Goal: Task Accomplishment & Management: Use online tool/utility

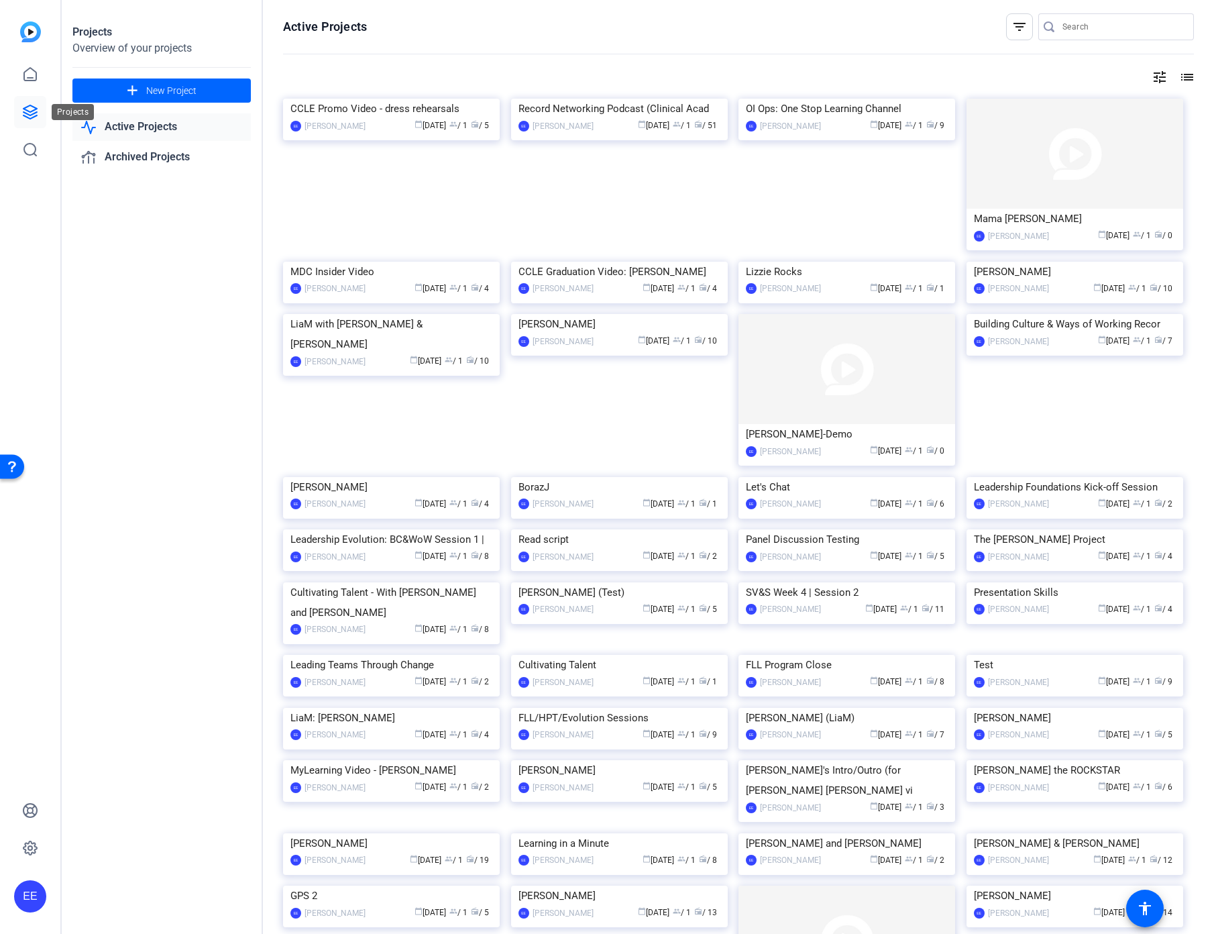
click at [35, 113] on icon at bounding box center [30, 112] width 16 height 16
click at [347, 99] on img at bounding box center [391, 99] width 217 height 0
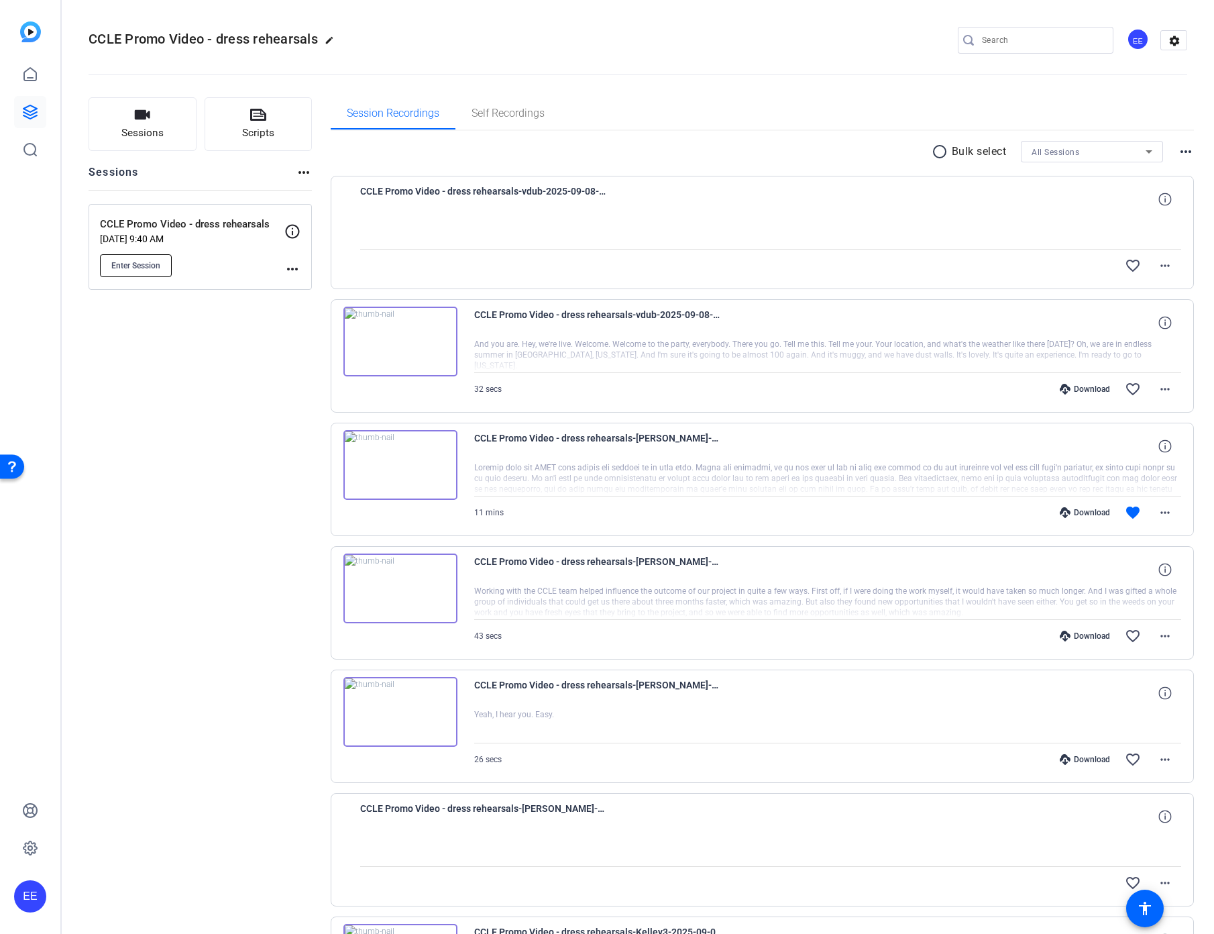
click at [155, 272] on button "Enter Session" at bounding box center [136, 265] width 72 height 23
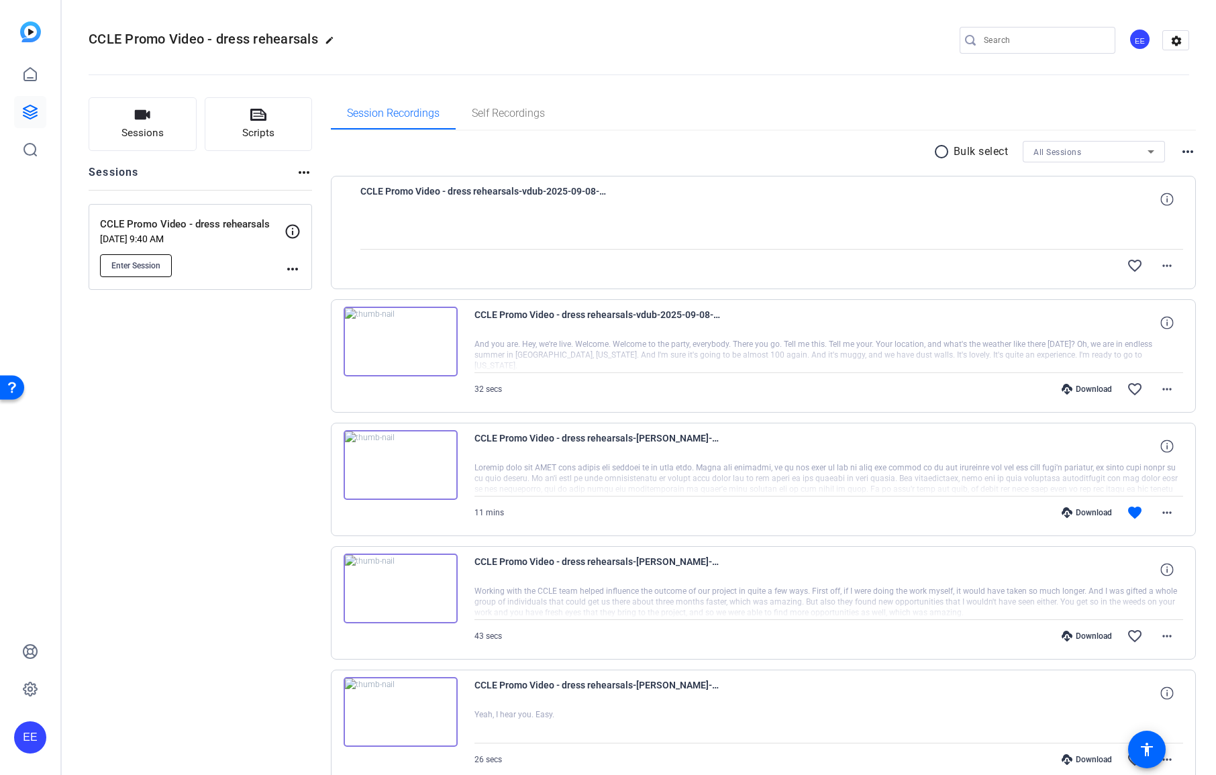
click at [121, 262] on span "Enter Session" at bounding box center [135, 265] width 49 height 11
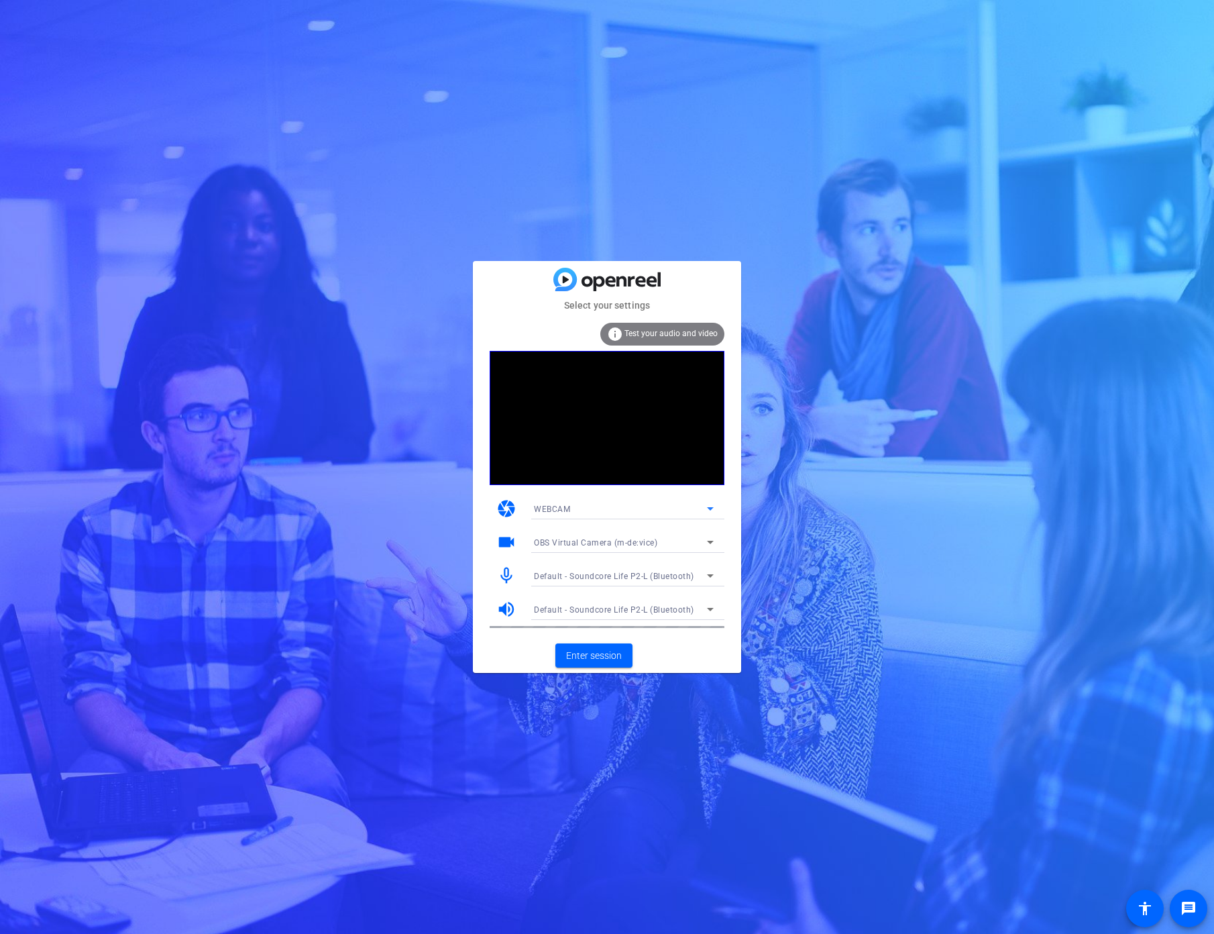
click at [600, 511] on div "WEBCAM" at bounding box center [620, 508] width 173 height 17
click at [826, 533] on div at bounding box center [607, 467] width 1214 height 934
click at [629, 548] on div "OBS Virtual Camera (m-de:vice)" at bounding box center [620, 542] width 173 height 17
click at [598, 590] on span "ZV-E10 (054c:0de3)" at bounding box center [572, 590] width 76 height 16
click at [594, 653] on span "Enter session" at bounding box center [594, 656] width 56 height 14
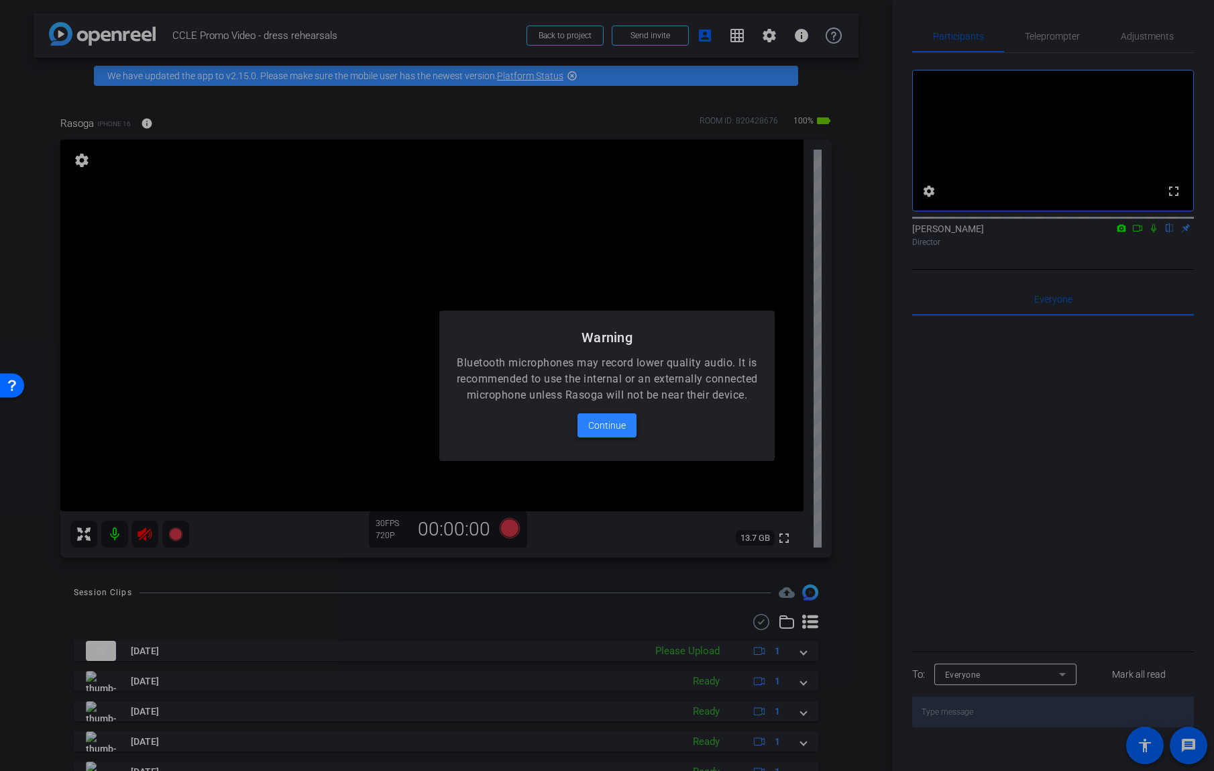
click at [620, 433] on span "Continue" at bounding box center [607, 425] width 38 height 16
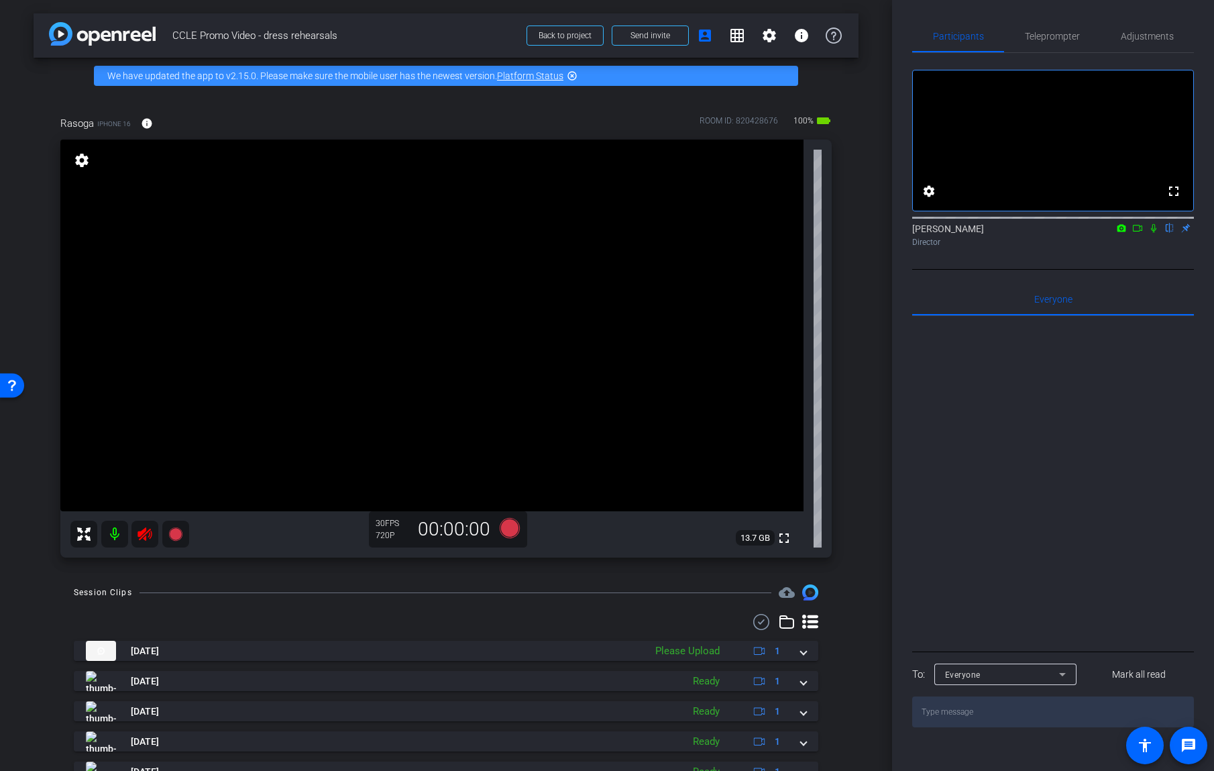
drag, startPoint x: 823, startPoint y: 339, endPoint x: 1209, endPoint y: 307, distance: 387.1
click at [1209, 307] on div "arrow_back CCLE Promo Video - dress rehearsals Back to project Send invite acco…" at bounding box center [607, 385] width 1214 height 771
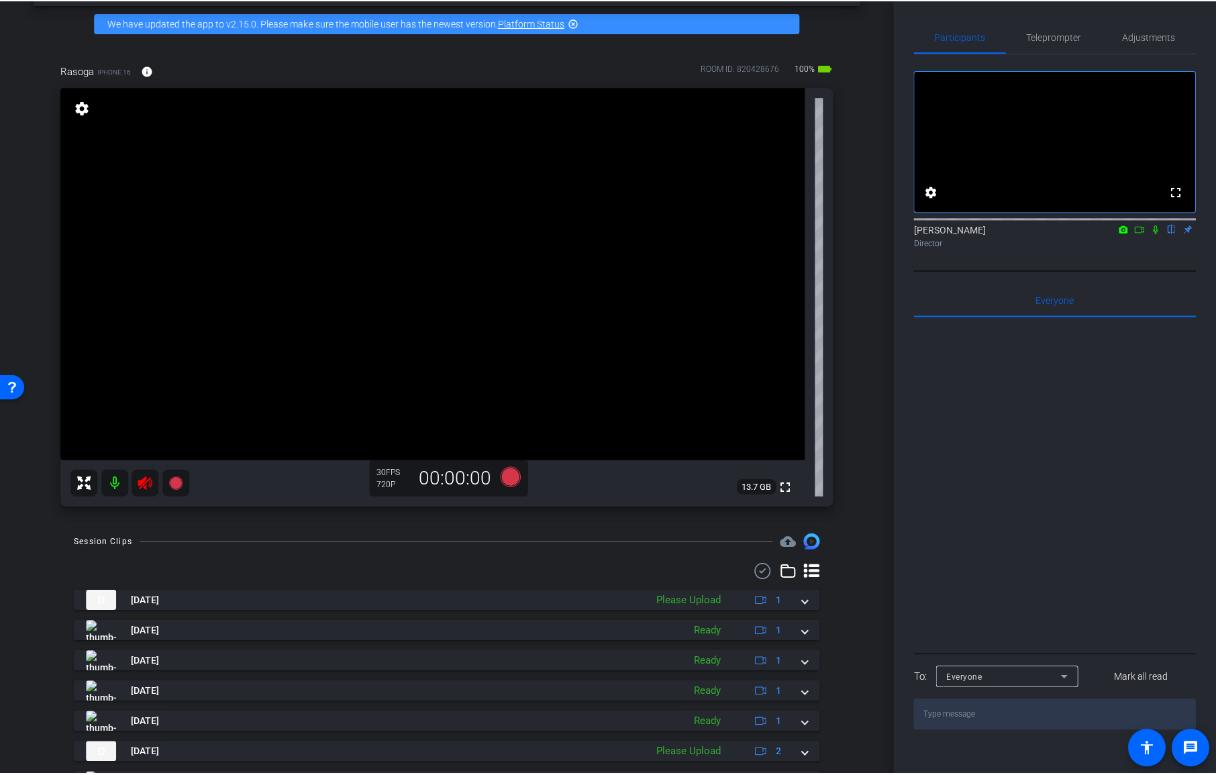
scroll to position [52, 0]
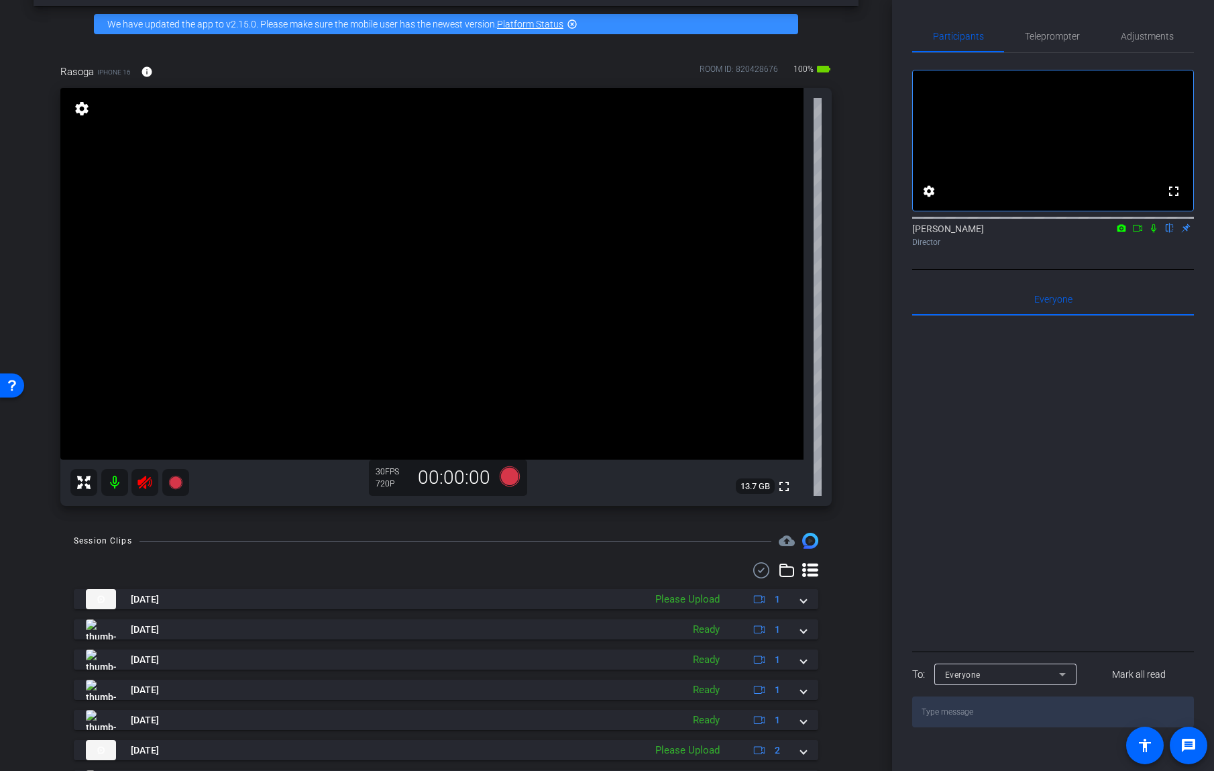
click at [149, 482] on icon at bounding box center [145, 482] width 16 height 16
click at [146, 485] on icon at bounding box center [145, 482] width 16 height 16
click at [147, 486] on icon at bounding box center [145, 482] width 16 height 16
click at [1060, 42] on span "Teleprompter" at bounding box center [1052, 36] width 55 height 32
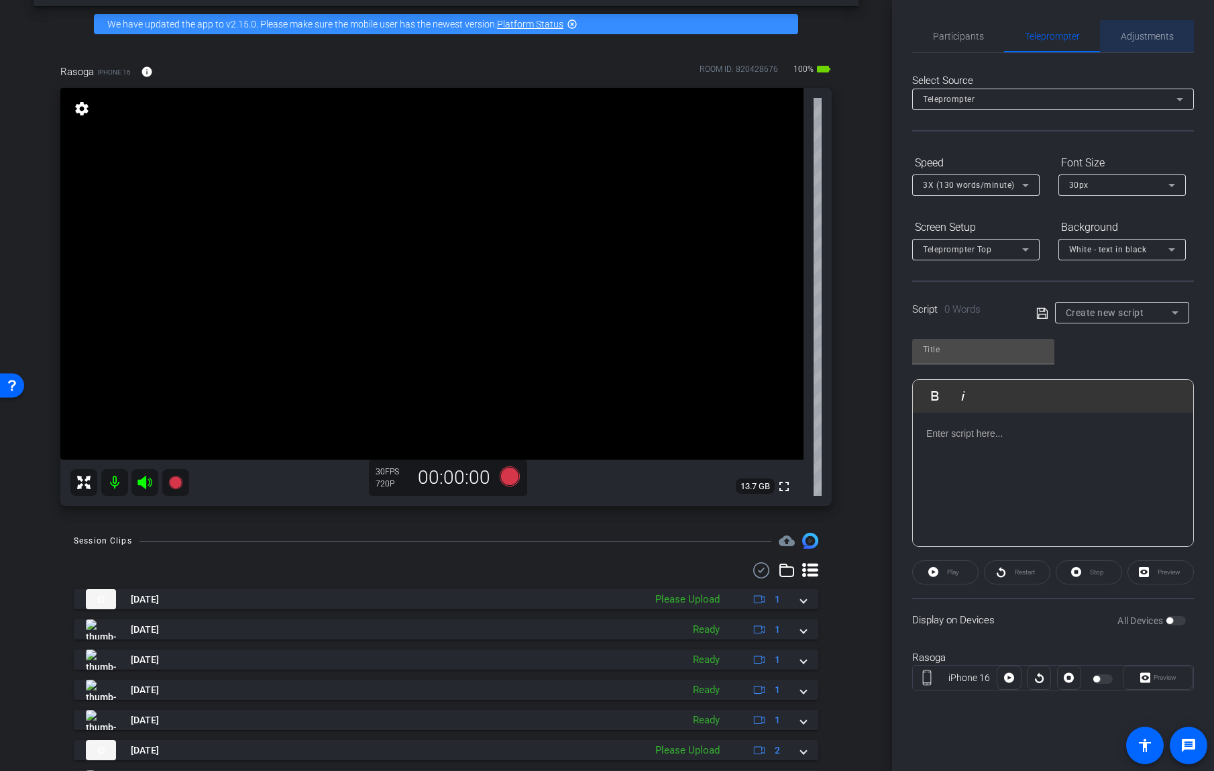
click at [1150, 44] on span "Adjustments" at bounding box center [1147, 36] width 53 height 32
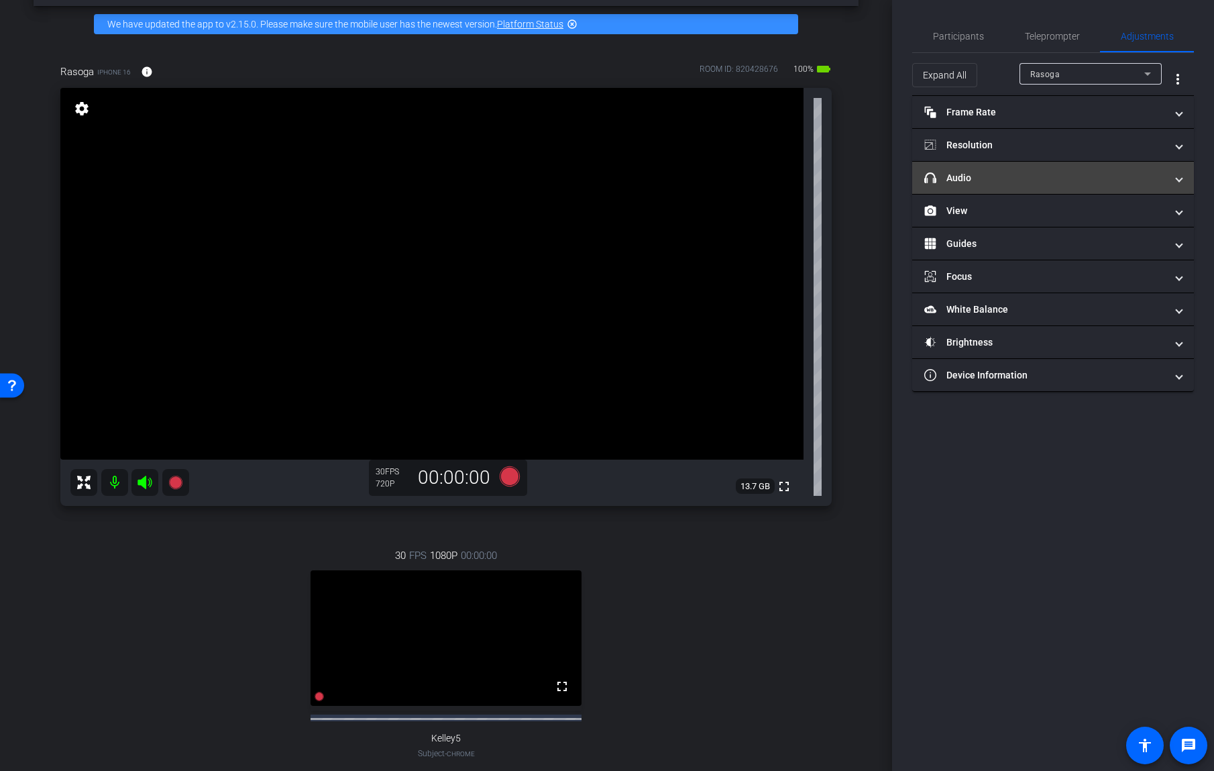
click at [1036, 177] on mat-panel-title "headphone icon Audio" at bounding box center [1044, 178] width 241 height 14
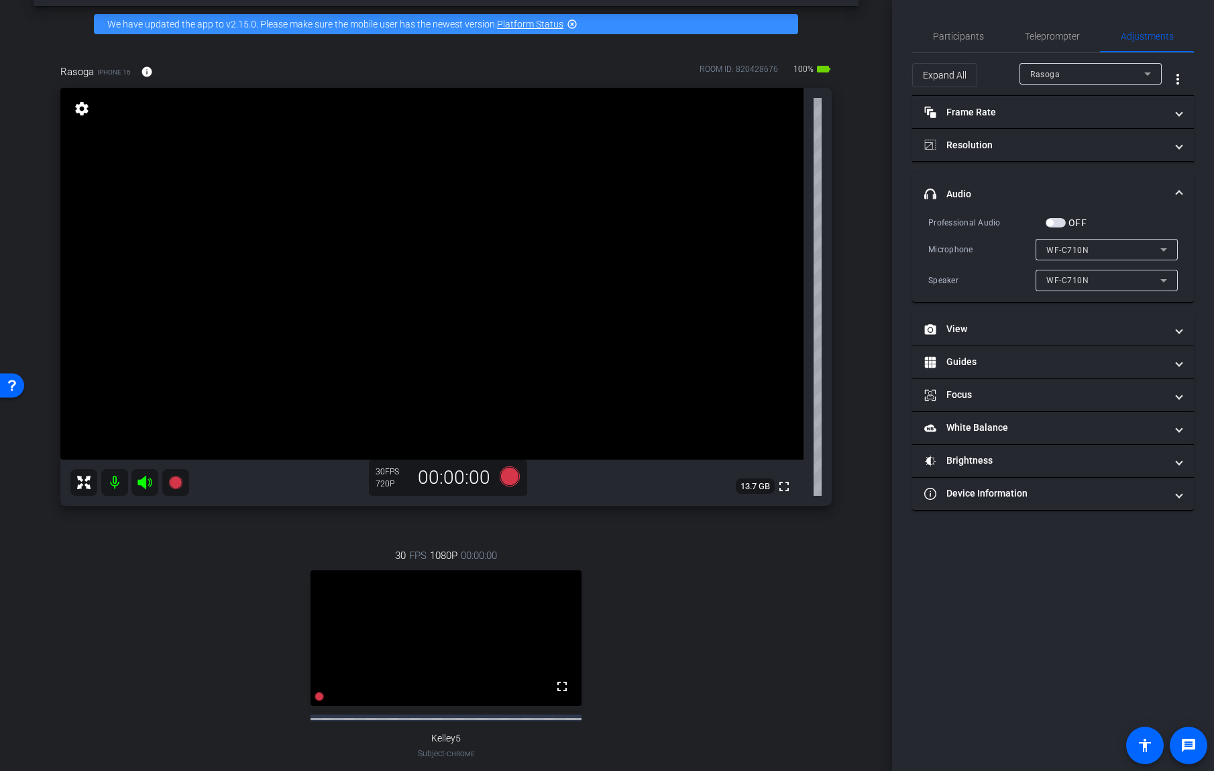
click at [1036, 177] on mat-expansion-panel-header "headphone icon Audio" at bounding box center [1053, 193] width 282 height 43
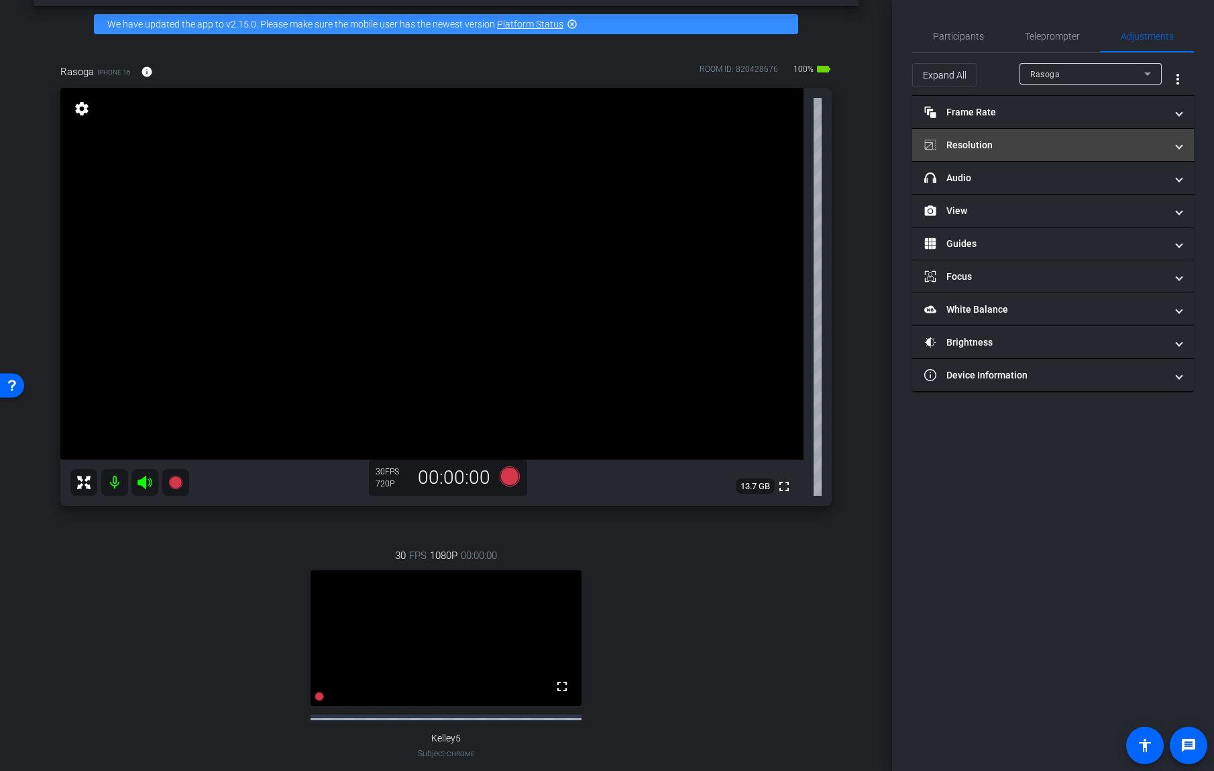
click at [1036, 147] on mat-panel-title "Resolution" at bounding box center [1044, 145] width 241 height 14
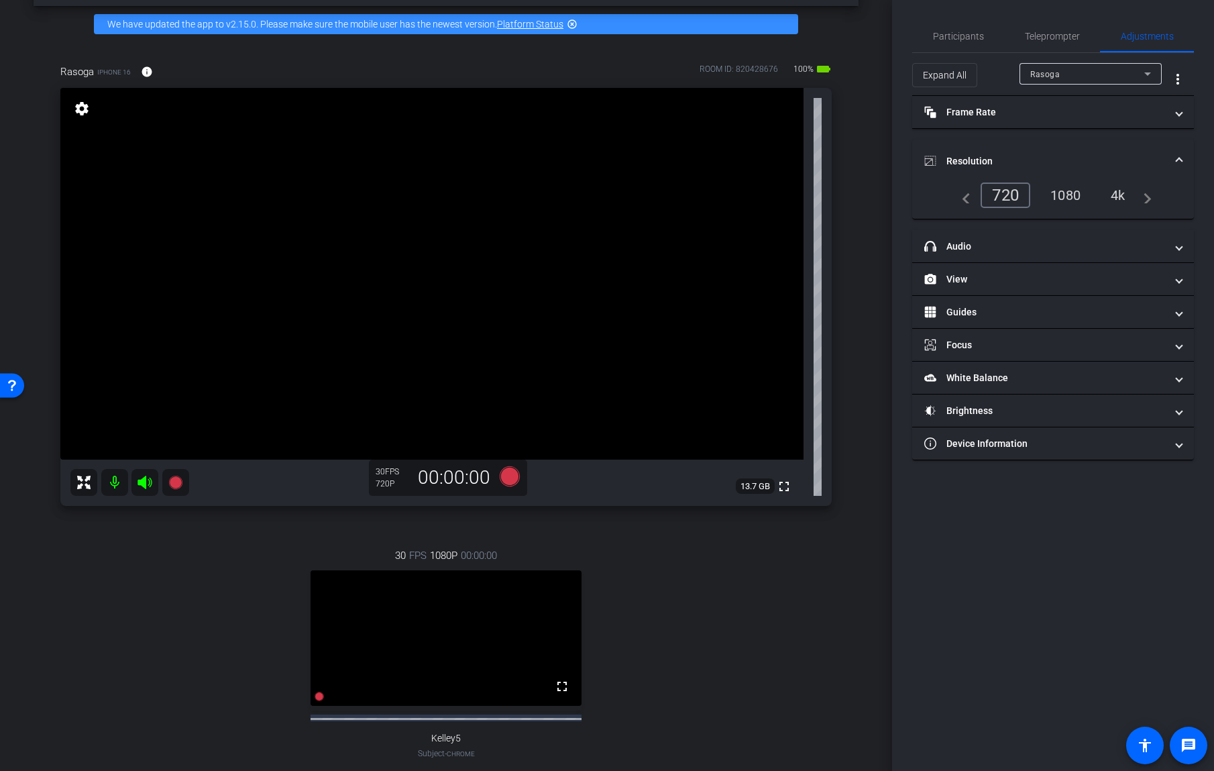
click at [1119, 190] on div "4k" at bounding box center [1118, 195] width 35 height 23
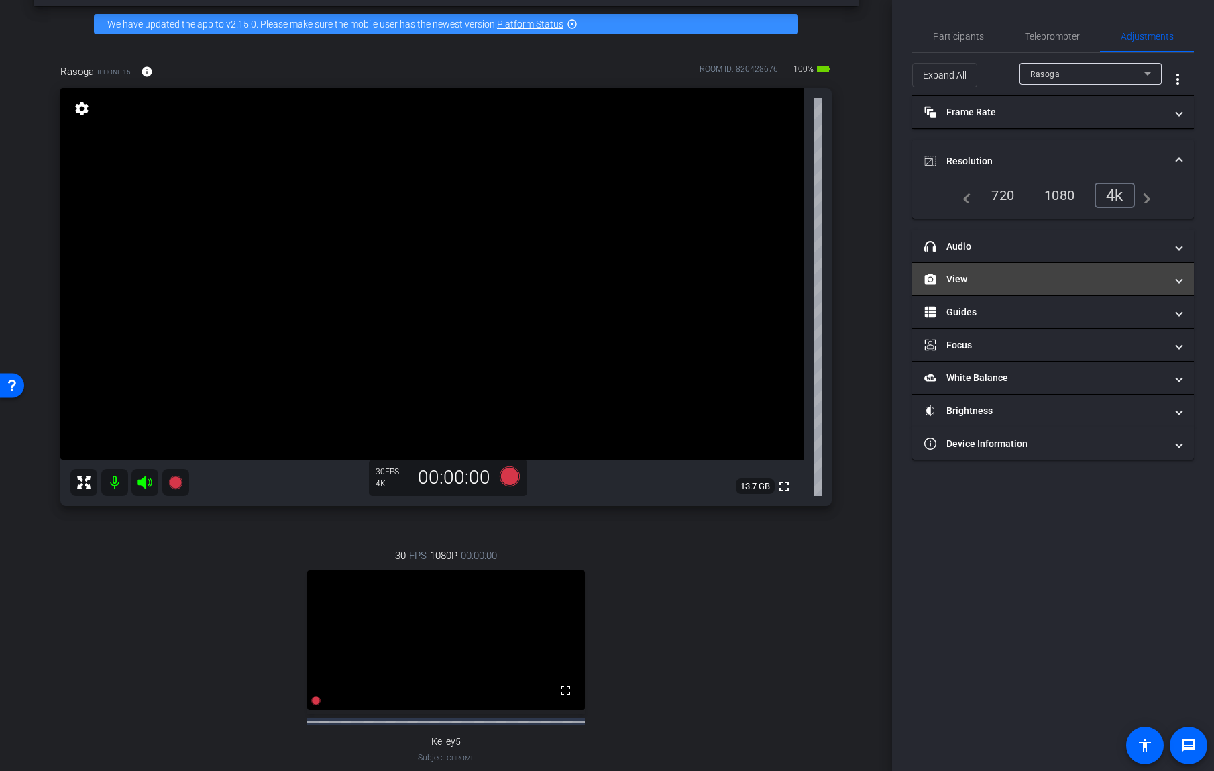
click at [998, 274] on mat-panel-title "View" at bounding box center [1044, 279] width 241 height 14
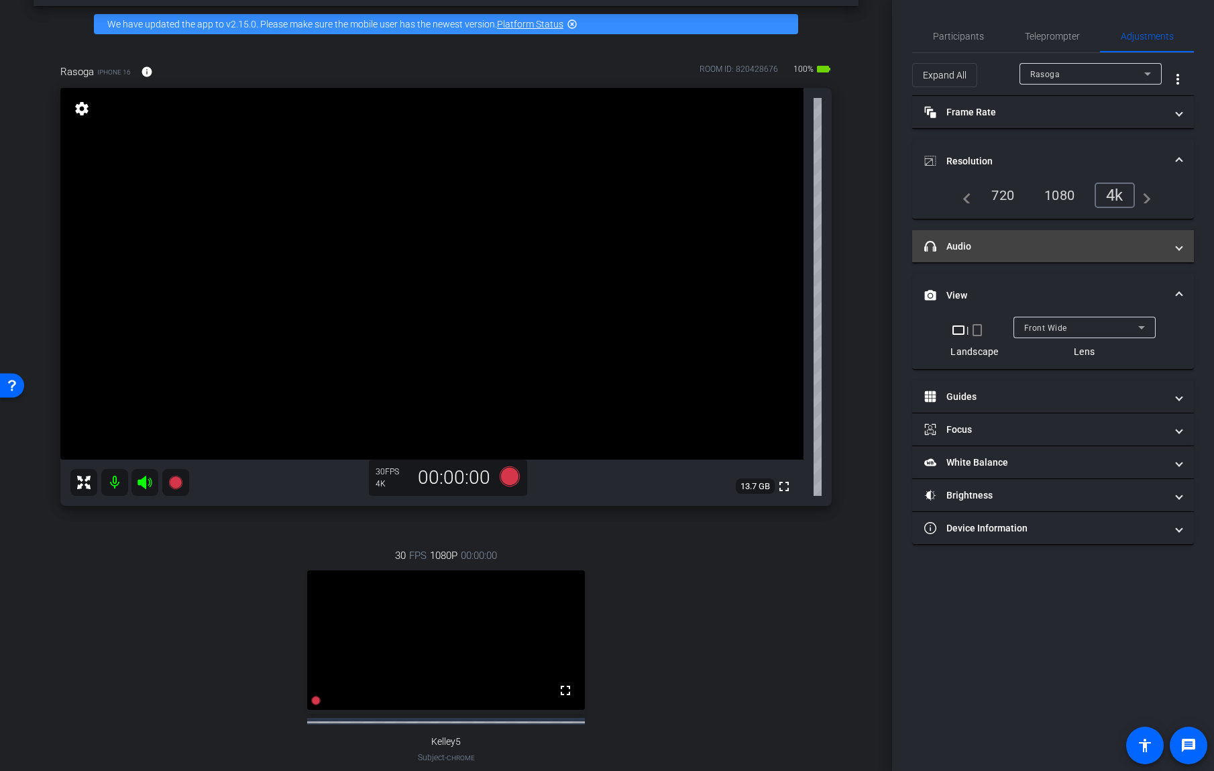
click at [1016, 251] on mat-panel-title "headphone icon Audio" at bounding box center [1044, 246] width 241 height 14
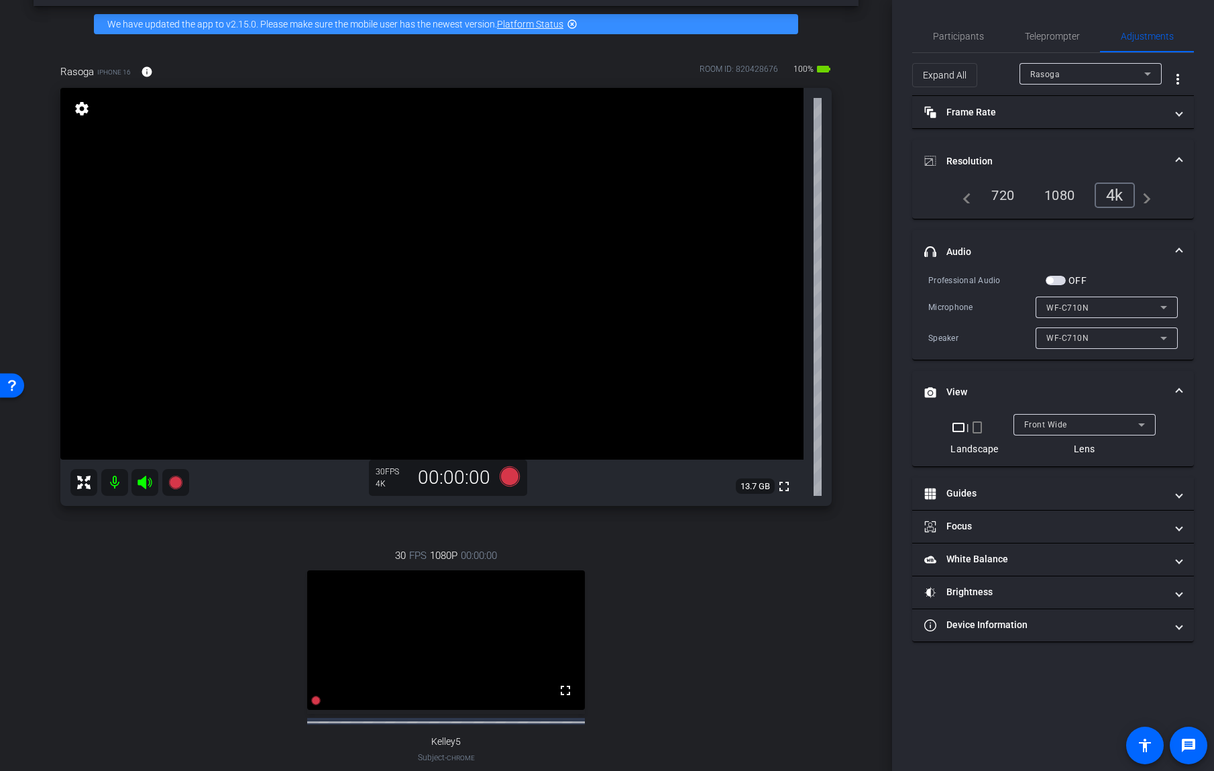
click at [1106, 306] on div "WF-C710N" at bounding box center [1103, 307] width 114 height 17
click at [1053, 281] on div at bounding box center [607, 385] width 1214 height 771
click at [1053, 277] on span "button" at bounding box center [1056, 280] width 20 height 9
click at [1078, 299] on div "WF-C710N" at bounding box center [1103, 307] width 114 height 17
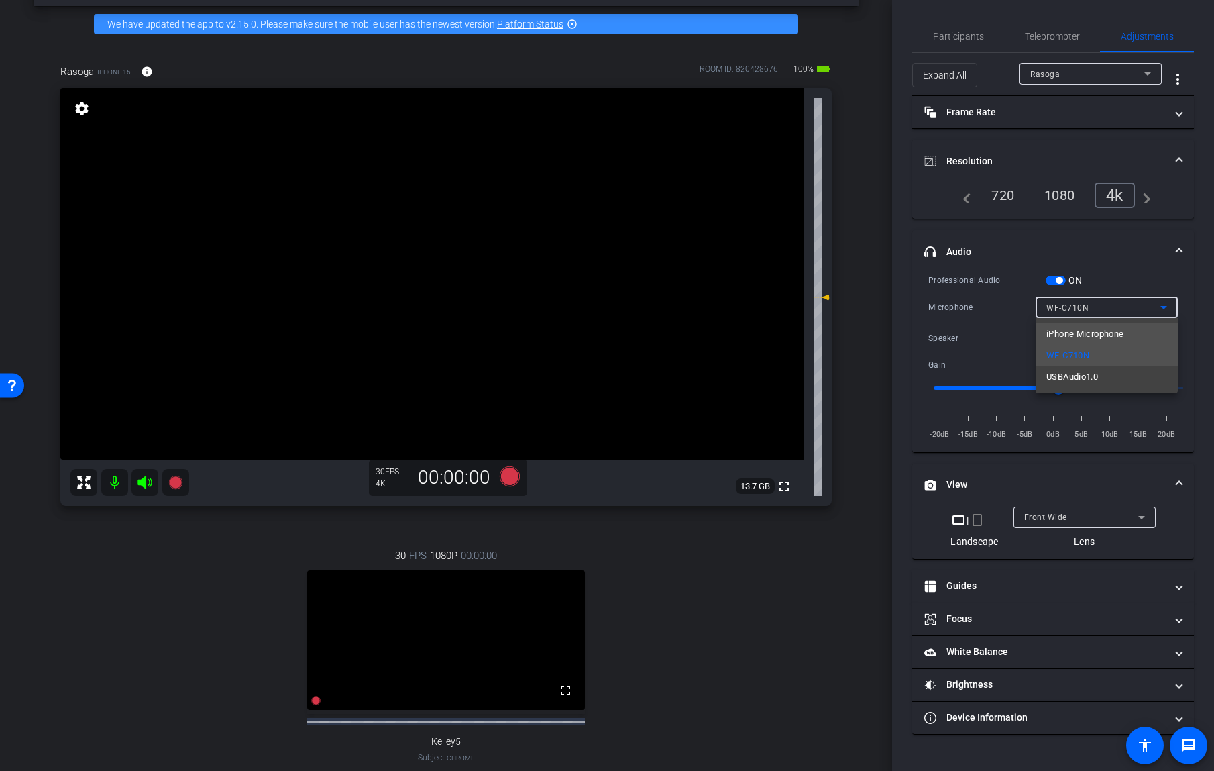
click at [1097, 328] on span "iPhone Microphone" at bounding box center [1084, 334] width 77 height 16
click at [1095, 305] on span "iPhone Microphone" at bounding box center [1084, 307] width 76 height 9
click at [1095, 374] on span "USBAudio1.0" at bounding box center [1072, 377] width 52 height 16
click at [1084, 426] on div "-20dB -15dB -10dB -5dB 0dB 5dB 10dB 15dB 20dB" at bounding box center [1053, 423] width 250 height 38
click at [1080, 428] on span "5dB" at bounding box center [1081, 434] width 23 height 13
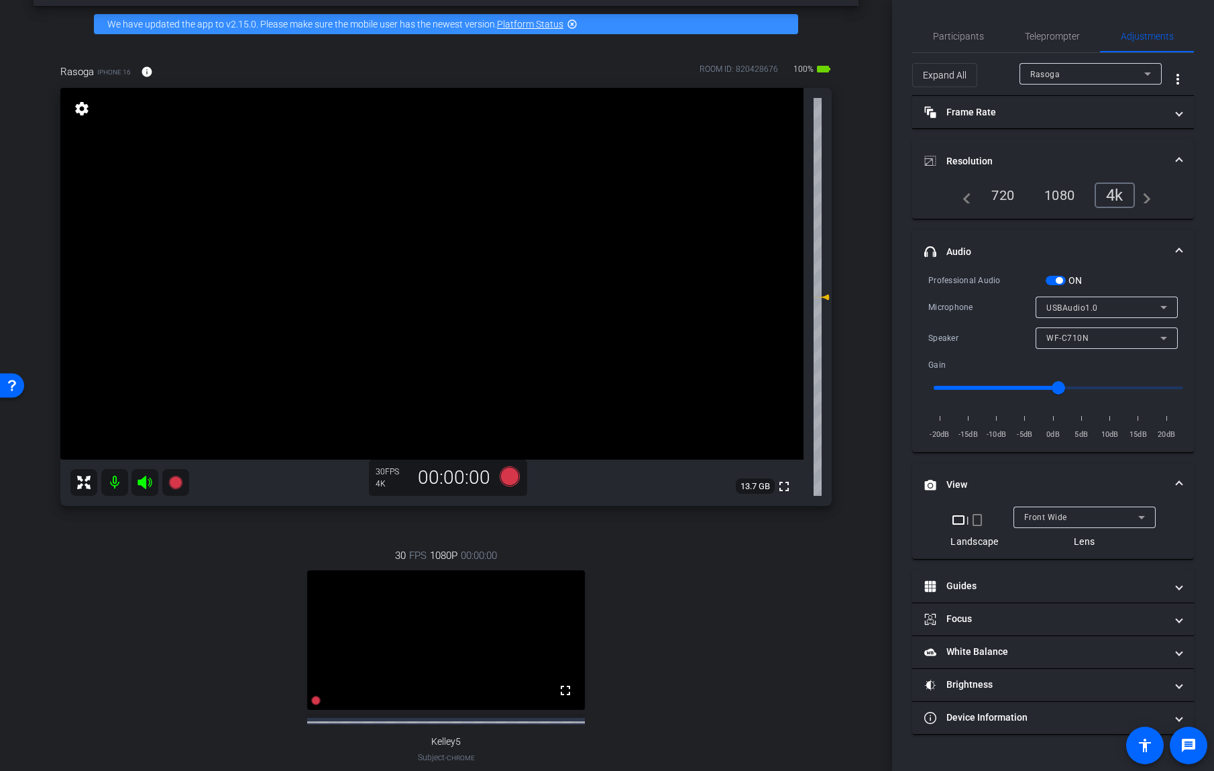
type input "3"
click at [1078, 390] on input "range" at bounding box center [1059, 388] width 278 height 30
click at [1104, 308] on div "USBAudio1.0" at bounding box center [1103, 307] width 114 height 17
click at [1112, 334] on span "iPhone Microphone" at bounding box center [1084, 334] width 77 height 16
click at [1106, 309] on span "iPhone Microphone" at bounding box center [1084, 307] width 76 height 9
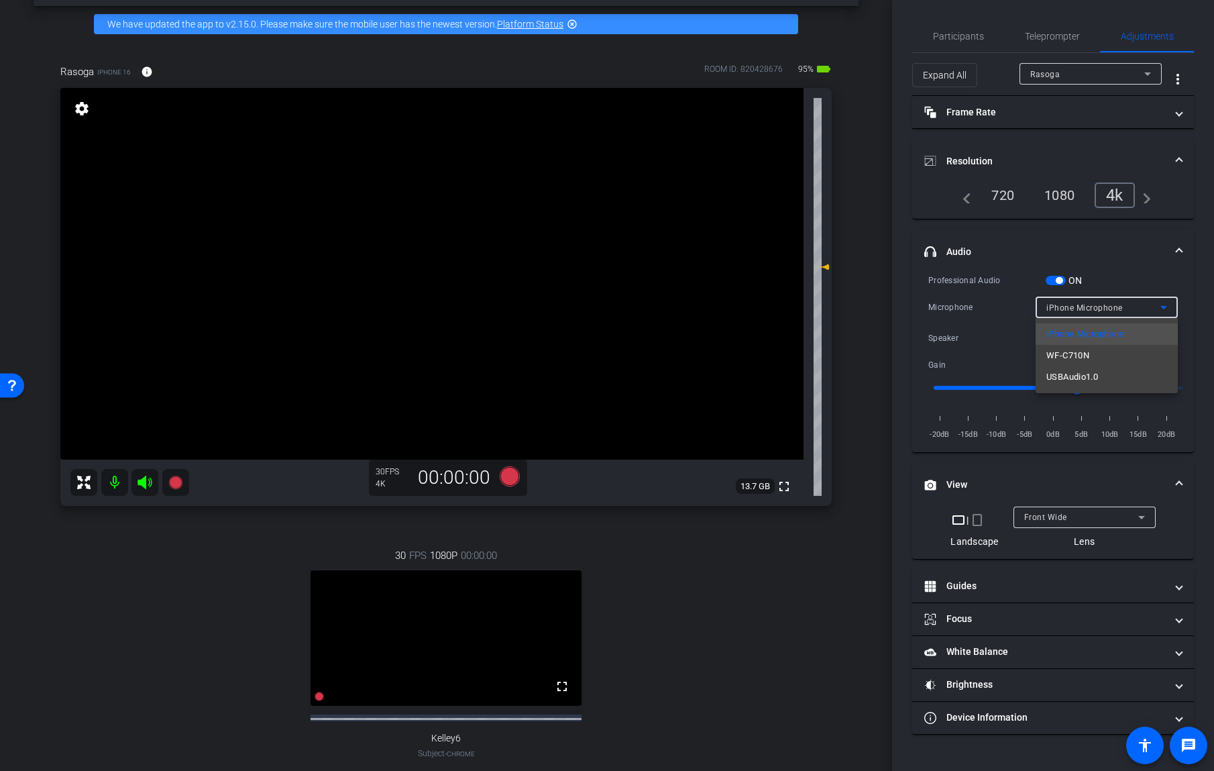
click at [1138, 259] on div at bounding box center [607, 385] width 1214 height 771
click at [1138, 259] on mat-expansion-panel-header "headphone icon Audio" at bounding box center [1053, 251] width 282 height 43
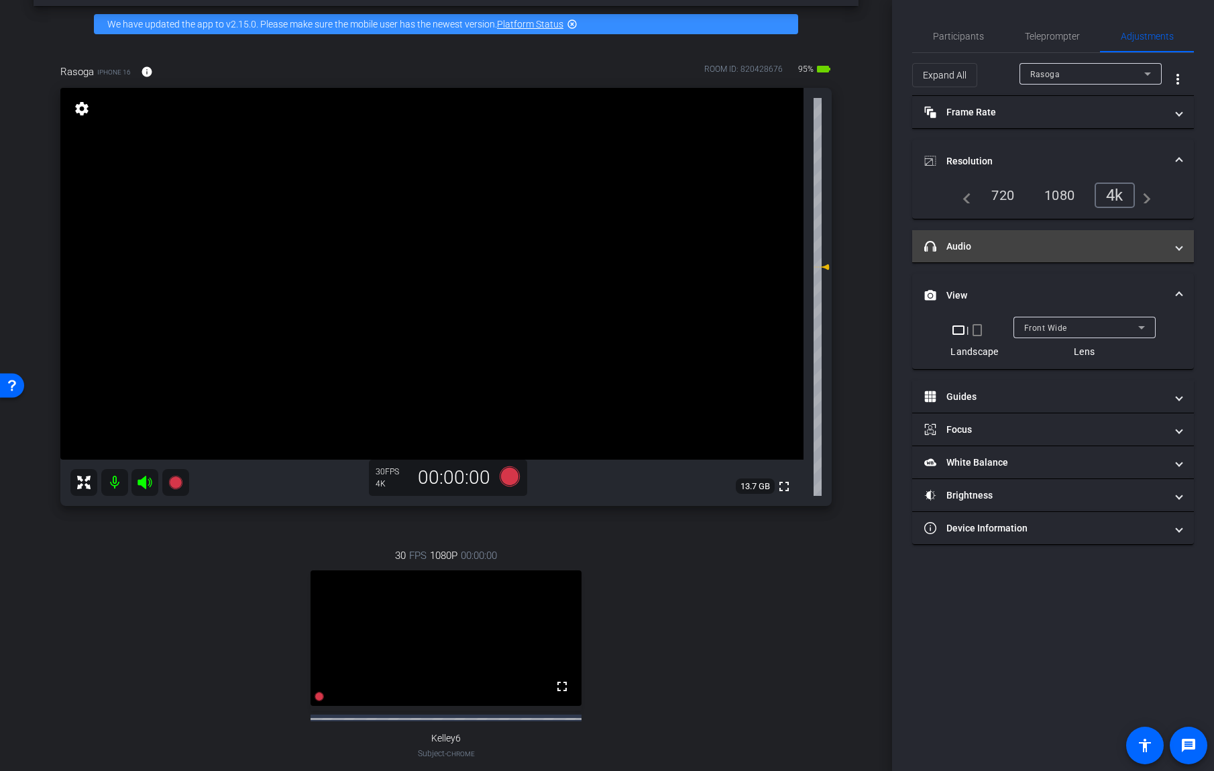
click at [1177, 254] on mat-expansion-panel-header "headphone icon Audio" at bounding box center [1053, 246] width 282 height 32
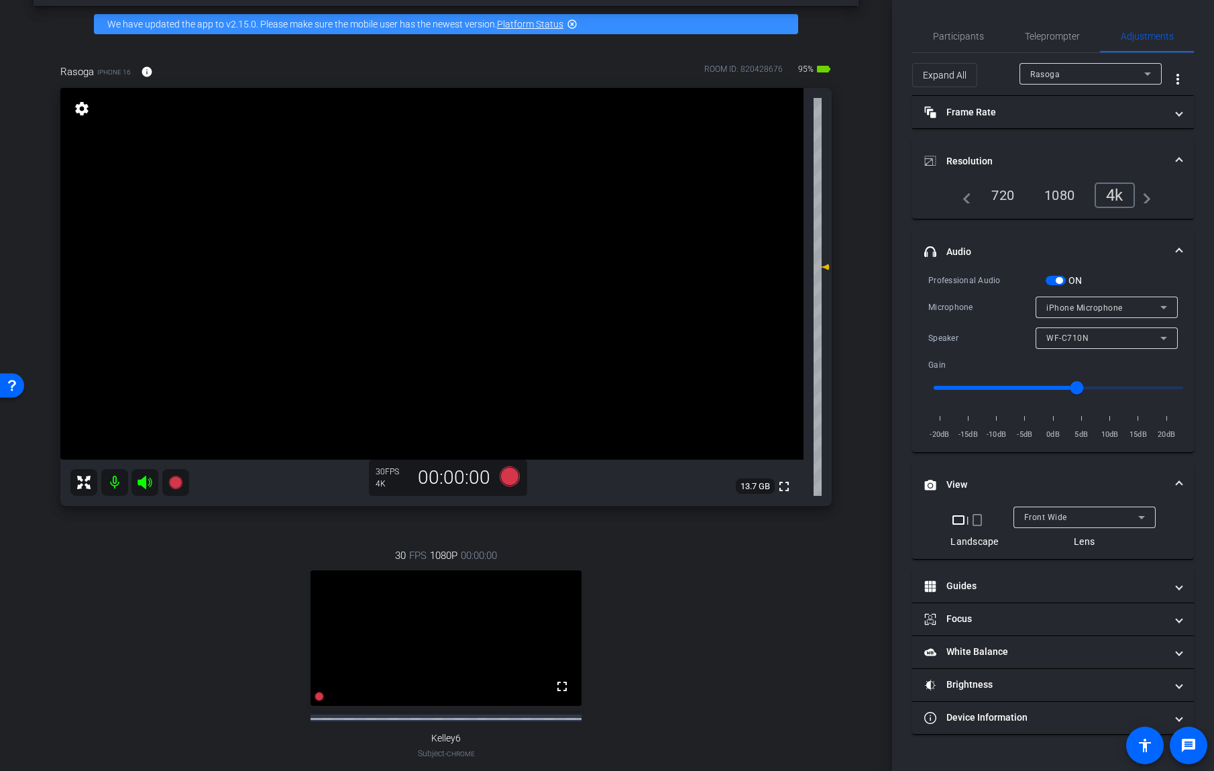
click at [1134, 307] on div "iPhone Microphone" at bounding box center [1103, 307] width 114 height 17
click at [1060, 282] on div at bounding box center [607, 385] width 1214 height 771
click at [1053, 279] on span "button" at bounding box center [1056, 280] width 20 height 9
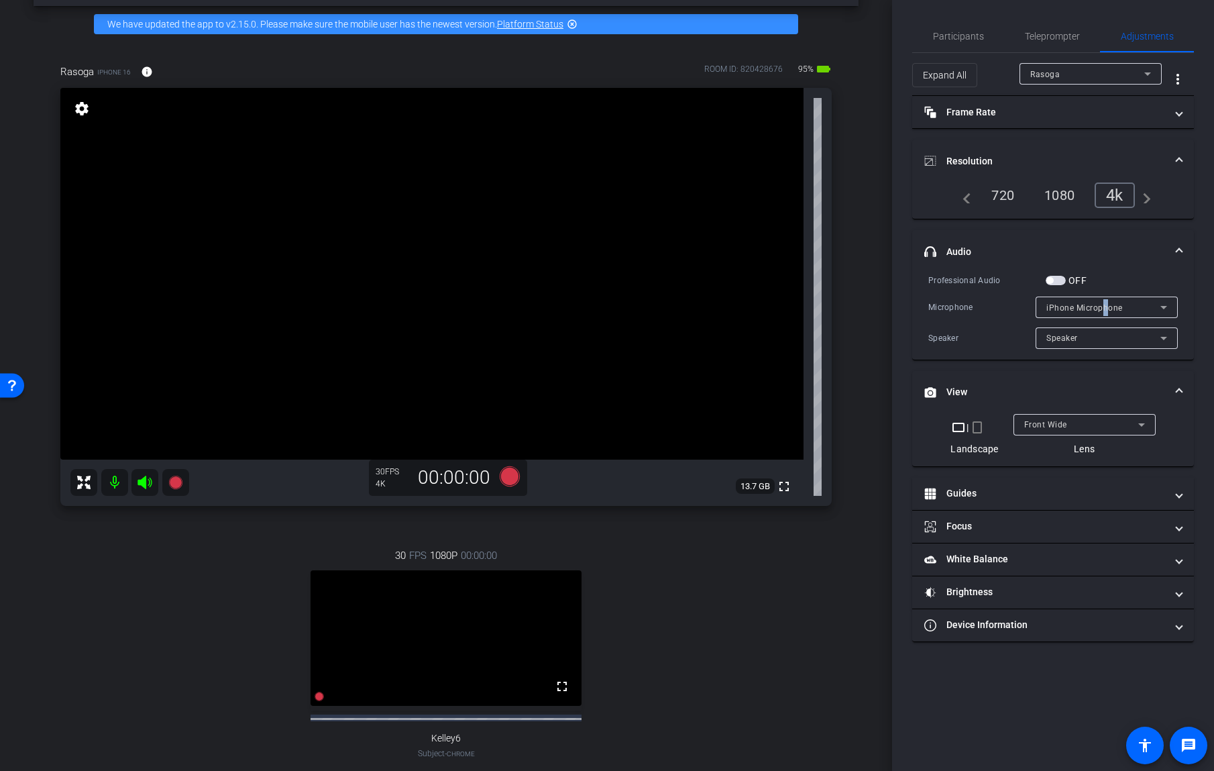
click at [1106, 303] on span "iPhone Microphone" at bounding box center [1084, 307] width 76 height 9
click at [1156, 241] on div at bounding box center [607, 385] width 1214 height 771
click at [1057, 280] on span "button" at bounding box center [1056, 280] width 20 height 9
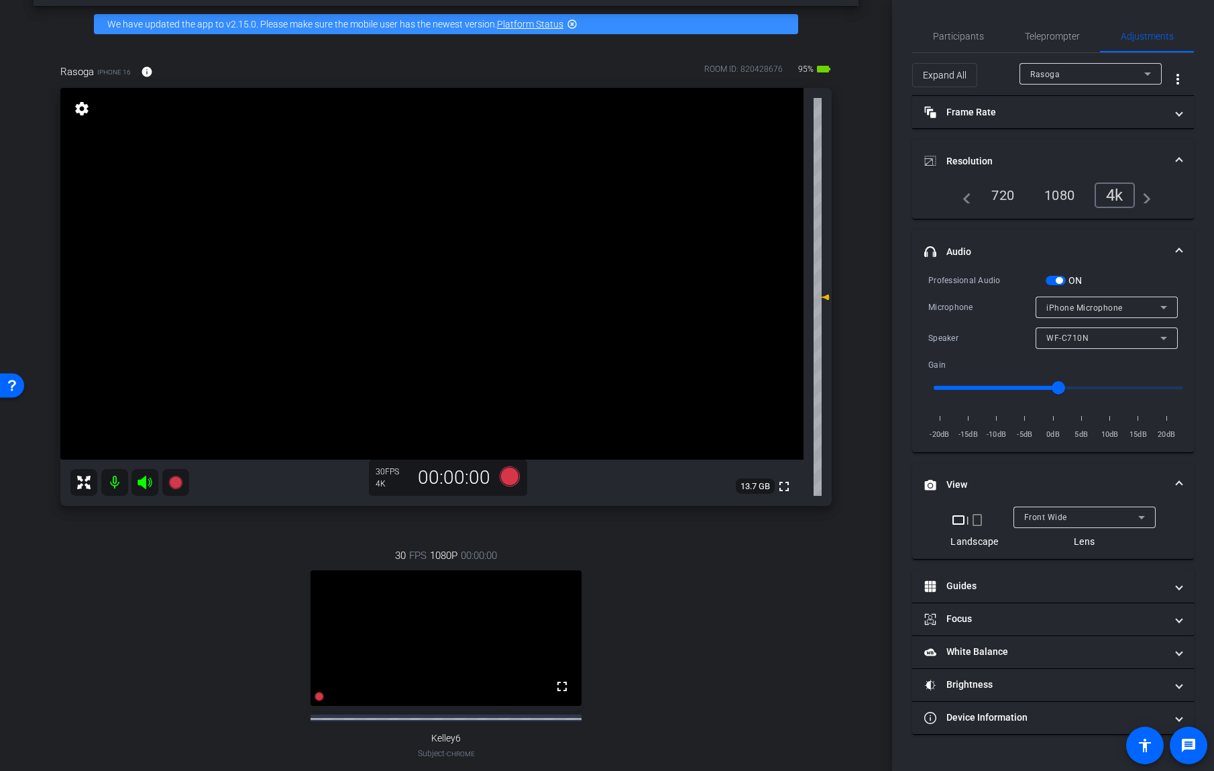
click at [1089, 307] on span "iPhone Microphone" at bounding box center [1084, 307] width 76 height 9
click at [1091, 331] on span "iPhone Microphone" at bounding box center [1084, 334] width 77 height 16
click at [1102, 305] on span "iPhone Microphone" at bounding box center [1084, 307] width 76 height 9
click at [1044, 229] on div at bounding box center [607, 385] width 1214 height 771
click at [1056, 282] on span "button" at bounding box center [1059, 280] width 7 height 7
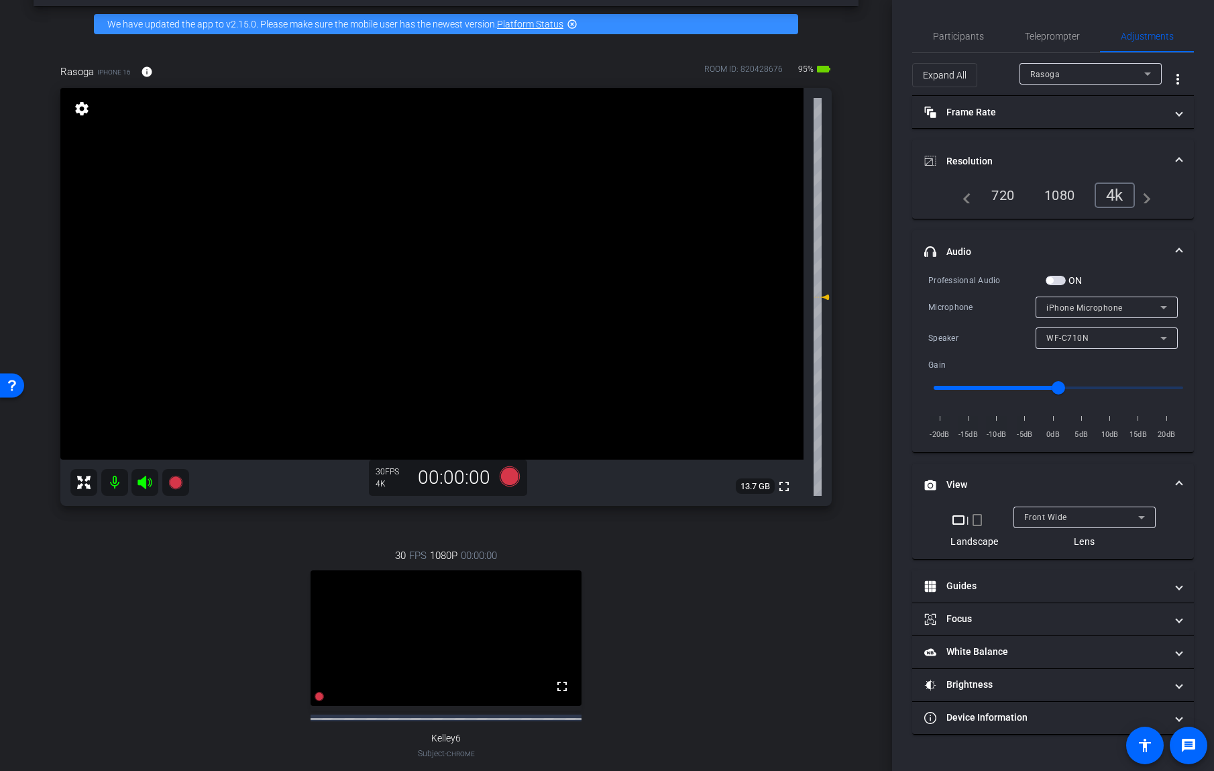
click at [1069, 309] on span "iPhone Microphone" at bounding box center [1084, 307] width 76 height 9
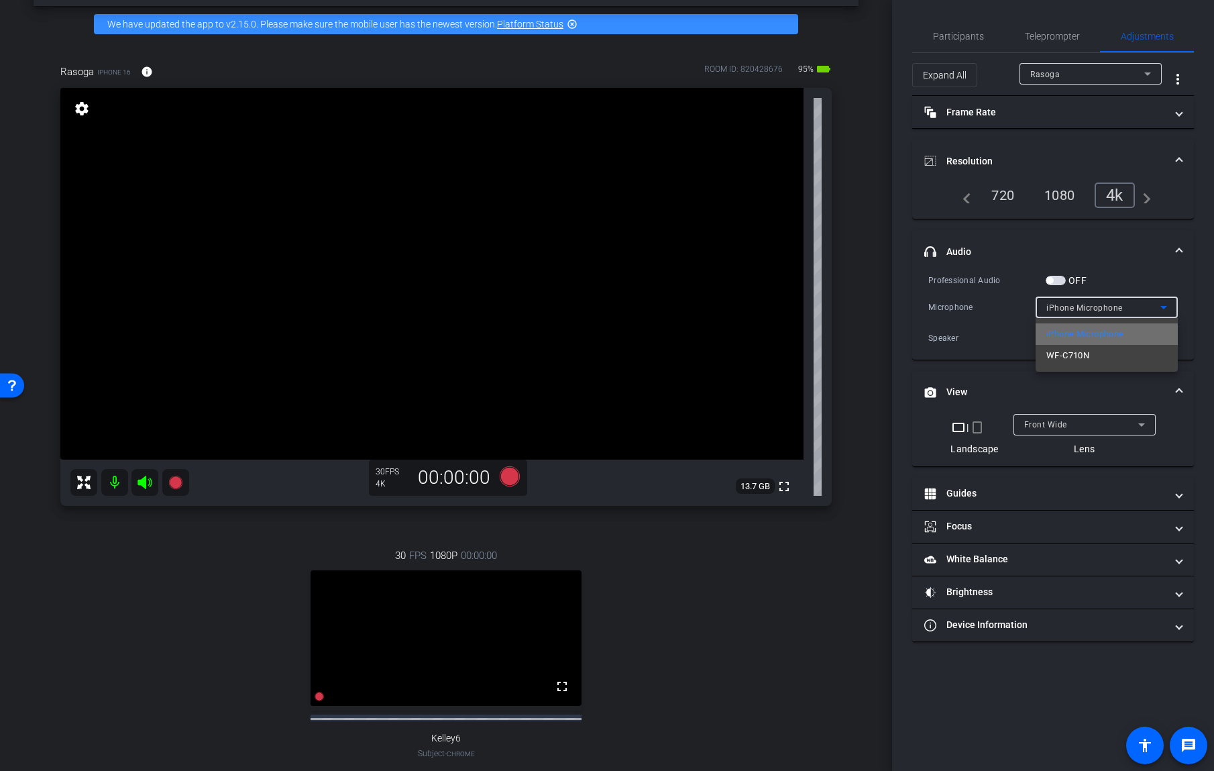
click at [1102, 338] on span "iPhone Microphone" at bounding box center [1084, 334] width 77 height 16
click at [503, 480] on icon at bounding box center [510, 476] width 20 height 20
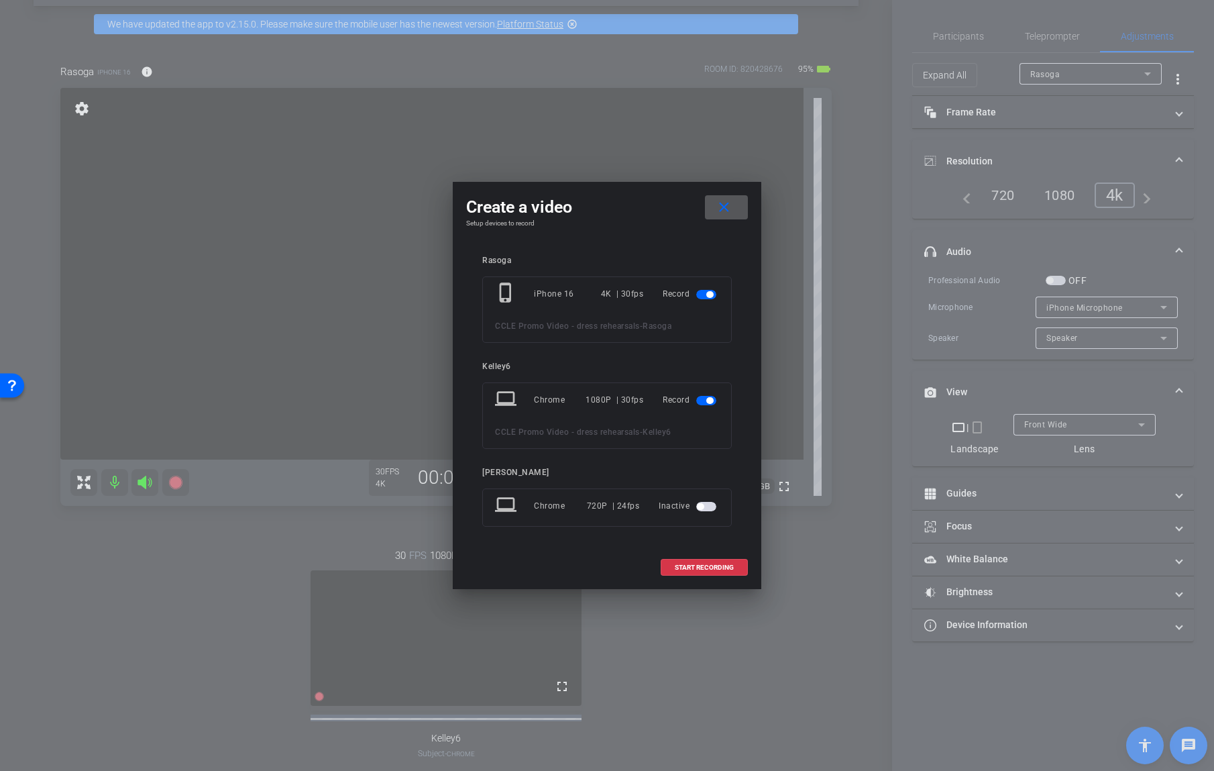
click at [705, 407] on mat-slide-toggle at bounding box center [707, 400] width 23 height 16
click at [707, 402] on span "button" at bounding box center [709, 400] width 7 height 7
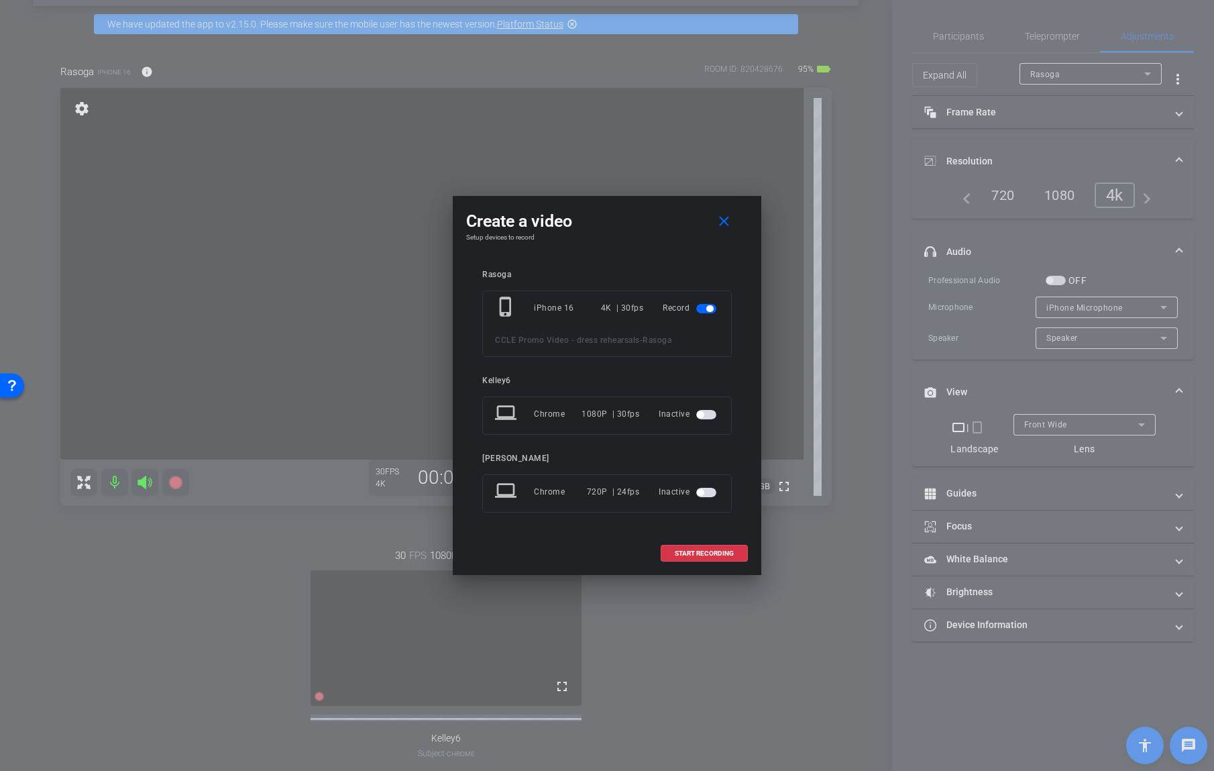
click at [715, 556] on button "START RECORDING" at bounding box center [704, 553] width 87 height 17
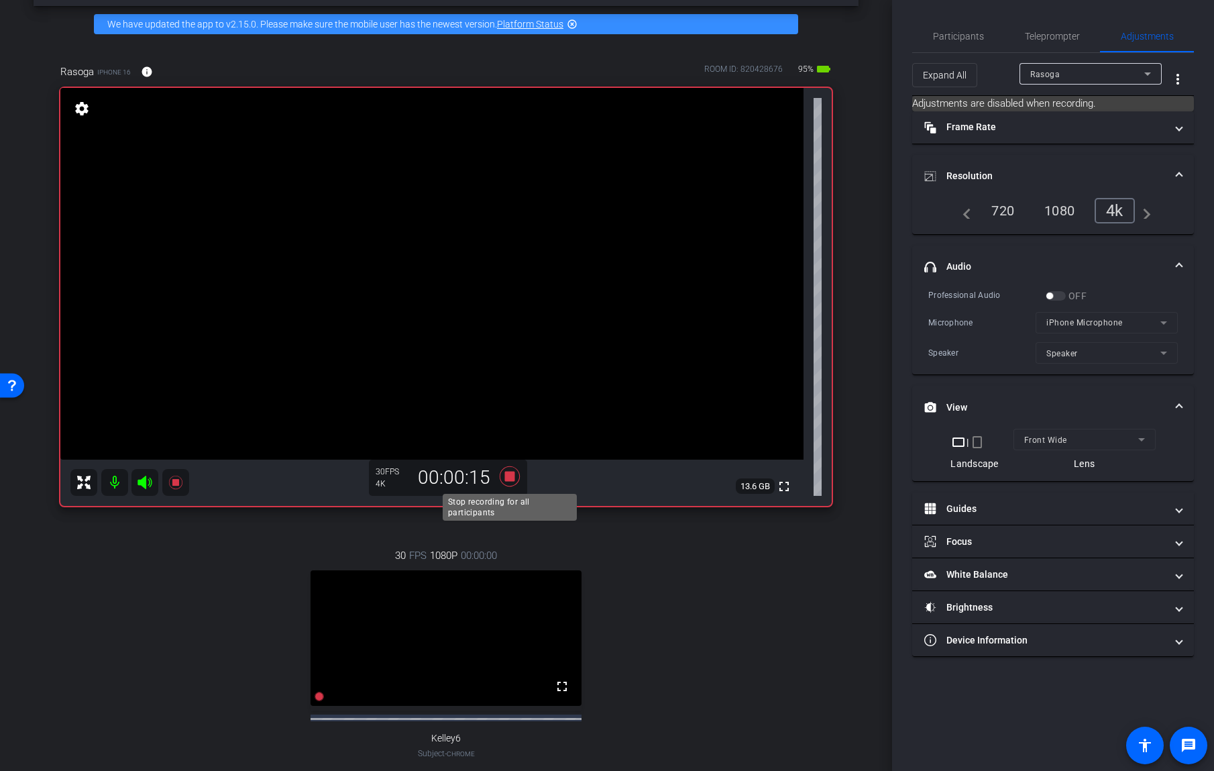
click at [516, 480] on icon at bounding box center [510, 476] width 32 height 24
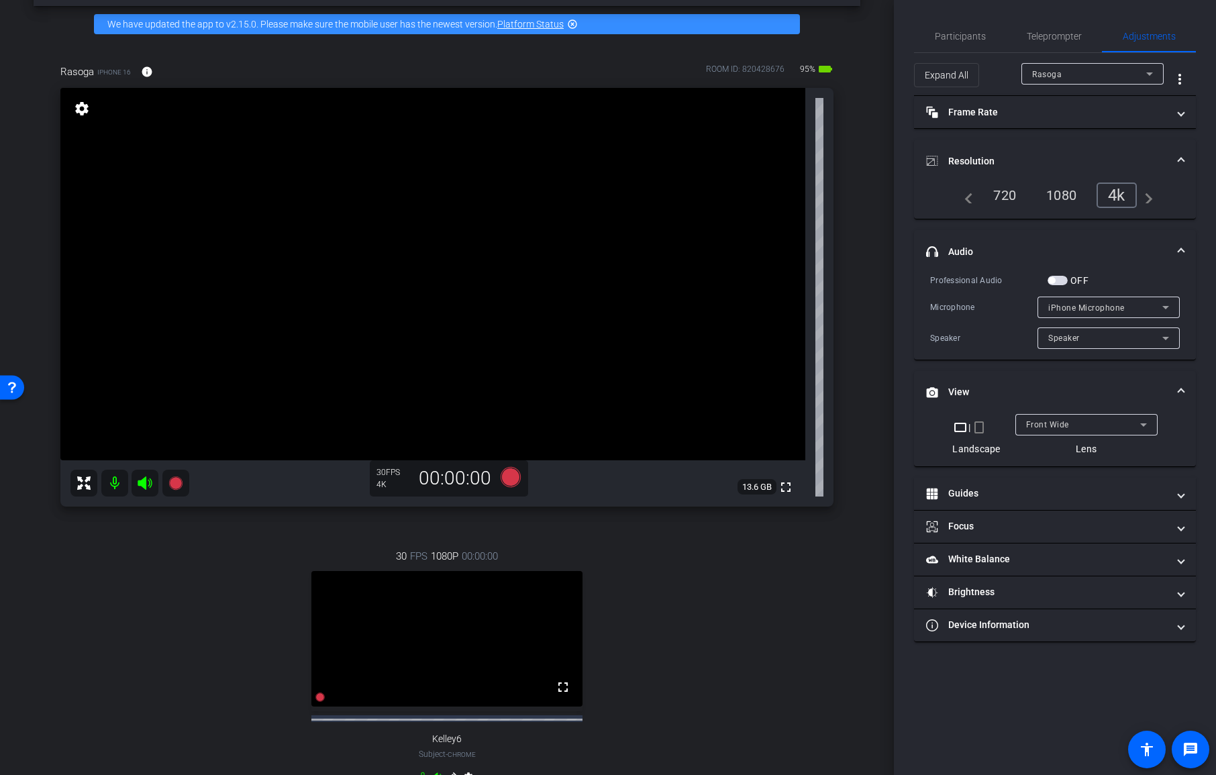
click at [1069, 343] on div "Speaker" at bounding box center [1105, 337] width 114 height 17
click at [1077, 370] on span "Speaker" at bounding box center [1065, 365] width 34 height 16
click at [1089, 337] on div "Speaker" at bounding box center [1105, 337] width 114 height 17
click at [1060, 284] on div at bounding box center [608, 387] width 1216 height 775
click at [1059, 286] on div "OFF" at bounding box center [1067, 280] width 41 height 13
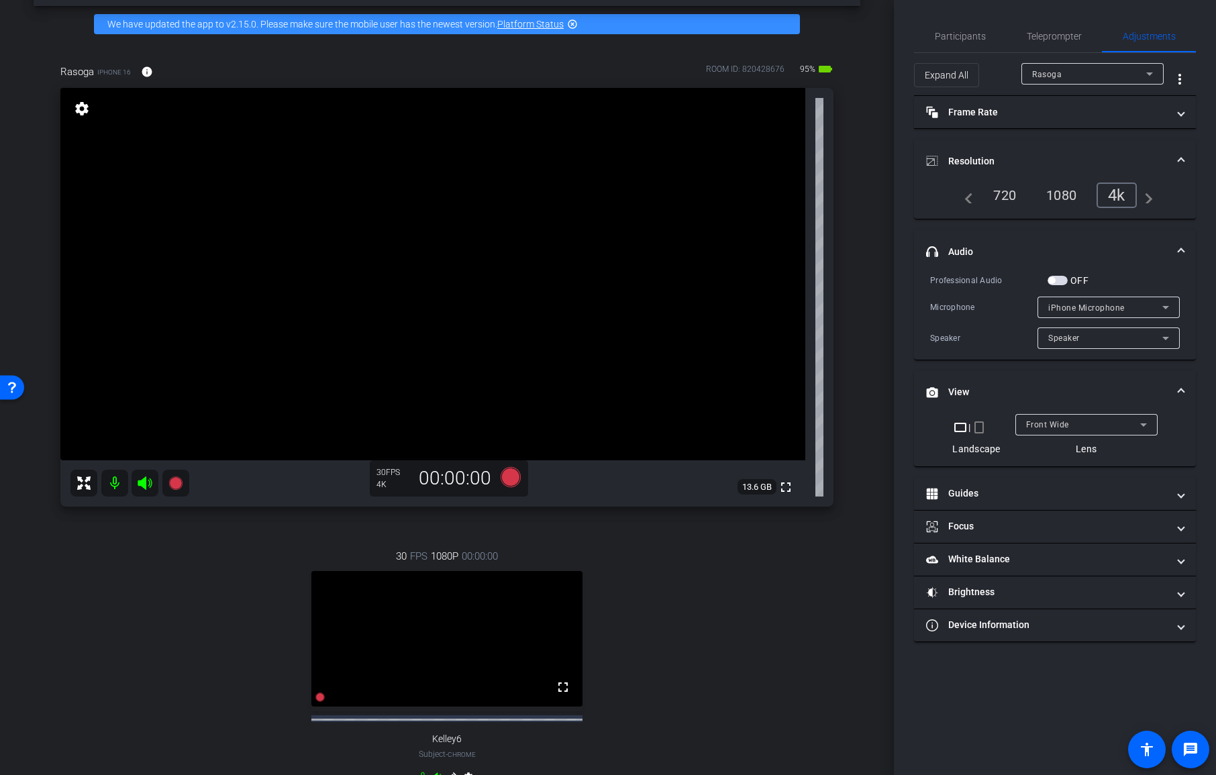
click at [1053, 278] on span "button" at bounding box center [1051, 280] width 7 height 7
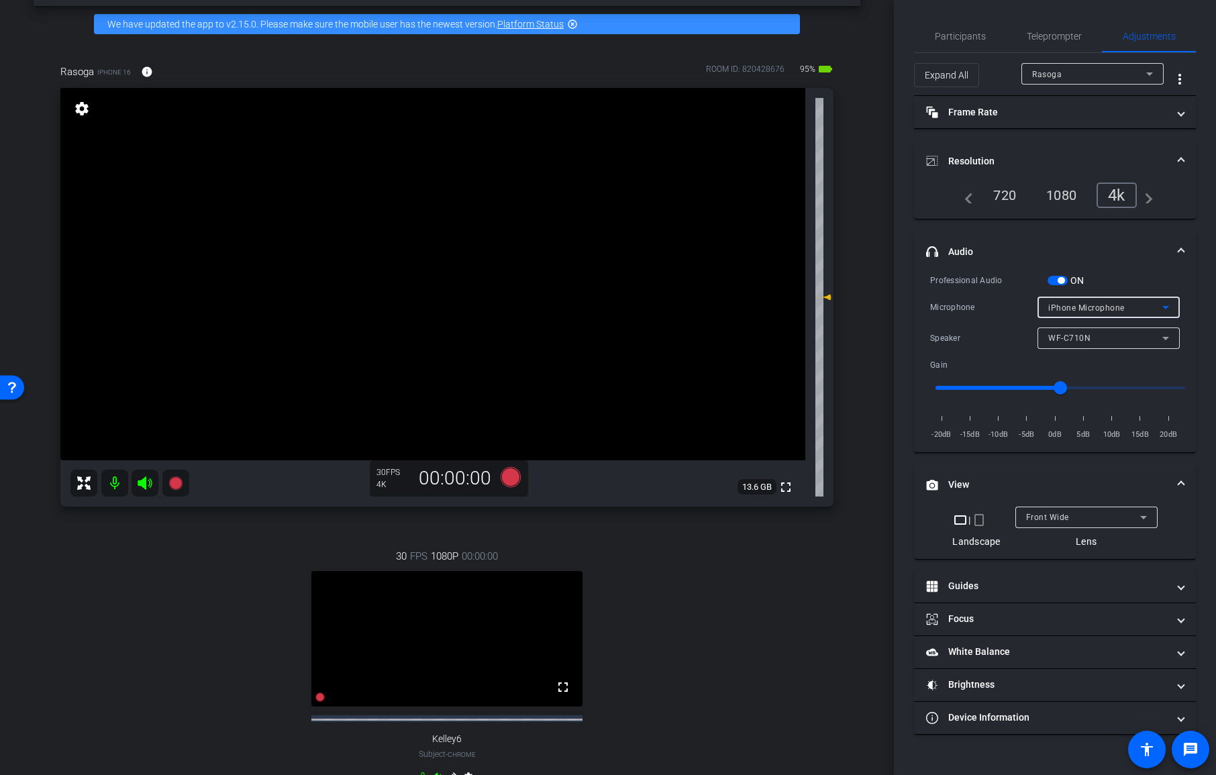
click at [1125, 309] on div "iPhone Microphone" at bounding box center [1105, 307] width 114 height 17
click at [1095, 354] on mat-option "WF-C710N" at bounding box center [1108, 355] width 142 height 21
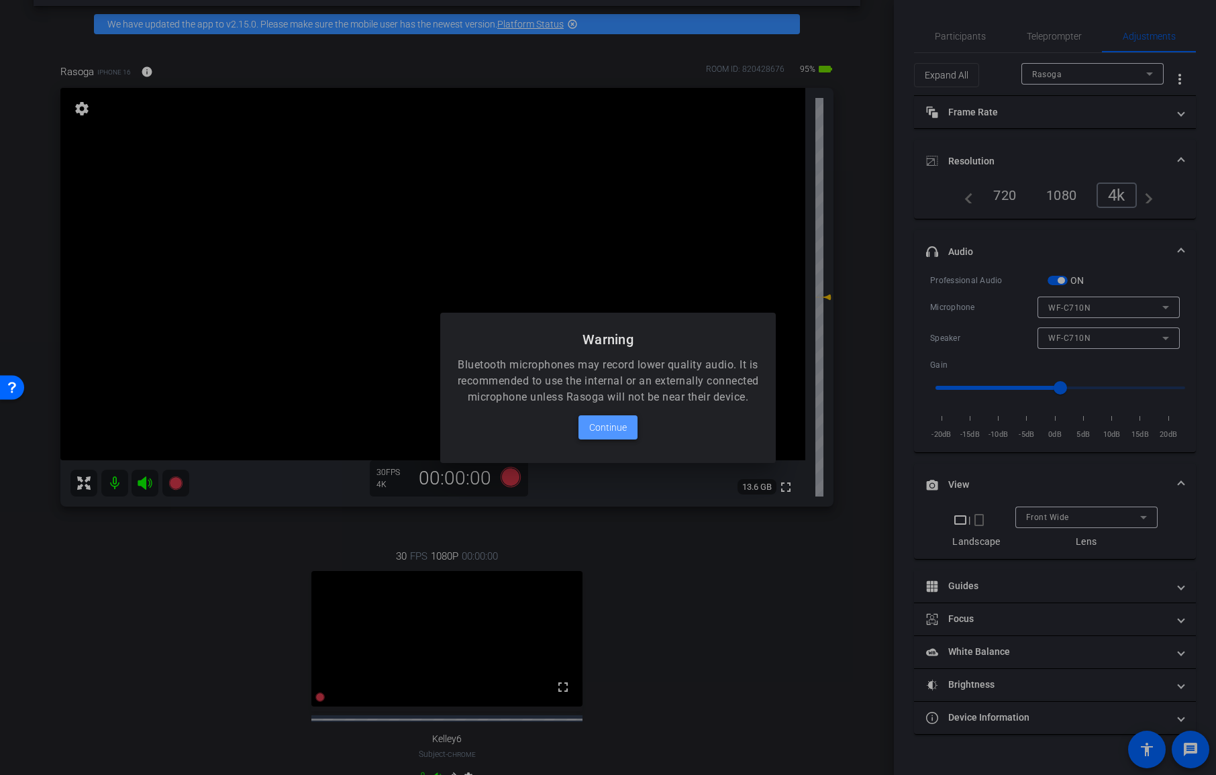
click at [619, 435] on span "Continue" at bounding box center [608, 427] width 38 height 16
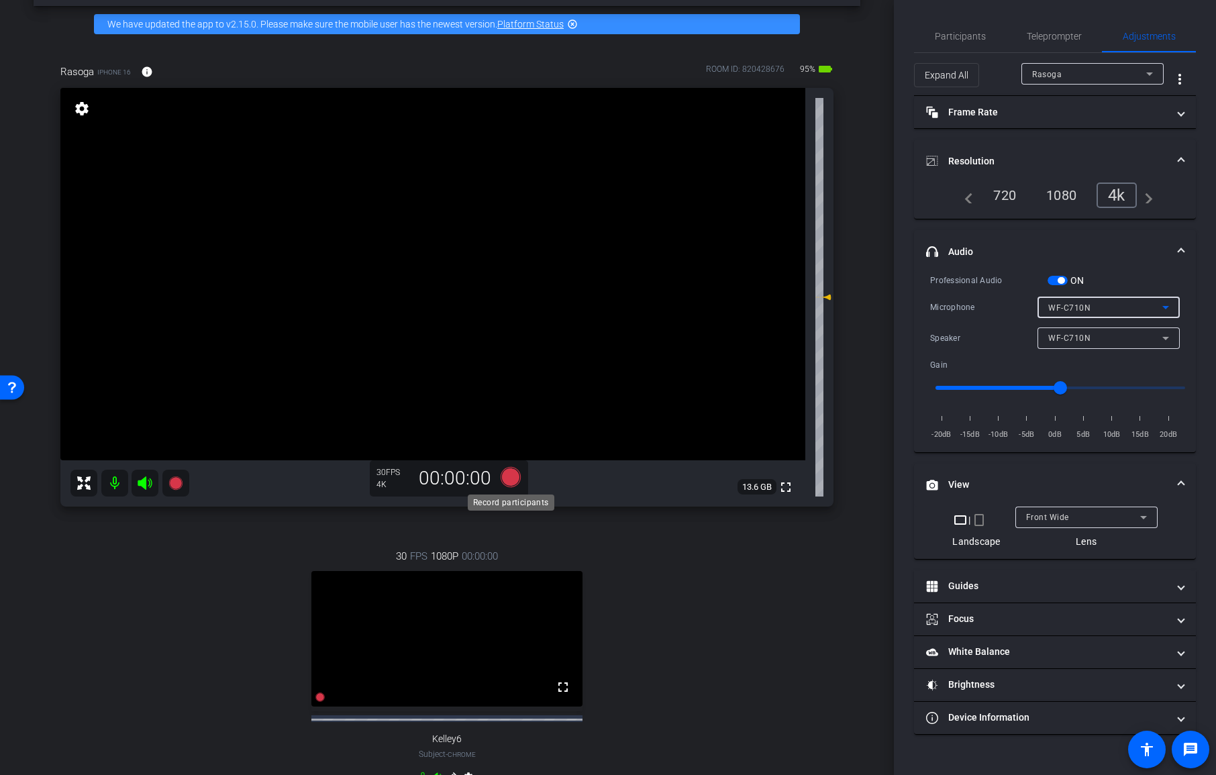
click at [519, 478] on icon at bounding box center [510, 477] width 20 height 20
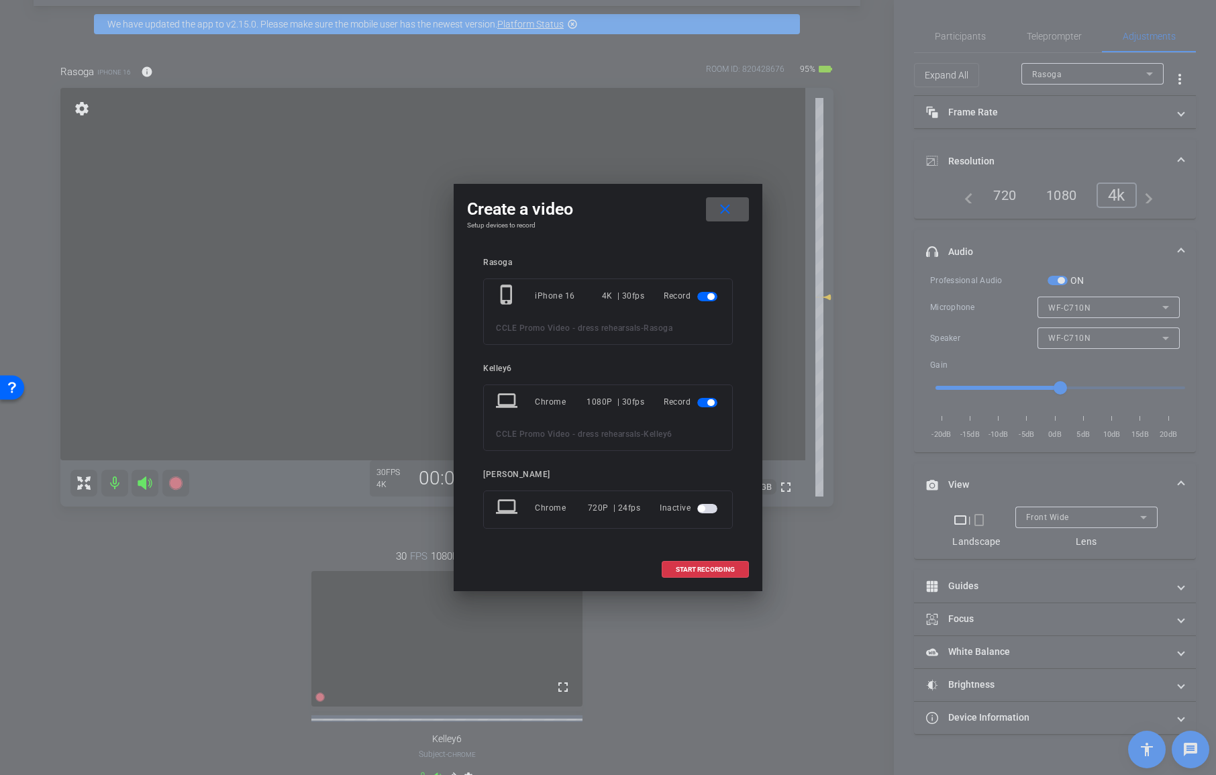
click at [708, 298] on span "button" at bounding box center [710, 296] width 7 height 7
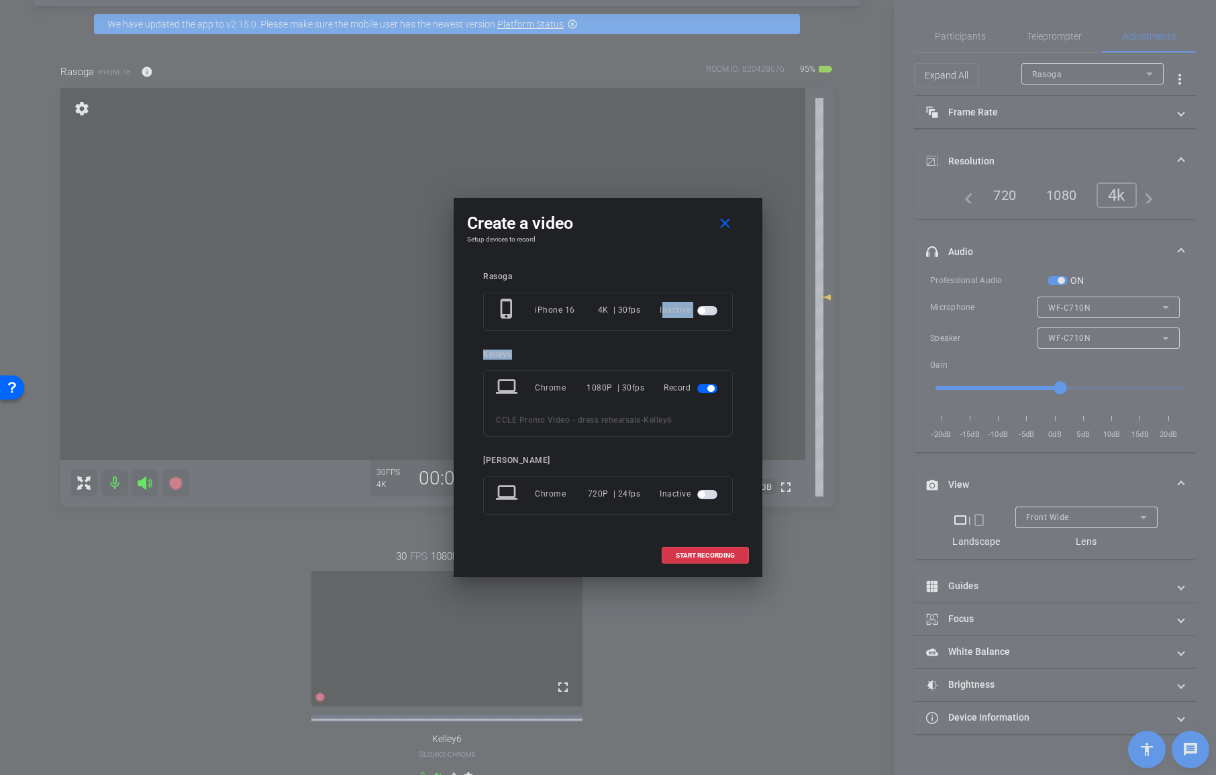
drag, startPoint x: 708, startPoint y: 298, endPoint x: 725, endPoint y: 329, distance: 36.0
click at [722, 325] on div "phone_iphone iPhone 16 4K | 30fps Inactive" at bounding box center [608, 311] width 250 height 38
click at [724, 338] on div "Rasoga phone_iphone iPhone 16 4K | 30fps Inactive Kelley6 laptop Chrome 1080P |…" at bounding box center [608, 403] width 250 height 262
drag, startPoint x: 722, startPoint y: 337, endPoint x: 716, endPoint y: 323, distance: 15.3
click at [721, 334] on div "Rasoga phone_iphone iPhone 16 4K | 30fps Inactive Kelley6 laptop Chrome 1080P |…" at bounding box center [608, 403] width 250 height 262
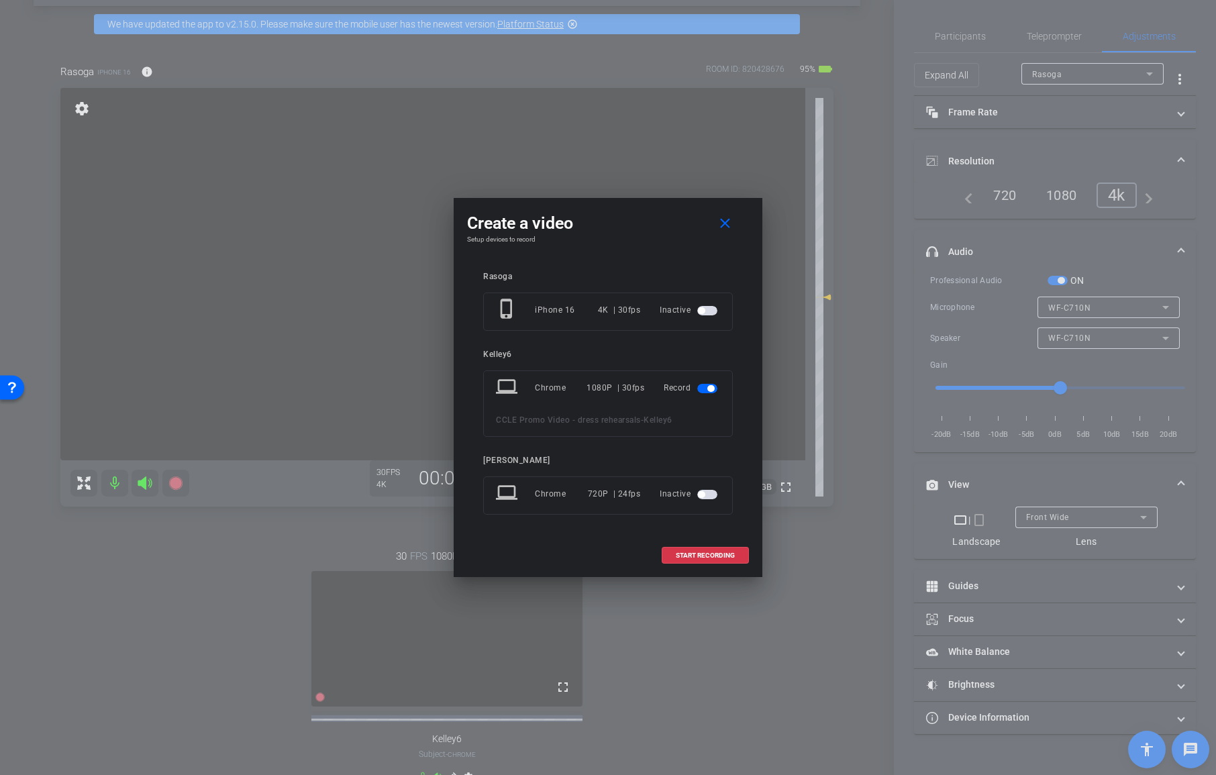
click at [707, 309] on span "button" at bounding box center [707, 310] width 20 height 9
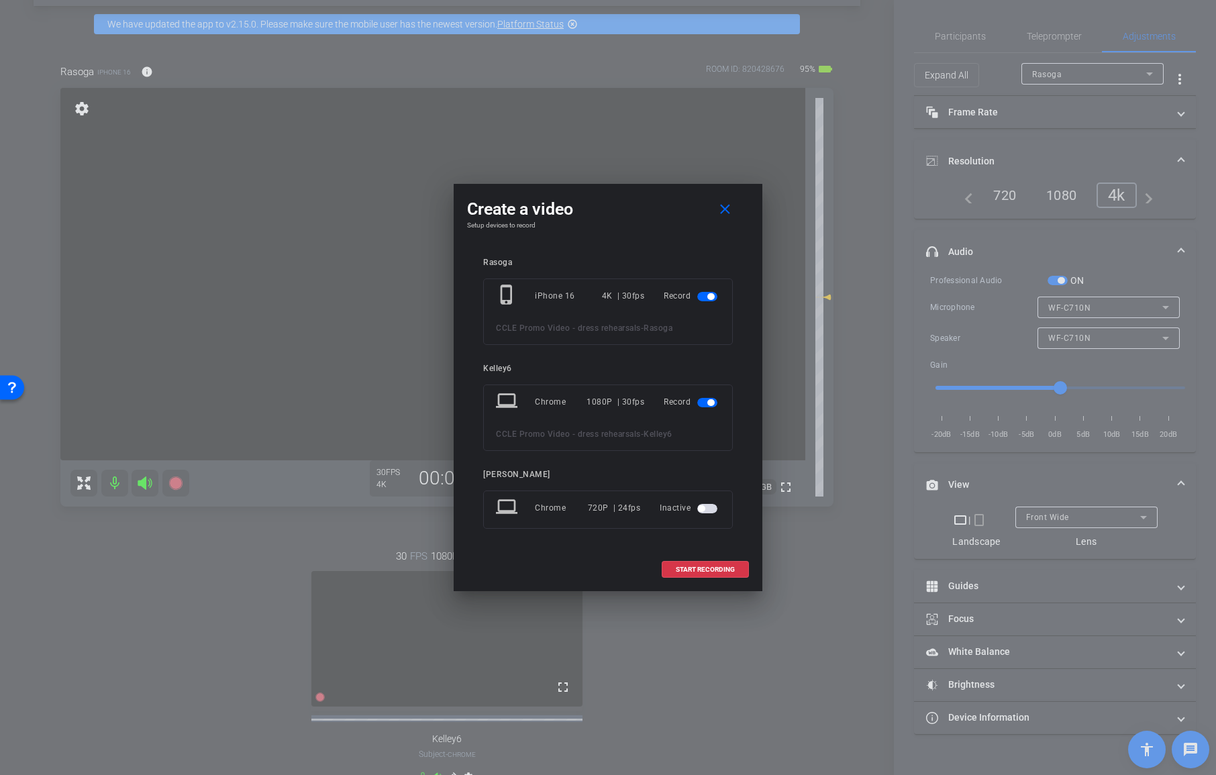
click at [706, 398] on span "button" at bounding box center [707, 402] width 20 height 9
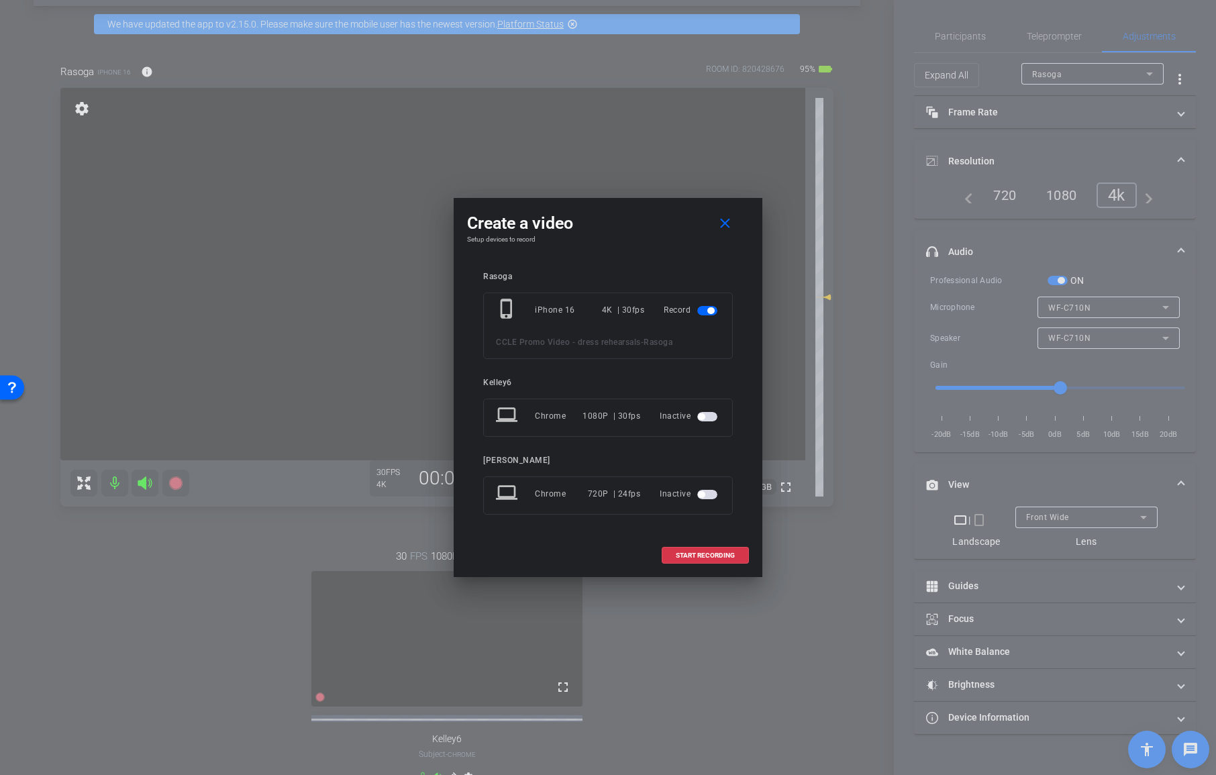
click at [733, 557] on span "START RECORDING" at bounding box center [705, 555] width 59 height 7
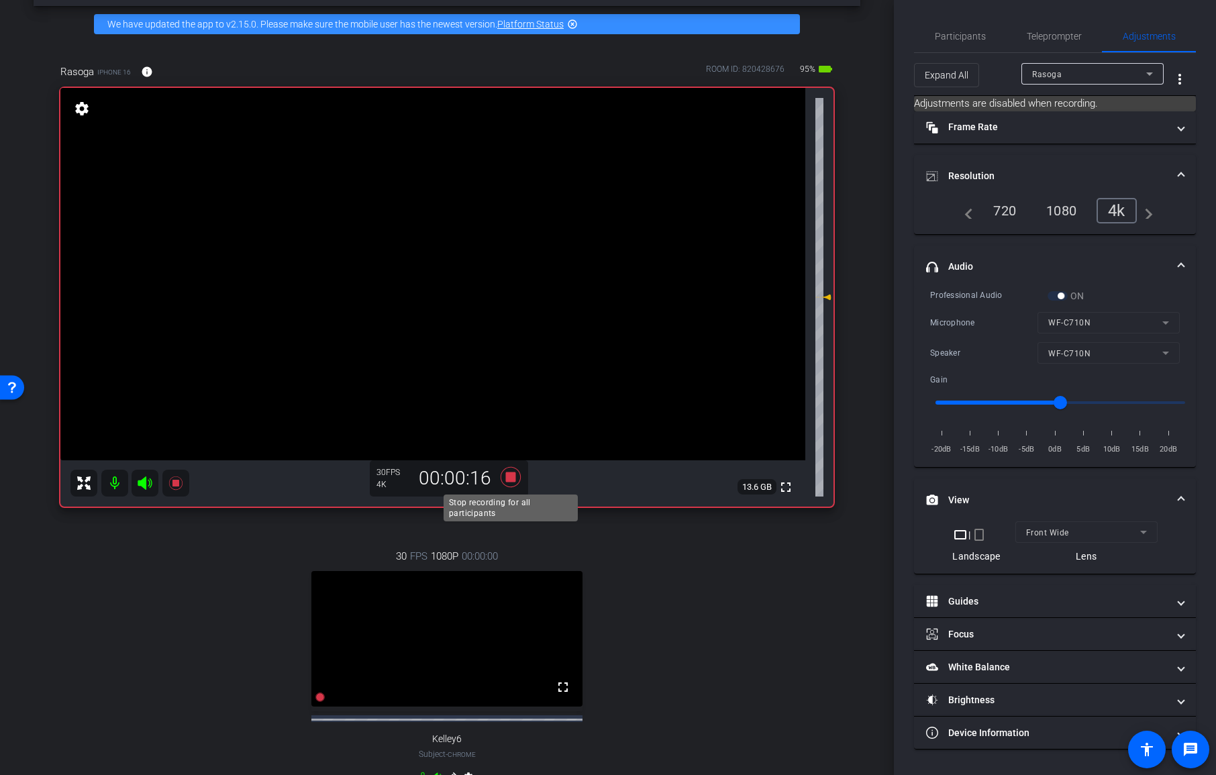
click at [515, 476] on icon at bounding box center [510, 477] width 32 height 24
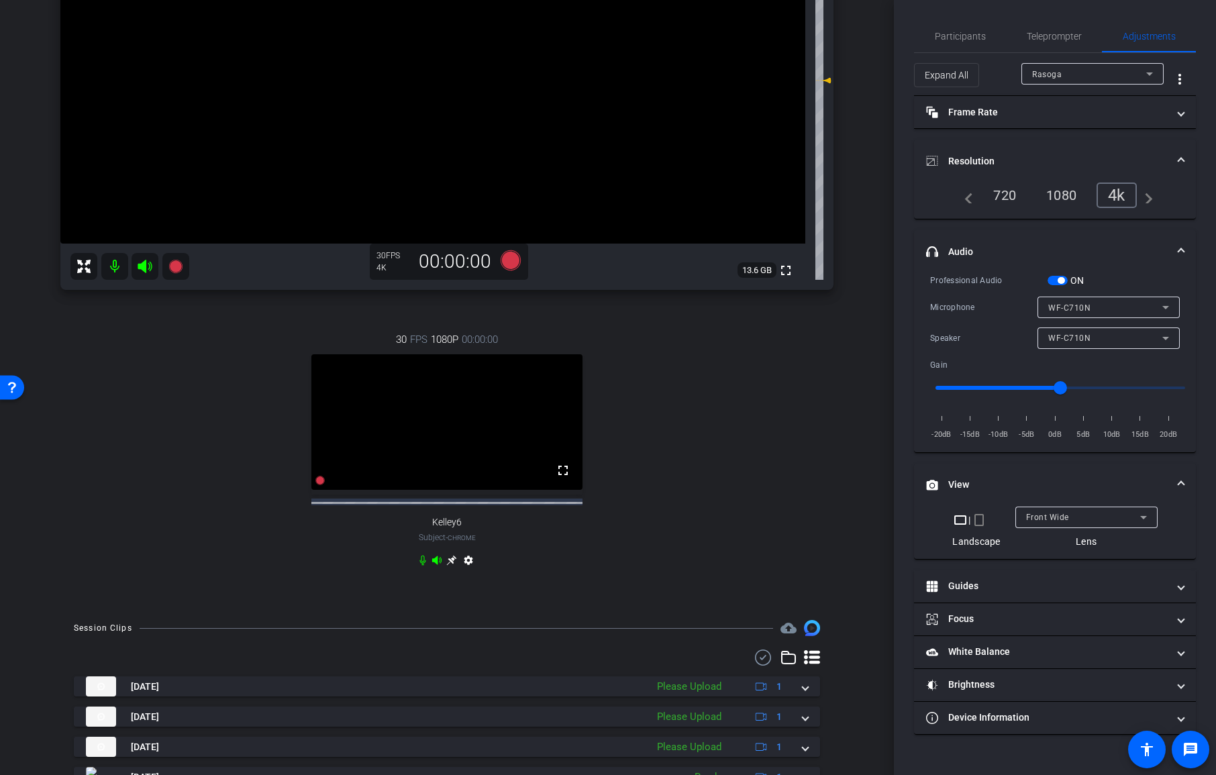
scroll to position [277, 0]
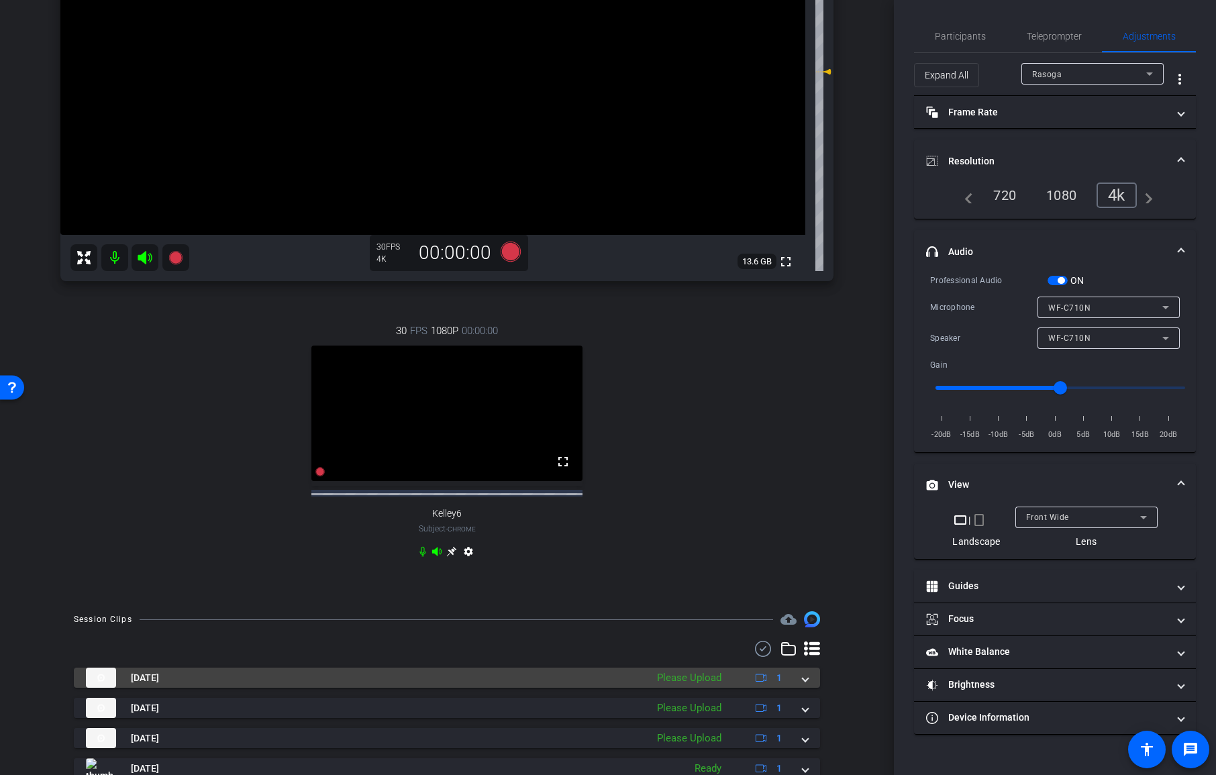
click at [800, 685] on div "[DATE] Please Upload 1" at bounding box center [444, 677] width 716 height 20
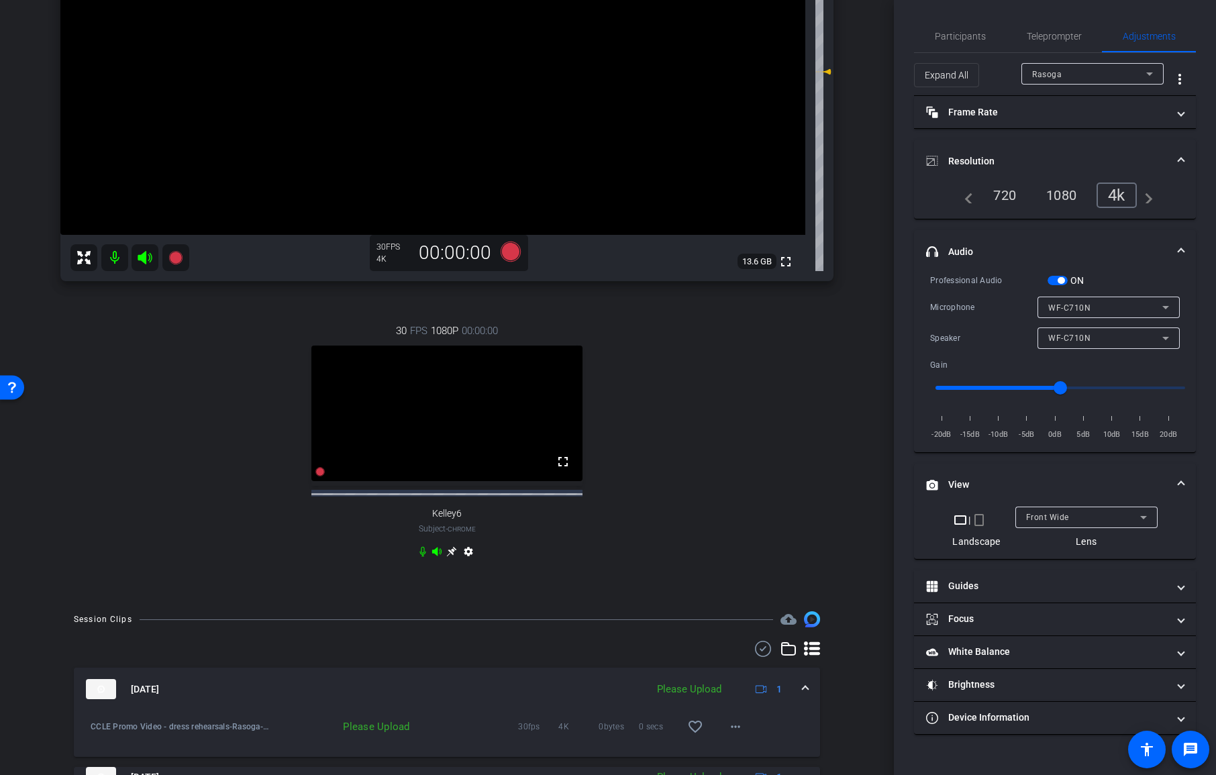
scroll to position [334, 0]
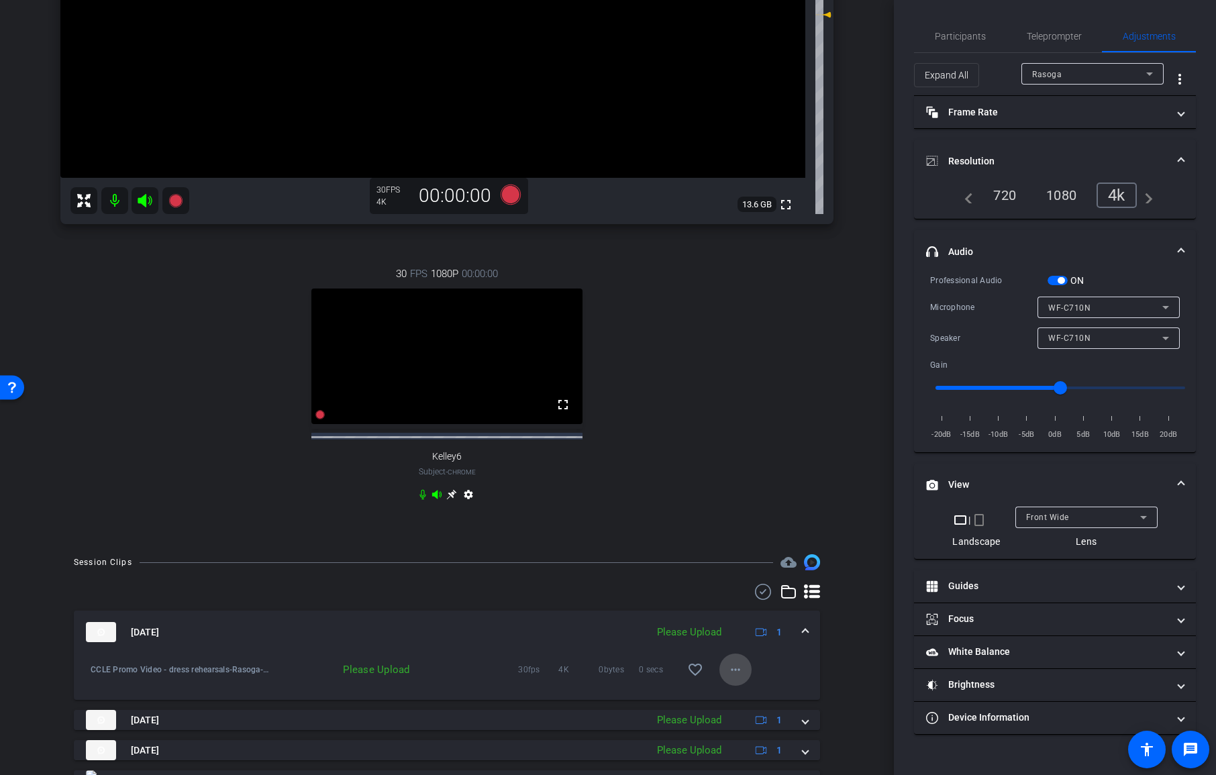
click at [737, 678] on mat-icon "more_horiz" at bounding box center [735, 669] width 16 height 16
click at [755, 704] on span "Upload" at bounding box center [757, 704] width 54 height 16
click at [980, 38] on span "Participants" at bounding box center [959, 36] width 51 height 9
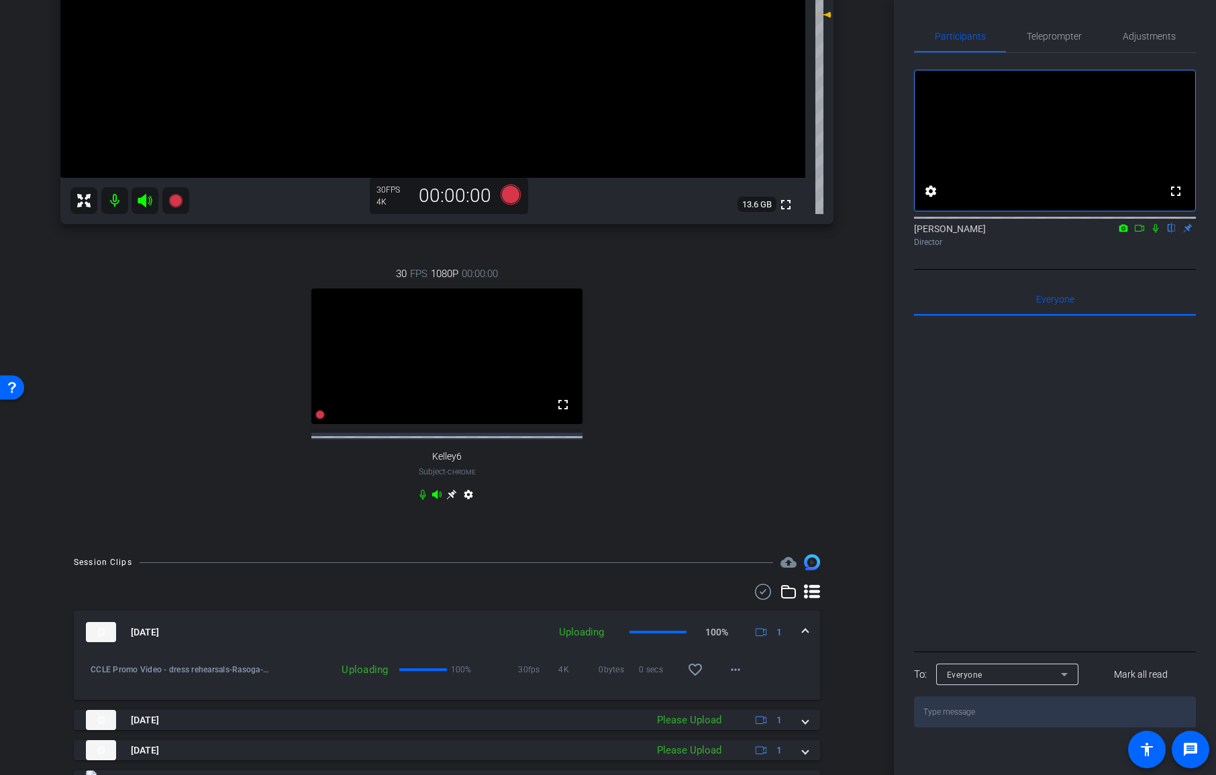
click at [1140, 233] on icon at bounding box center [1139, 227] width 11 height 9
click at [1168, 248] on div "[PERSON_NAME] Director" at bounding box center [1055, 235] width 282 height 26
click at [1169, 233] on icon at bounding box center [1171, 227] width 11 height 9
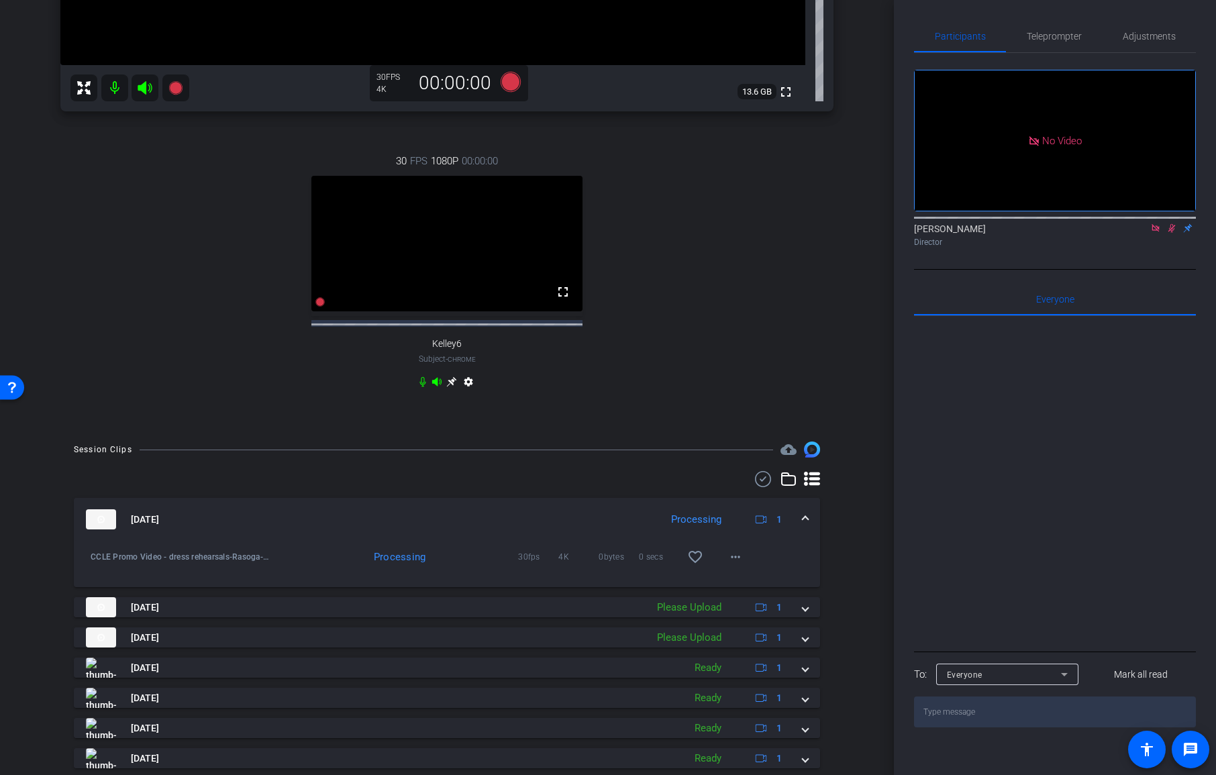
scroll to position [466, 0]
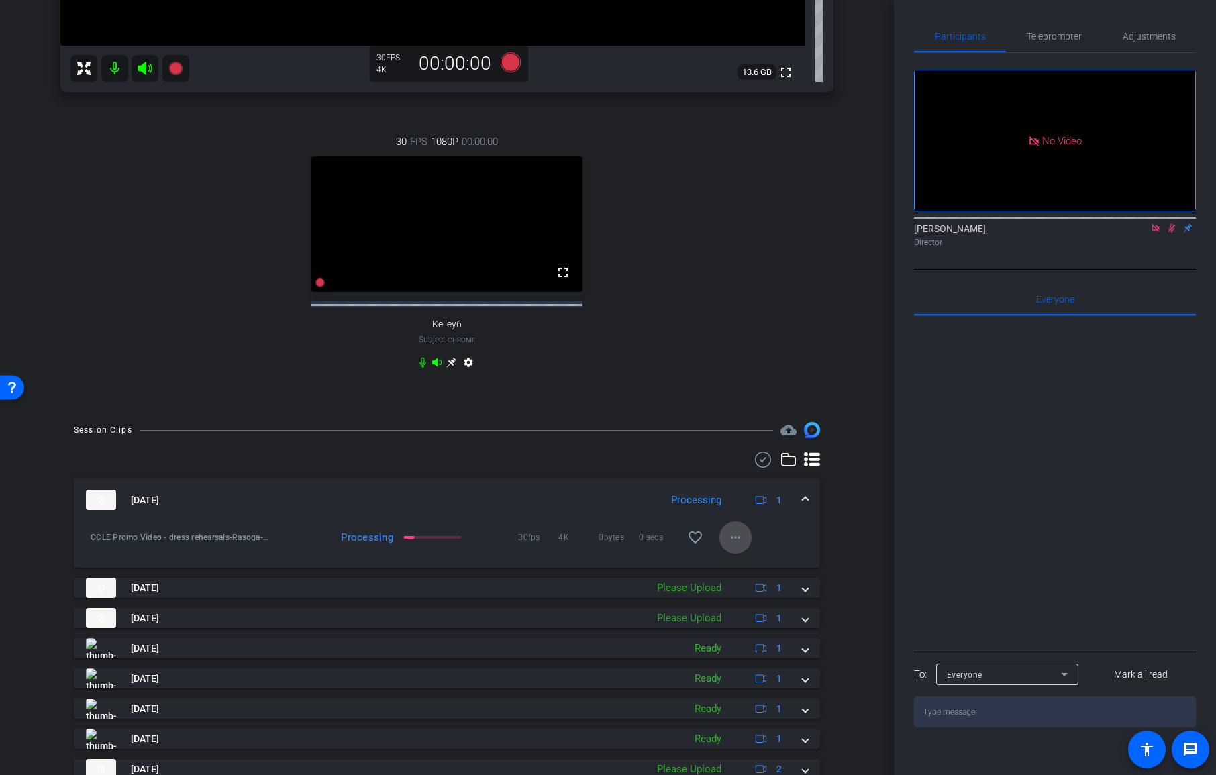
click at [740, 553] on span at bounding box center [735, 537] width 32 height 32
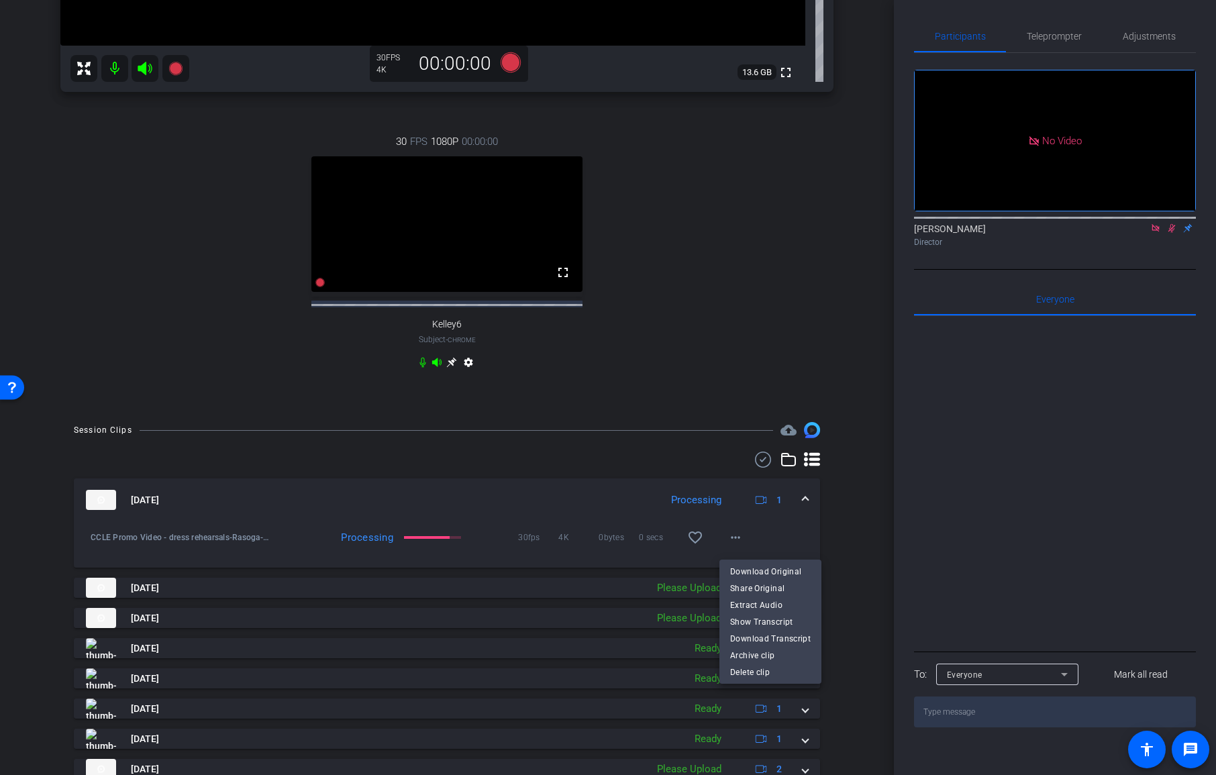
click at [833, 551] on div at bounding box center [608, 387] width 1216 height 775
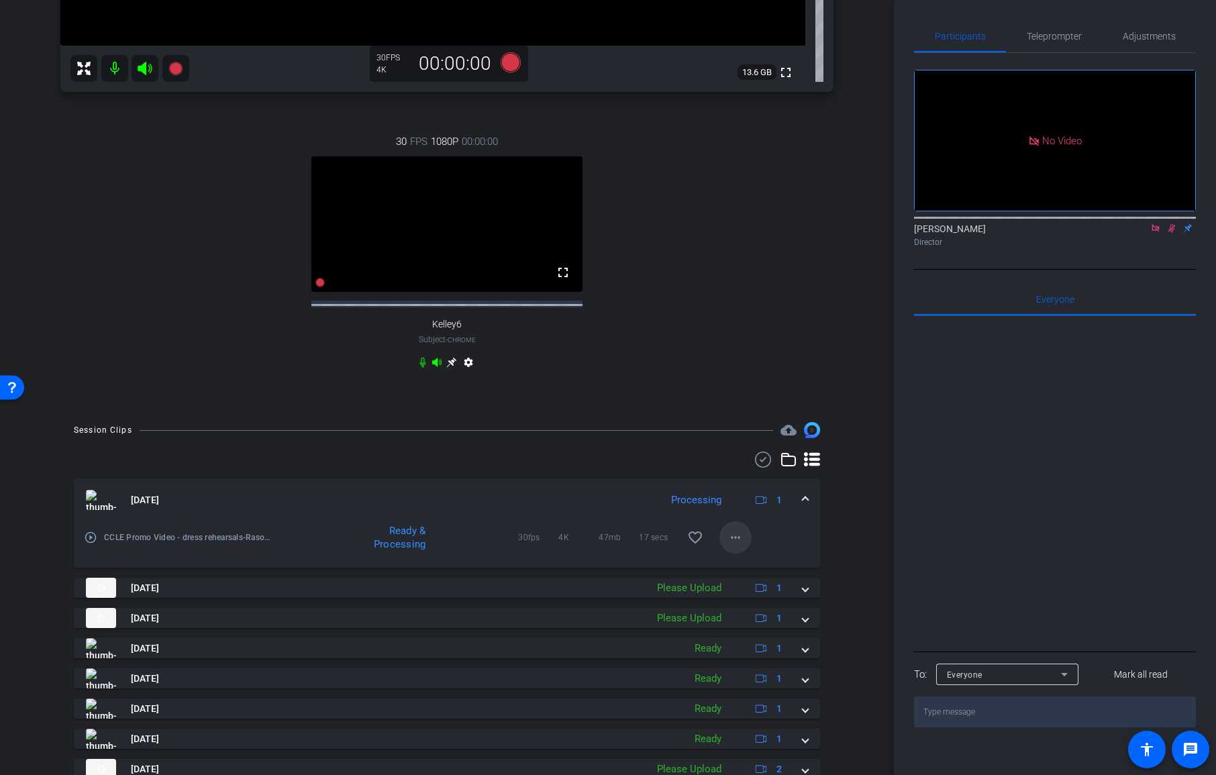
click at [741, 545] on mat-icon "more_horiz" at bounding box center [735, 537] width 16 height 16
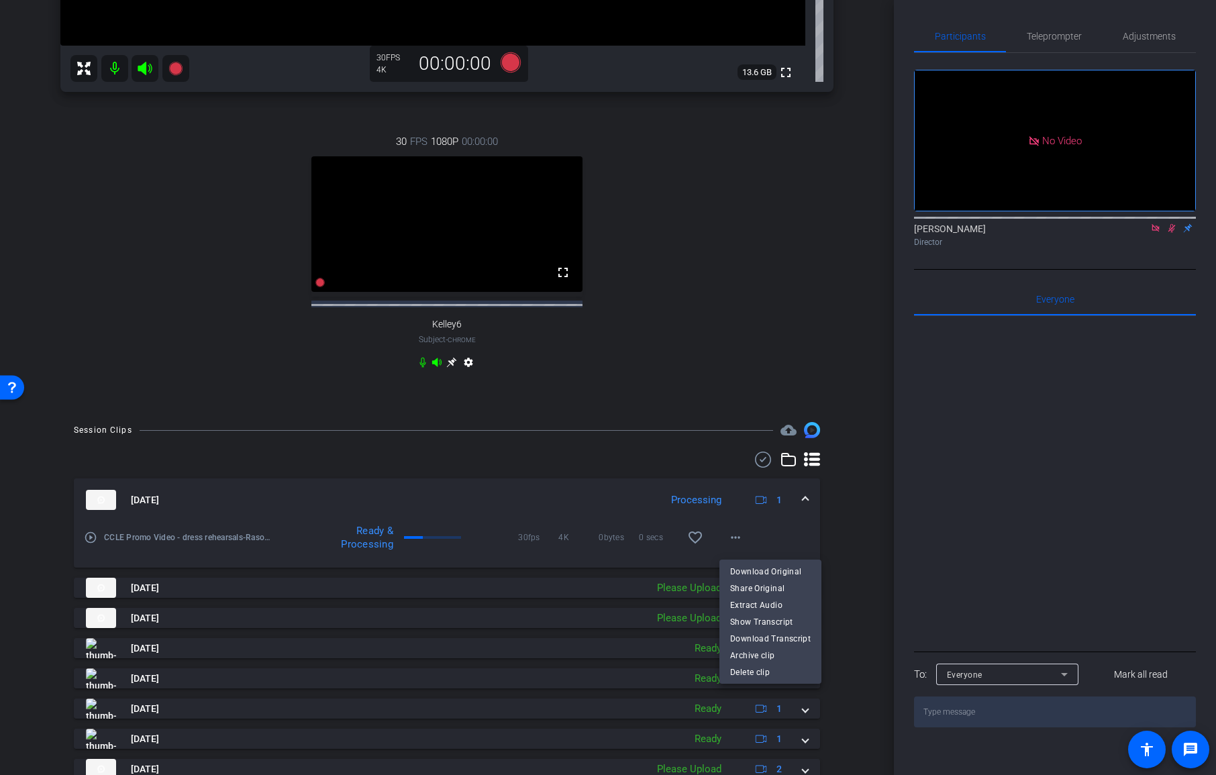
click at [841, 562] on div at bounding box center [608, 387] width 1216 height 775
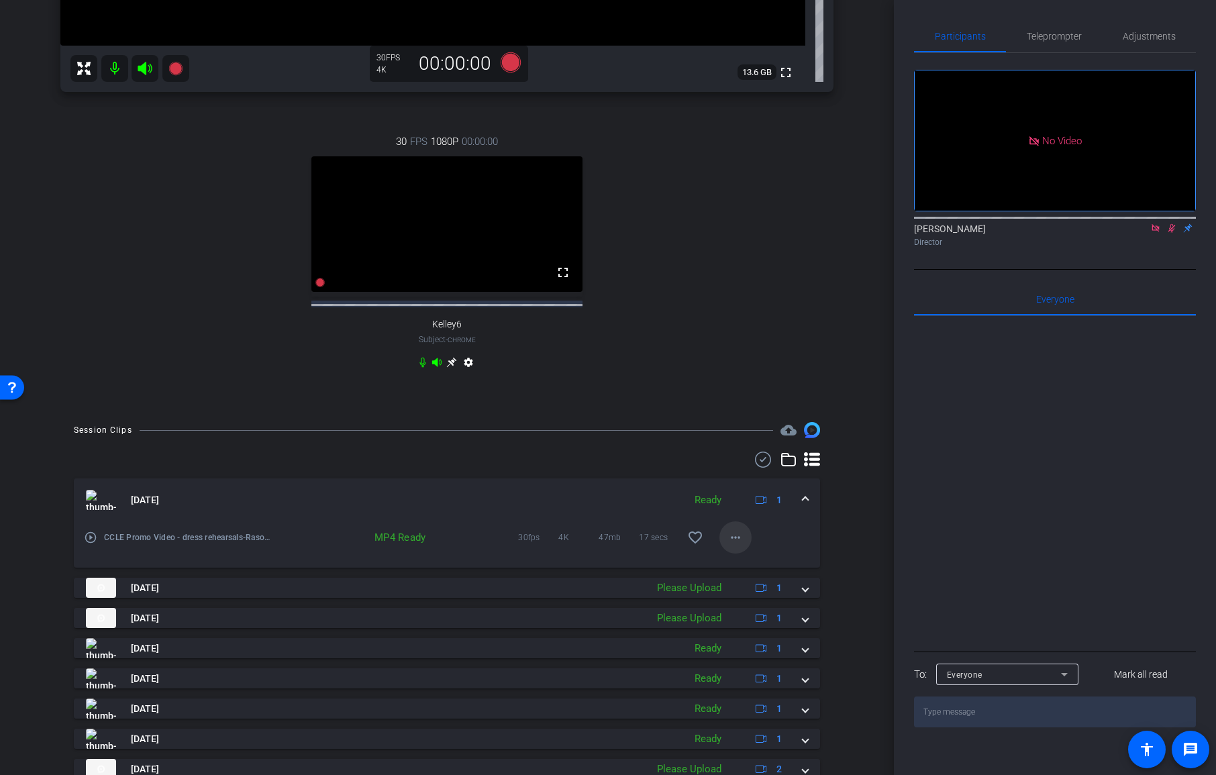
click at [738, 541] on mat-icon "more_horiz" at bounding box center [735, 537] width 16 height 16
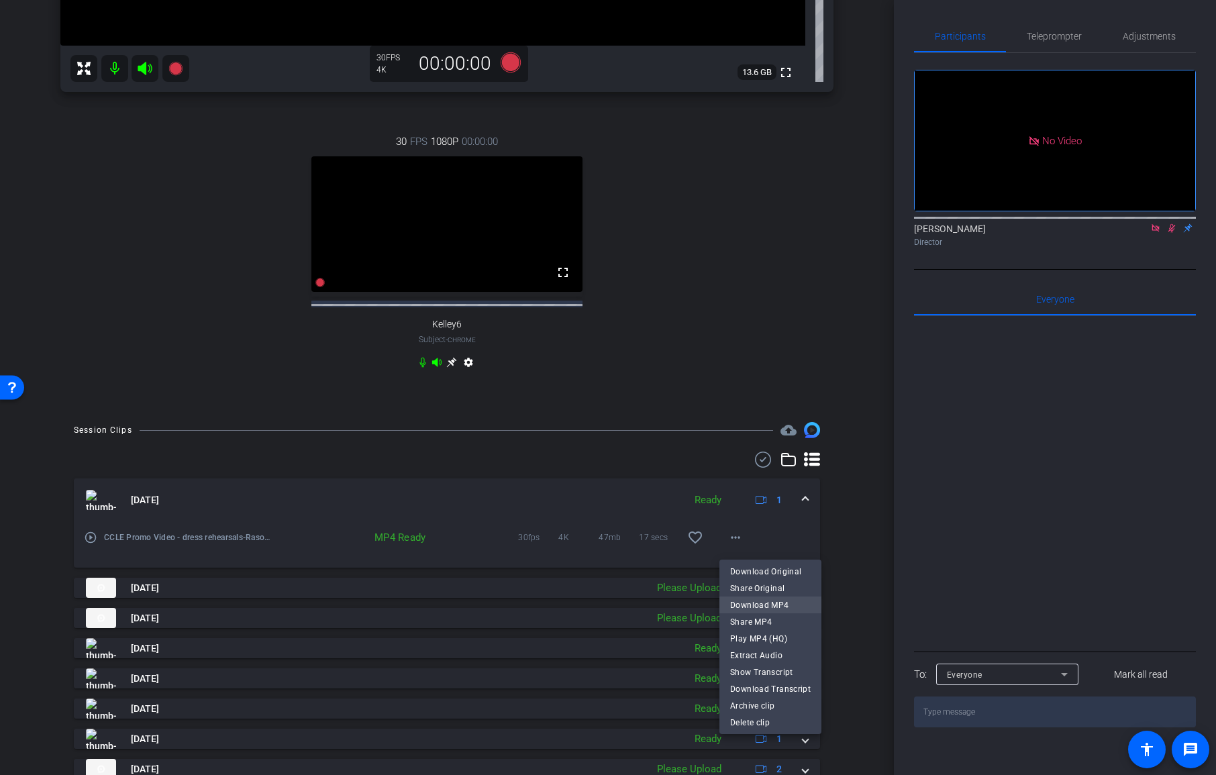
click at [775, 606] on span "Download MP4" at bounding box center [770, 605] width 80 height 16
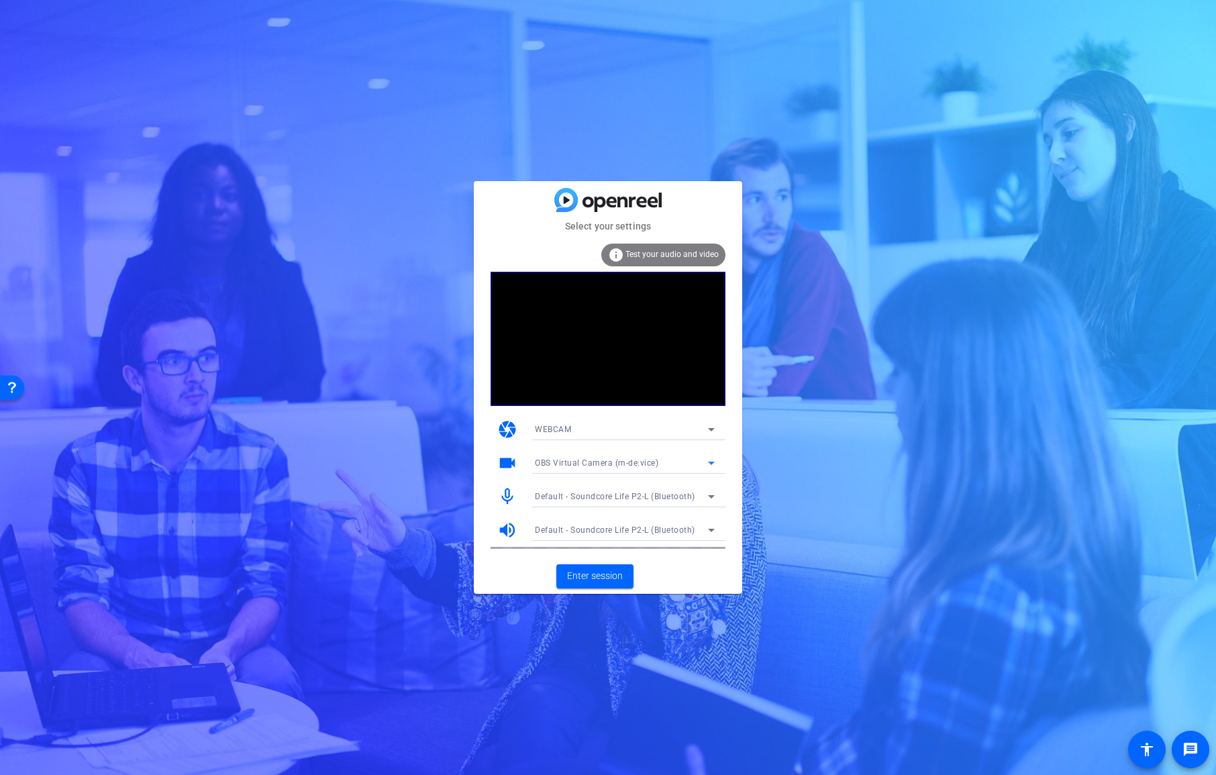
click at [607, 462] on span "OBS Virtual Camera (m-de:vice)" at bounding box center [596, 462] width 123 height 9
click at [602, 506] on span "ZV-E10 (054c:0de3)" at bounding box center [573, 511] width 76 height 16
click at [599, 575] on span "Enter session" at bounding box center [595, 576] width 56 height 14
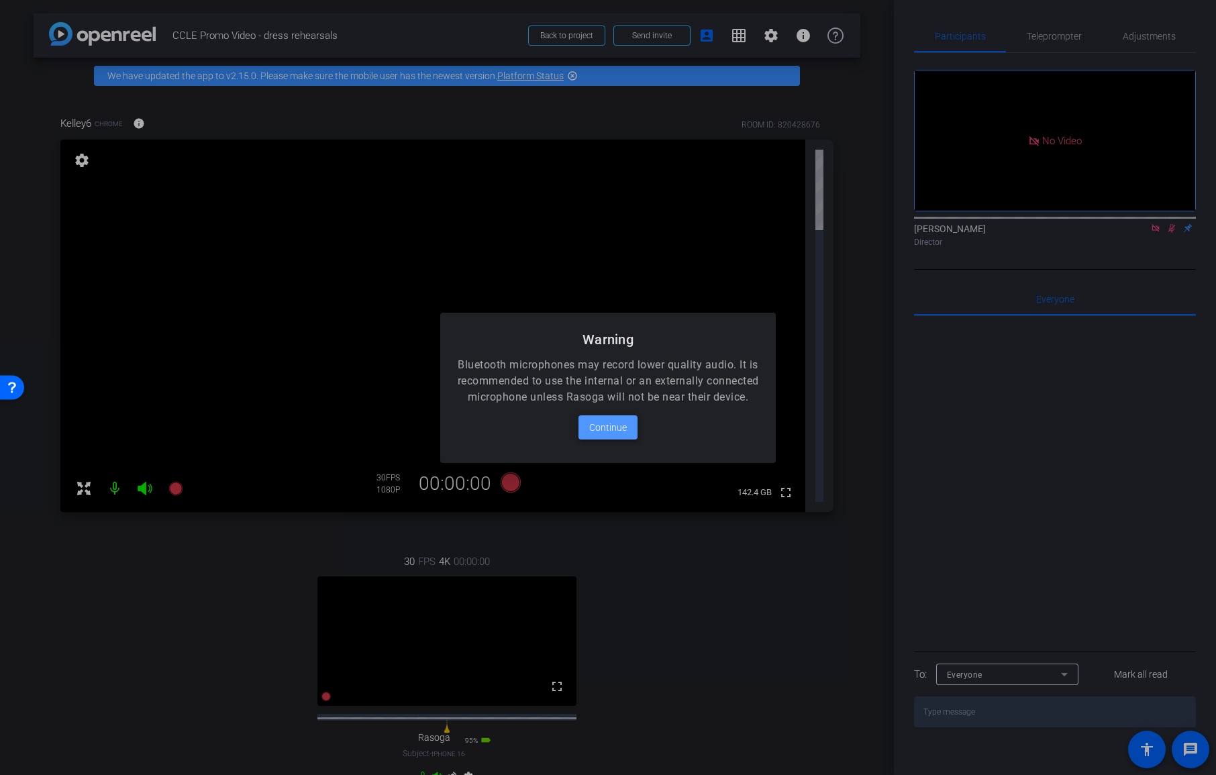
click at [631, 437] on span at bounding box center [607, 427] width 59 height 32
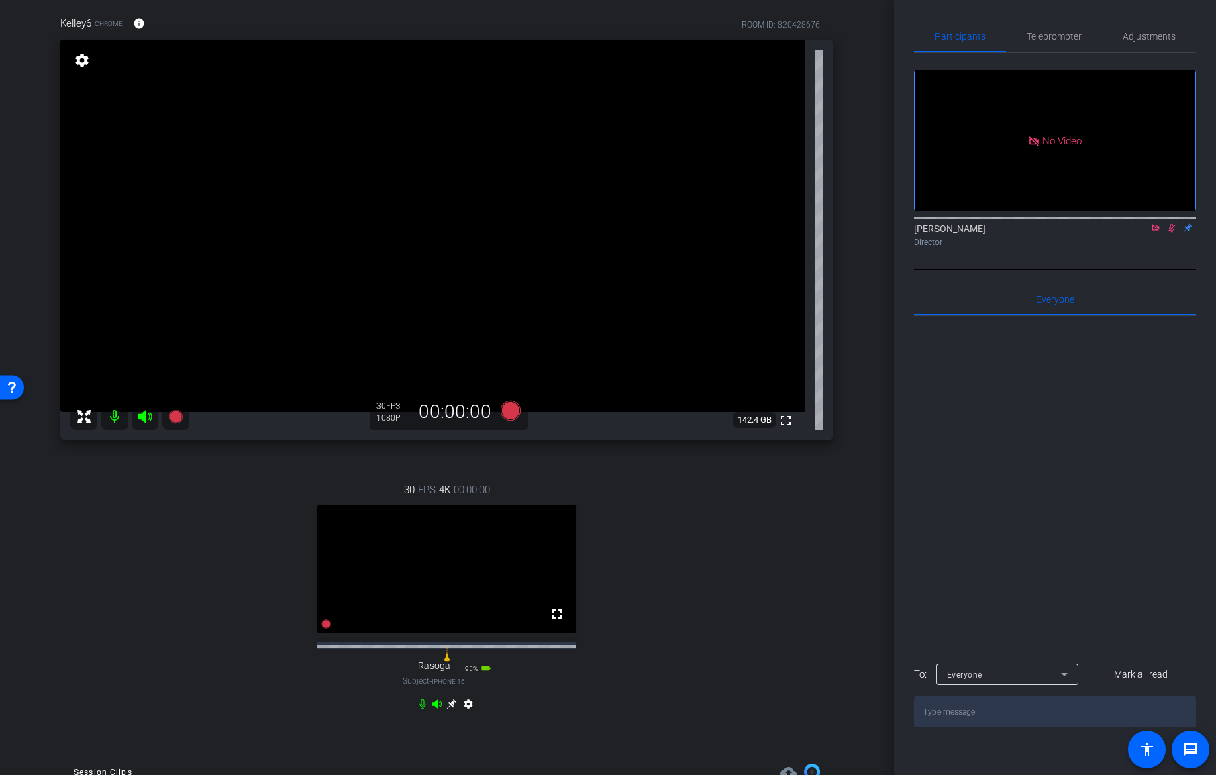
scroll to position [121, 0]
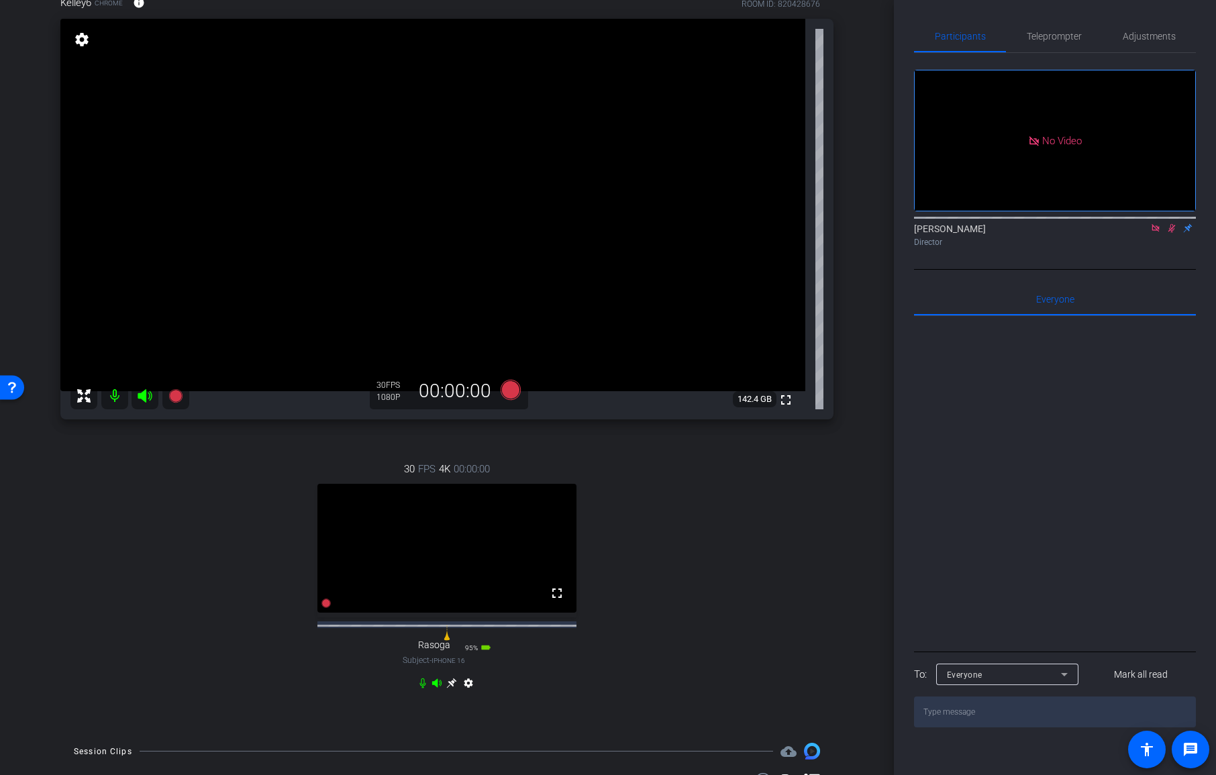
click at [456, 694] on div "settings" at bounding box center [447, 686] width 60 height 16
click at [1150, 233] on icon at bounding box center [1155, 227] width 11 height 9
click at [1155, 233] on icon at bounding box center [1155, 227] width 11 height 9
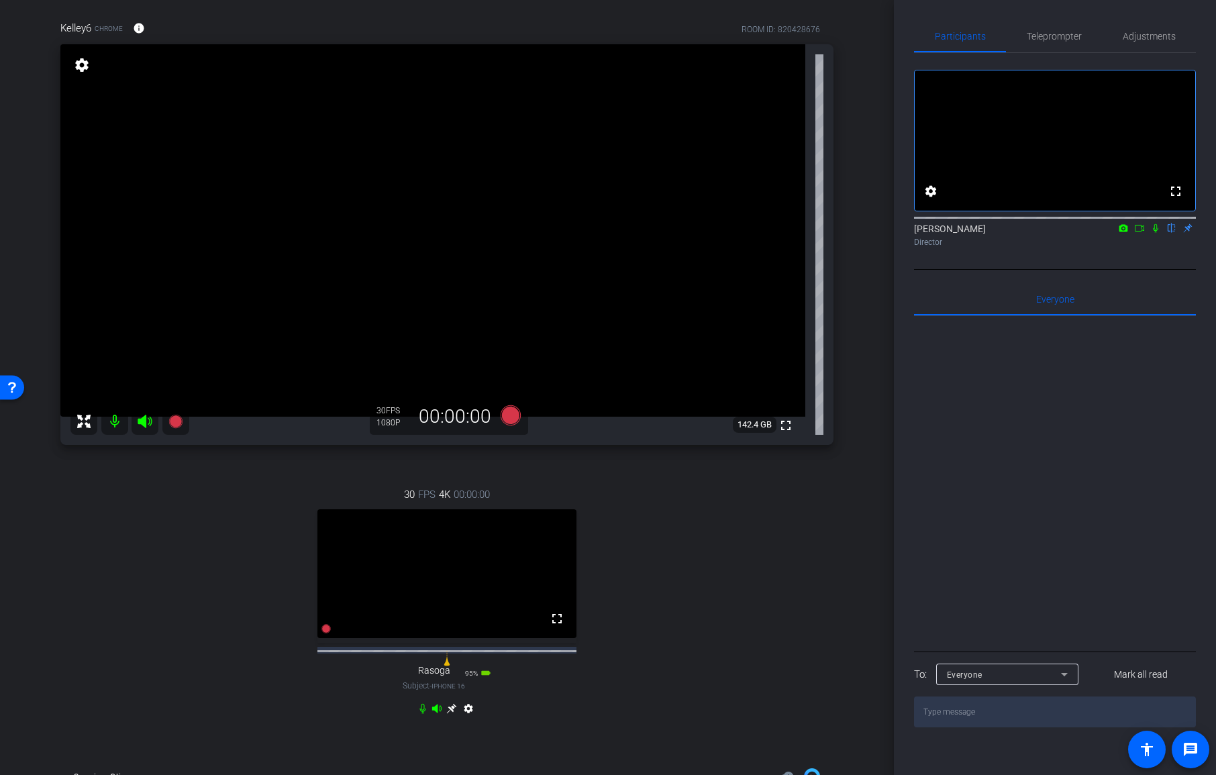
scroll to position [138, 0]
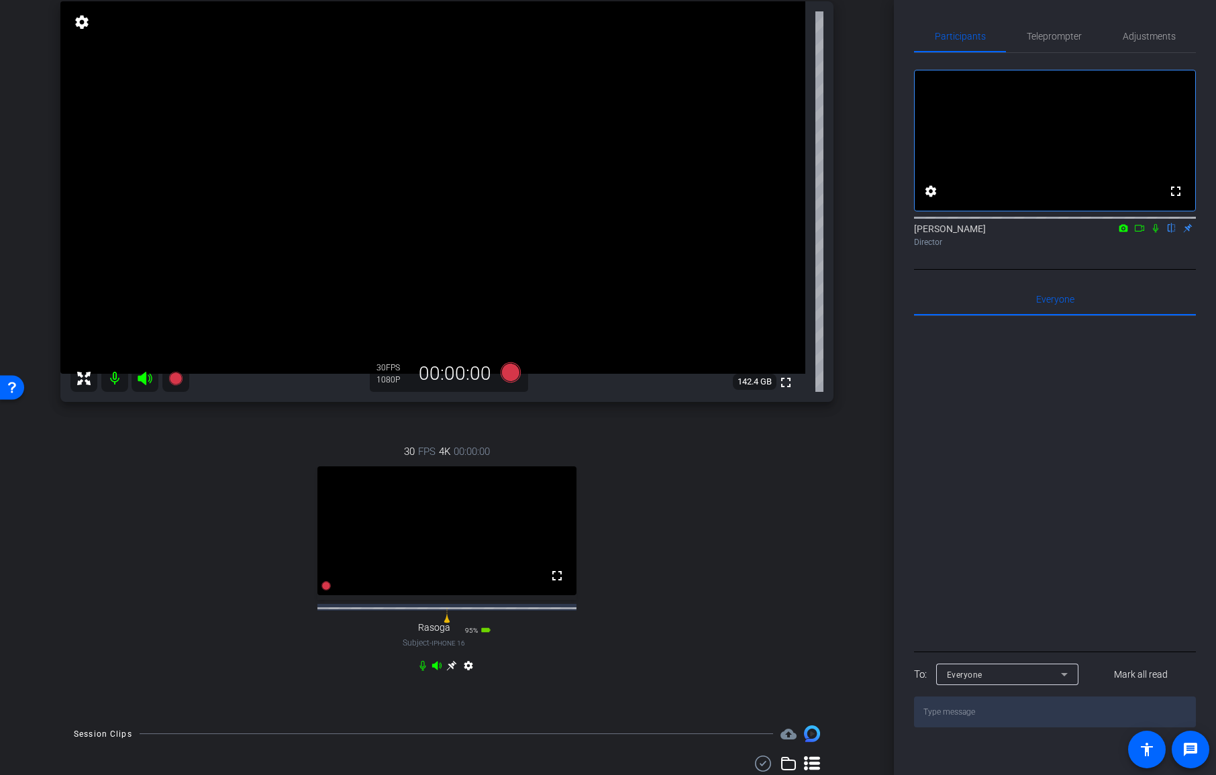
click at [453, 671] on icon at bounding box center [451, 665] width 11 height 11
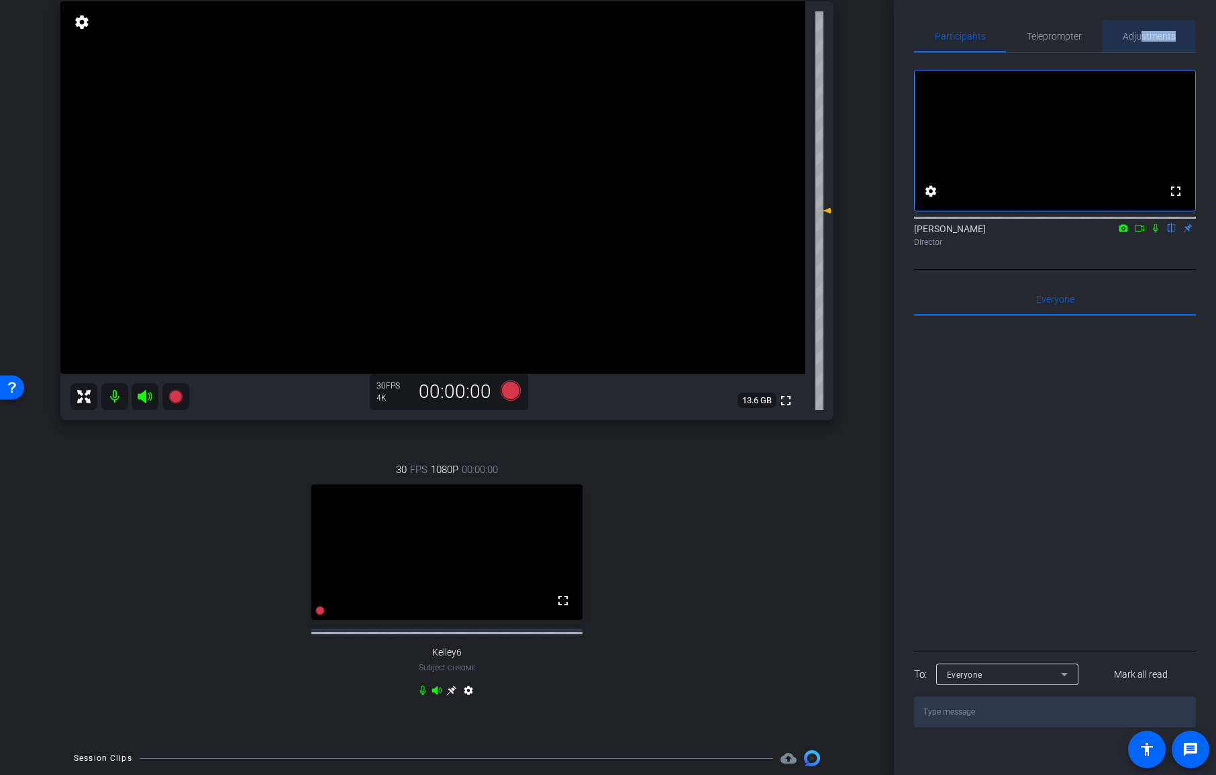
click at [1140, 41] on span "Adjustments" at bounding box center [1148, 36] width 53 height 32
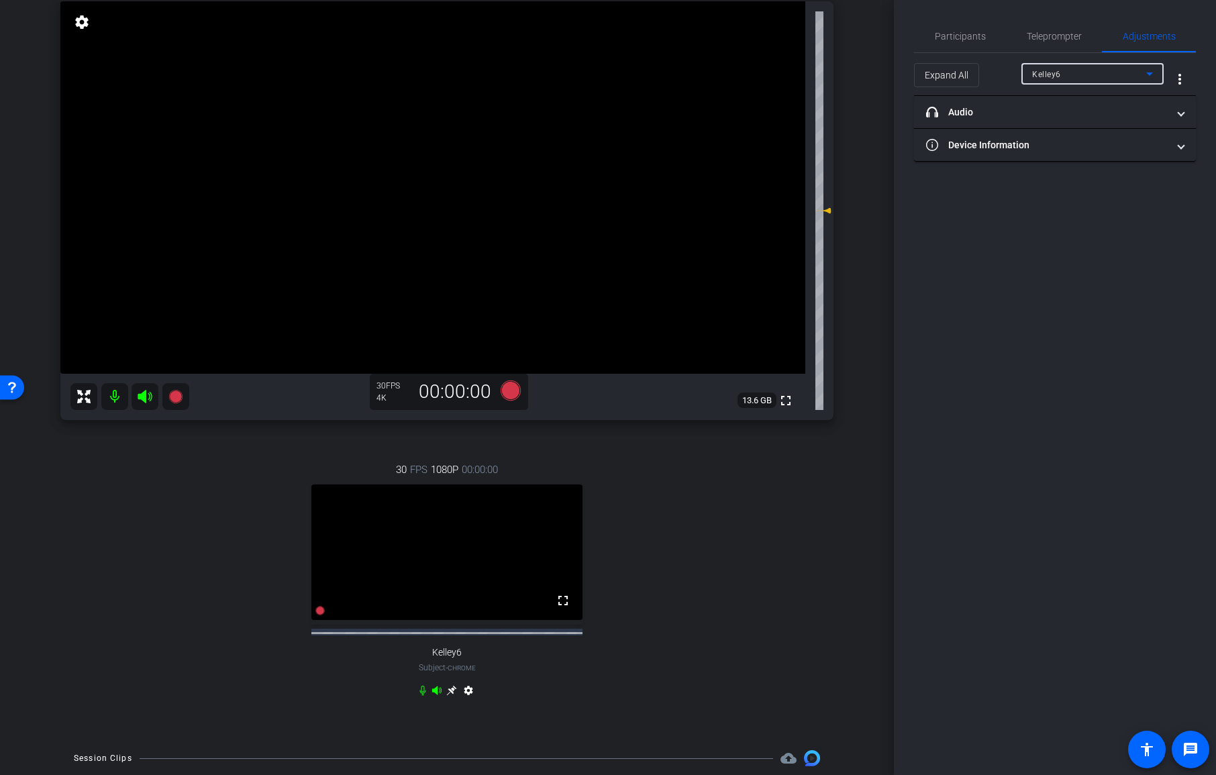
click at [1076, 78] on div "Kelley6" at bounding box center [1089, 74] width 114 height 17
click at [1063, 127] on mat-option "Rasoga" at bounding box center [1092, 121] width 142 height 21
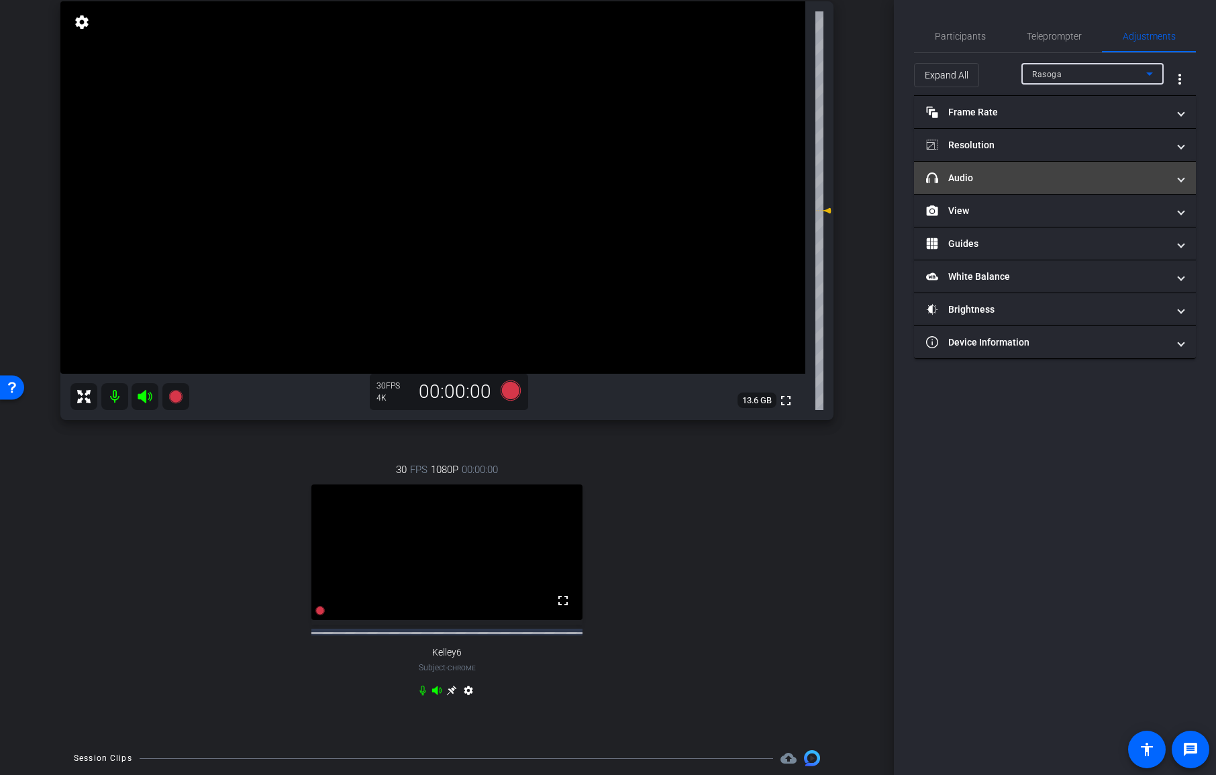
click at [1047, 185] on mat-expansion-panel-header "headphone icon Audio" at bounding box center [1055, 178] width 282 height 32
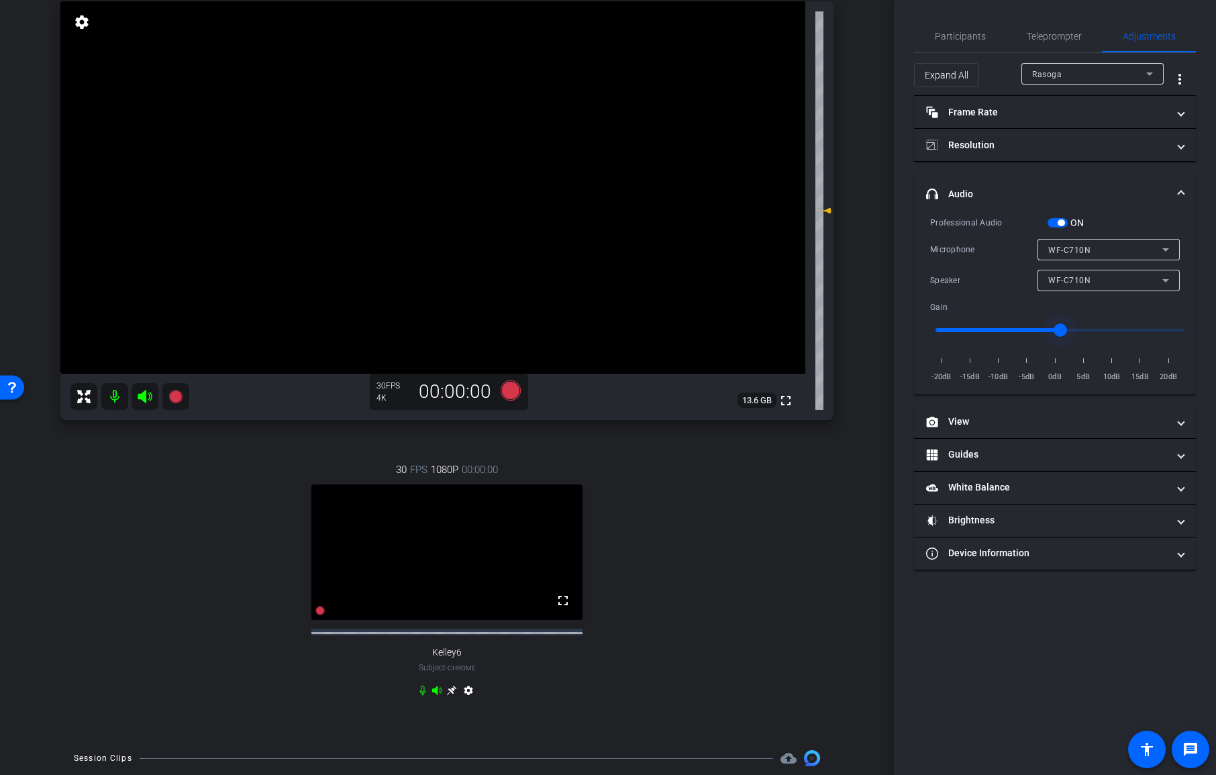
click at [1043, 333] on input "range" at bounding box center [1060, 330] width 278 height 30
click at [1053, 329] on input "range" at bounding box center [1060, 330] width 278 height 30
click at [1046, 330] on input "range" at bounding box center [1060, 330] width 278 height 30
type input "-2"
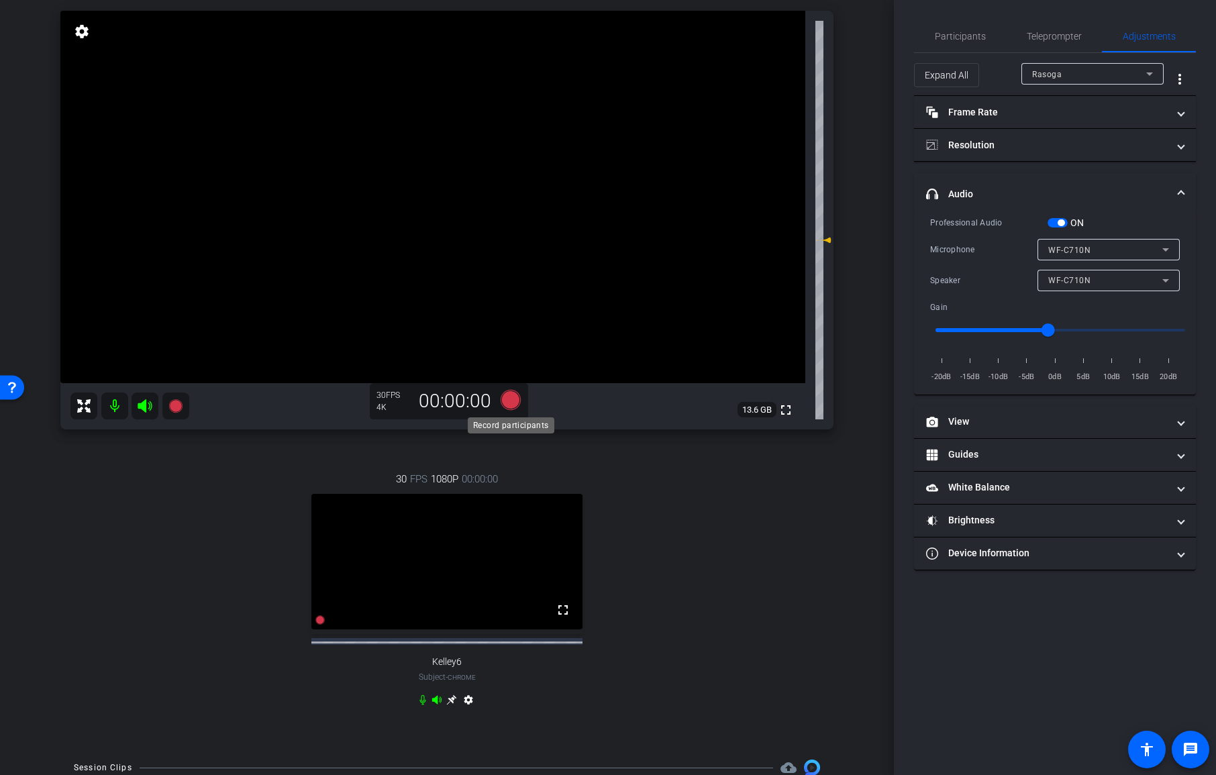
click at [511, 403] on icon at bounding box center [510, 400] width 20 height 20
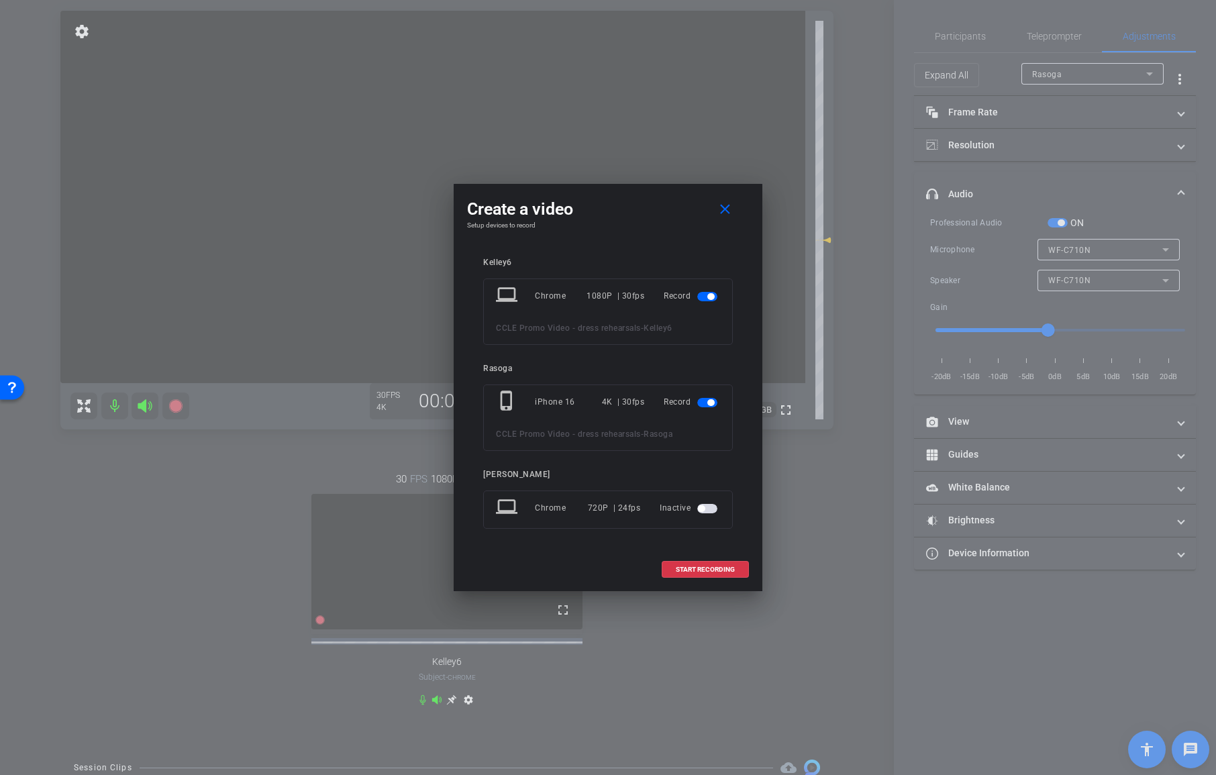
click at [713, 299] on span "button" at bounding box center [707, 296] width 20 height 9
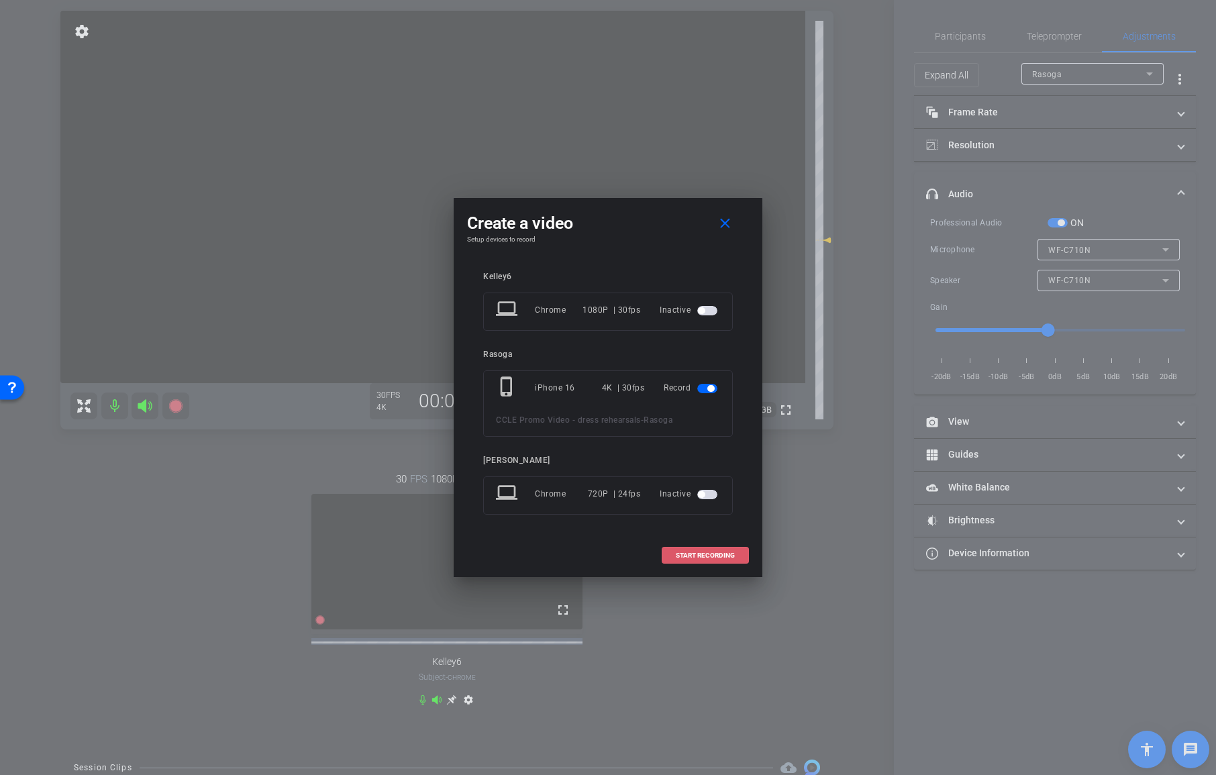
click at [723, 552] on span "START RECORDING" at bounding box center [705, 555] width 59 height 7
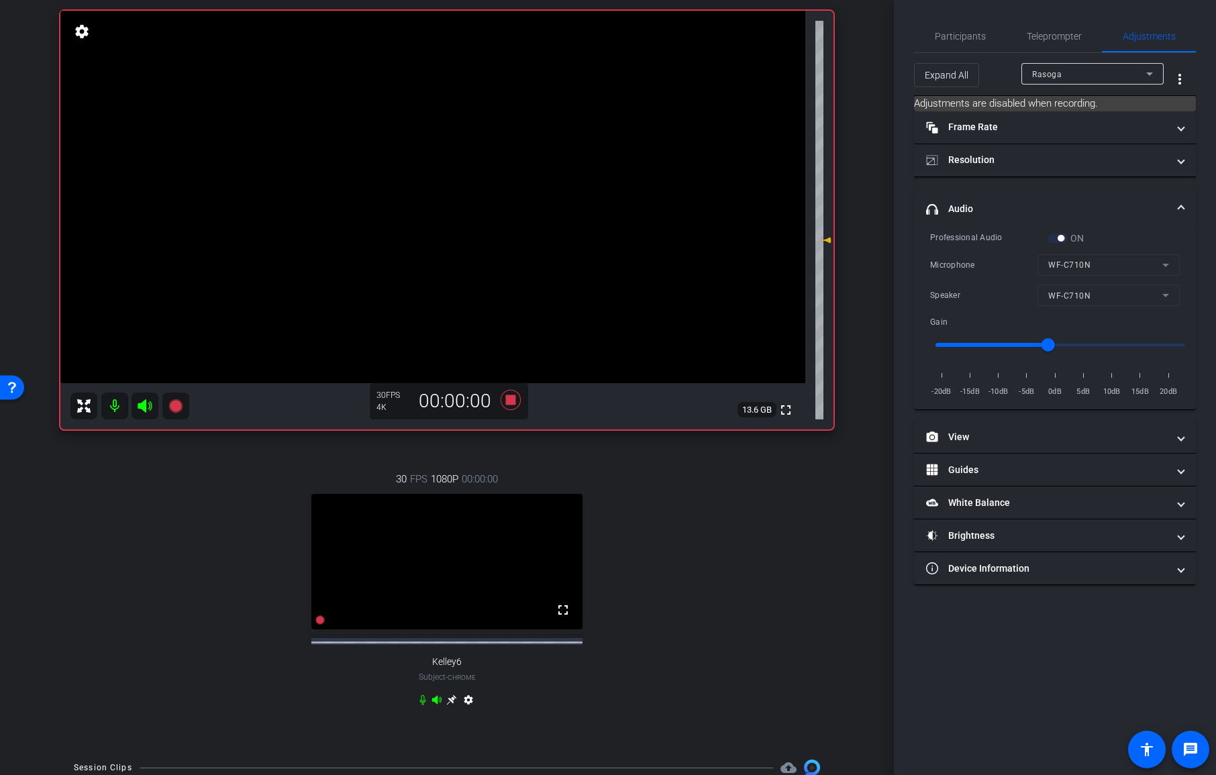
click at [425, 705] on icon at bounding box center [422, 700] width 6 height 10
click at [959, 41] on span "Participants" at bounding box center [959, 36] width 51 height 9
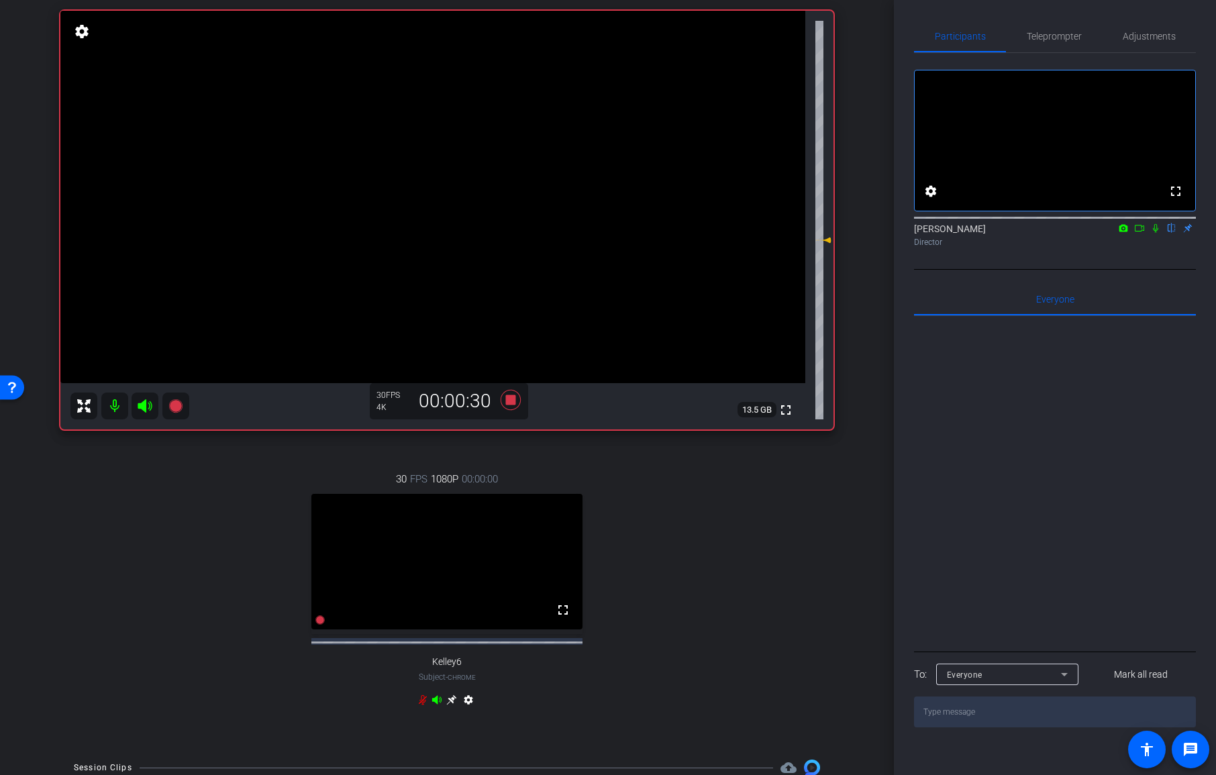
click at [419, 705] on icon at bounding box center [422, 699] width 11 height 11
click at [506, 402] on icon at bounding box center [510, 400] width 20 height 20
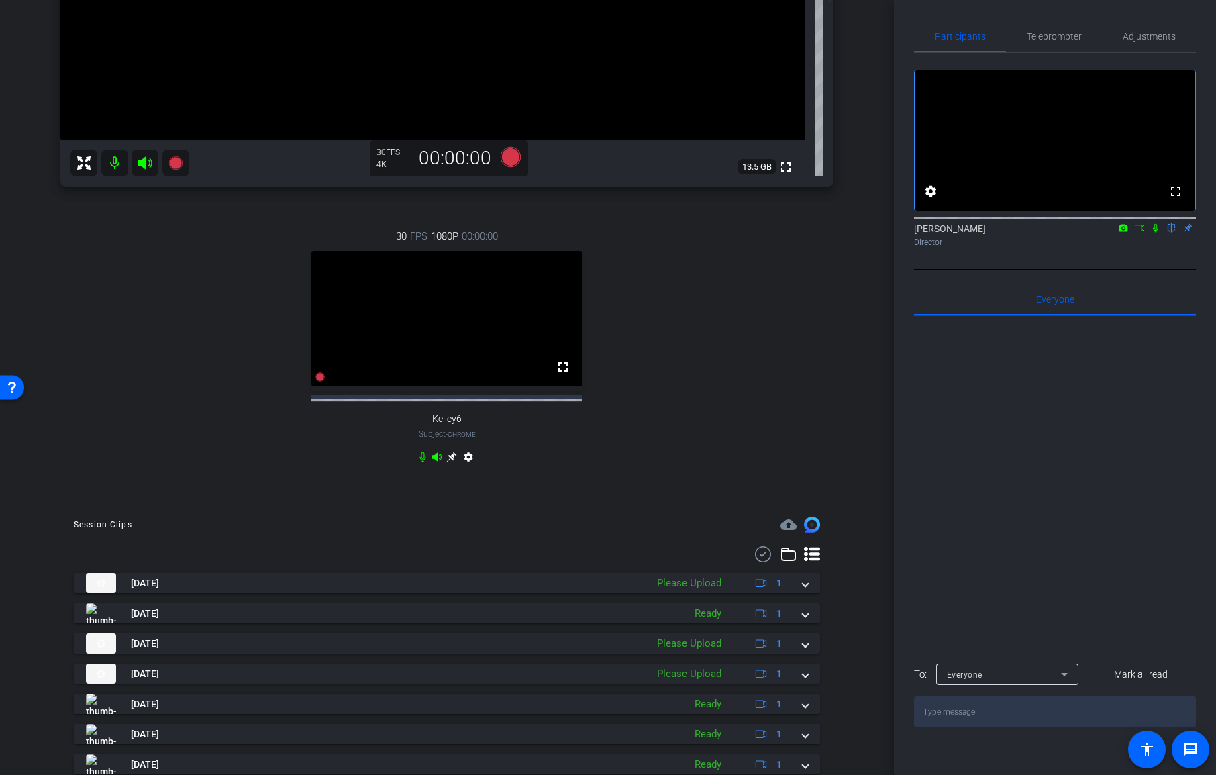
scroll to position [382, 0]
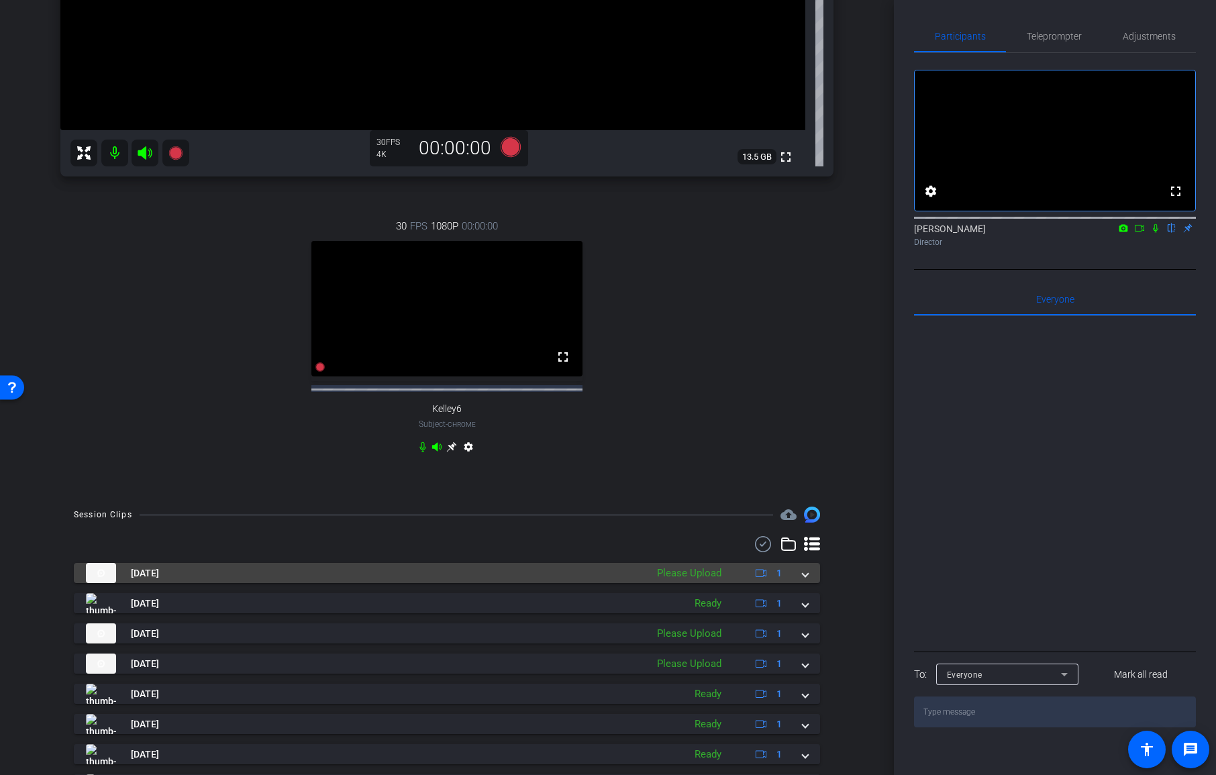
click at [800, 579] on div "[DATE] Please Upload 1" at bounding box center [444, 573] width 716 height 20
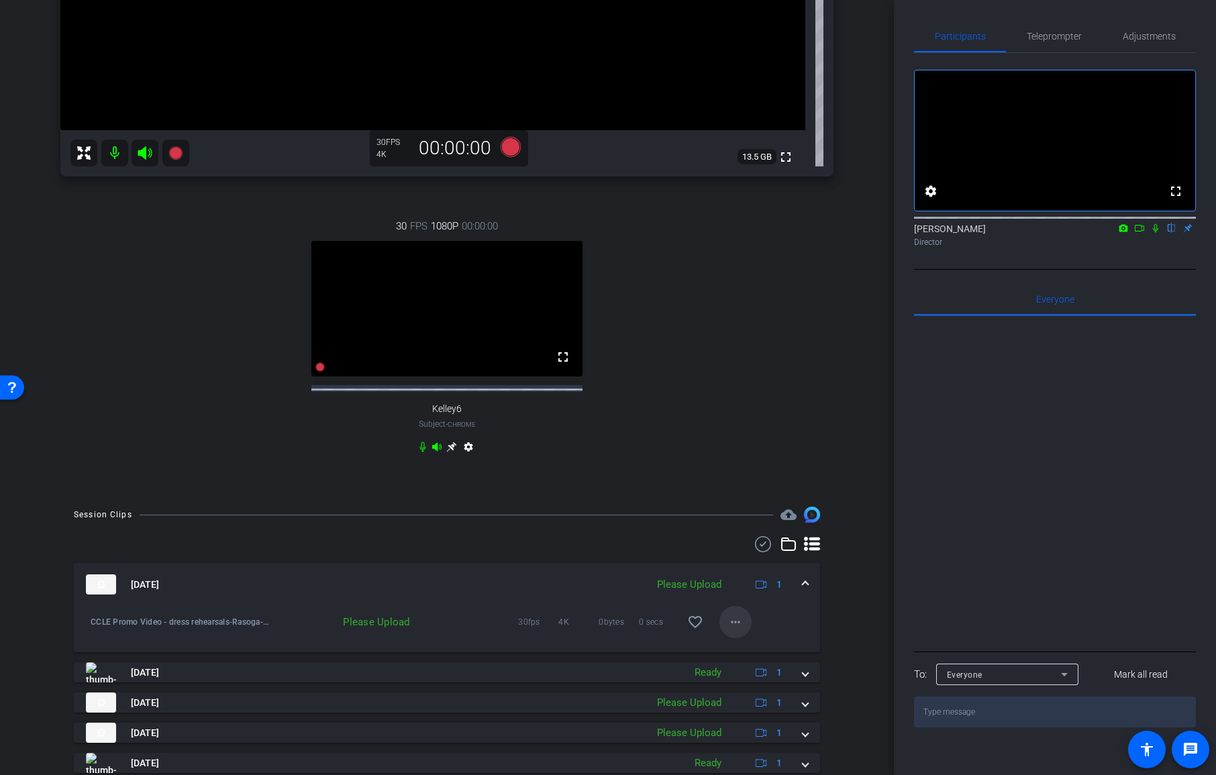
click at [742, 630] on mat-icon "more_horiz" at bounding box center [735, 622] width 16 height 16
click at [757, 657] on span "Upload" at bounding box center [757, 656] width 54 height 16
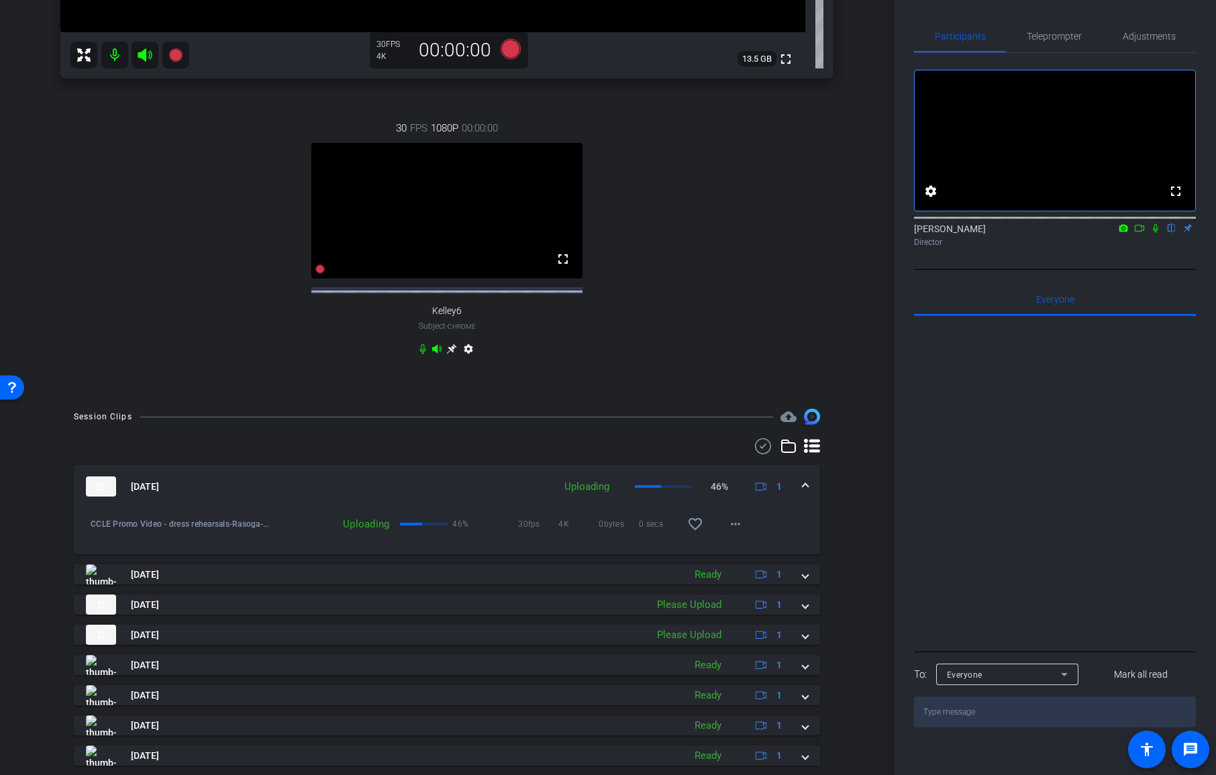
scroll to position [474, 0]
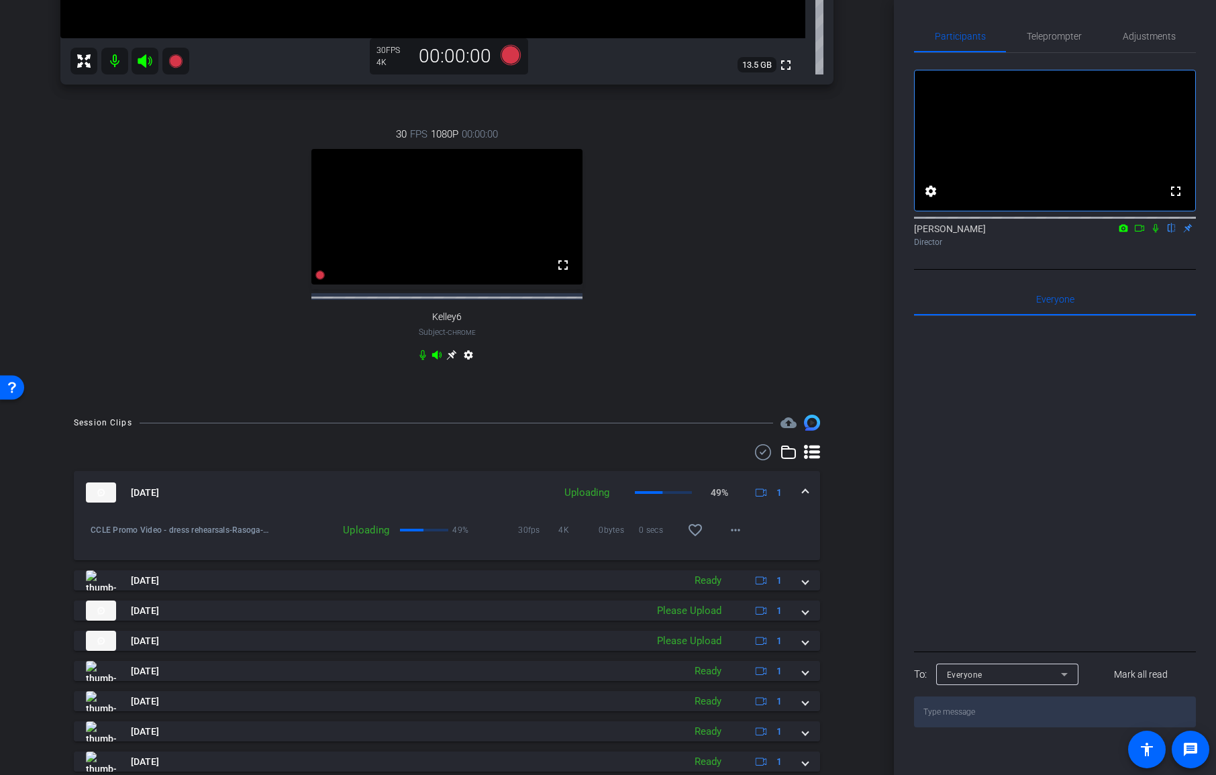
click at [1154, 233] on icon at bounding box center [1154, 228] width 5 height 9
click at [704, 541] on span at bounding box center [695, 530] width 32 height 32
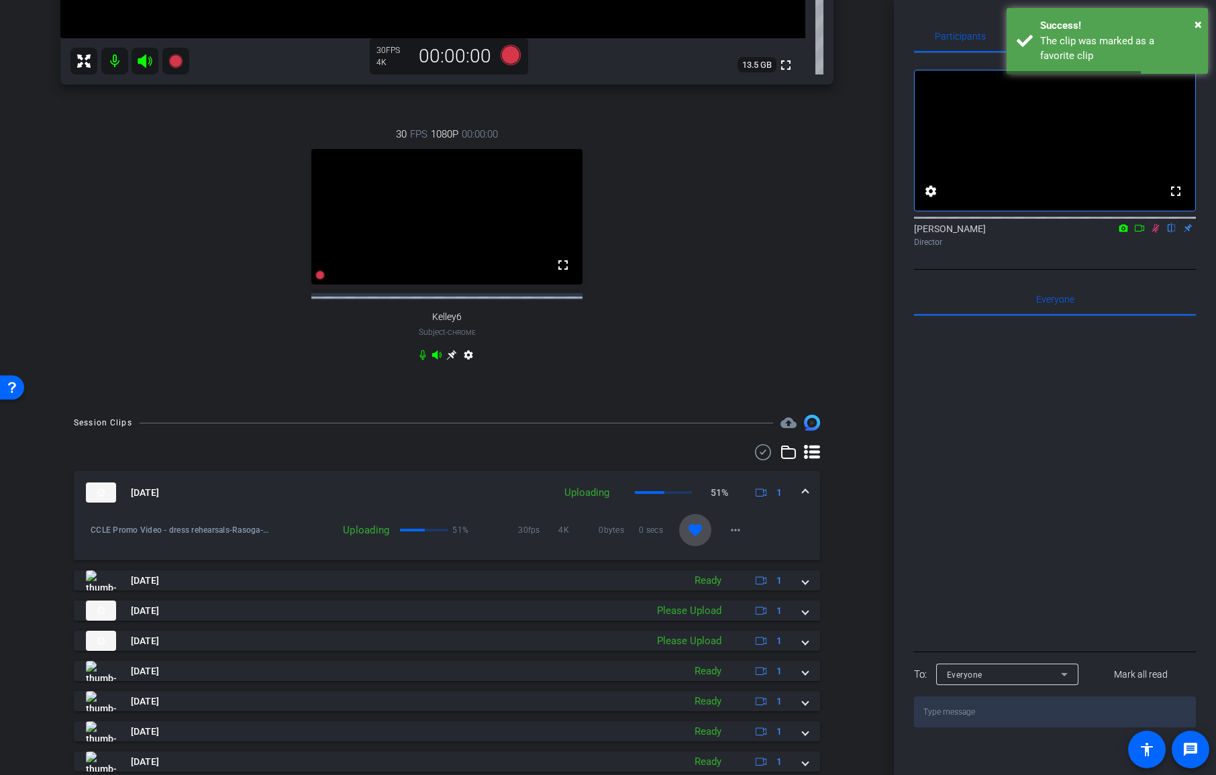
click at [697, 538] on mat-icon "favorite" at bounding box center [695, 530] width 16 height 16
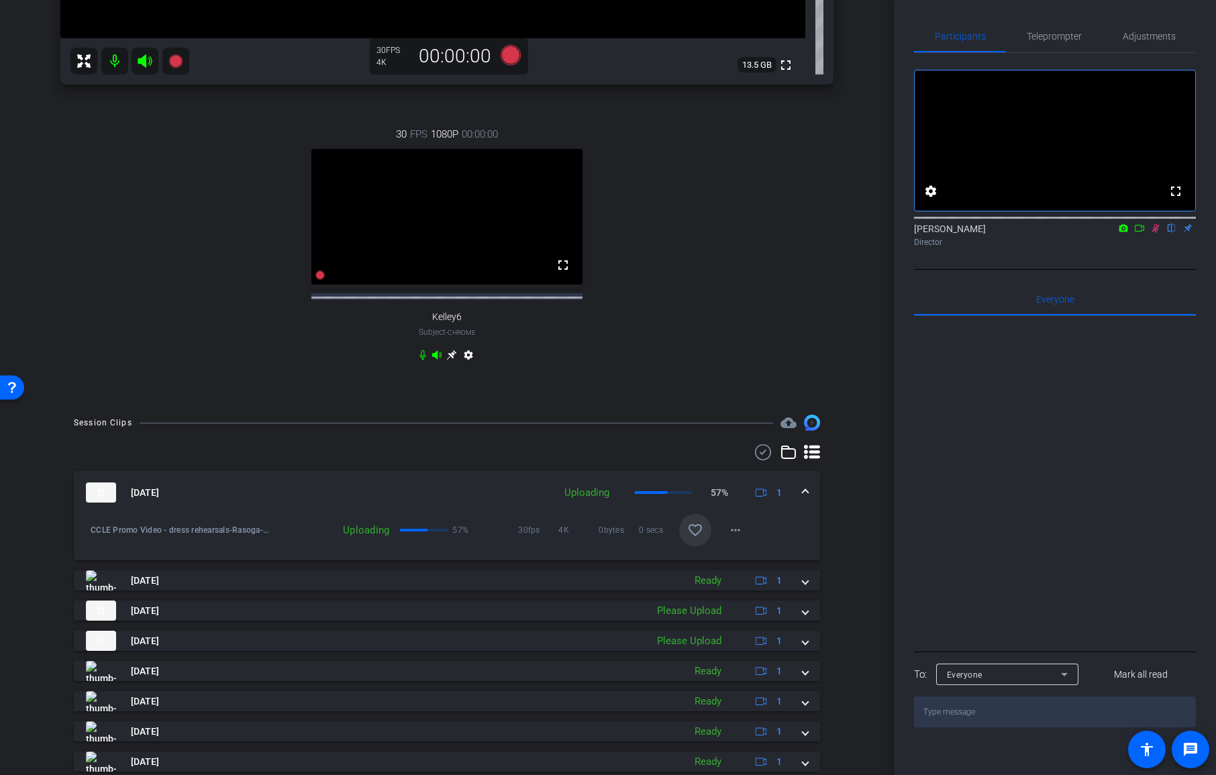
click at [939, 586] on div at bounding box center [1055, 482] width 282 height 332
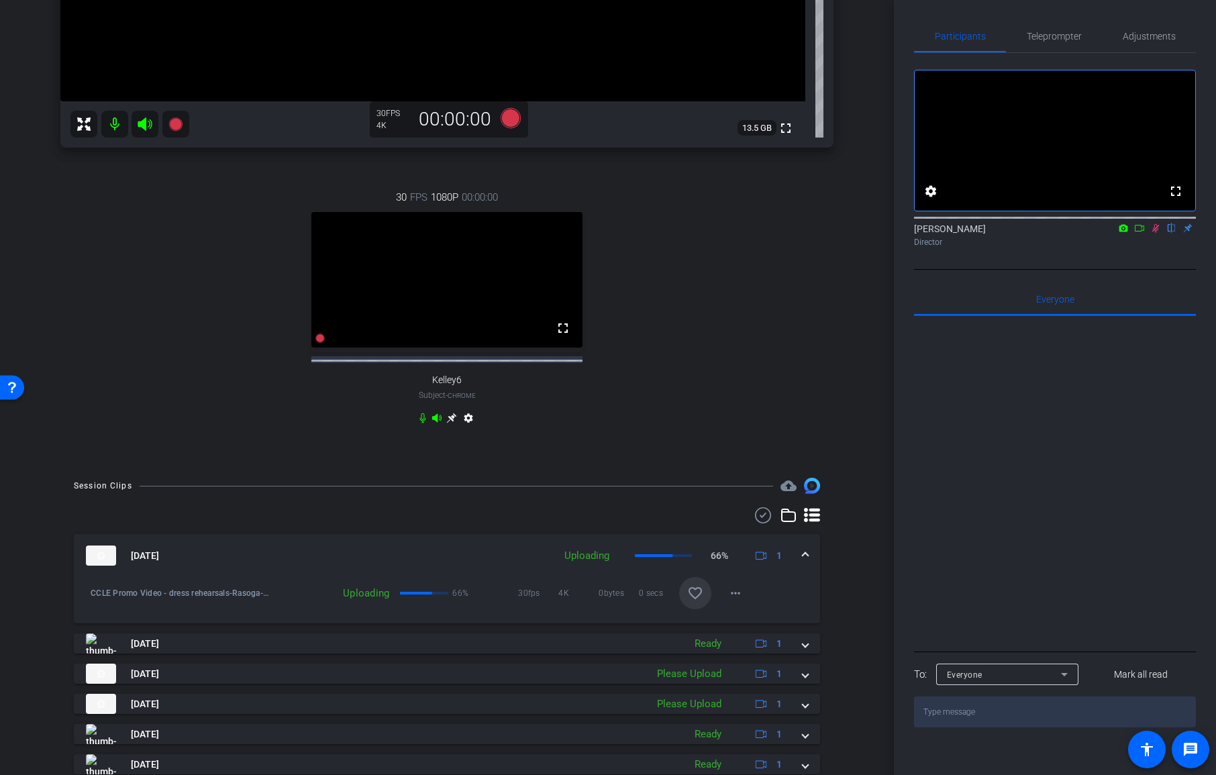
scroll to position [407, 0]
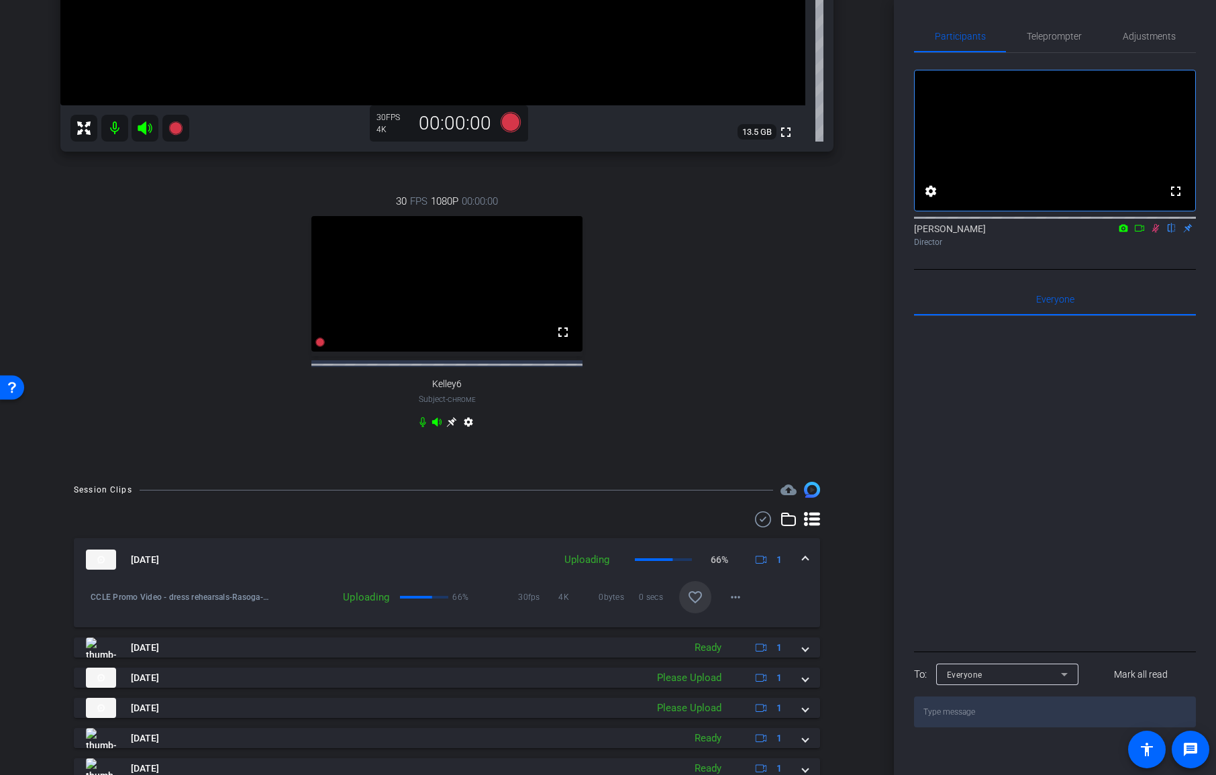
click at [702, 589] on span at bounding box center [695, 597] width 32 height 32
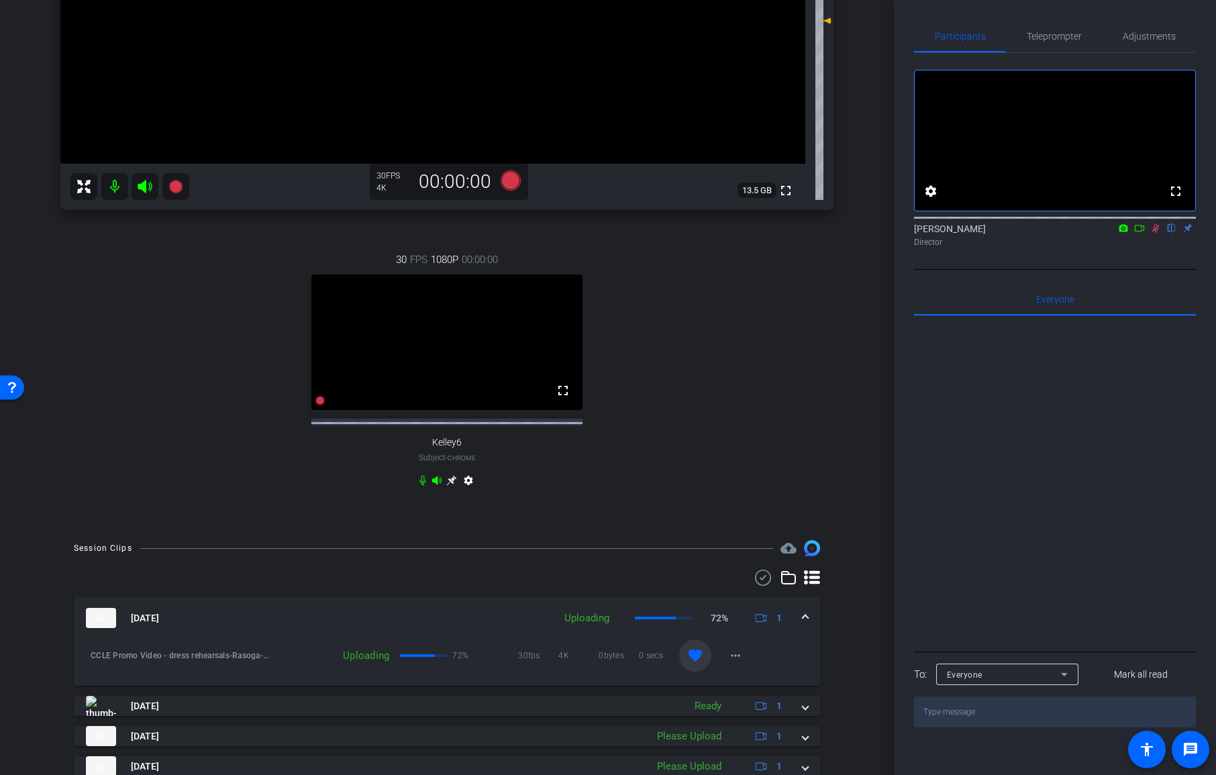
scroll to position [352, 0]
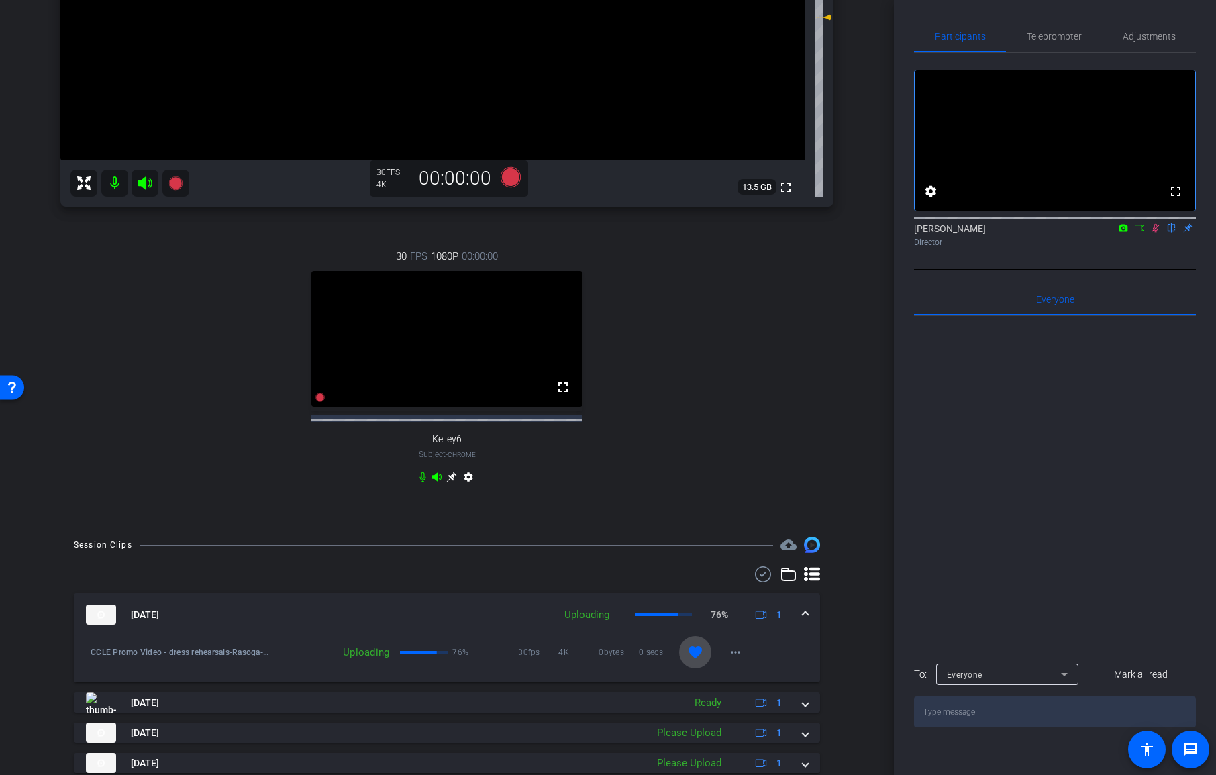
click at [694, 656] on mat-icon "favorite" at bounding box center [695, 652] width 16 height 16
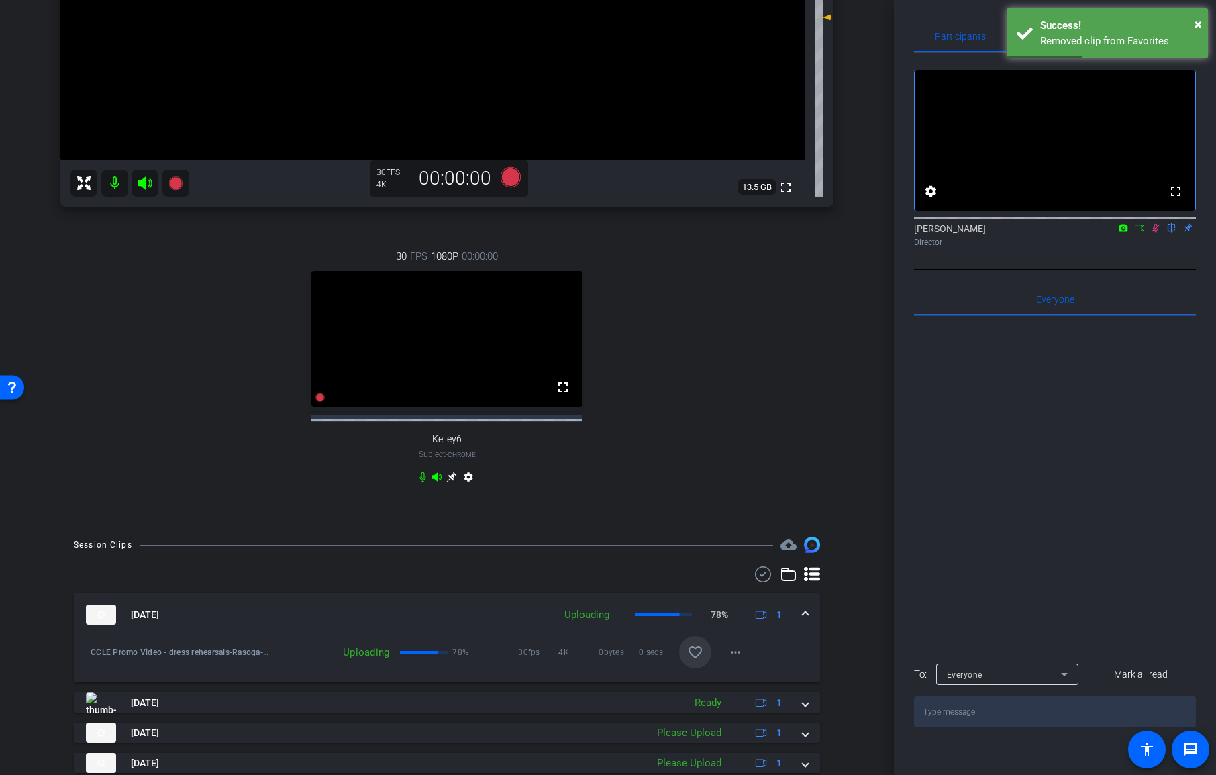
click at [1155, 233] on icon at bounding box center [1155, 228] width 7 height 9
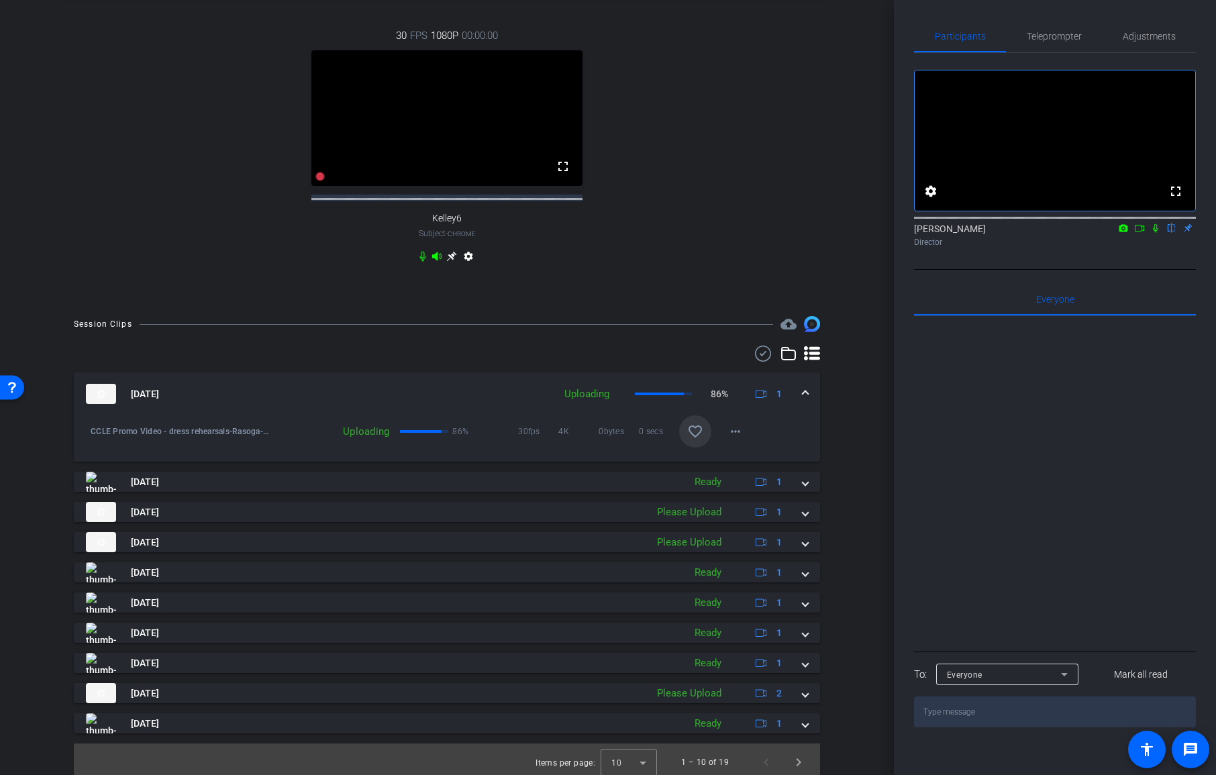
scroll to position [584, 0]
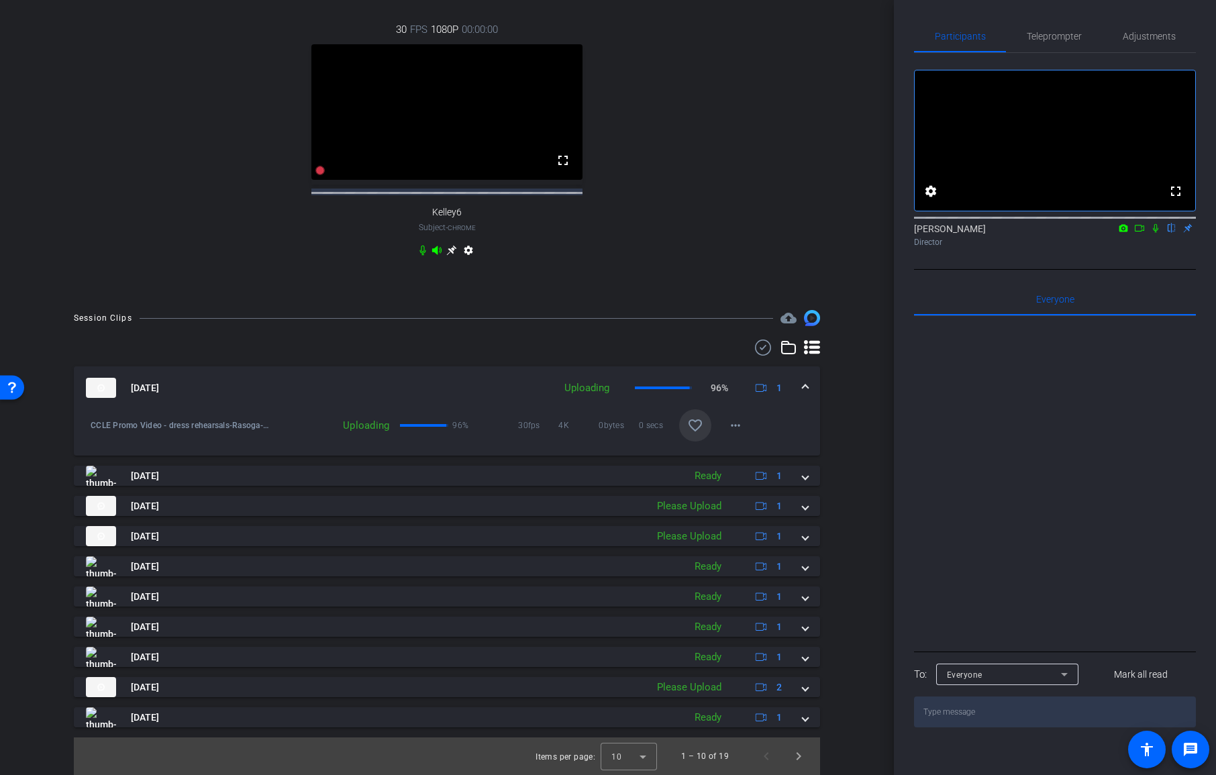
click at [1152, 233] on icon at bounding box center [1155, 227] width 11 height 9
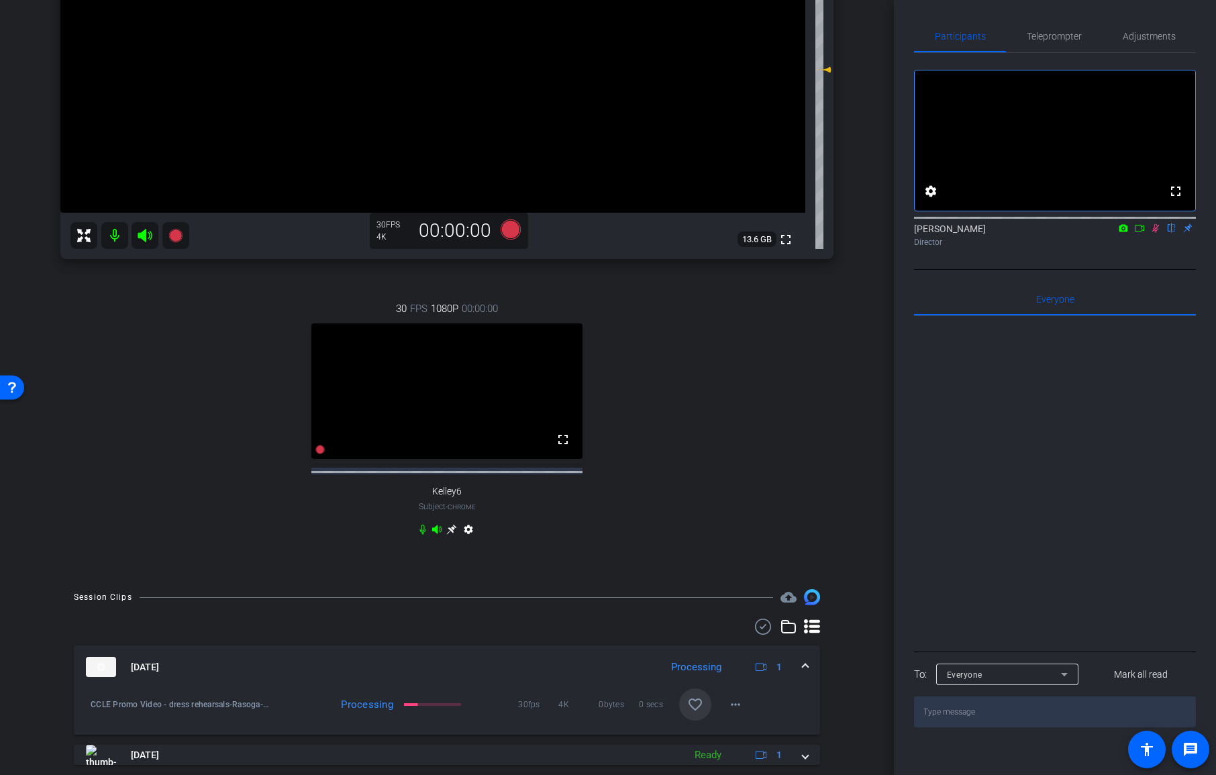
scroll to position [297, 0]
click at [117, 241] on mat-icon at bounding box center [114, 237] width 27 height 27
click at [423, 537] on icon at bounding box center [422, 531] width 11 height 11
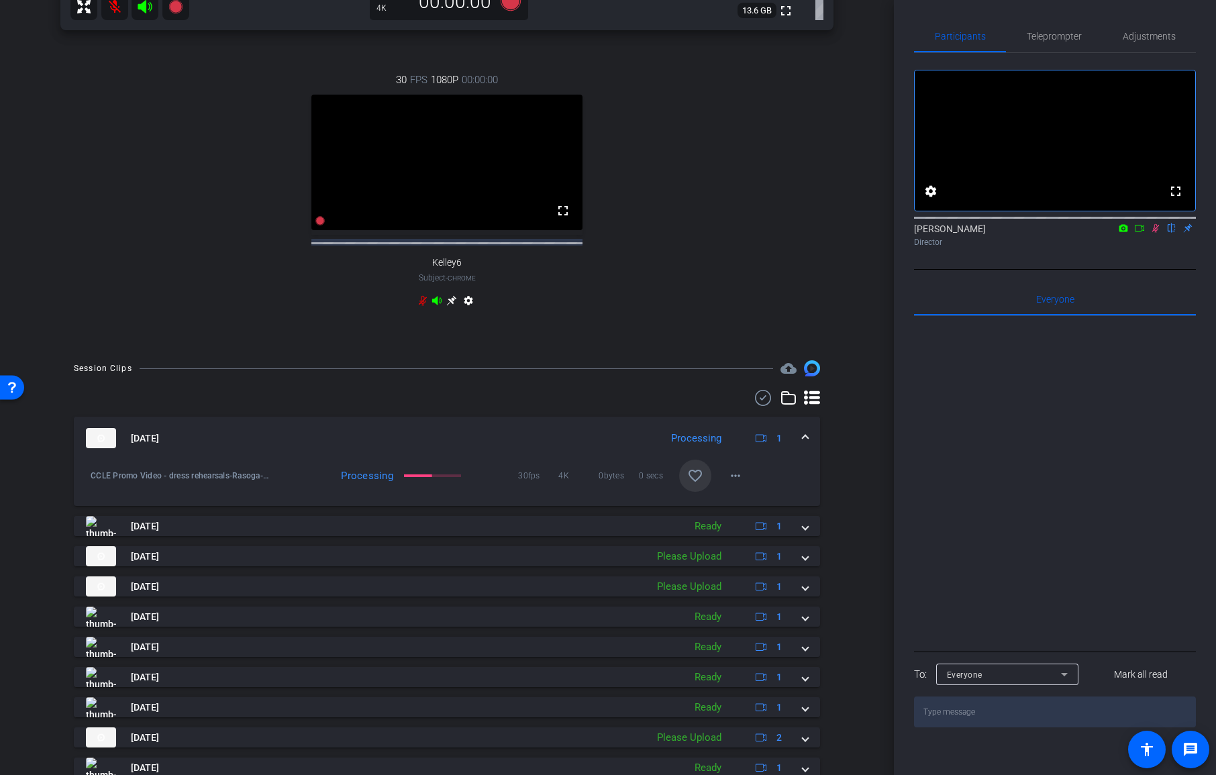
scroll to position [584, 0]
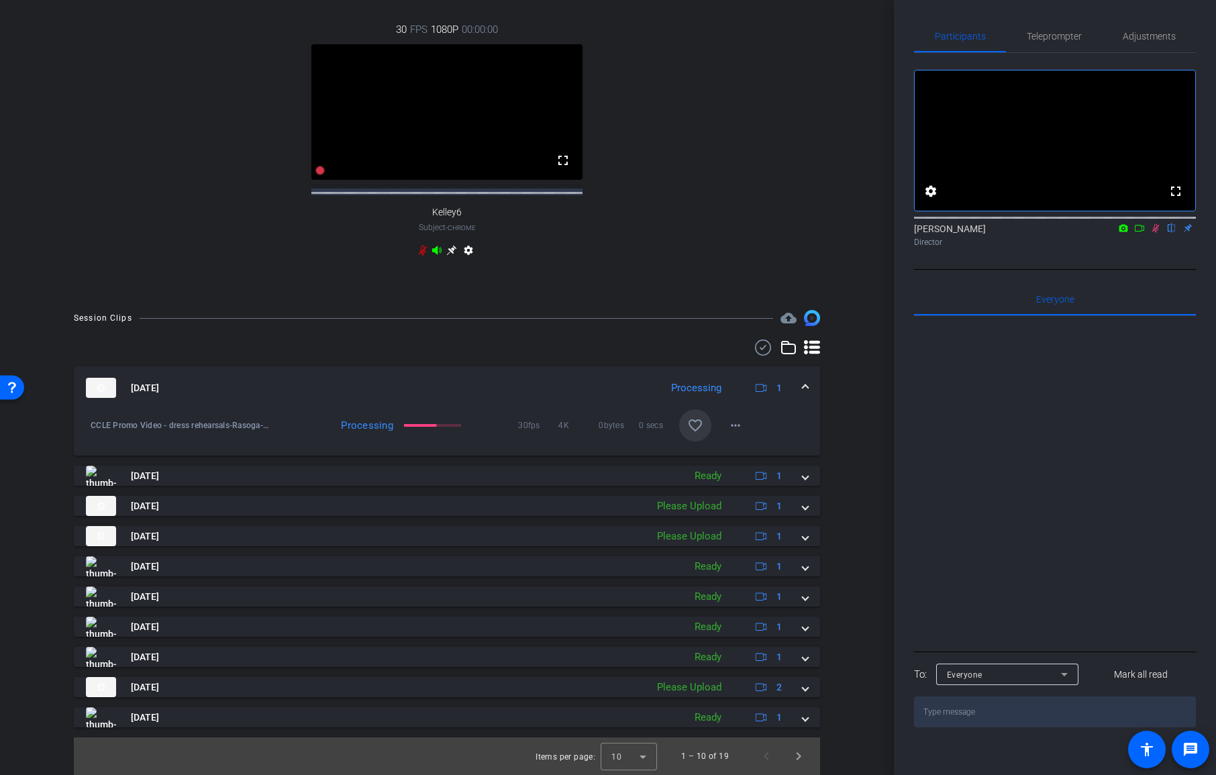
click at [1139, 233] on icon at bounding box center [1139, 227] width 11 height 9
click at [740, 430] on mat-icon "more_horiz" at bounding box center [735, 425] width 16 height 16
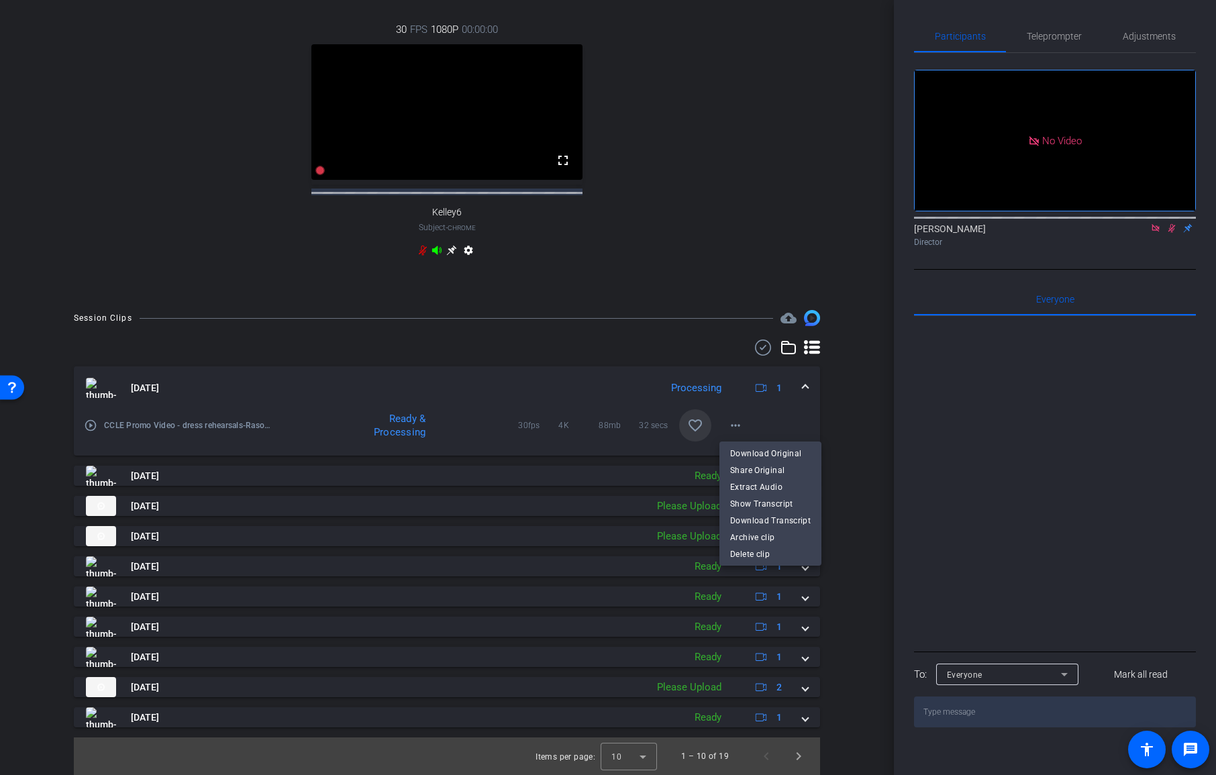
click at [741, 425] on div at bounding box center [608, 387] width 1216 height 775
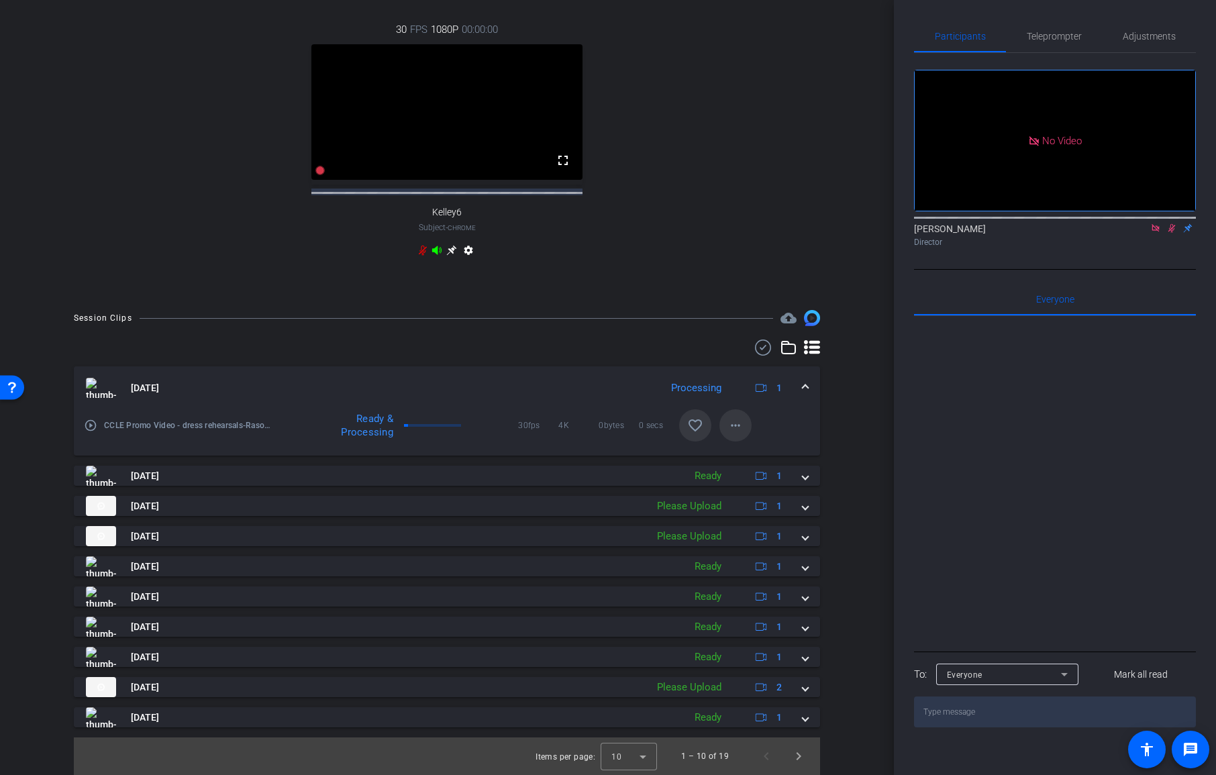
click at [739, 425] on mat-icon "more_horiz" at bounding box center [735, 425] width 16 height 16
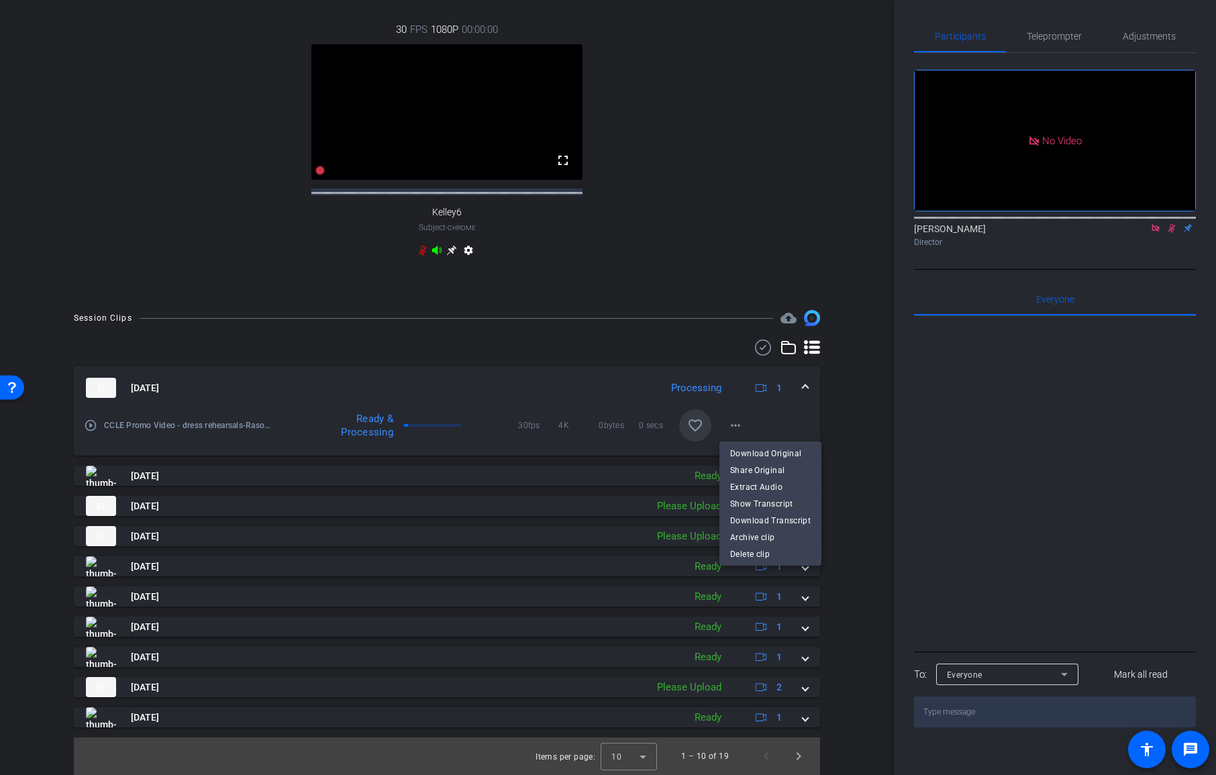
click at [846, 437] on div at bounding box center [608, 387] width 1216 height 775
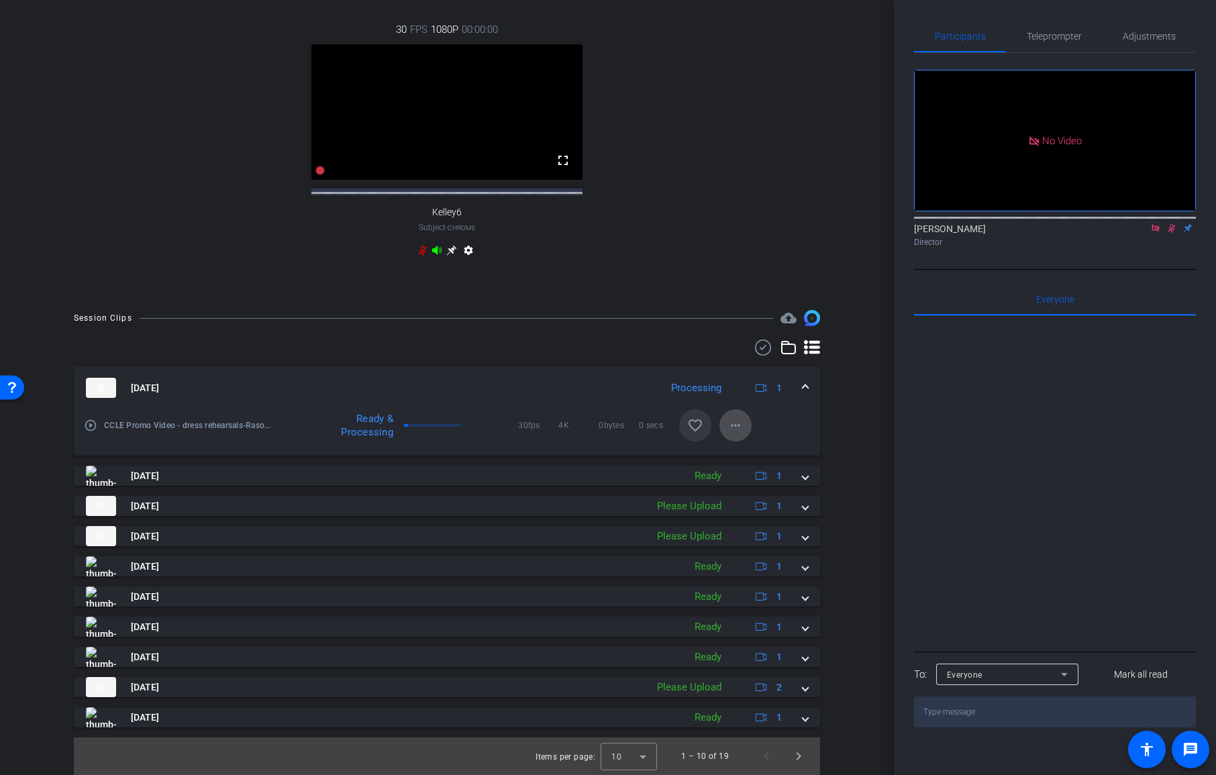
click at [733, 428] on mat-icon "more_horiz" at bounding box center [735, 425] width 16 height 16
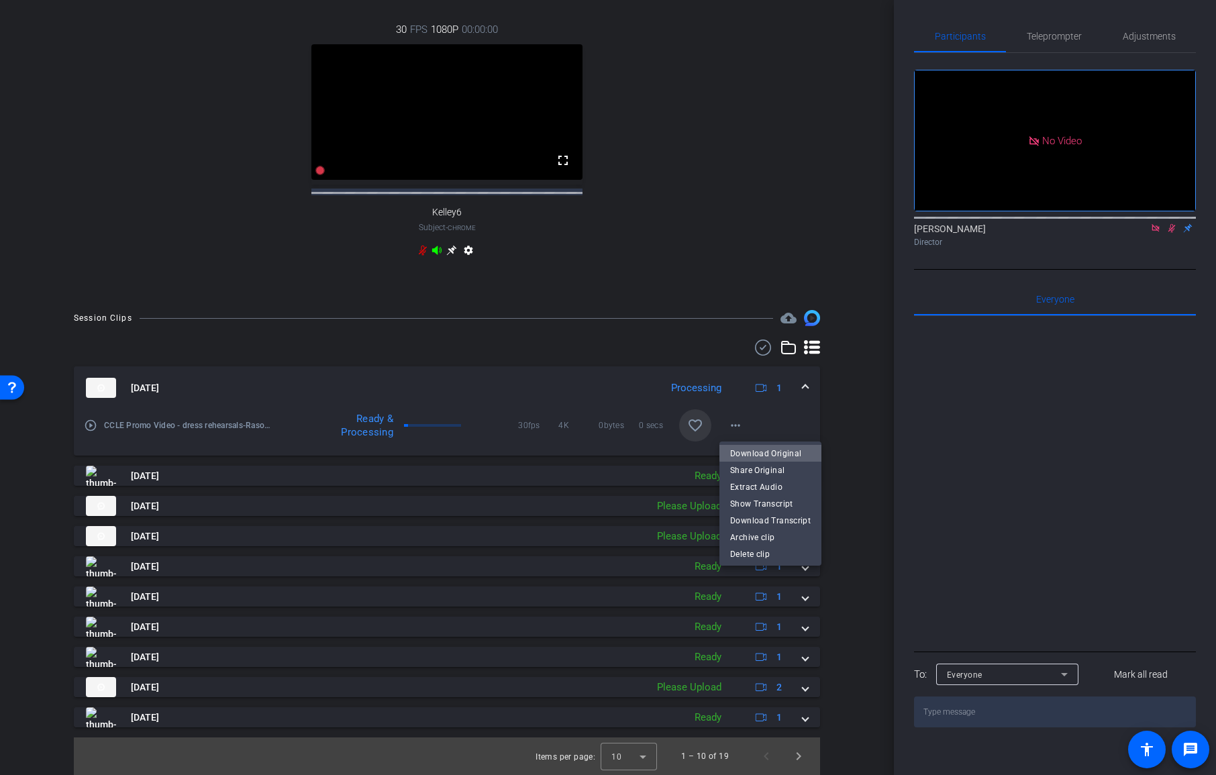
click at [775, 451] on span "Download Original" at bounding box center [770, 453] width 80 height 16
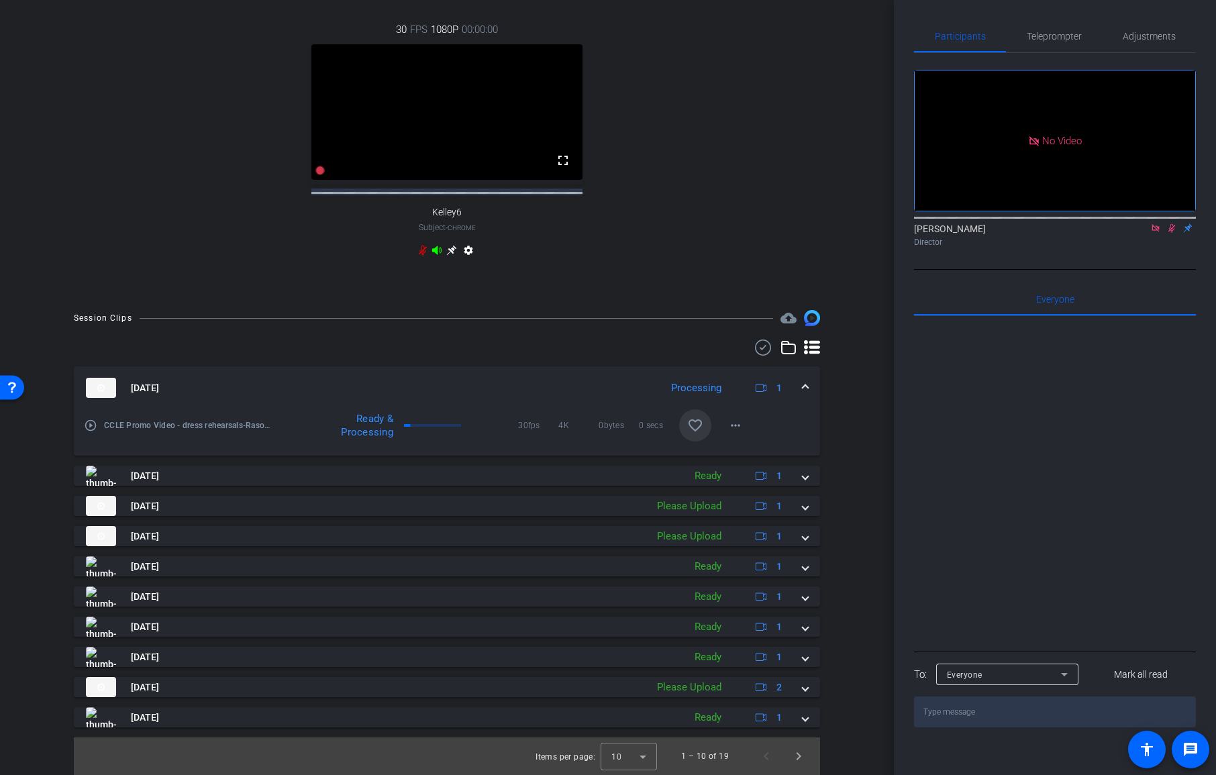
click at [1153, 233] on icon at bounding box center [1155, 227] width 11 height 9
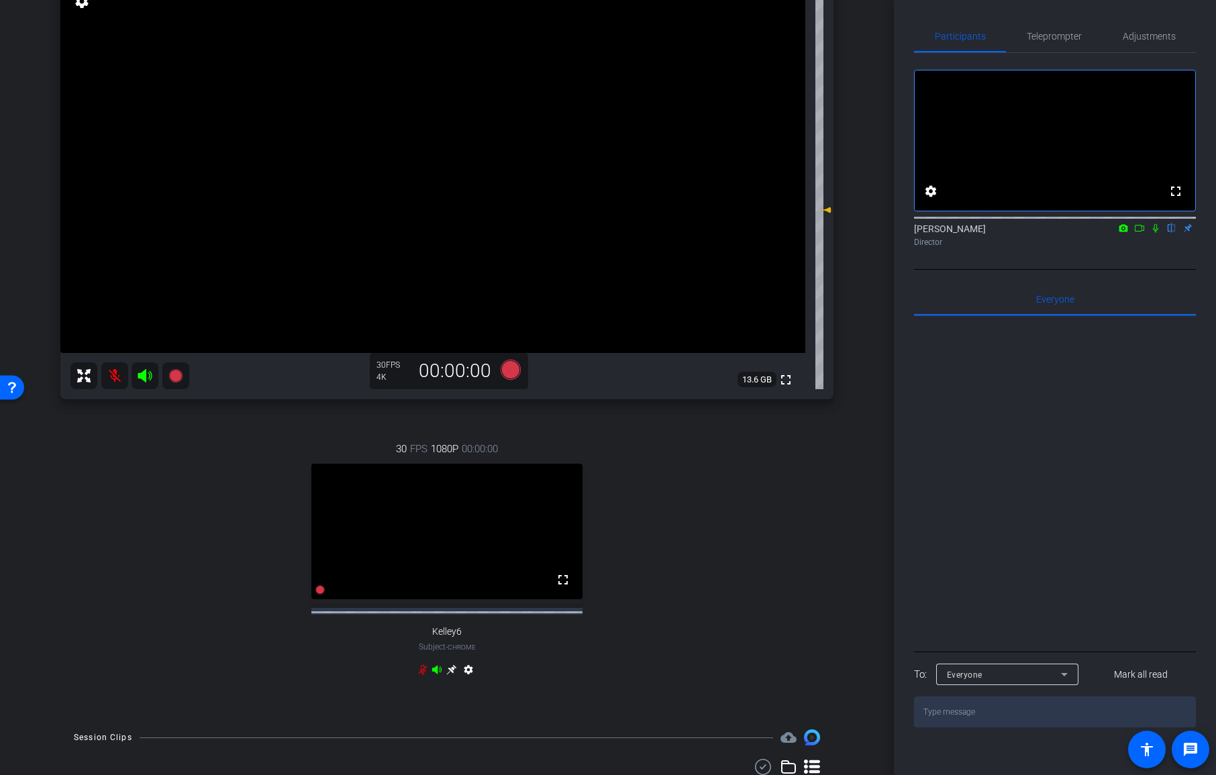
scroll to position [125, 0]
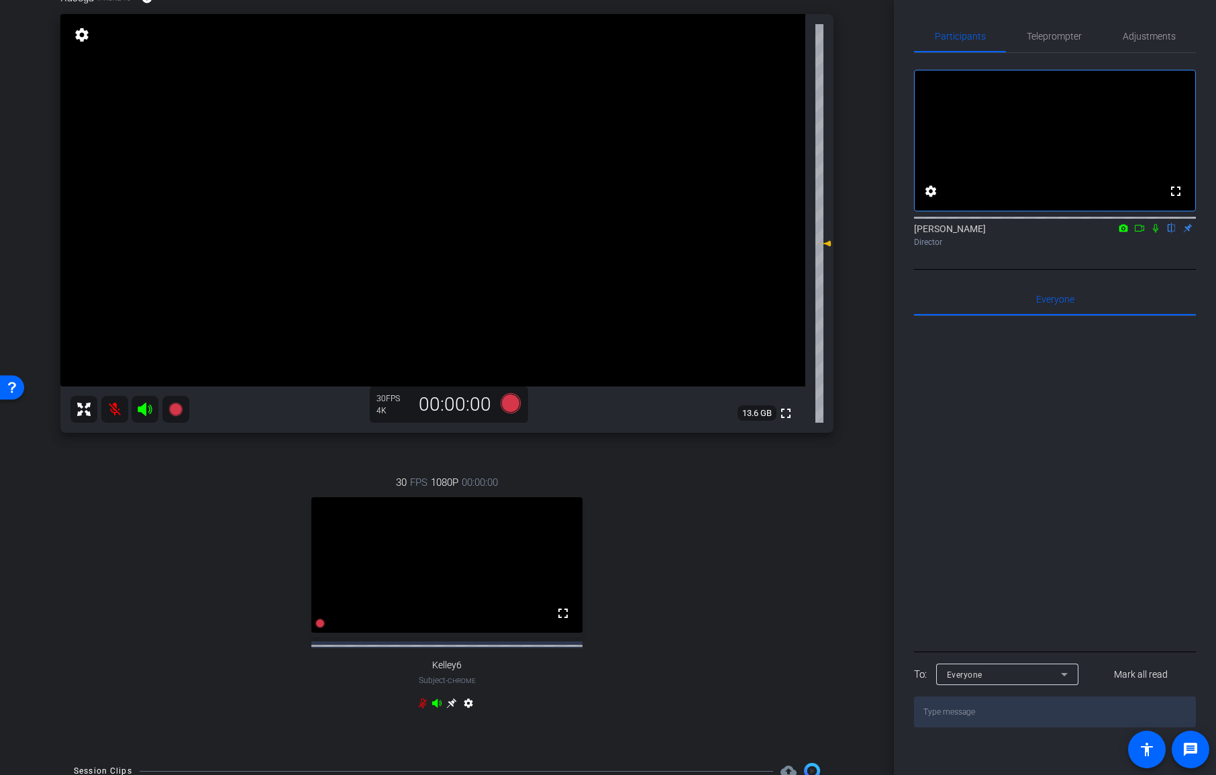
click at [113, 413] on mat-icon at bounding box center [114, 409] width 27 height 27
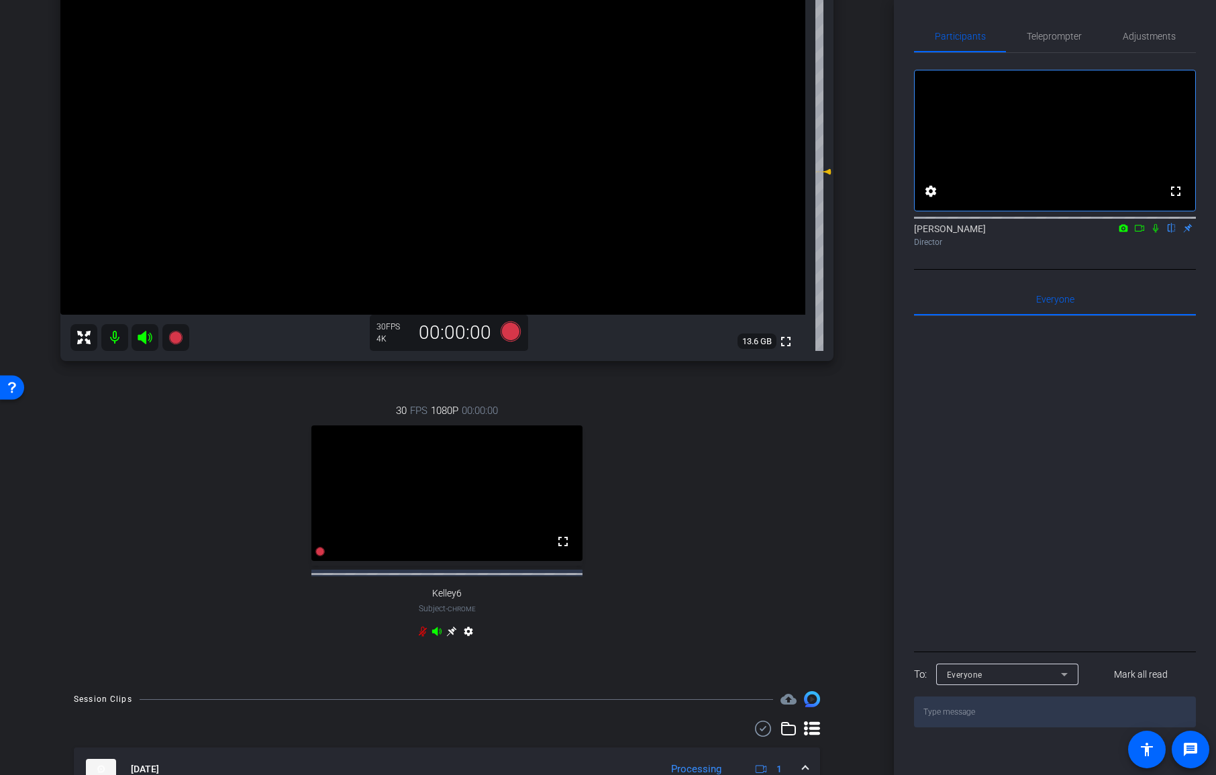
scroll to position [214, 0]
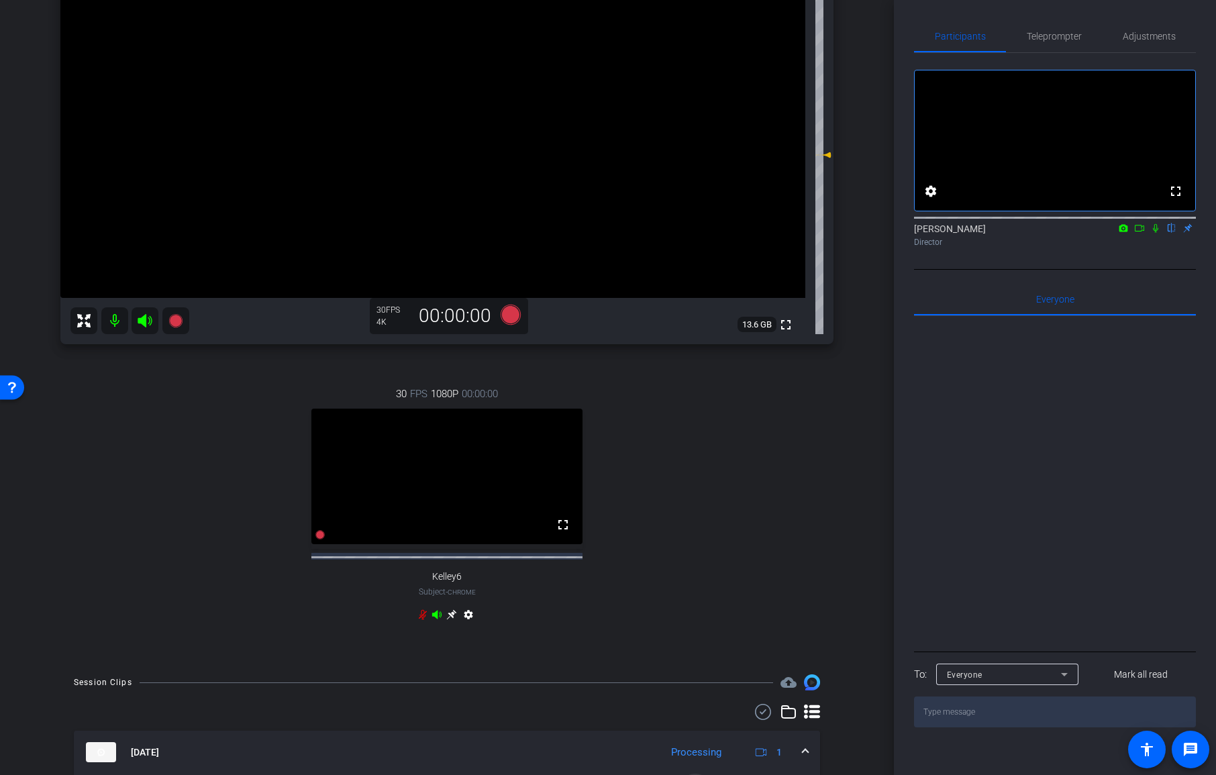
click at [424, 619] on icon at bounding box center [423, 615] width 8 height 10
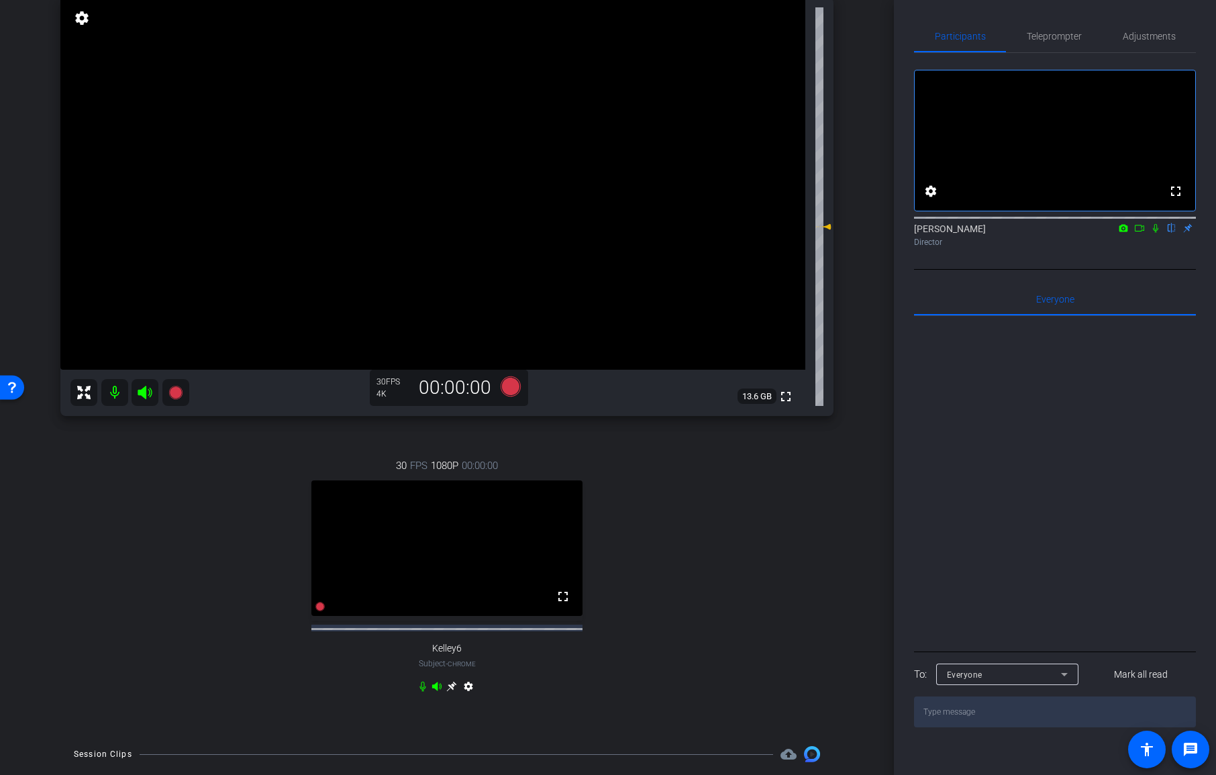
scroll to position [138, 0]
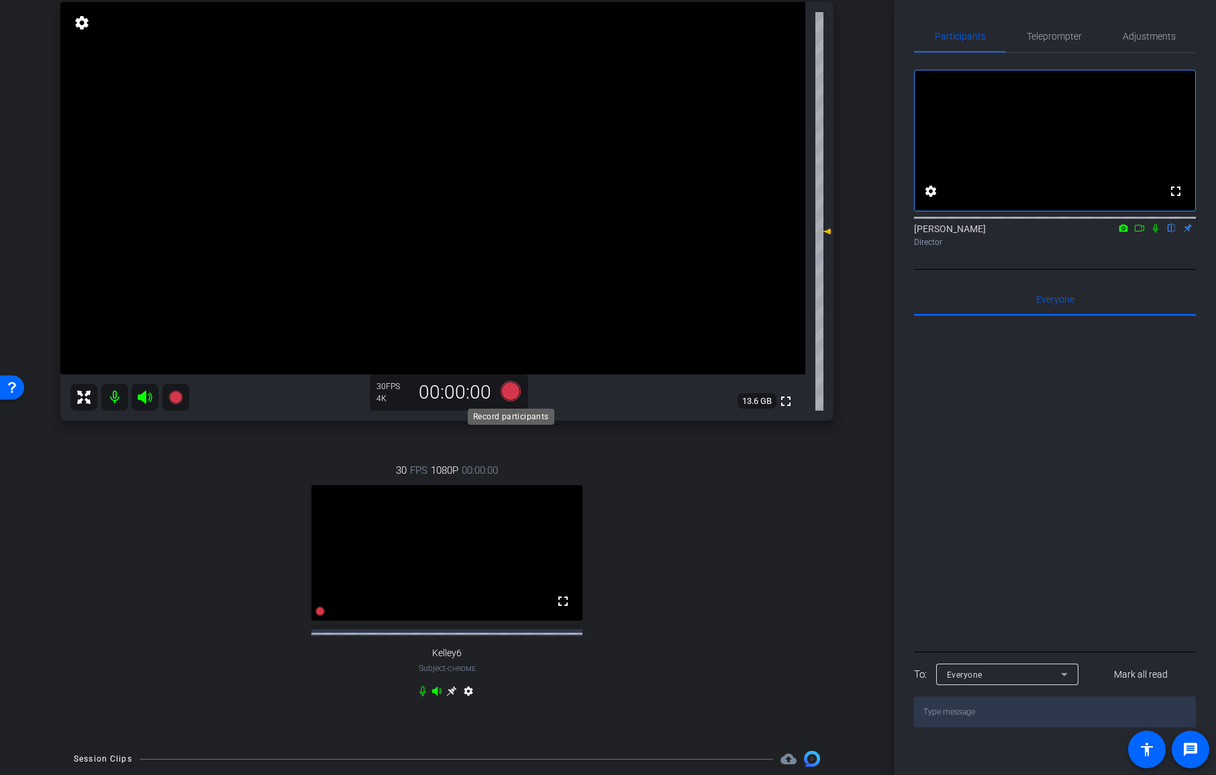
click at [510, 392] on icon at bounding box center [510, 391] width 20 height 20
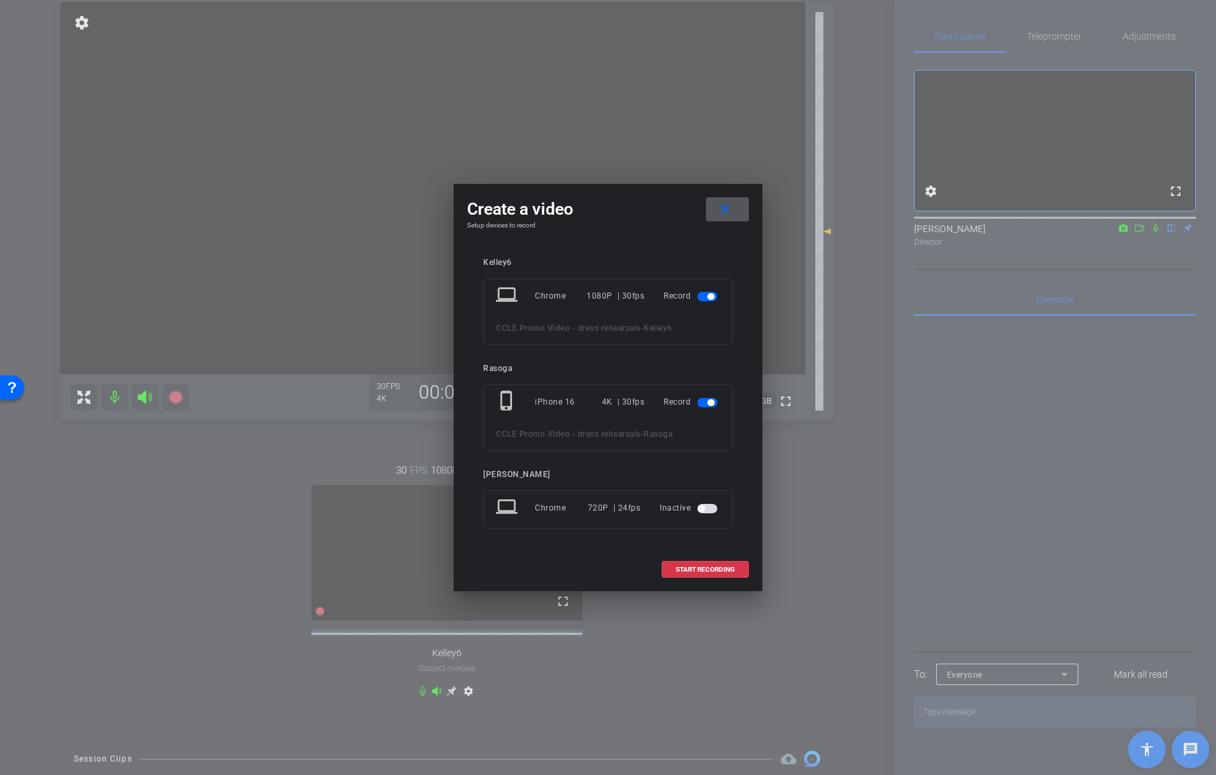
click at [706, 300] on span "button" at bounding box center [707, 296] width 20 height 9
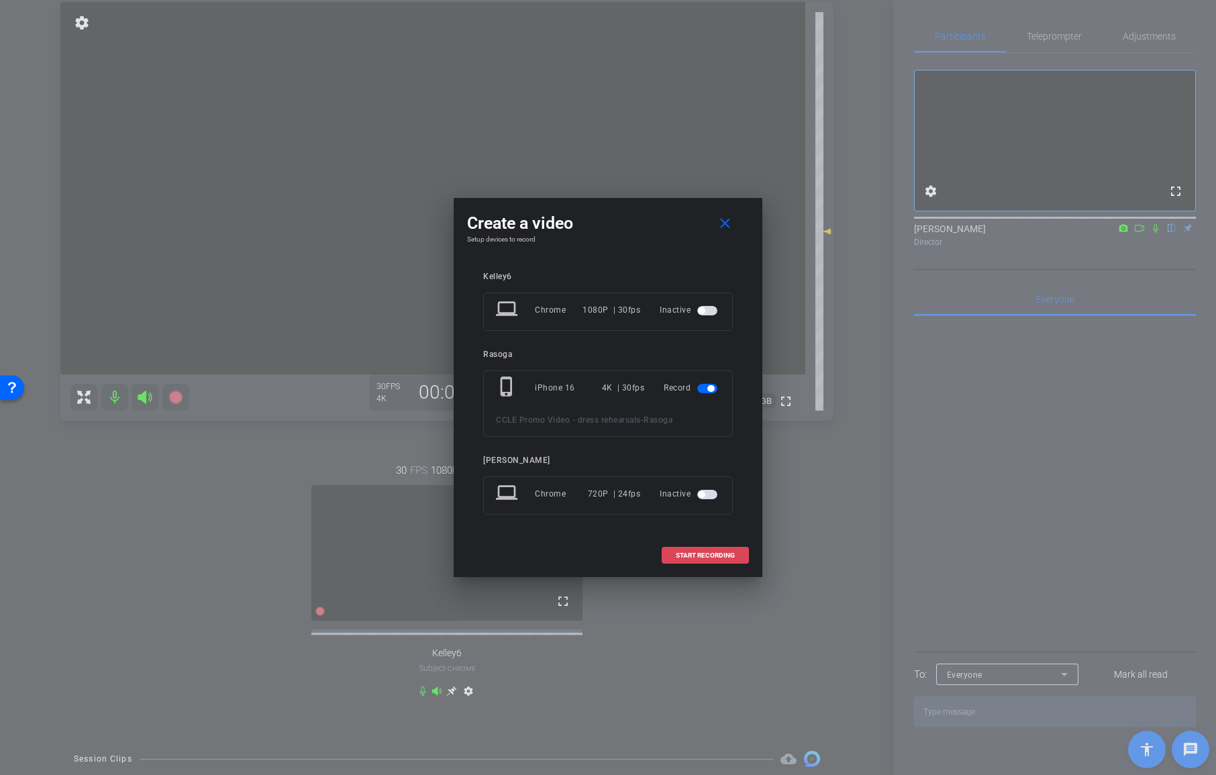
click at [720, 554] on span "START RECORDING" at bounding box center [705, 555] width 59 height 7
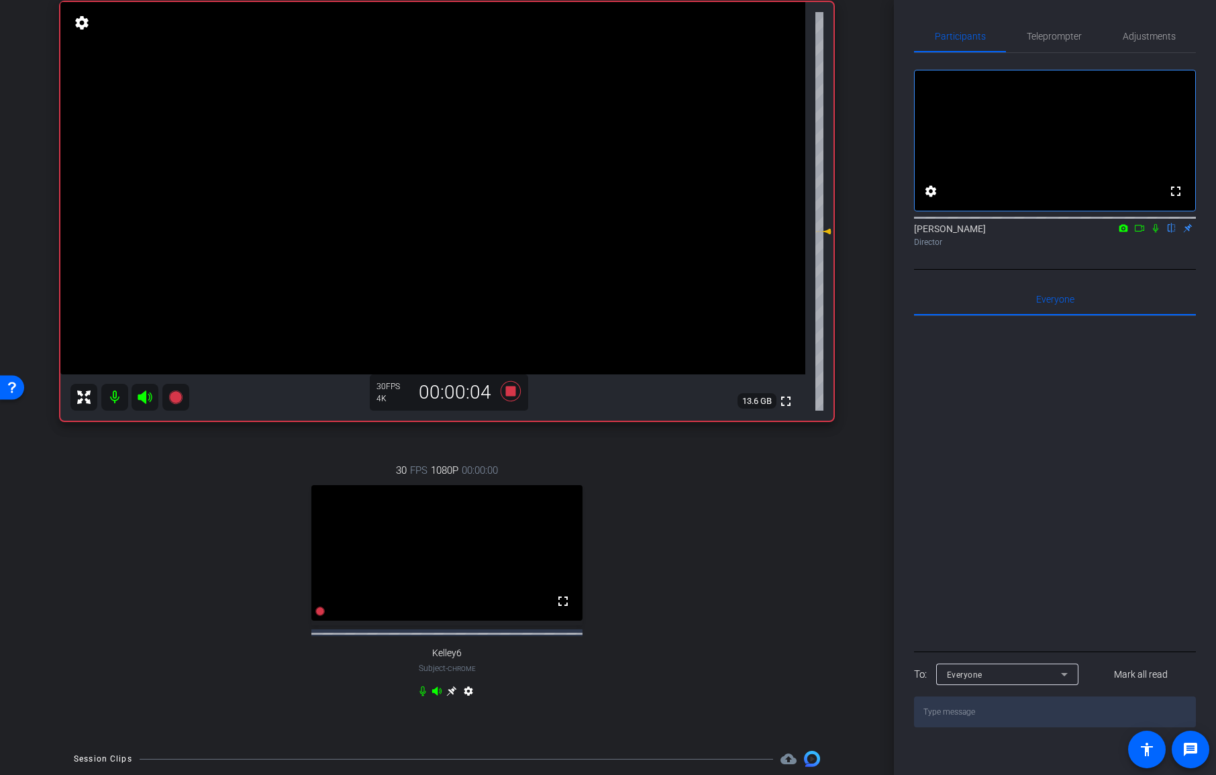
click at [1155, 233] on icon at bounding box center [1154, 228] width 5 height 9
click at [1140, 233] on icon at bounding box center [1139, 227] width 11 height 9
click at [423, 696] on icon at bounding box center [422, 691] width 11 height 11
click at [424, 696] on icon at bounding box center [422, 691] width 11 height 11
click at [425, 696] on icon at bounding box center [422, 691] width 6 height 10
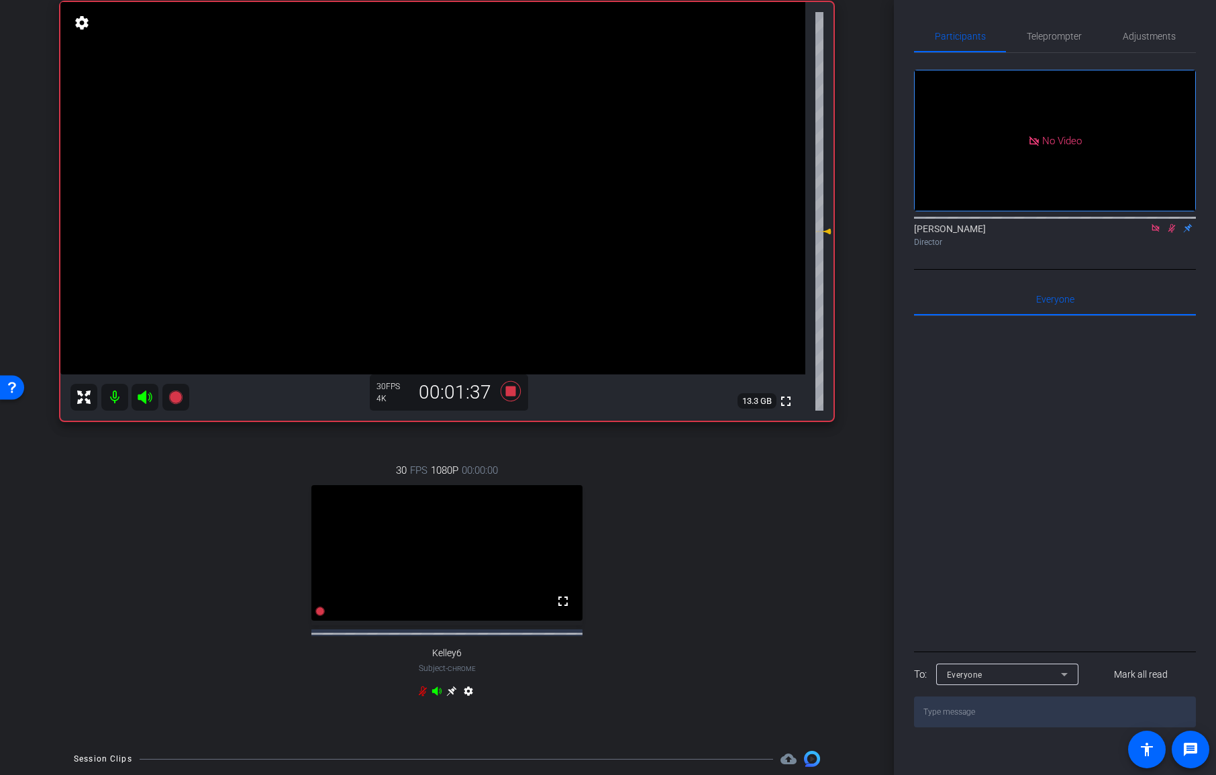
click at [425, 696] on icon at bounding box center [423, 691] width 8 height 10
click at [423, 696] on icon at bounding box center [422, 691] width 11 height 11
click at [421, 696] on icon at bounding box center [423, 691] width 8 height 10
click at [421, 696] on icon at bounding box center [422, 691] width 11 height 11
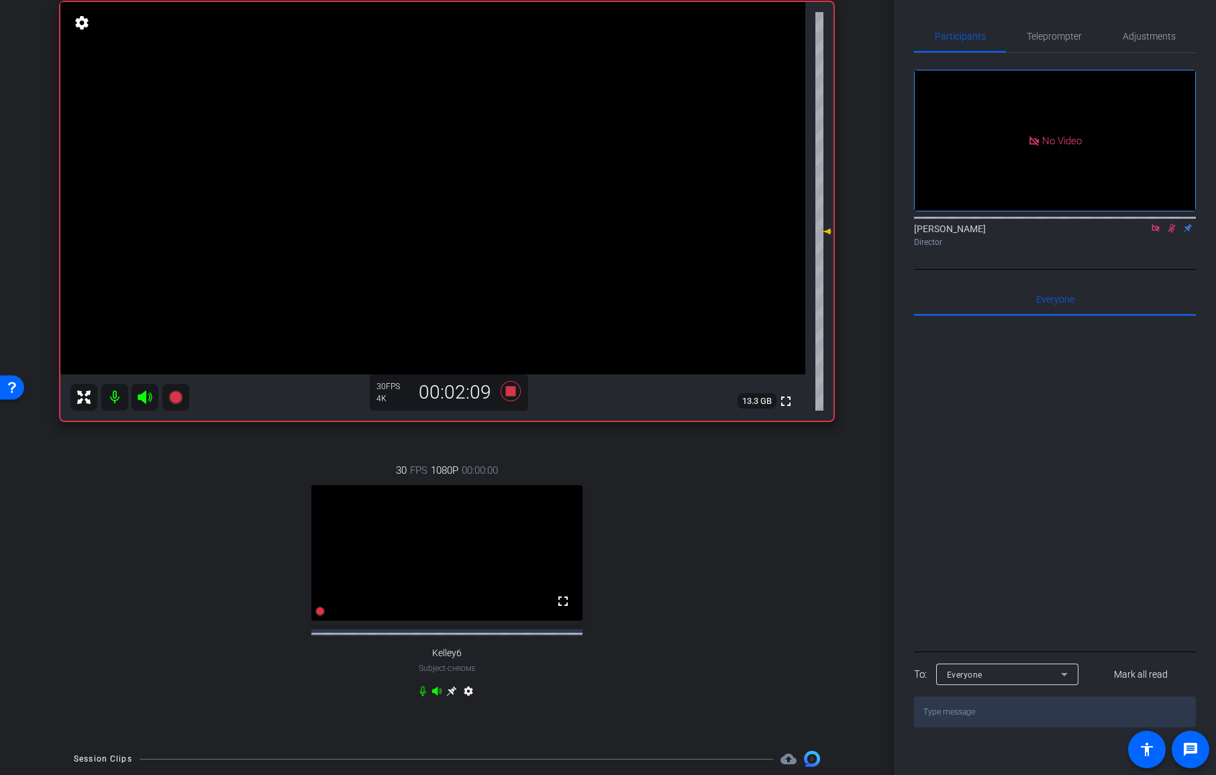
click at [421, 696] on icon at bounding box center [422, 691] width 11 height 11
click at [423, 696] on icon at bounding box center [422, 691] width 11 height 11
click at [421, 696] on icon at bounding box center [422, 691] width 11 height 11
click at [420, 696] on icon at bounding box center [423, 691] width 8 height 10
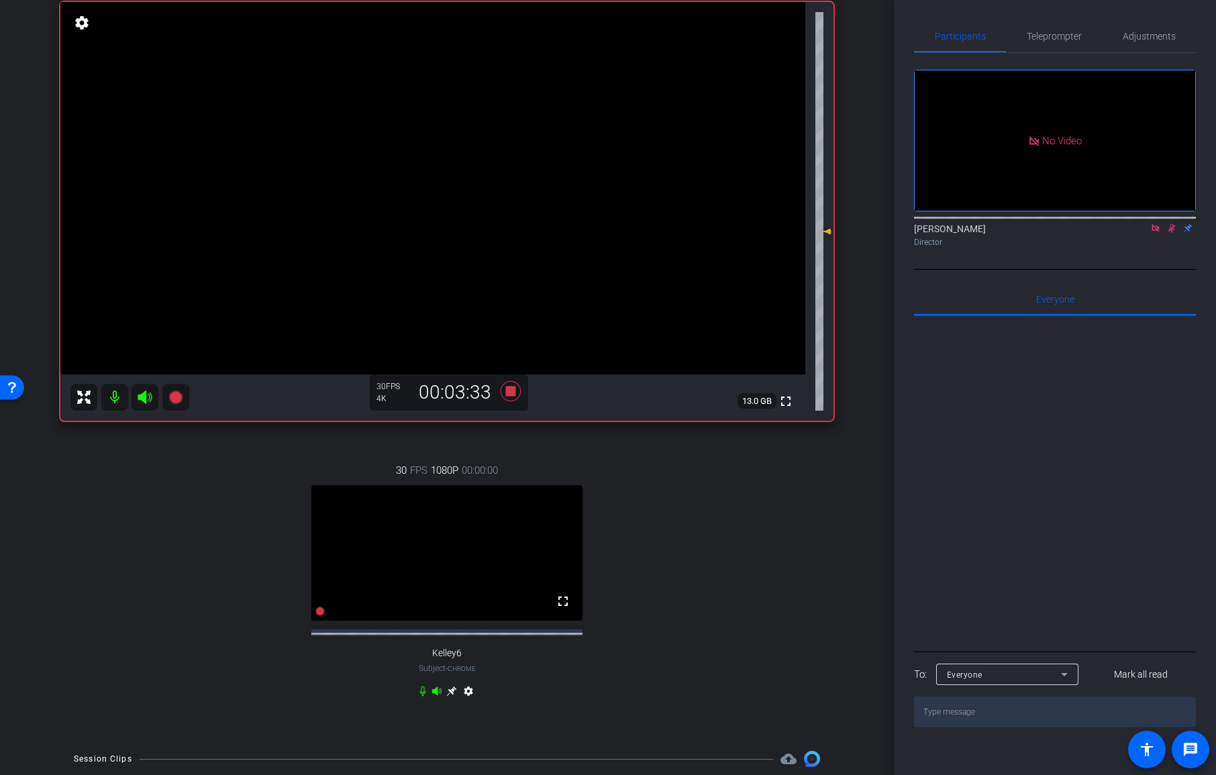
click at [423, 696] on icon at bounding box center [422, 691] width 11 height 11
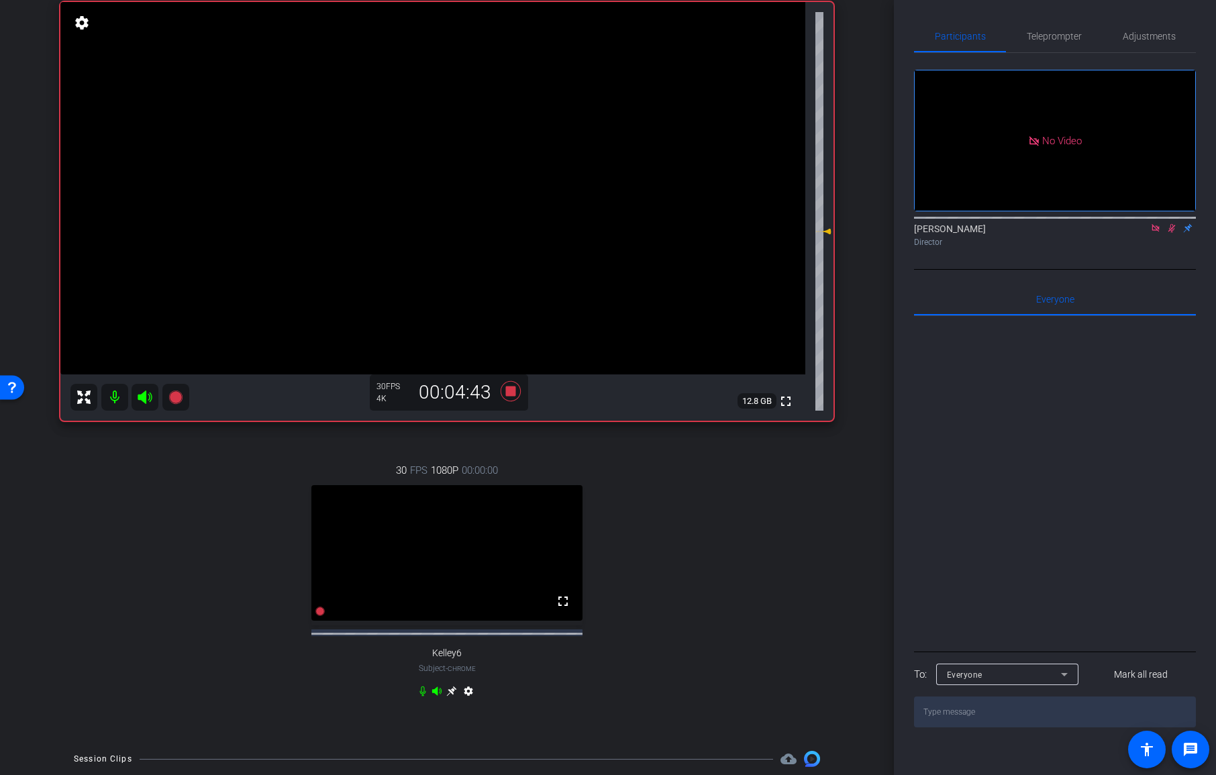
click at [1170, 233] on icon at bounding box center [1171, 228] width 7 height 9
click at [1169, 233] on icon at bounding box center [1171, 227] width 11 height 9
click at [421, 696] on icon at bounding box center [422, 691] width 6 height 10
click at [425, 696] on icon at bounding box center [422, 691] width 11 height 11
click at [420, 696] on icon at bounding box center [422, 691] width 6 height 10
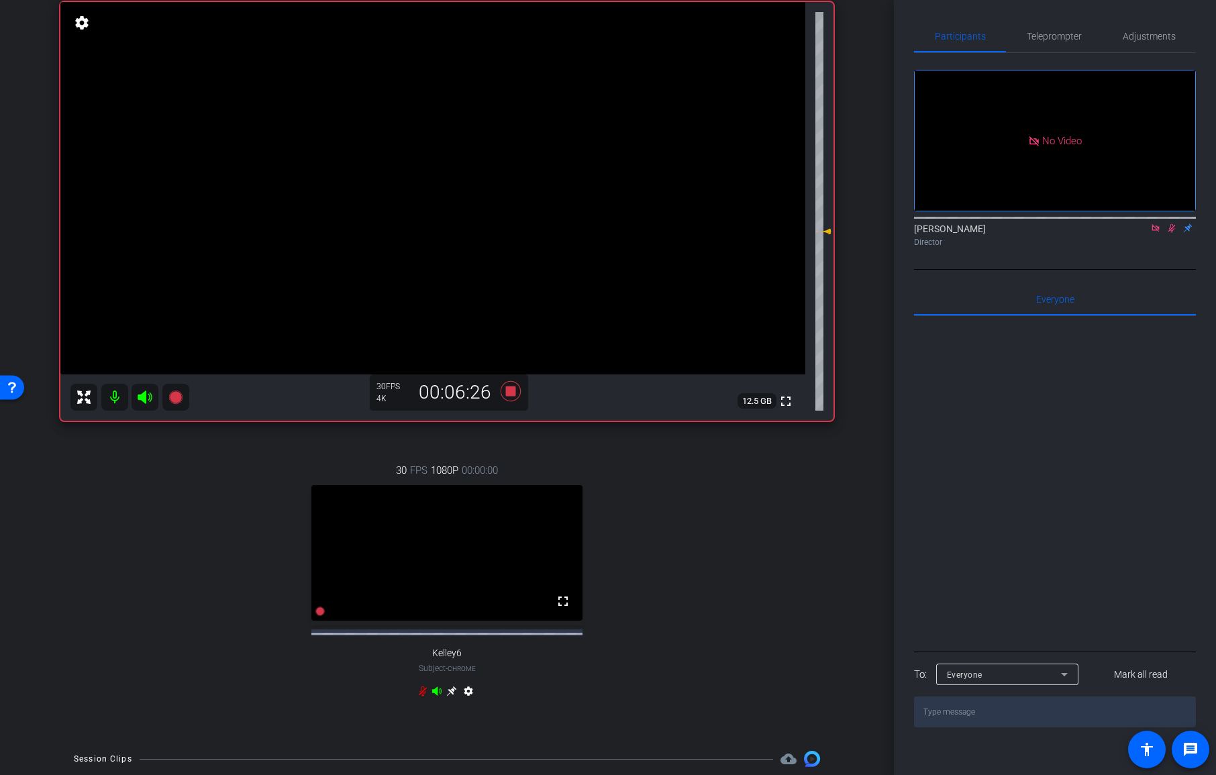
click at [421, 696] on icon at bounding box center [422, 691] width 11 height 11
click at [423, 696] on icon at bounding box center [422, 691] width 6 height 10
click at [420, 696] on icon at bounding box center [423, 691] width 8 height 10
click at [421, 696] on icon at bounding box center [422, 691] width 11 height 11
click at [419, 696] on icon at bounding box center [422, 691] width 11 height 11
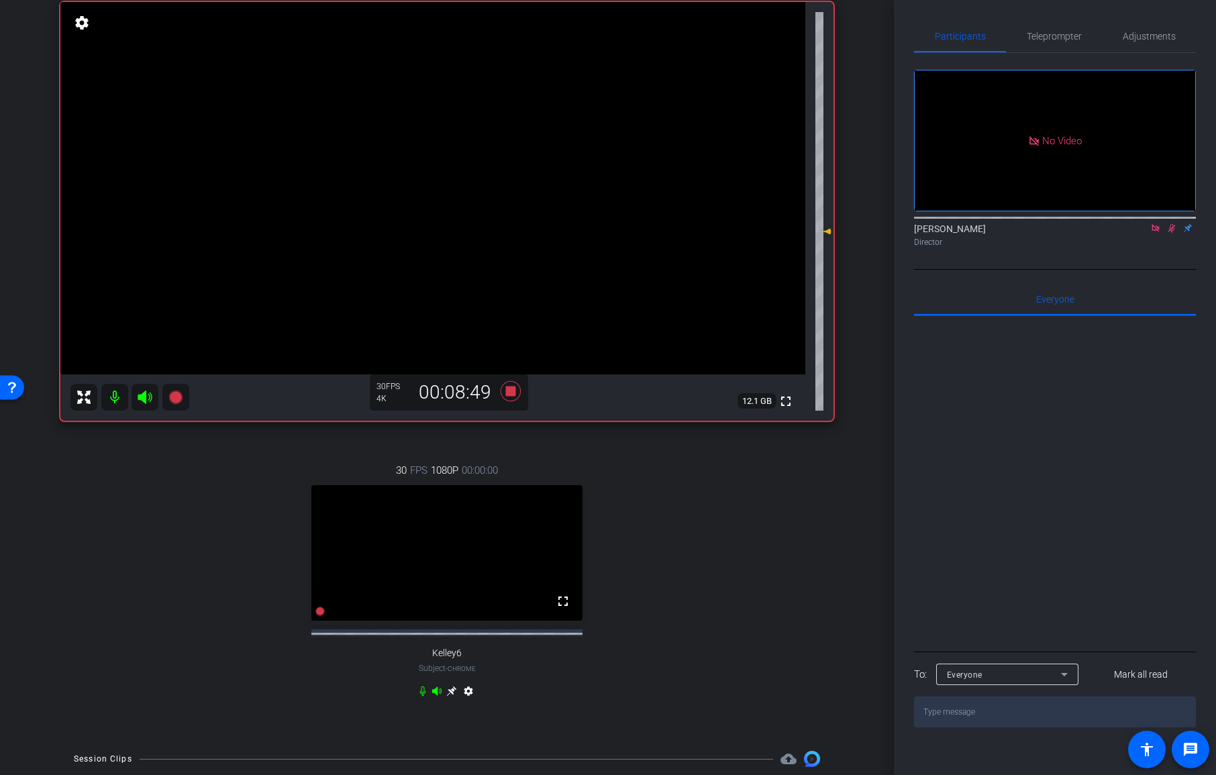
click at [419, 696] on icon at bounding box center [422, 691] width 6 height 10
click at [420, 696] on icon at bounding box center [422, 691] width 11 height 11
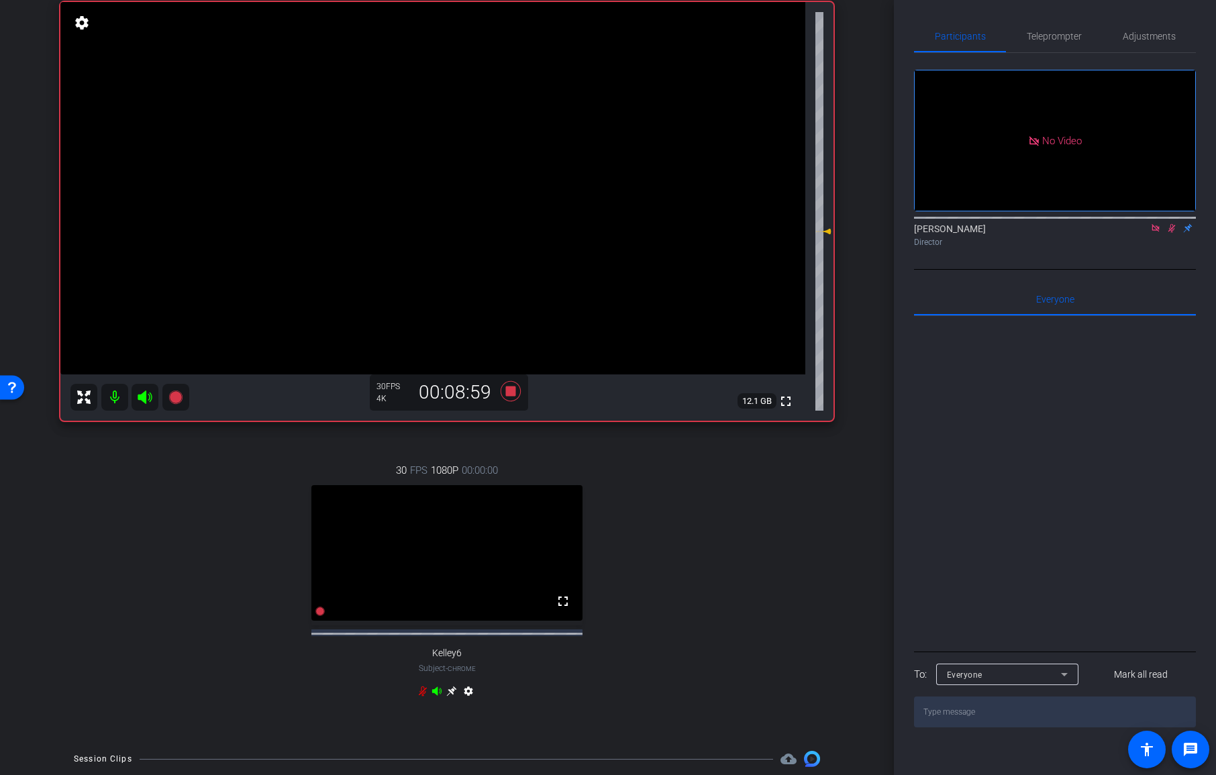
click at [420, 696] on icon at bounding box center [422, 691] width 11 height 11
click at [423, 696] on icon at bounding box center [422, 691] width 11 height 11
click at [421, 696] on icon at bounding box center [423, 691] width 8 height 10
click at [419, 695] on icon at bounding box center [422, 691] width 11 height 11
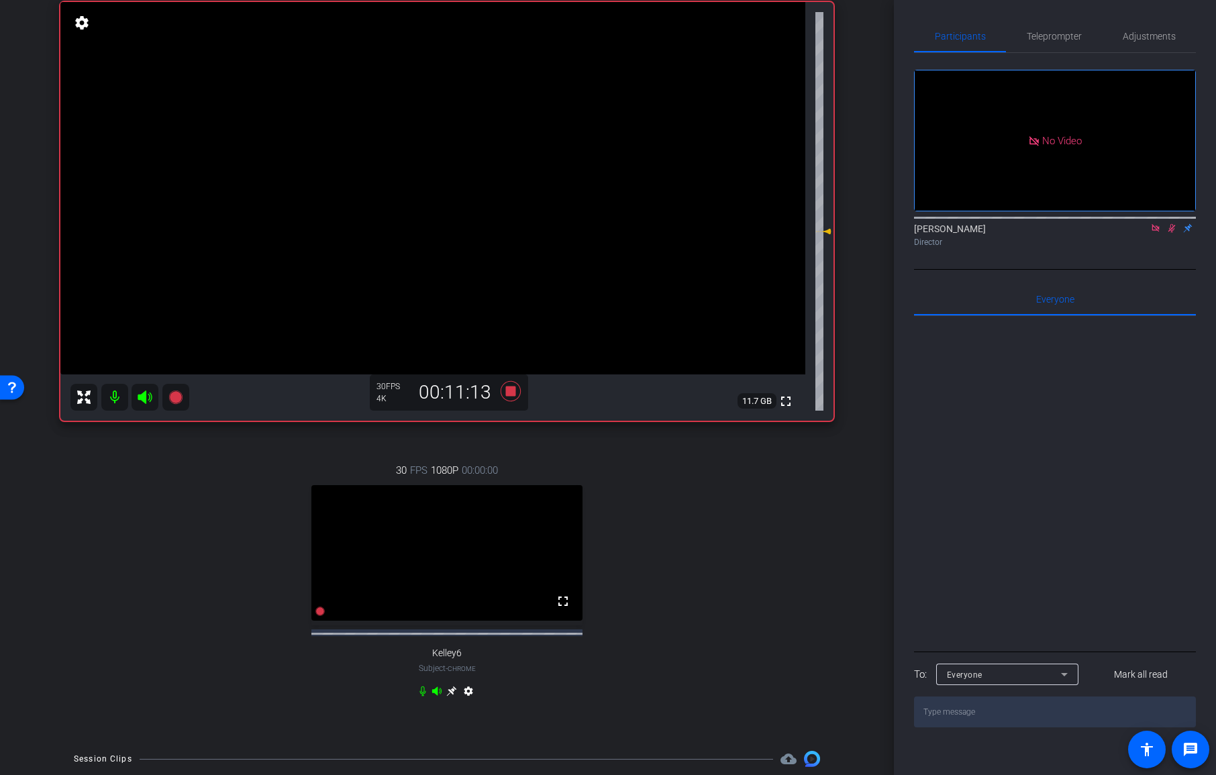
click at [421, 692] on icon at bounding box center [422, 691] width 11 height 11
click at [422, 696] on icon at bounding box center [423, 691] width 8 height 10
click at [421, 696] on icon at bounding box center [422, 691] width 6 height 10
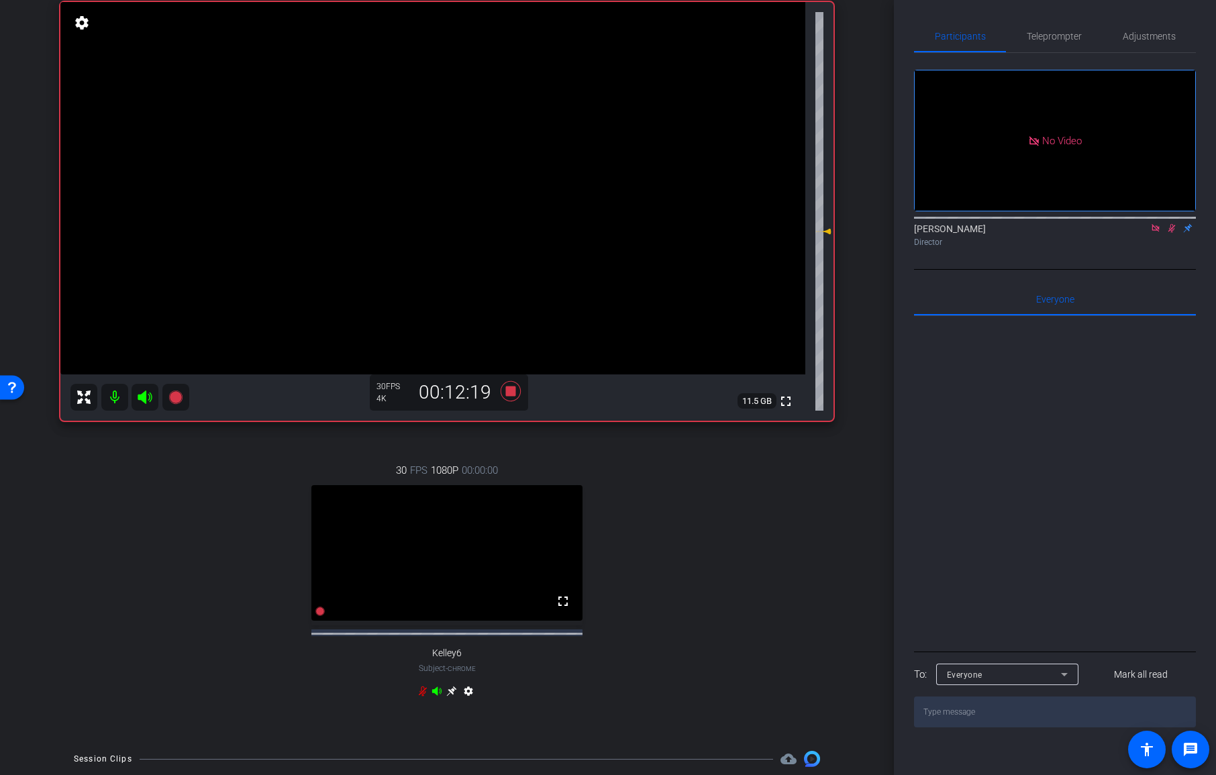
click at [421, 696] on icon at bounding box center [423, 691] width 8 height 10
click at [422, 696] on icon at bounding box center [422, 691] width 11 height 11
click at [423, 696] on icon at bounding box center [422, 691] width 11 height 11
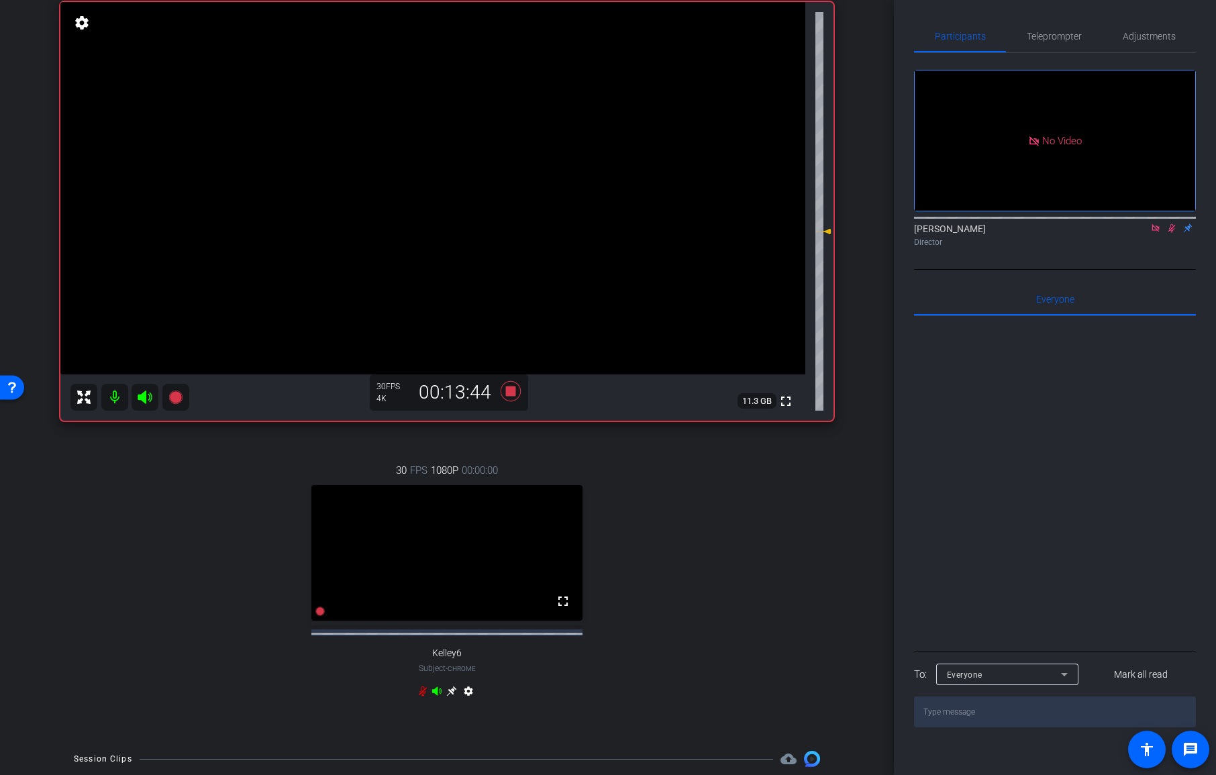
click at [419, 696] on icon at bounding box center [423, 691] width 8 height 10
click at [421, 696] on icon at bounding box center [422, 691] width 11 height 11
click at [422, 696] on icon at bounding box center [423, 691] width 8 height 10
click at [423, 696] on icon at bounding box center [423, 691] width 8 height 10
click at [426, 695] on icon at bounding box center [422, 691] width 11 height 11
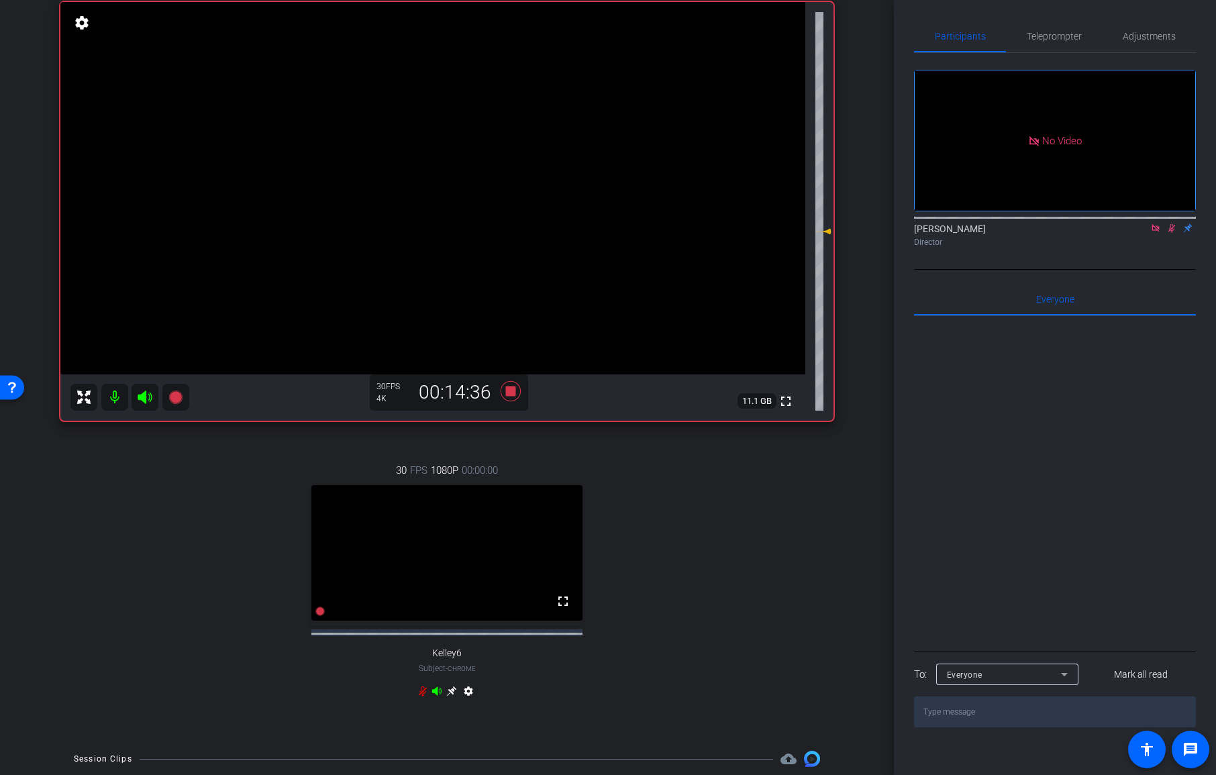
click at [422, 696] on icon at bounding box center [423, 691] width 8 height 10
click at [421, 696] on icon at bounding box center [422, 691] width 11 height 11
click at [421, 696] on icon at bounding box center [423, 691] width 8 height 10
click at [422, 696] on icon at bounding box center [422, 691] width 11 height 11
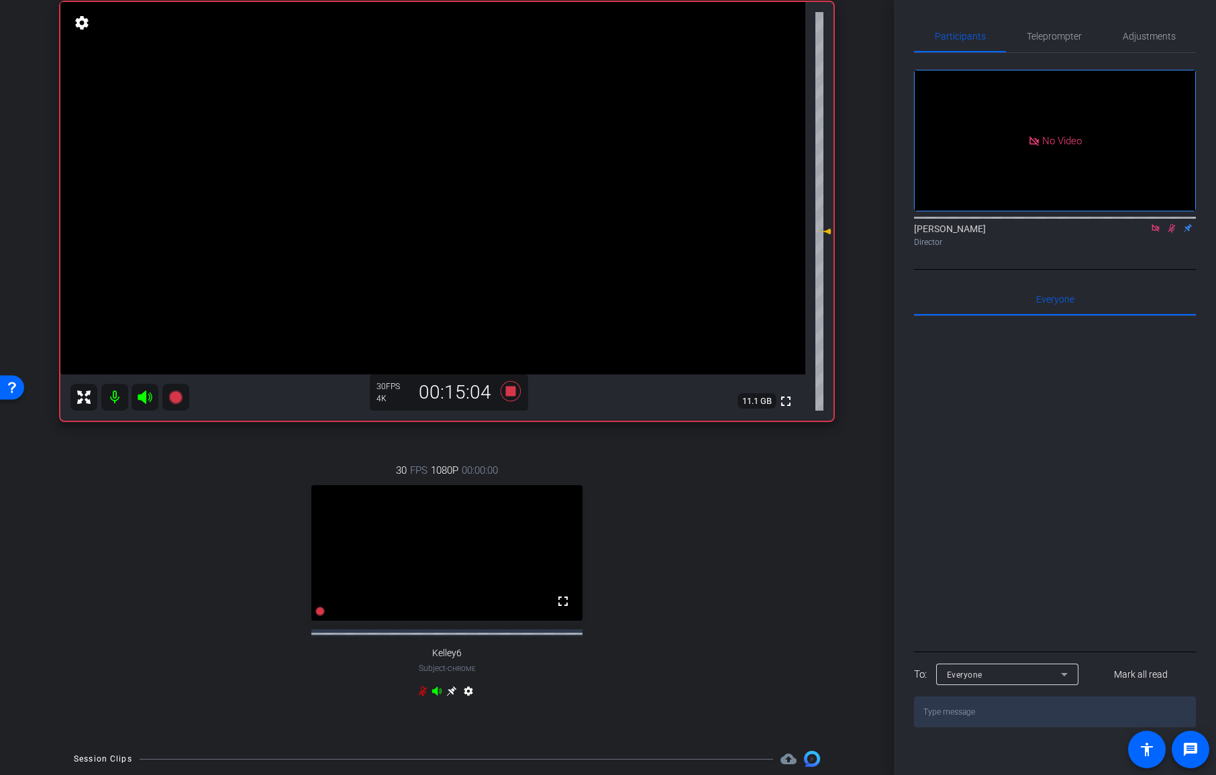
click at [423, 696] on icon at bounding box center [423, 691] width 8 height 10
click at [423, 696] on icon at bounding box center [422, 691] width 11 height 11
click at [423, 696] on icon at bounding box center [423, 691] width 8 height 10
click at [423, 696] on icon at bounding box center [422, 691] width 6 height 10
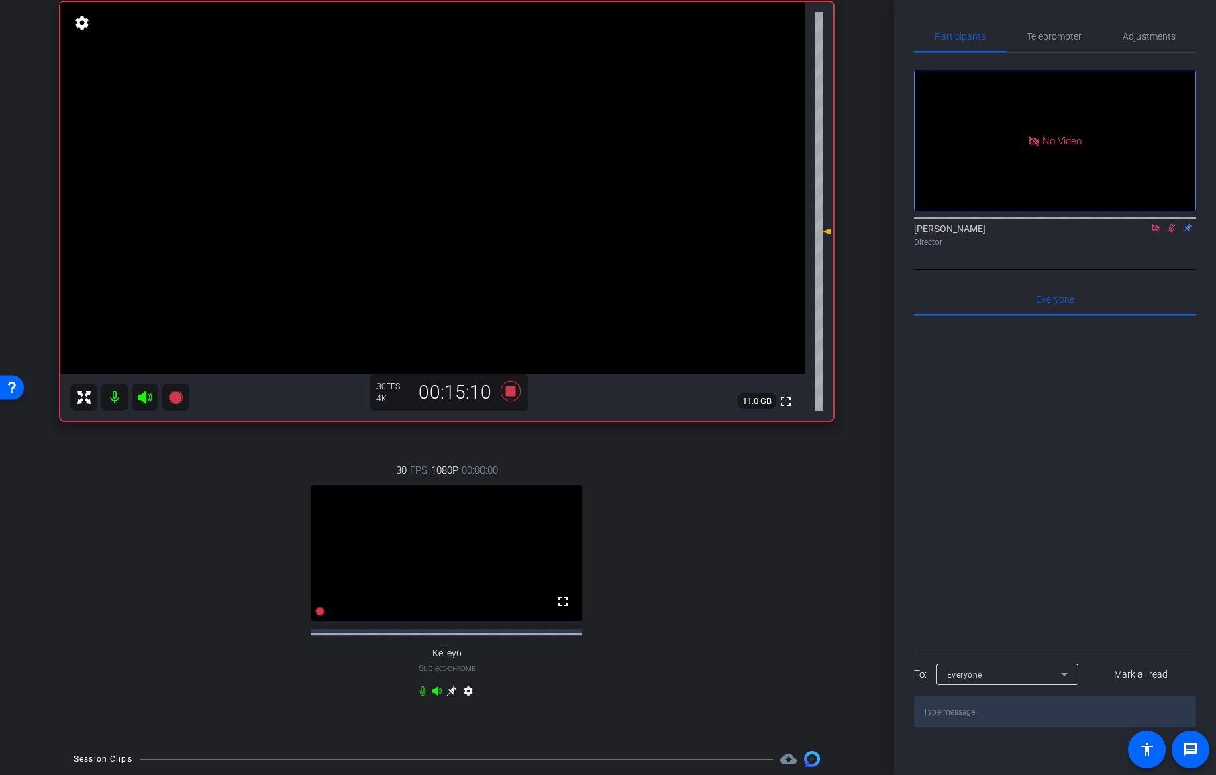
click at [423, 696] on icon at bounding box center [422, 691] width 6 height 10
click at [423, 696] on icon at bounding box center [422, 691] width 11 height 11
click at [1167, 233] on icon at bounding box center [1171, 227] width 11 height 9
click at [1151, 233] on icon at bounding box center [1155, 227] width 11 height 9
click at [503, 388] on icon at bounding box center [510, 391] width 32 height 24
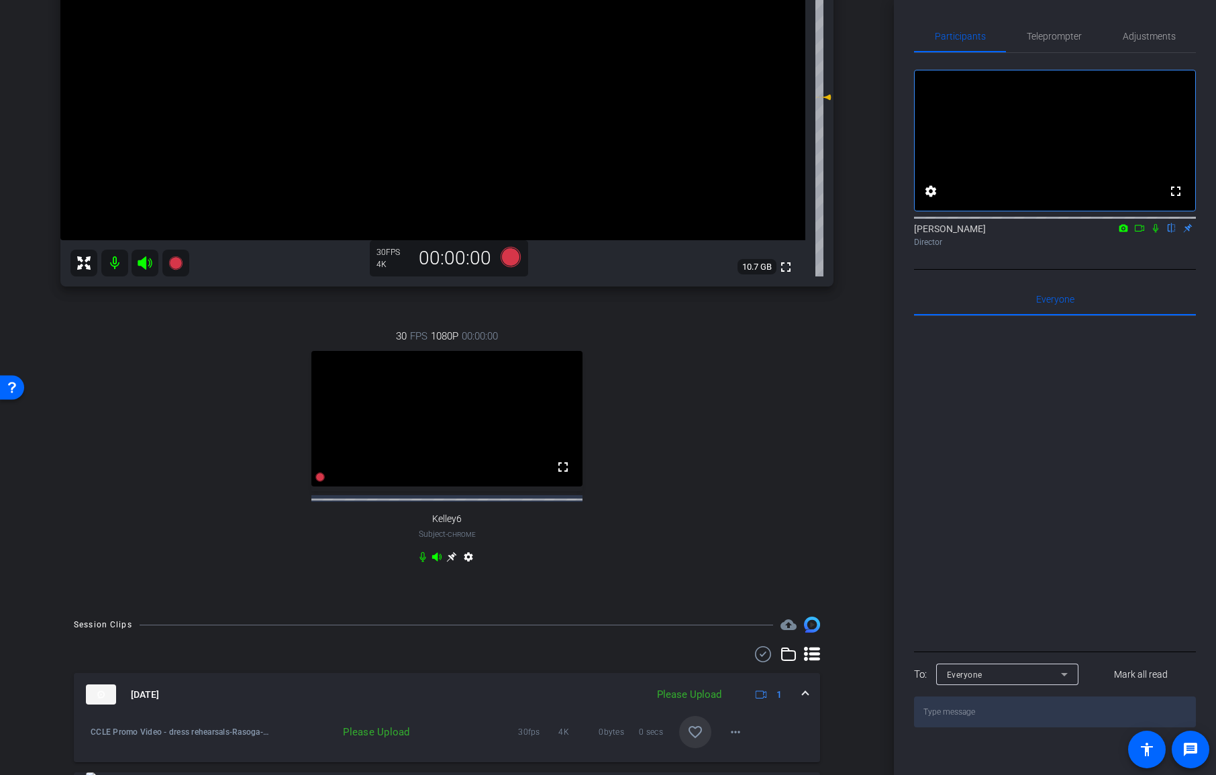
scroll to position [325, 0]
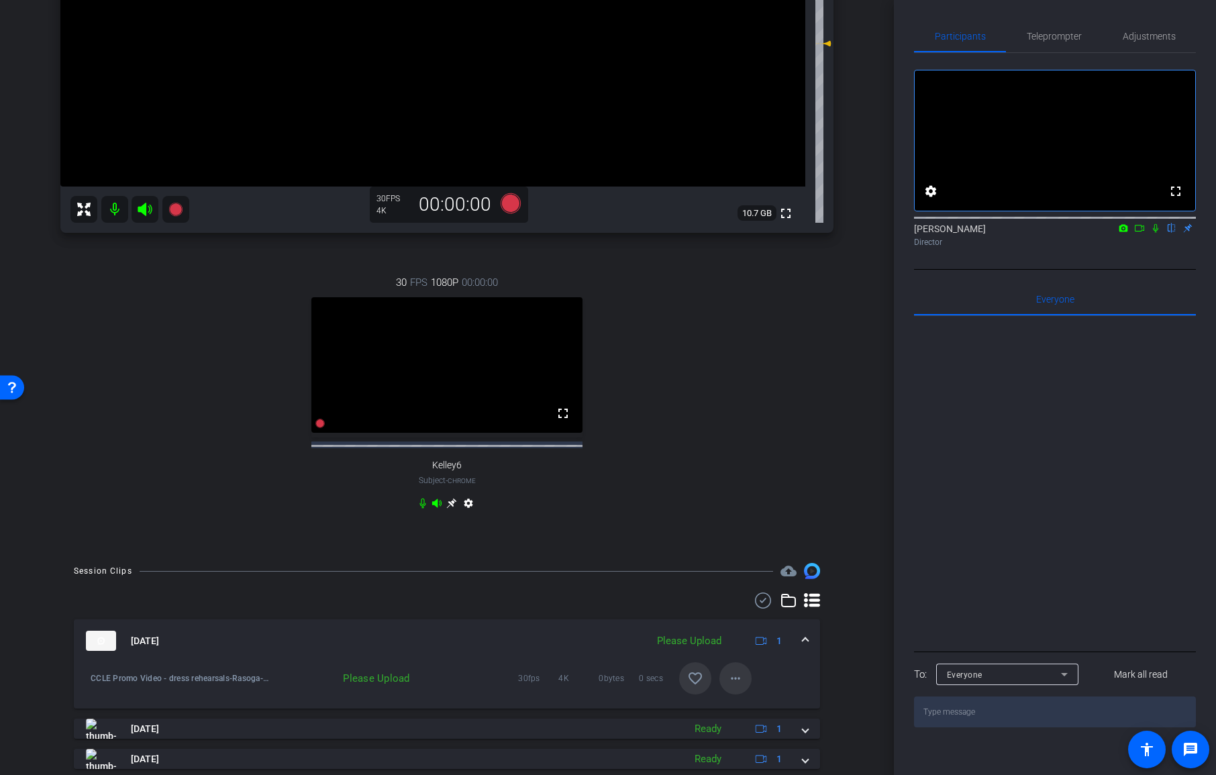
click at [737, 686] on mat-icon "more_horiz" at bounding box center [735, 678] width 16 height 16
click at [751, 706] on span "Upload" at bounding box center [757, 712] width 54 height 16
click at [751, 706] on div "Upload Archive clip Delete clip" at bounding box center [756, 728] width 75 height 57
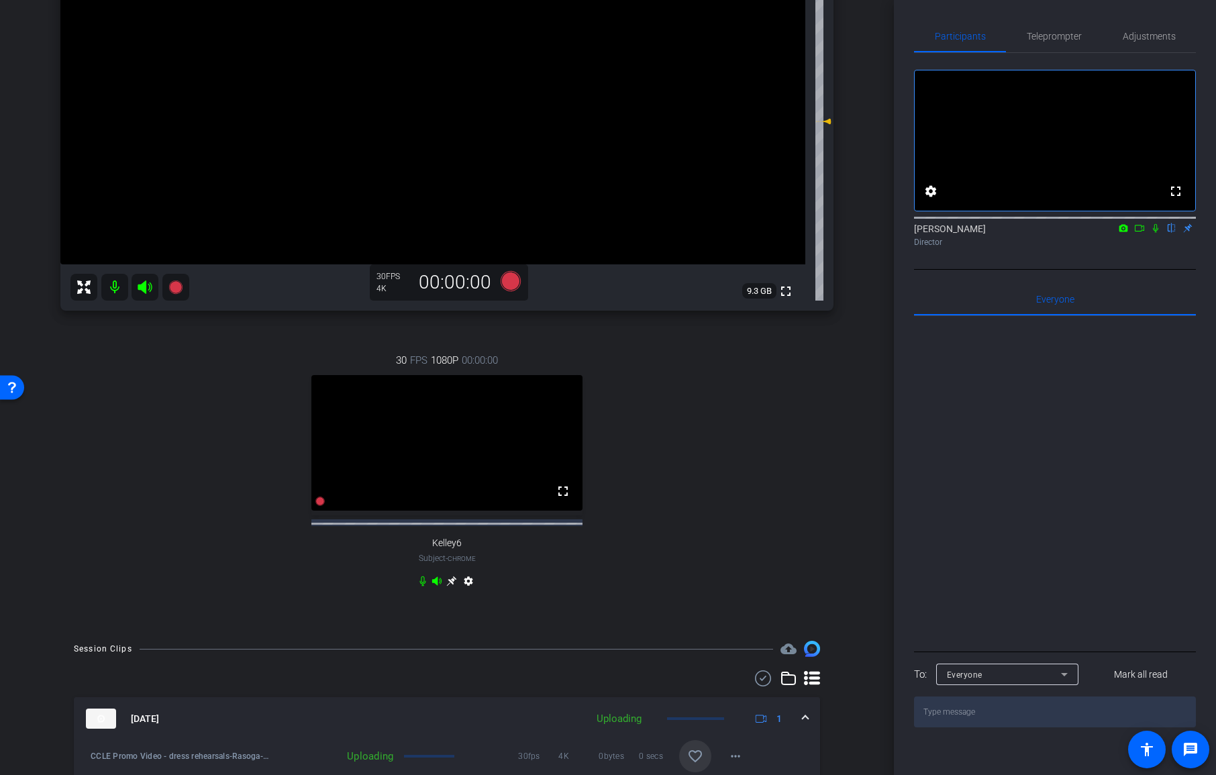
scroll to position [265, 0]
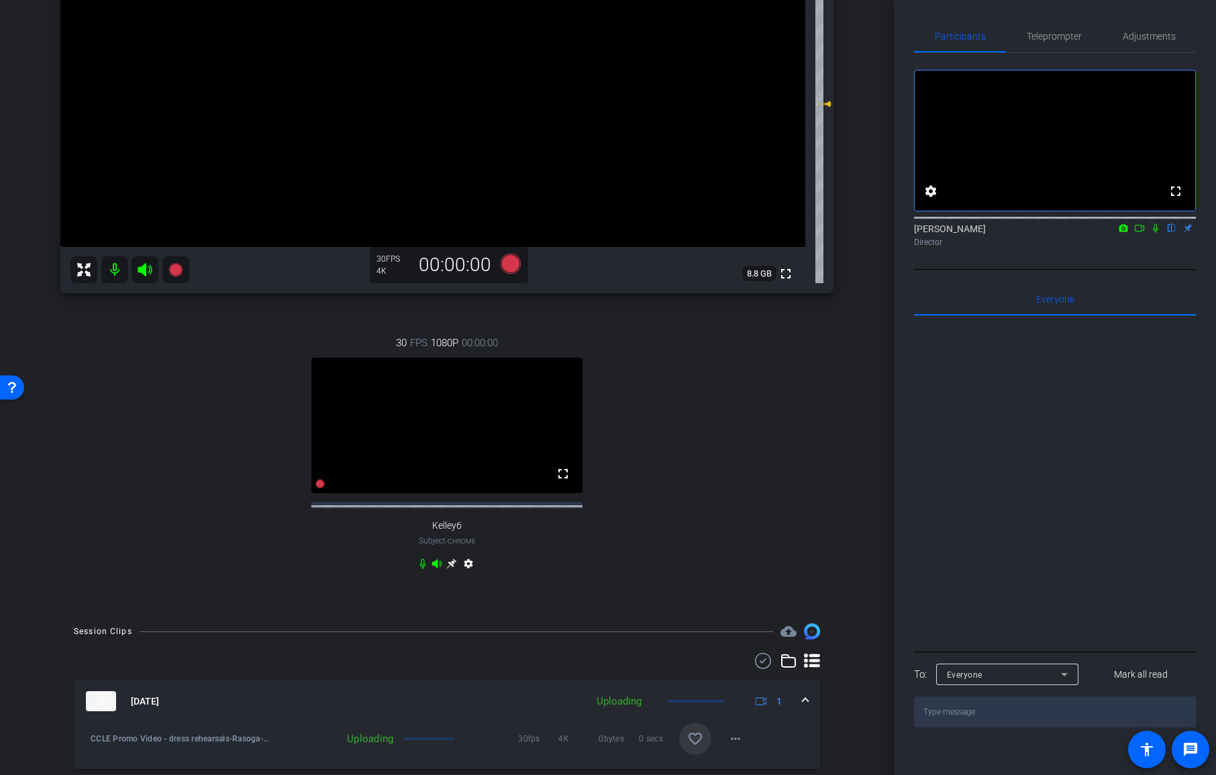
click at [1152, 233] on icon at bounding box center [1155, 227] width 11 height 9
click at [1156, 233] on icon at bounding box center [1155, 227] width 11 height 9
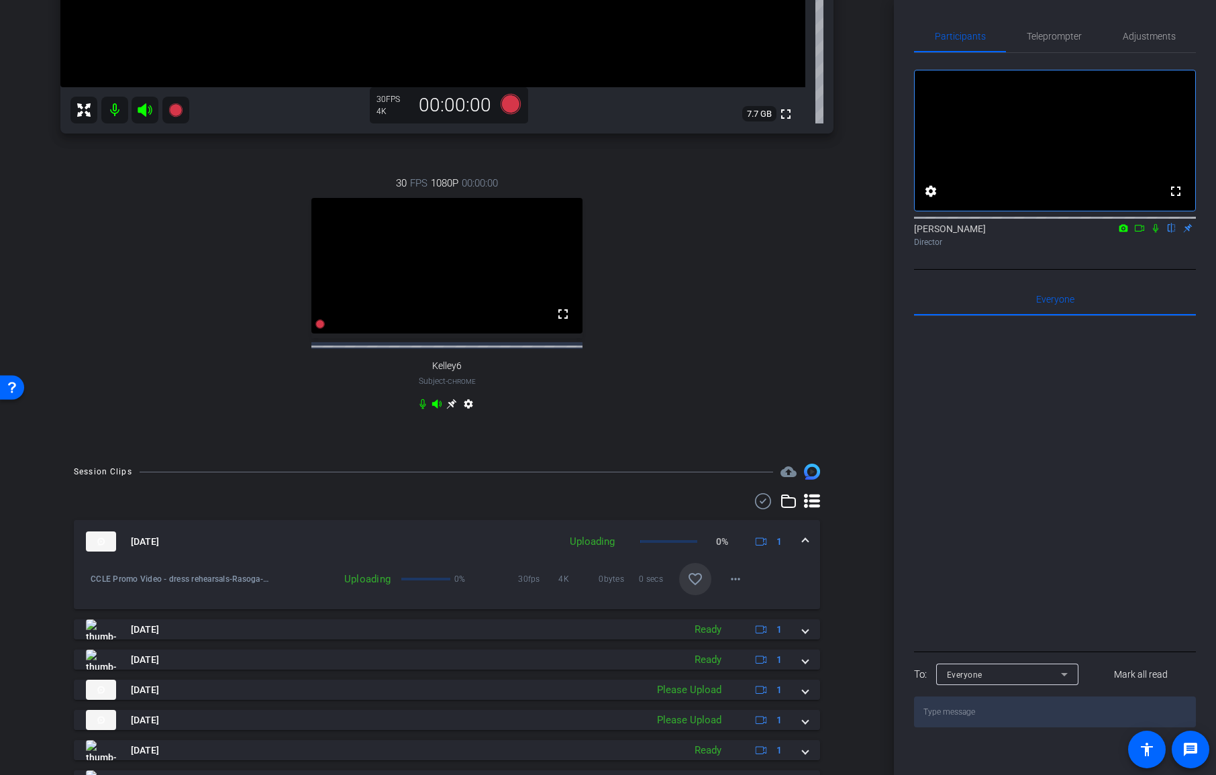
scroll to position [433, 0]
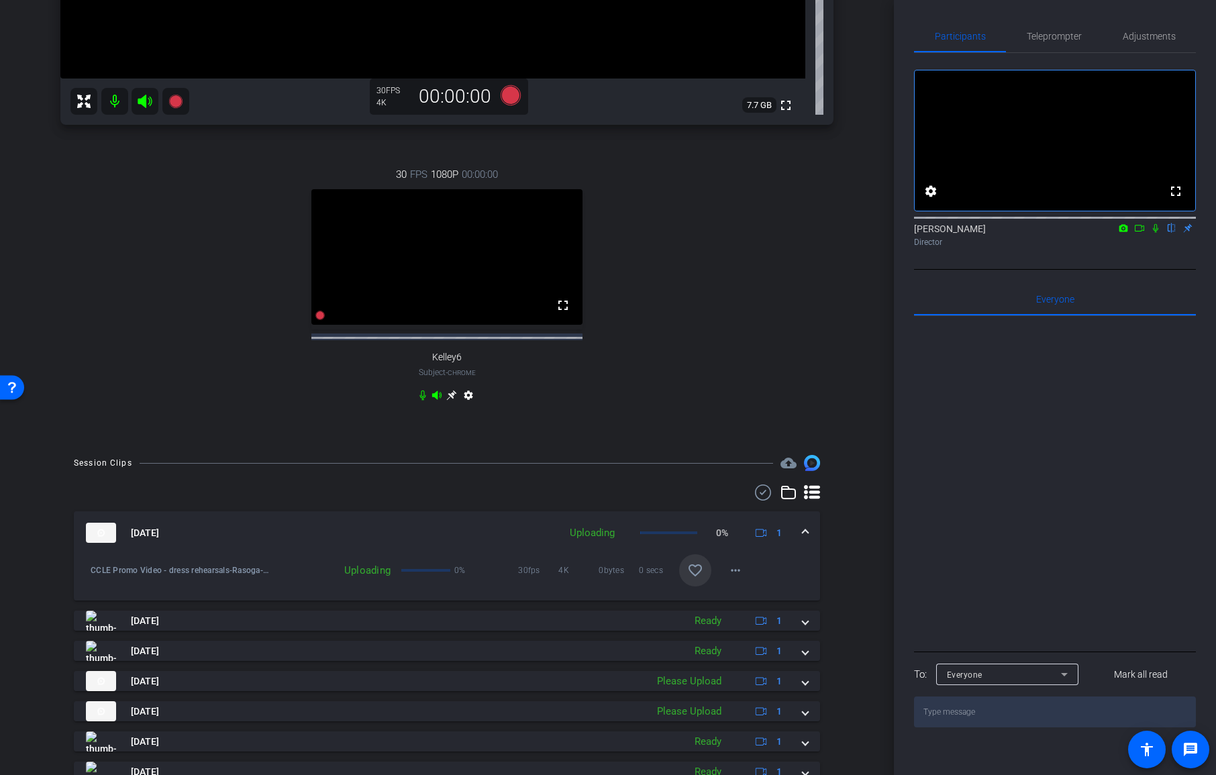
click at [737, 378] on div "30 FPS 1080P 00:00:00 fullscreen Kelley6 Subject - Chrome settings" at bounding box center [446, 286] width 773 height 283
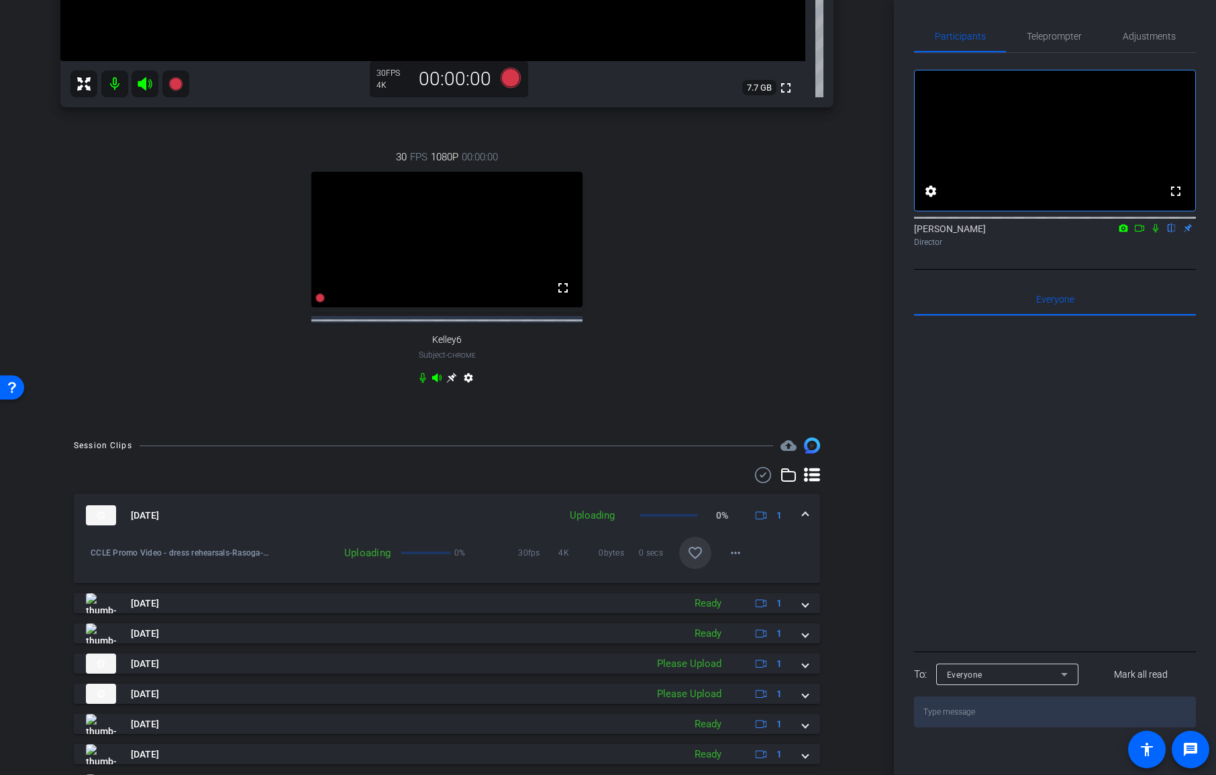
click at [806, 519] on span at bounding box center [804, 515] width 5 height 14
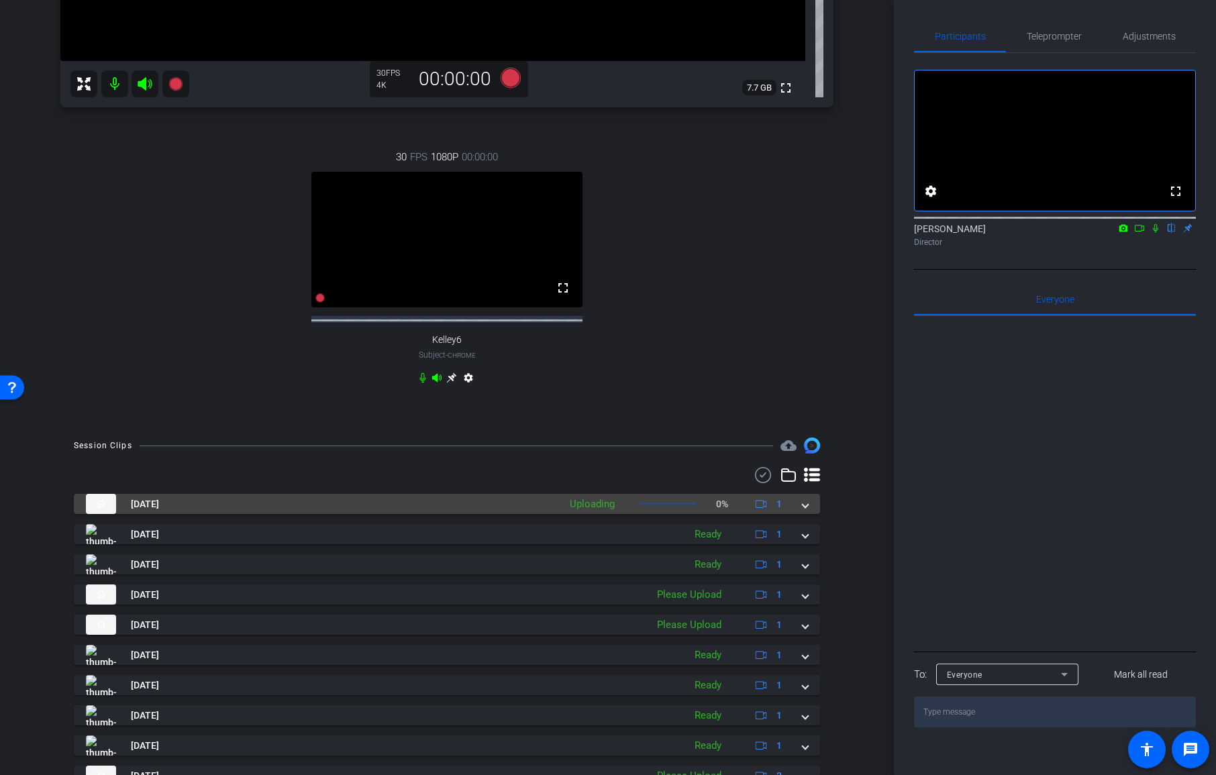
click at [806, 511] on span at bounding box center [804, 504] width 5 height 14
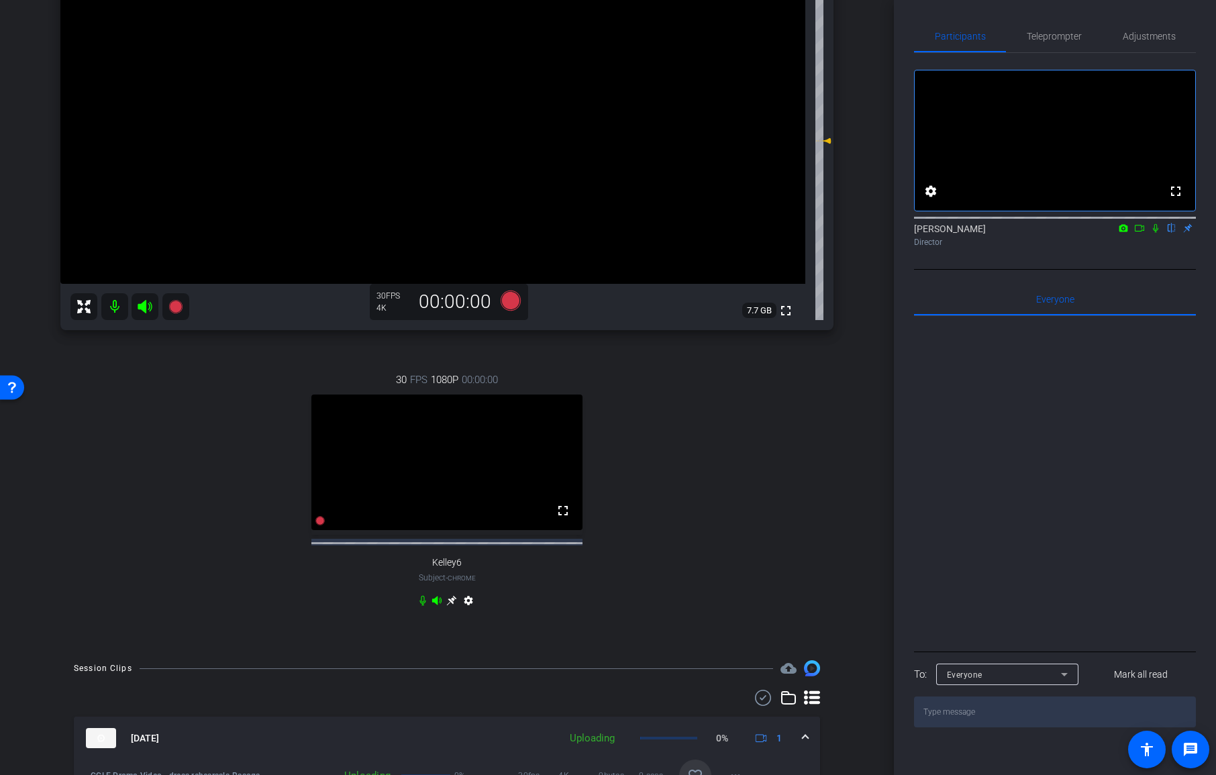
scroll to position [254, 0]
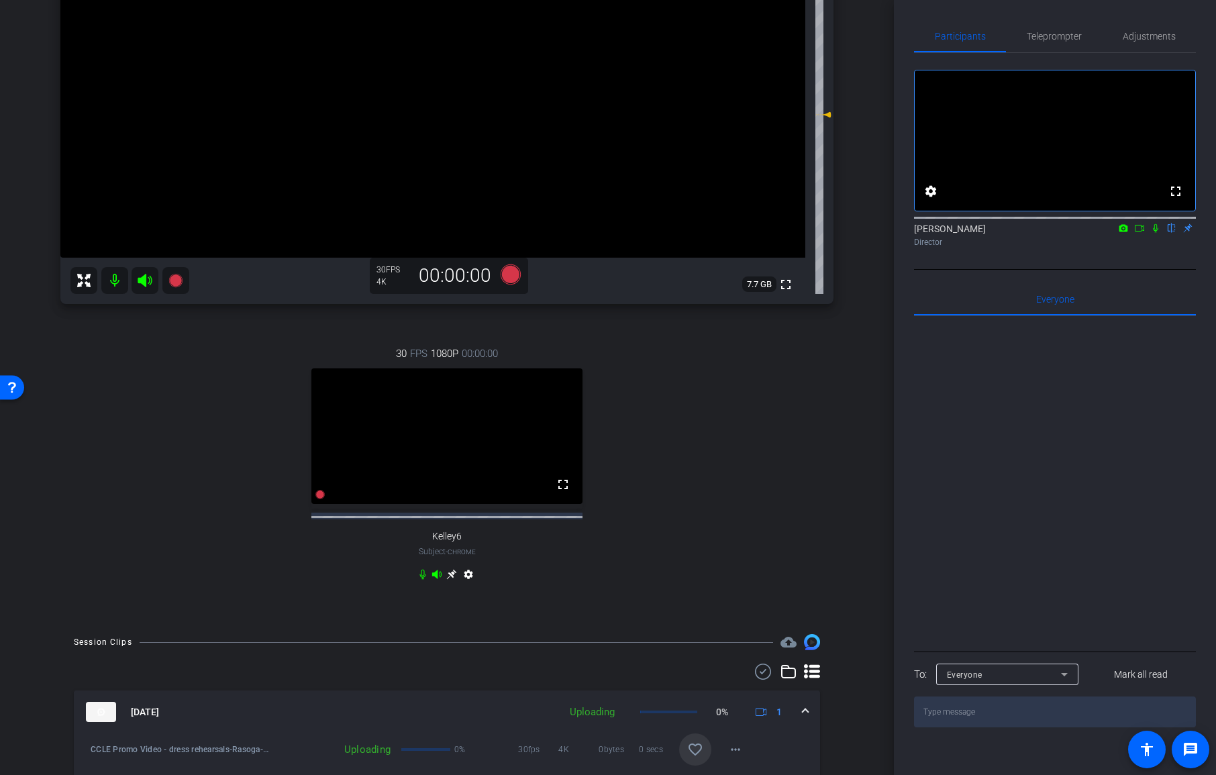
click at [735, 496] on div "30 FPS 1080P 00:00:00 fullscreen Kelley6 Subject - Chrome settings" at bounding box center [446, 465] width 773 height 283
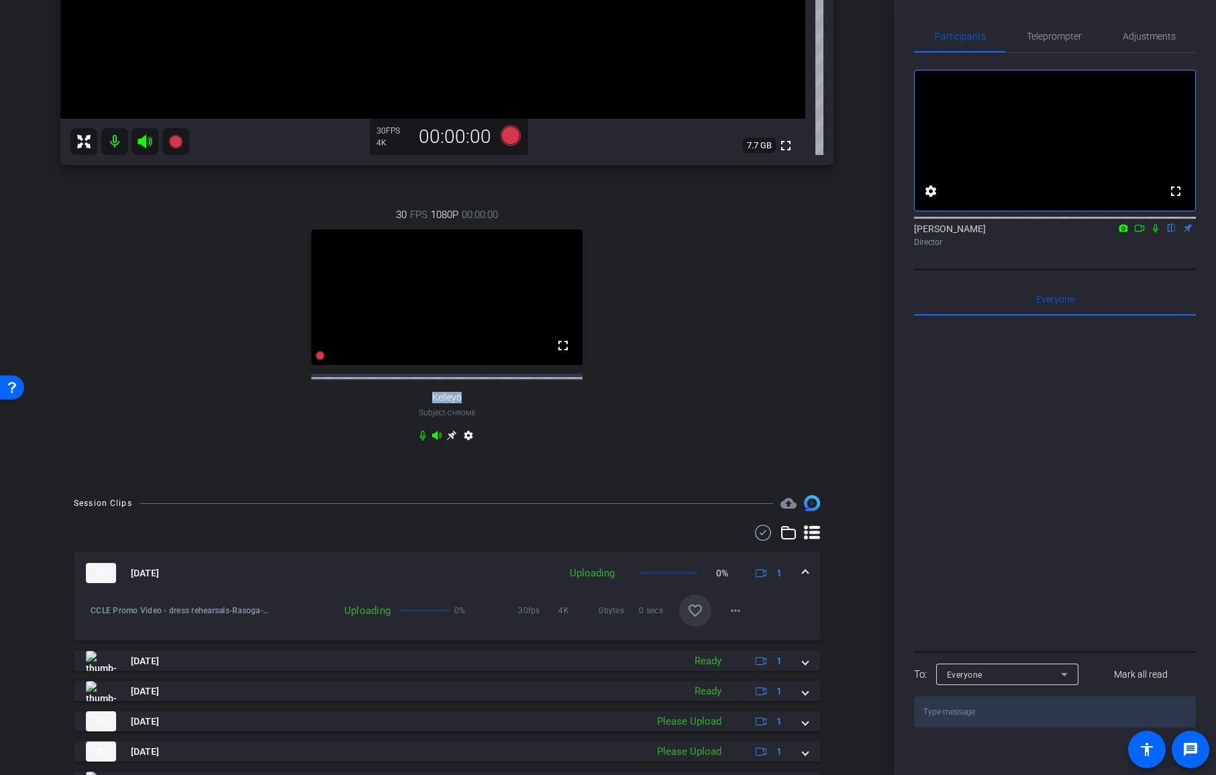
scroll to position [410, 0]
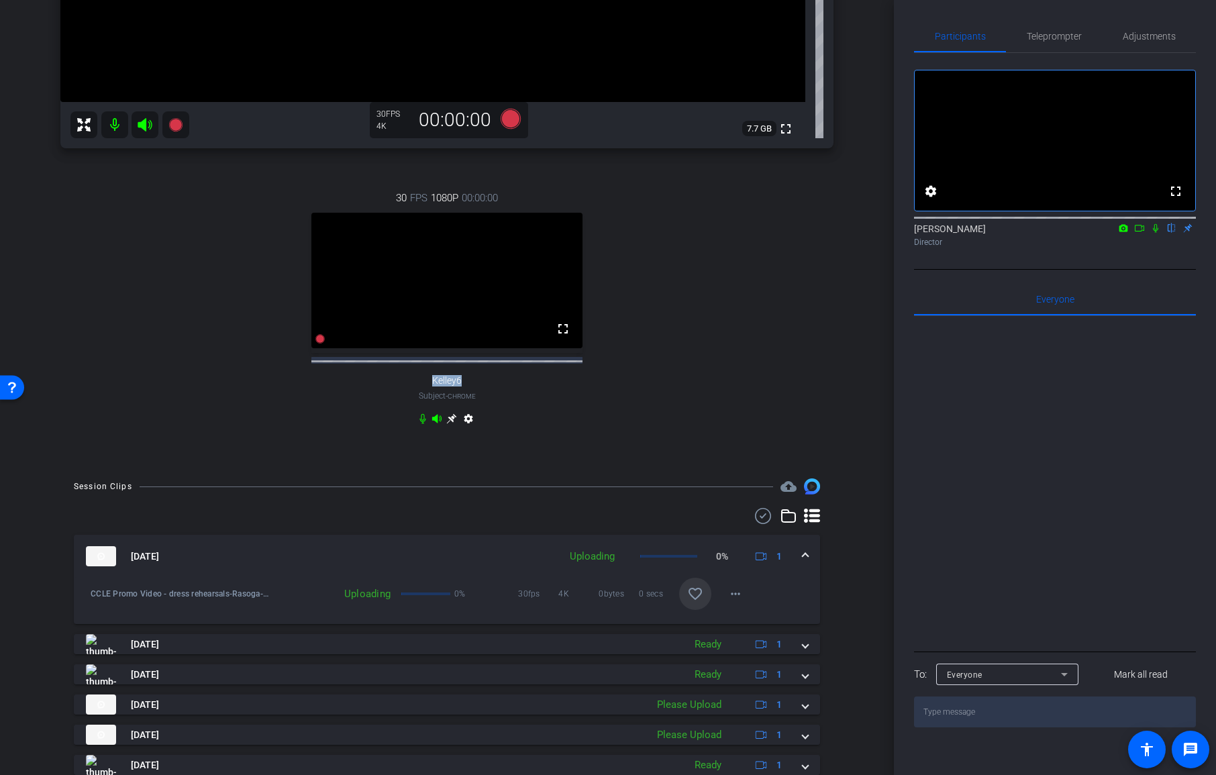
click at [690, 598] on mat-icon "favorite_border" at bounding box center [695, 594] width 16 height 16
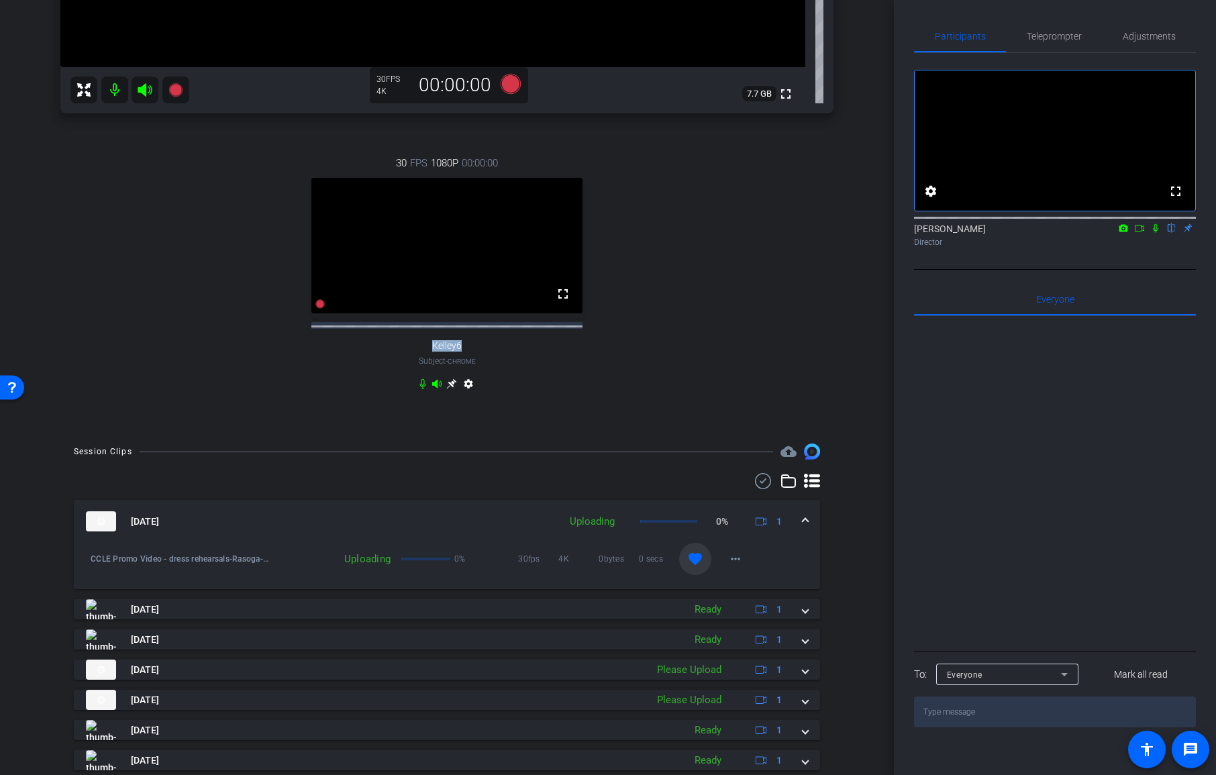
scroll to position [462, 0]
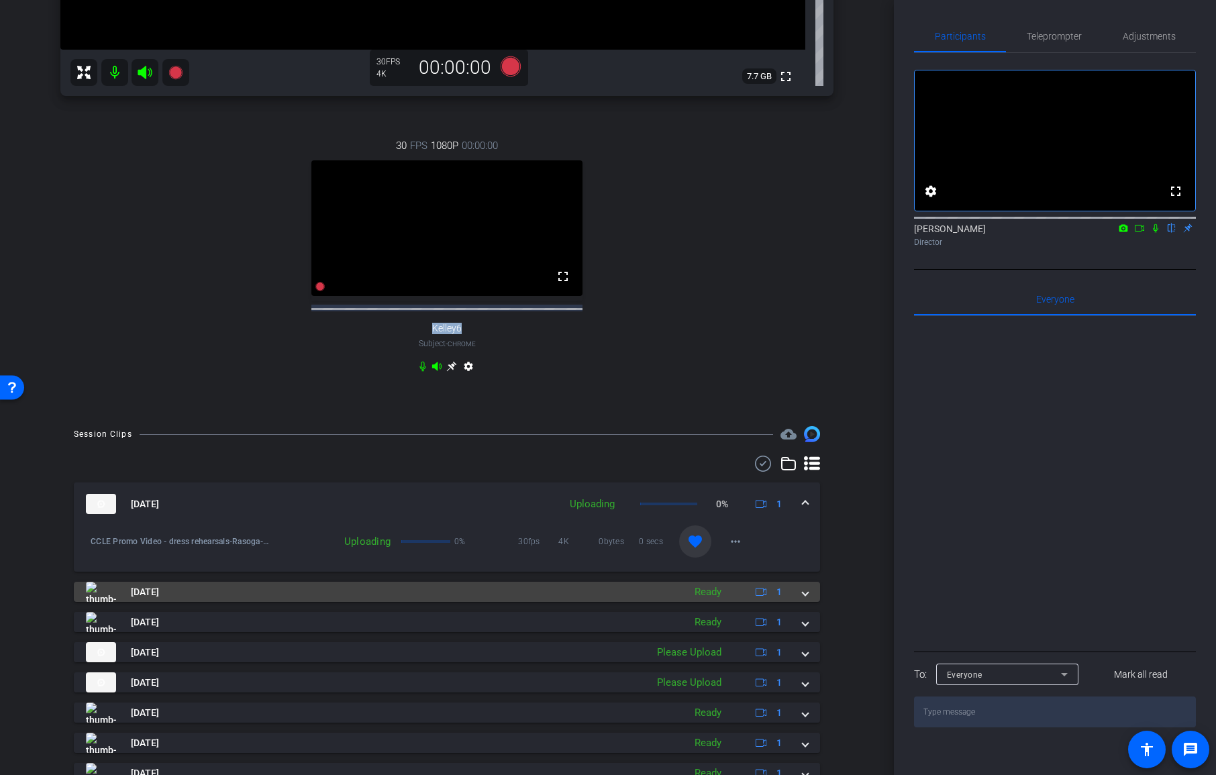
click at [806, 599] on span at bounding box center [804, 592] width 5 height 14
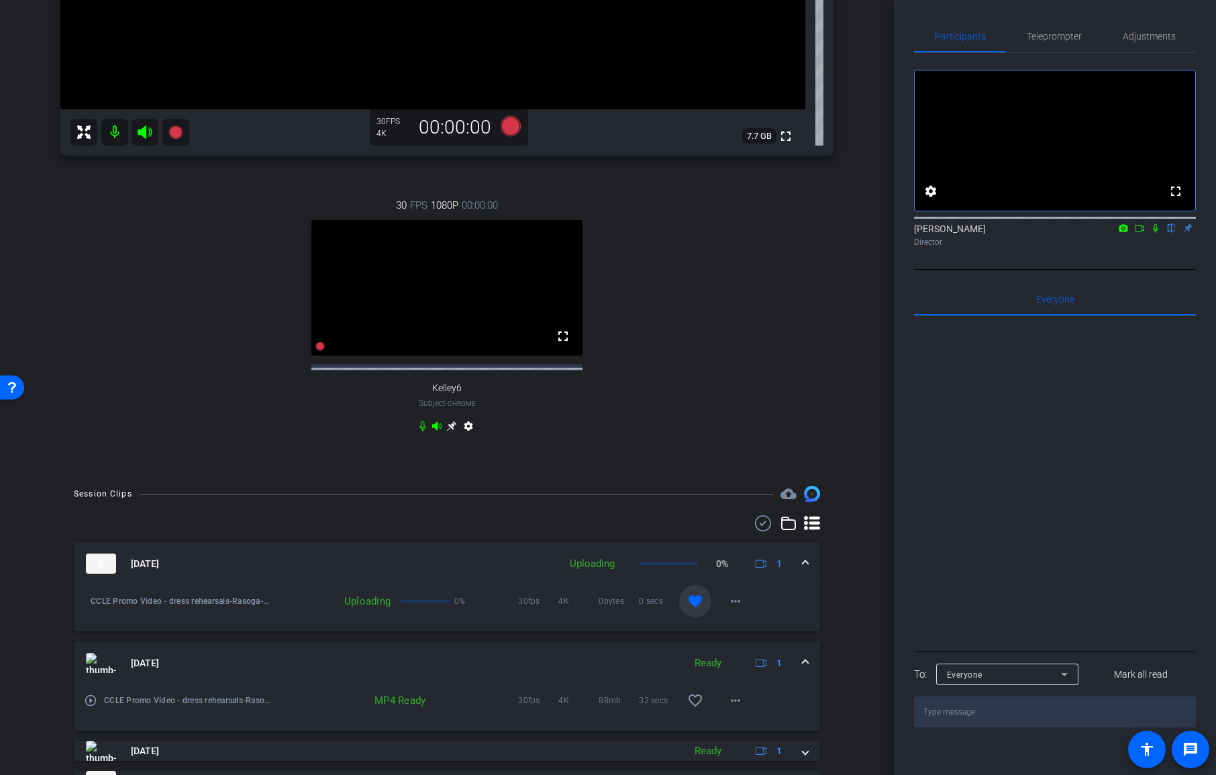
scroll to position [394, 0]
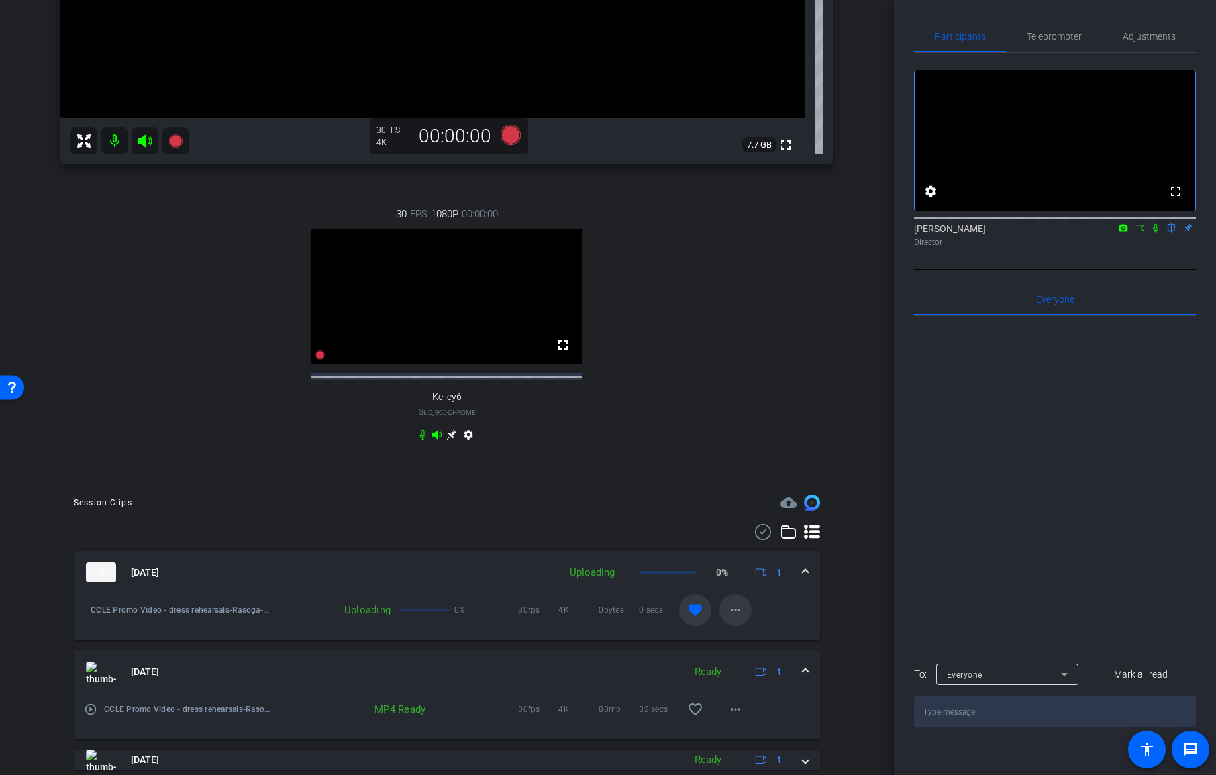
click at [739, 615] on mat-icon "more_horiz" at bounding box center [735, 610] width 16 height 16
click at [733, 423] on div at bounding box center [608, 387] width 1216 height 775
click at [730, 429] on div "30 FPS 1080P 00:00:00 fullscreen Kelley6 Subject - Chrome settings" at bounding box center [446, 325] width 773 height 283
click at [741, 610] on mat-icon "more_horiz" at bounding box center [735, 610] width 16 height 16
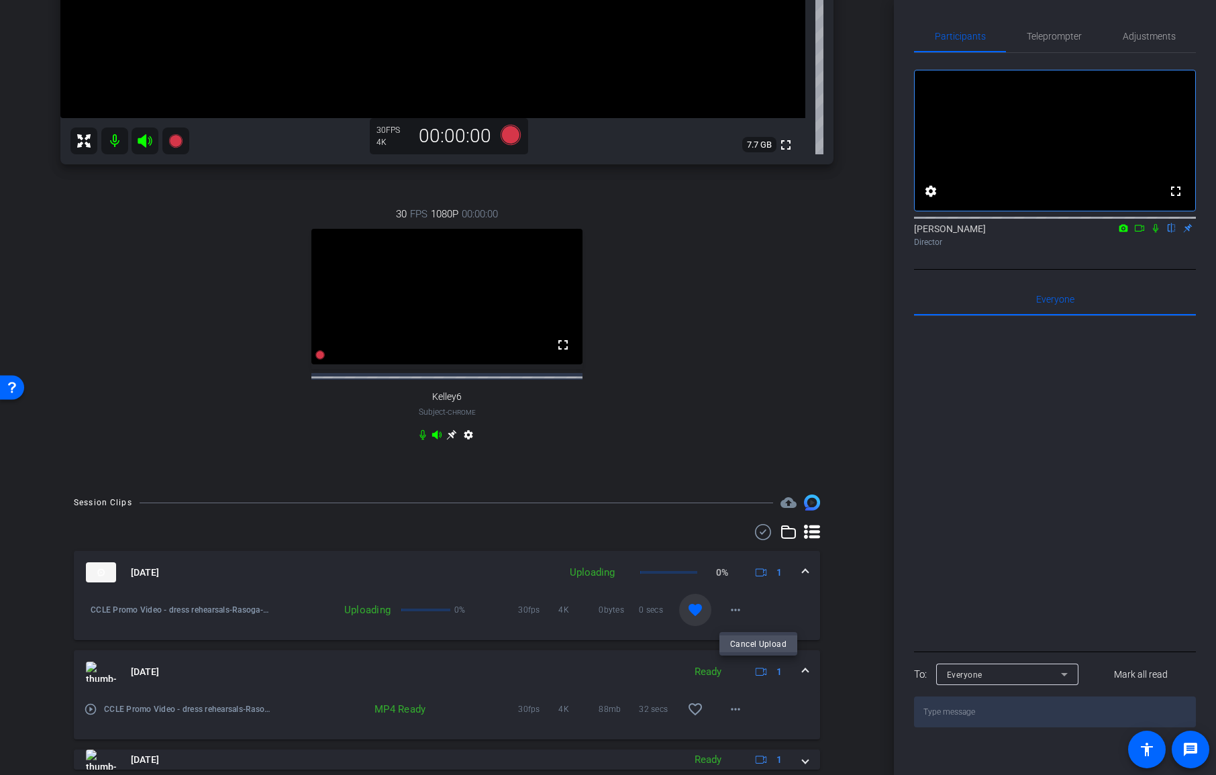
click at [760, 639] on span "Cancel Upload" at bounding box center [758, 644] width 56 height 16
click at [744, 620] on span at bounding box center [735, 610] width 32 height 32
click at [756, 642] on span "Upload" at bounding box center [757, 644] width 54 height 16
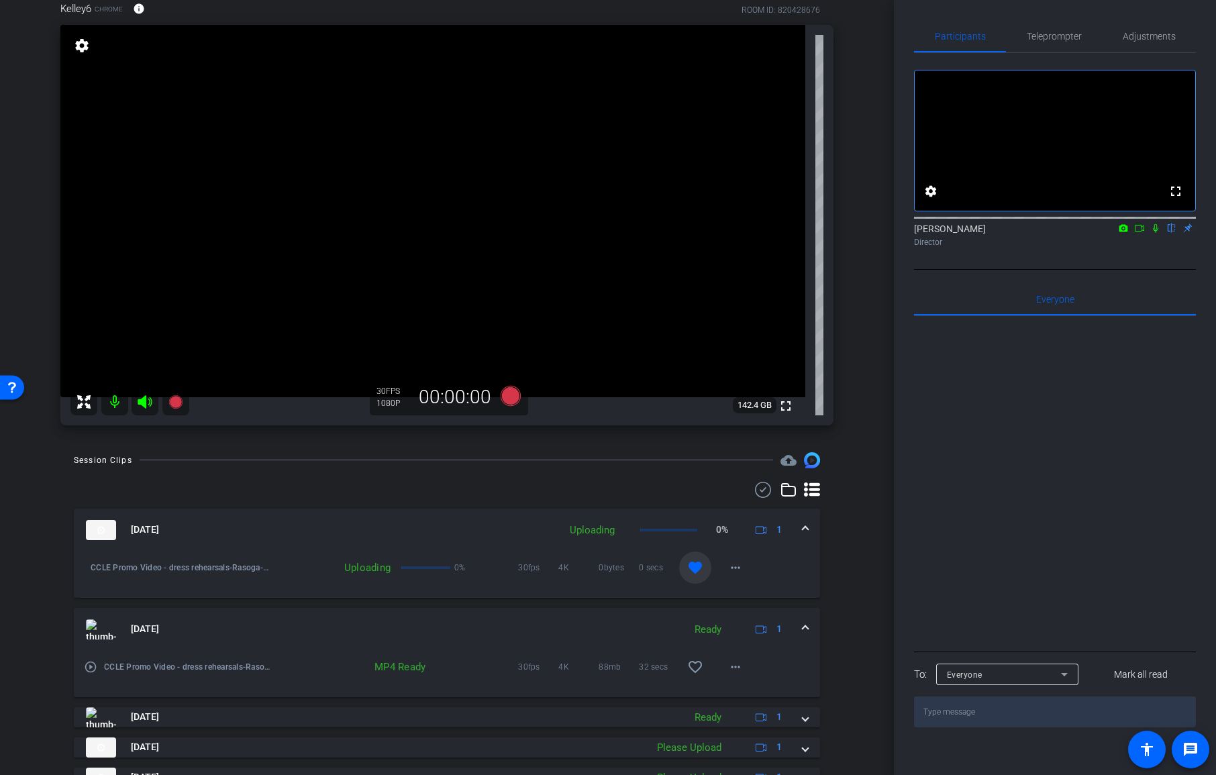
scroll to position [0, 0]
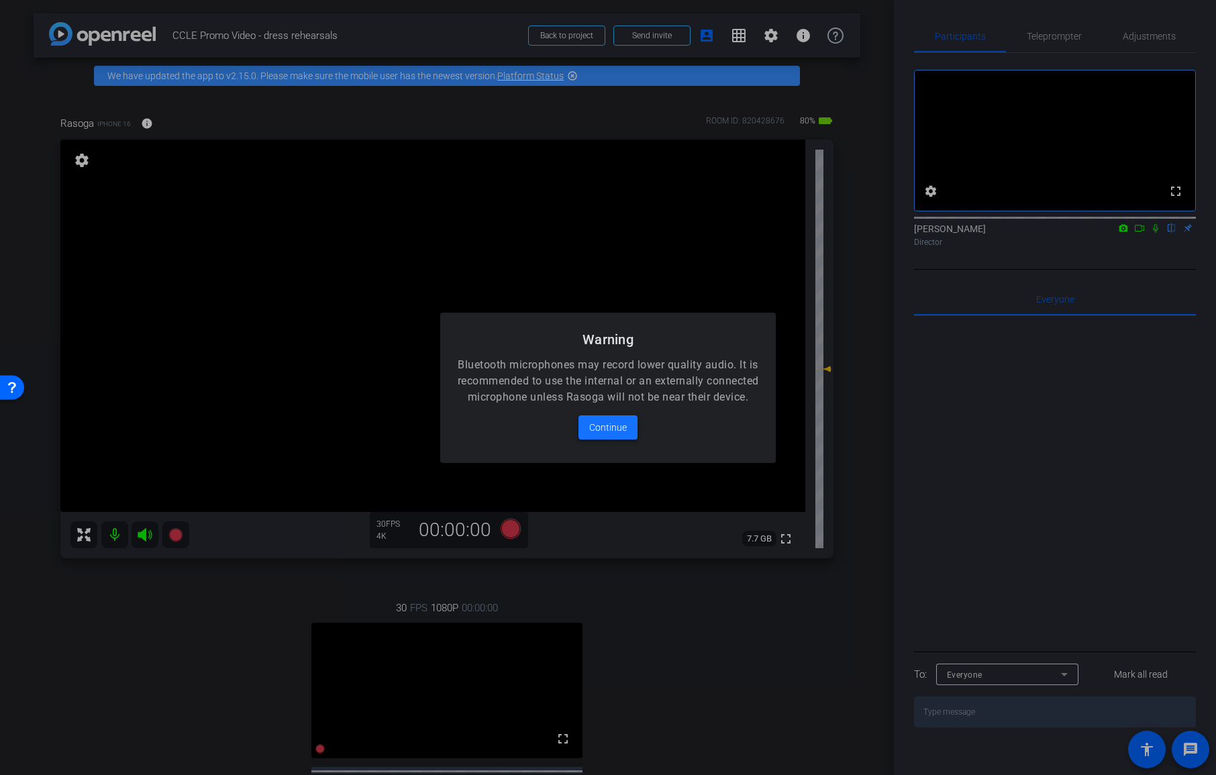
click at [614, 443] on span at bounding box center [607, 427] width 59 height 32
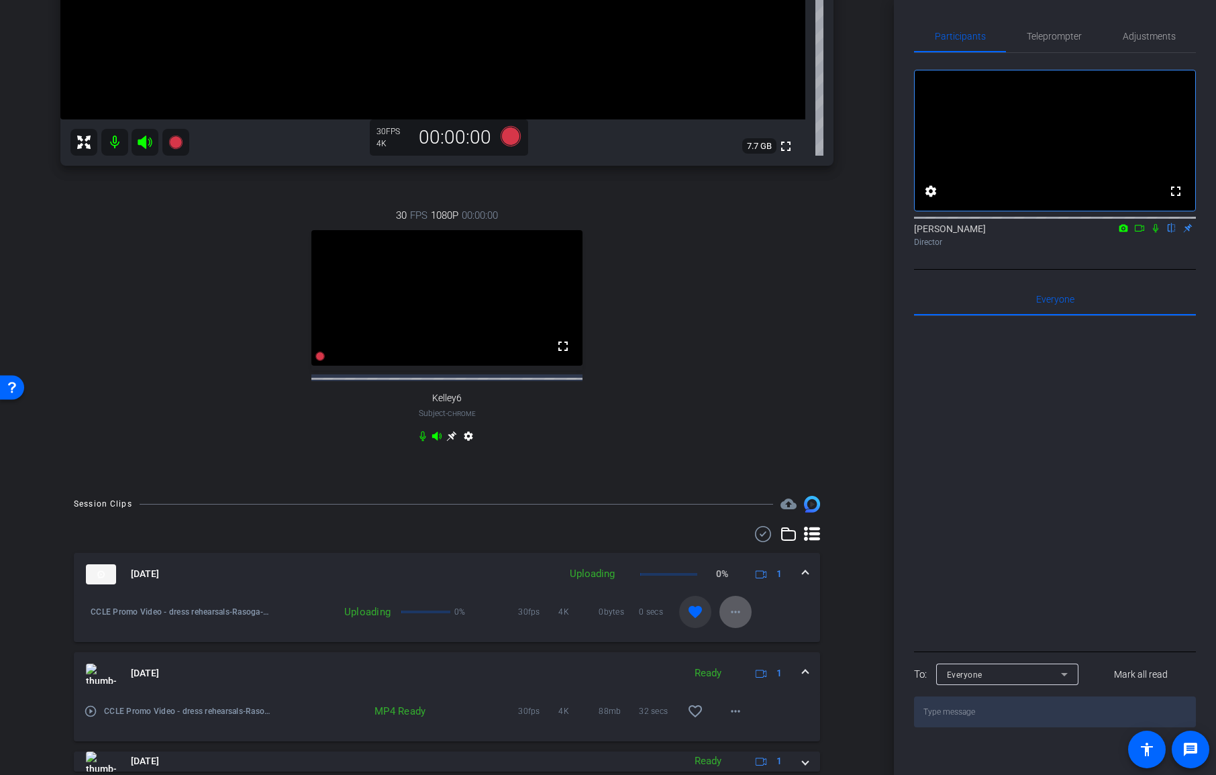
scroll to position [456, 0]
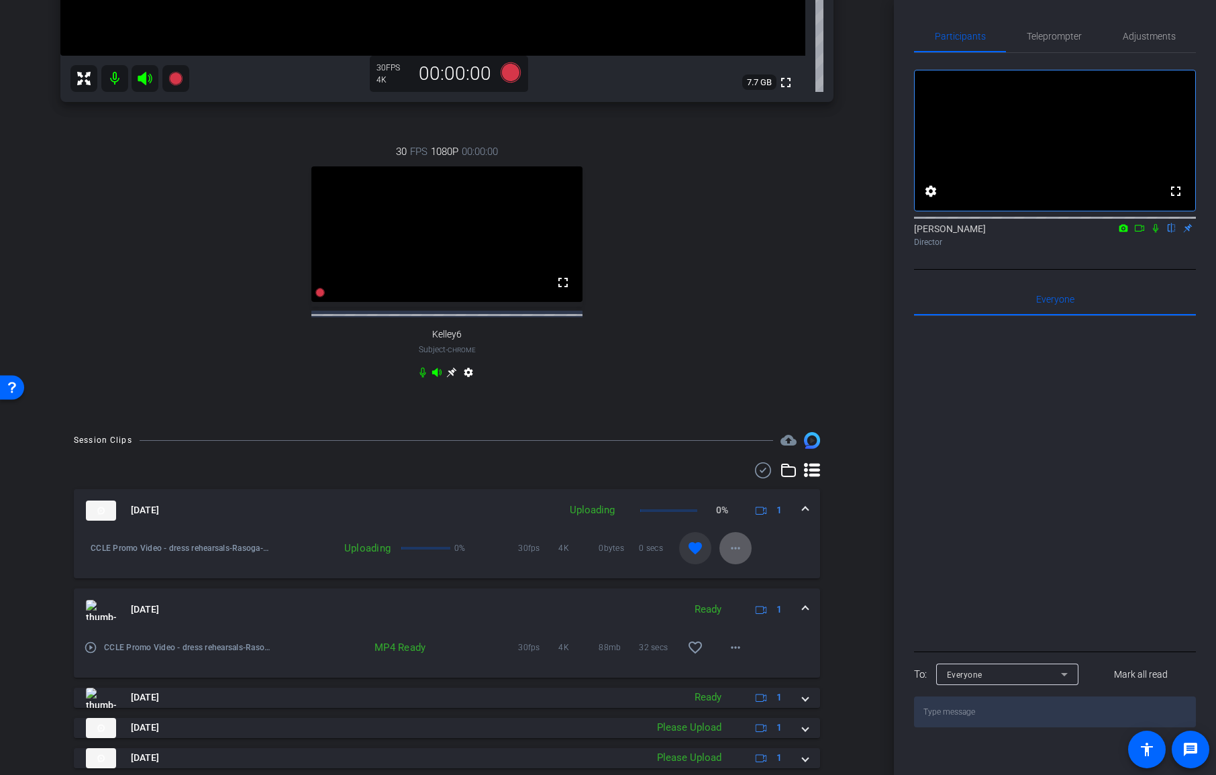
click at [736, 556] on mat-icon "more_horiz" at bounding box center [735, 548] width 16 height 16
click at [771, 580] on span "Cancel Upload" at bounding box center [758, 582] width 56 height 16
click at [741, 562] on span at bounding box center [735, 548] width 32 height 32
click at [754, 583] on span "Upload" at bounding box center [757, 582] width 54 height 16
click at [754, 583] on div "Upload Archive clip Delete clip" at bounding box center [756, 598] width 75 height 57
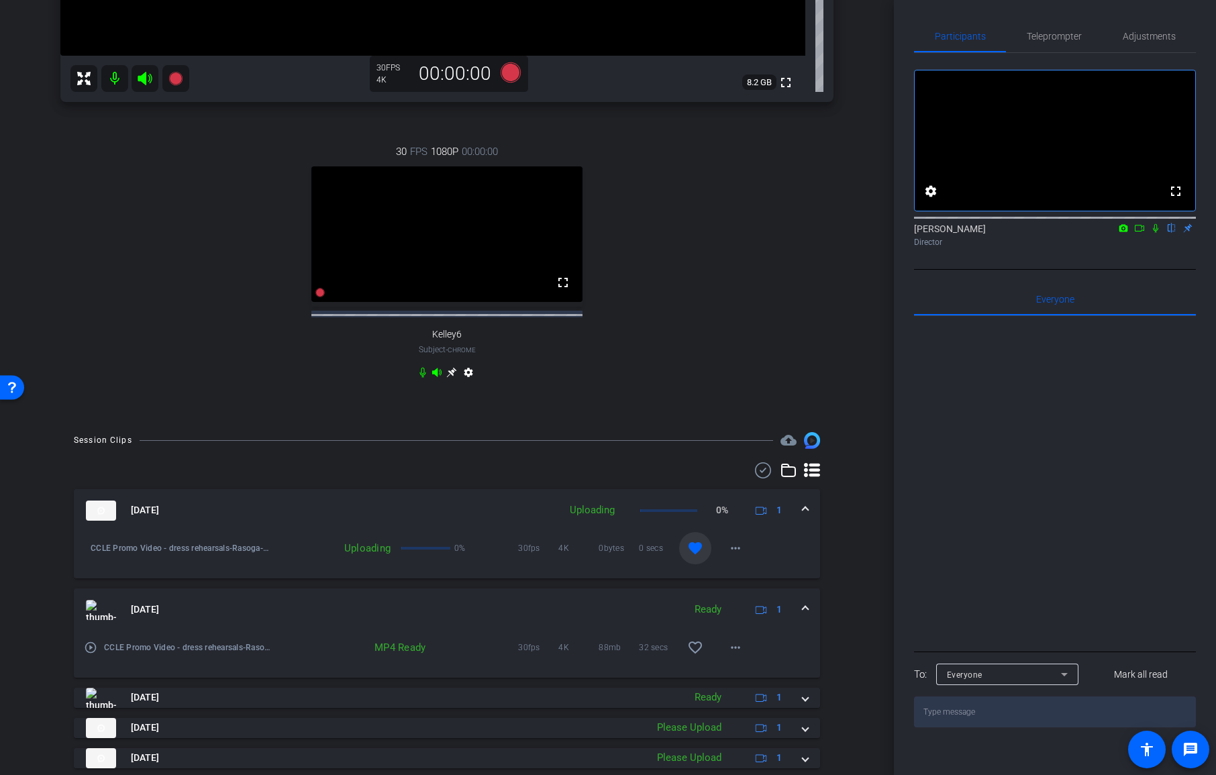
scroll to position [465, 0]
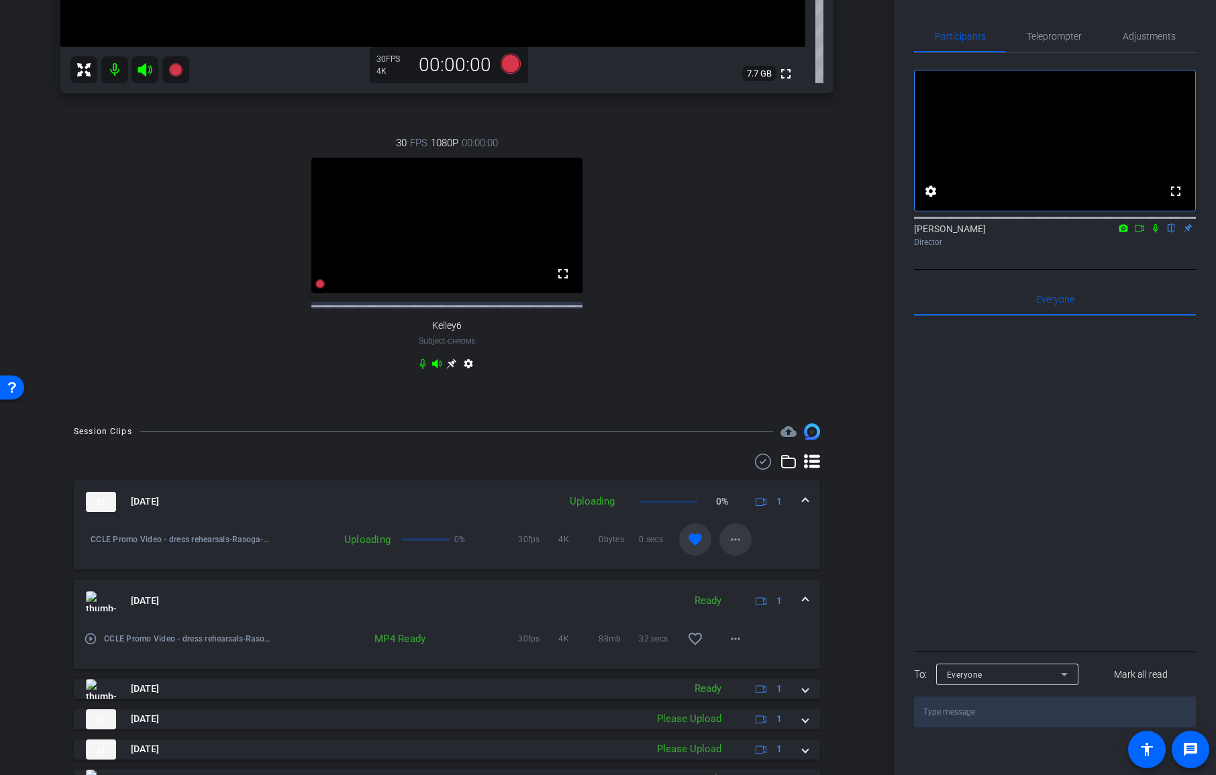
click at [742, 553] on span at bounding box center [735, 539] width 32 height 32
click at [830, 551] on div at bounding box center [608, 387] width 1216 height 775
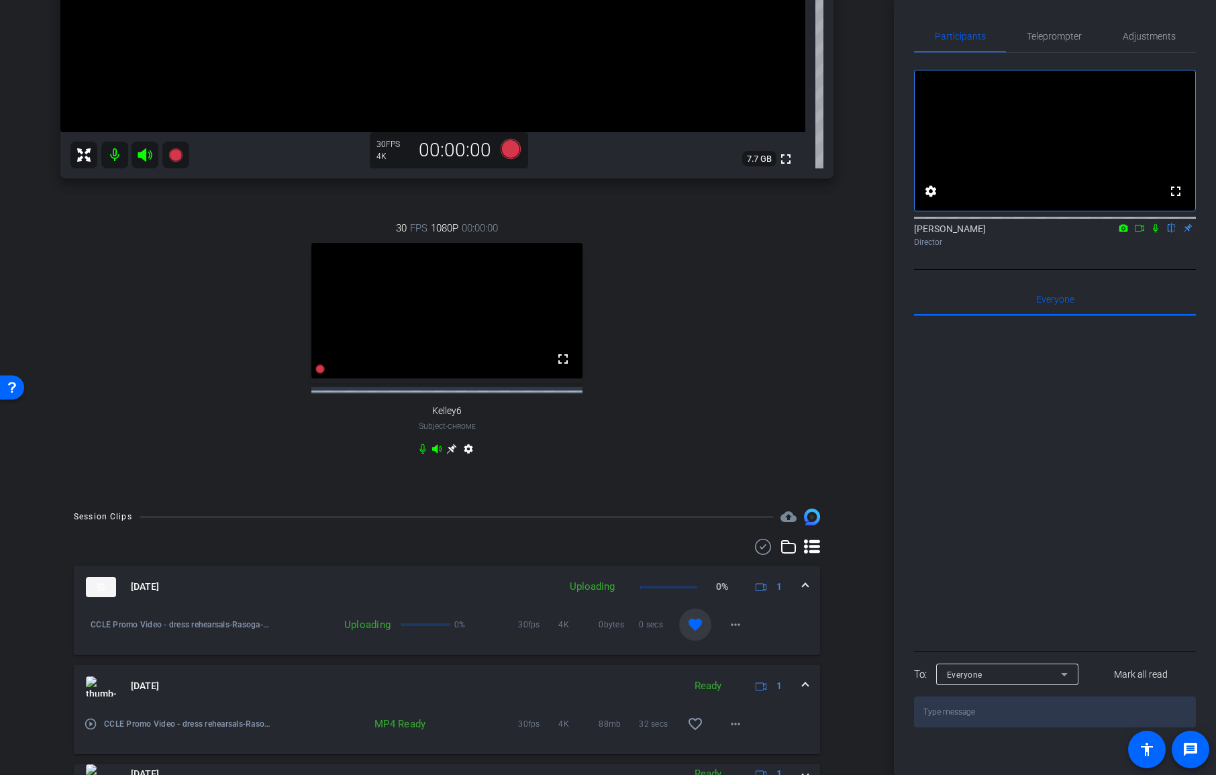
scroll to position [388, 0]
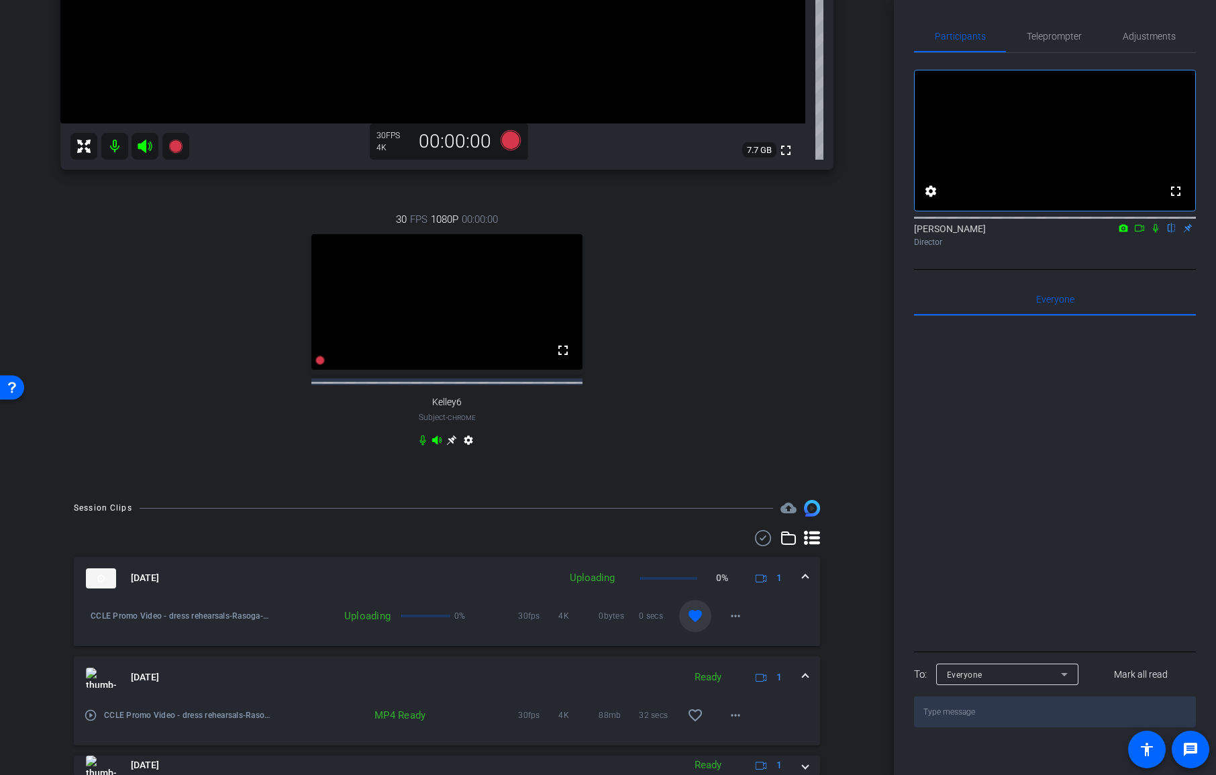
click at [1151, 234] on mat-icon at bounding box center [1155, 228] width 16 height 12
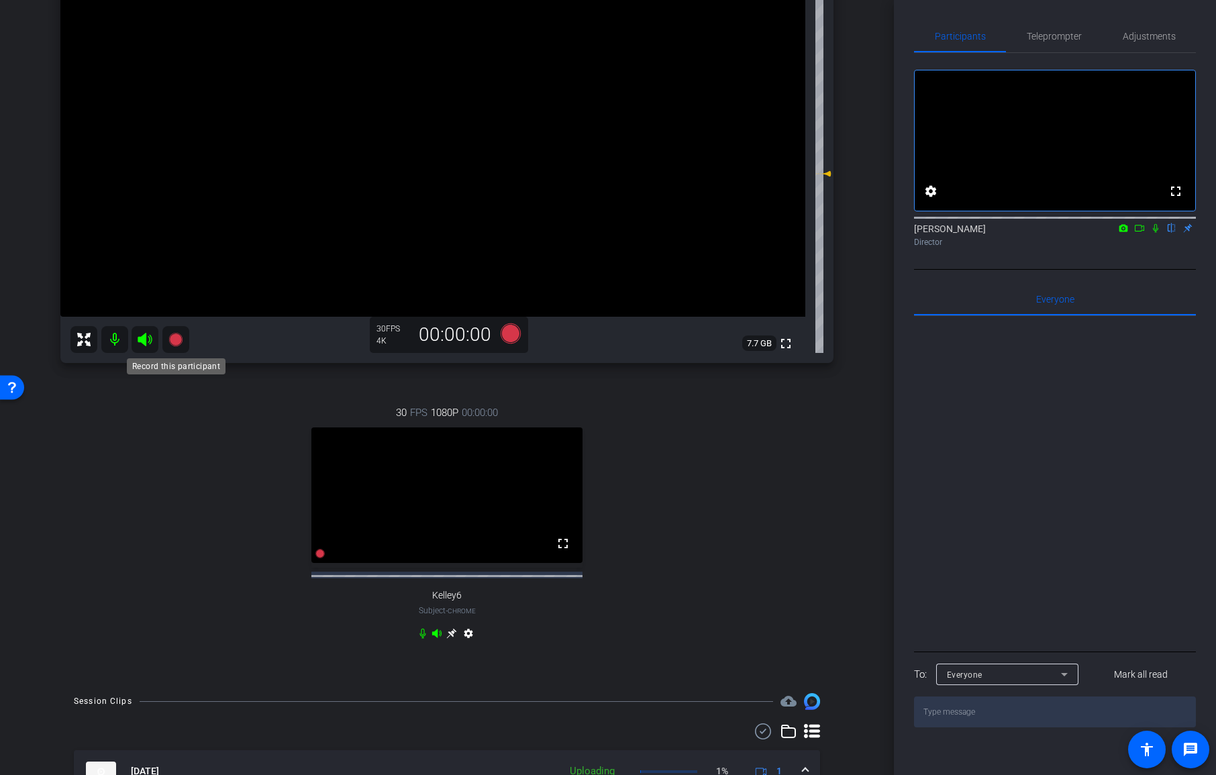
scroll to position [146, 0]
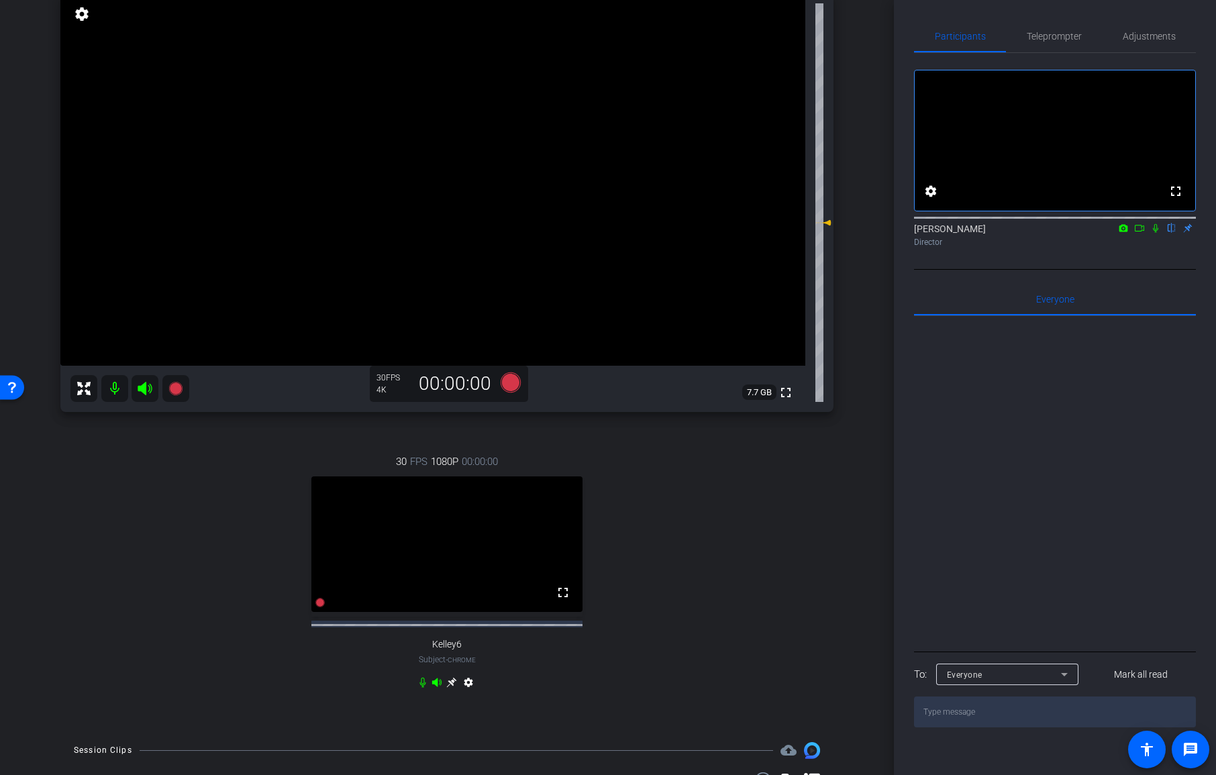
click at [118, 391] on mat-icon at bounding box center [114, 388] width 27 height 27
click at [118, 394] on mat-icon at bounding box center [114, 388] width 27 height 27
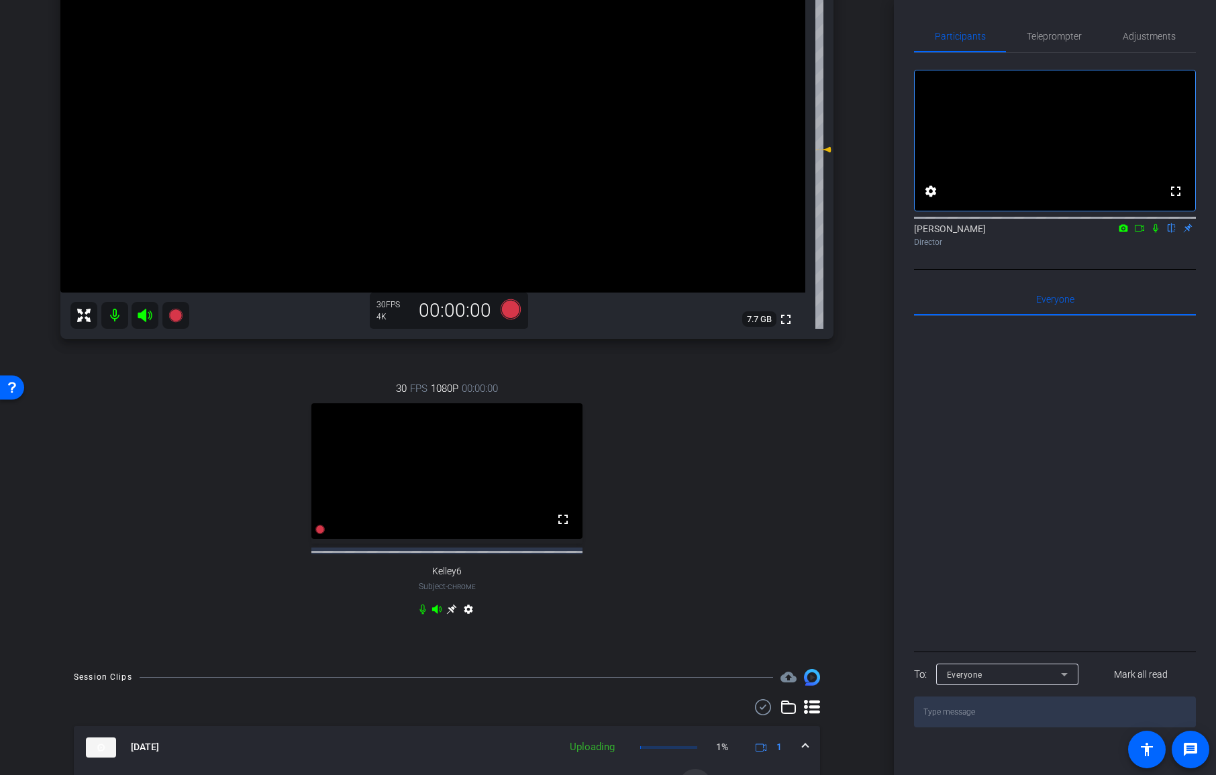
scroll to position [145, 0]
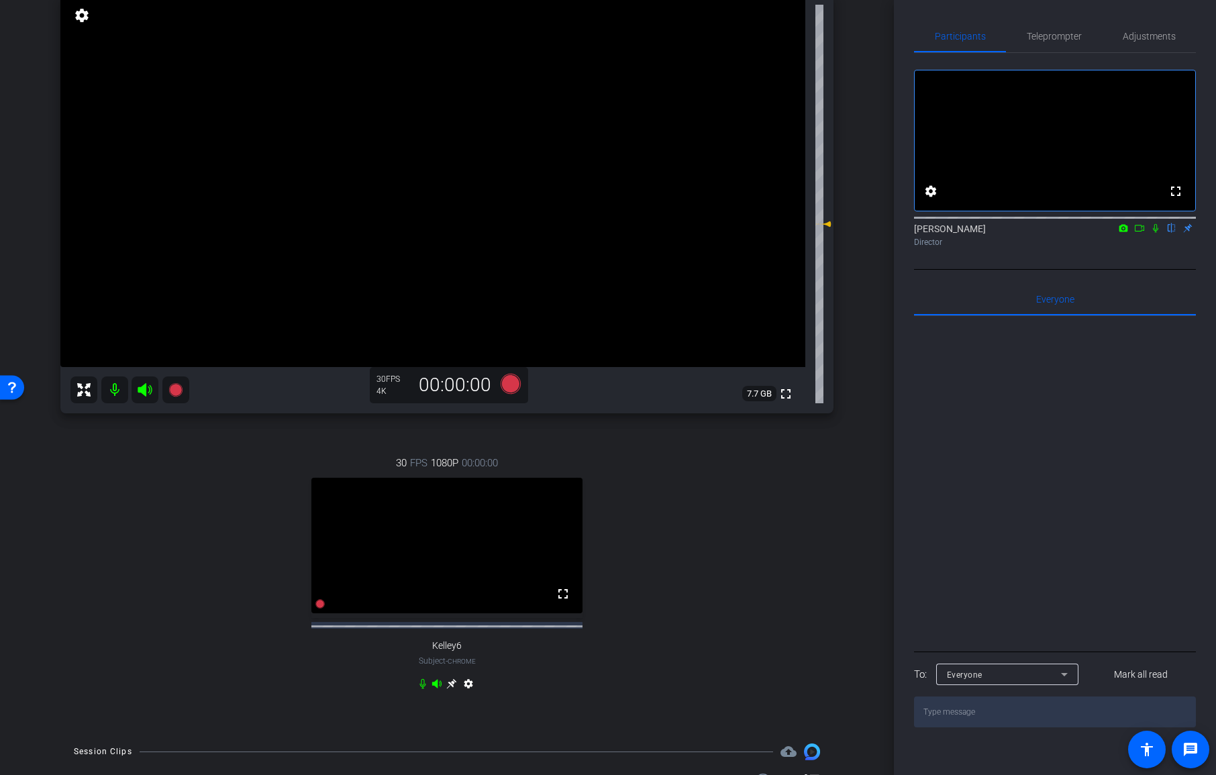
click at [1156, 233] on icon at bounding box center [1155, 227] width 11 height 9
click at [1155, 233] on icon at bounding box center [1155, 227] width 11 height 9
click at [1155, 234] on mat-icon at bounding box center [1155, 228] width 16 height 12
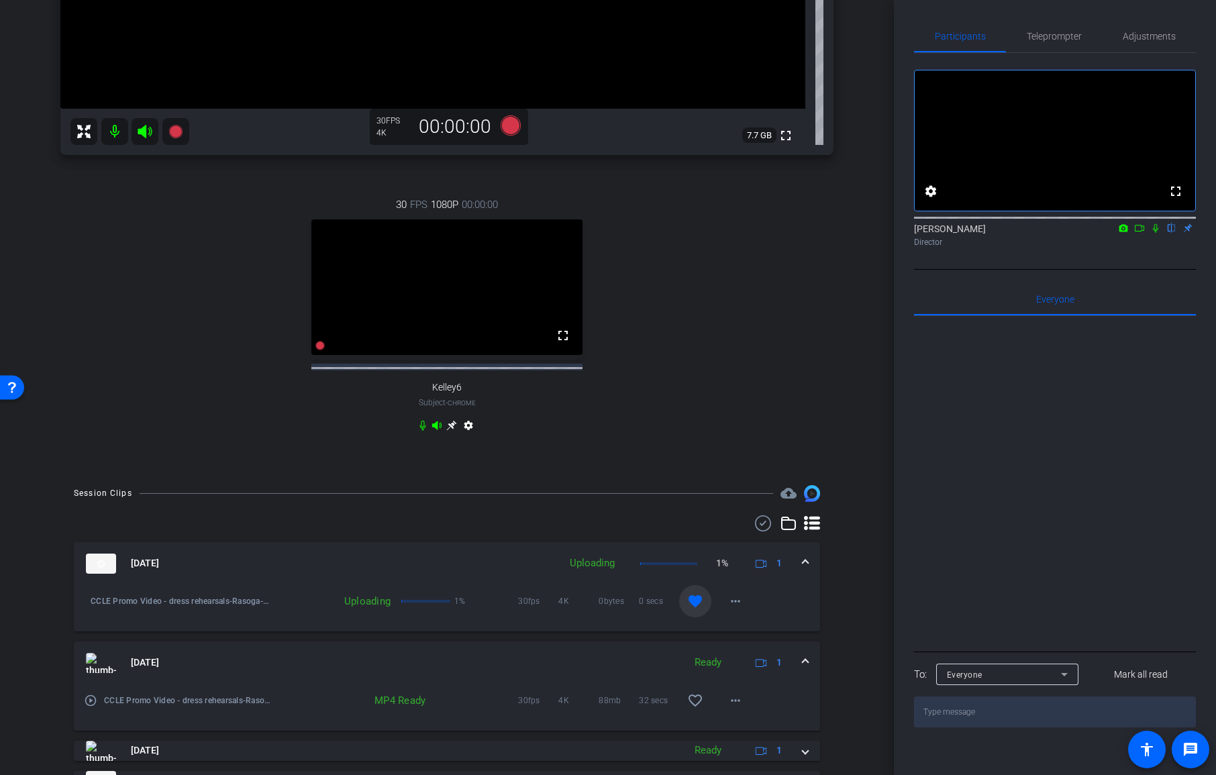
scroll to position [653, 0]
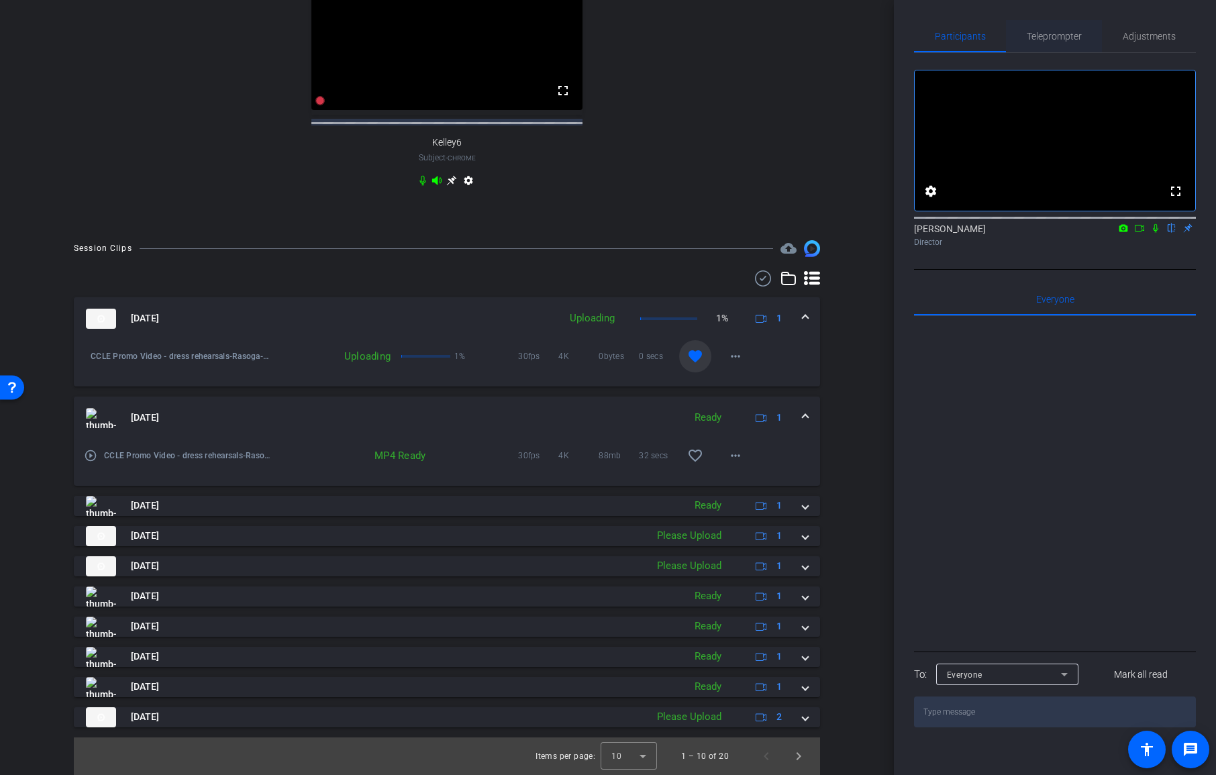
click at [1049, 43] on span "Teleprompter" at bounding box center [1053, 36] width 55 height 32
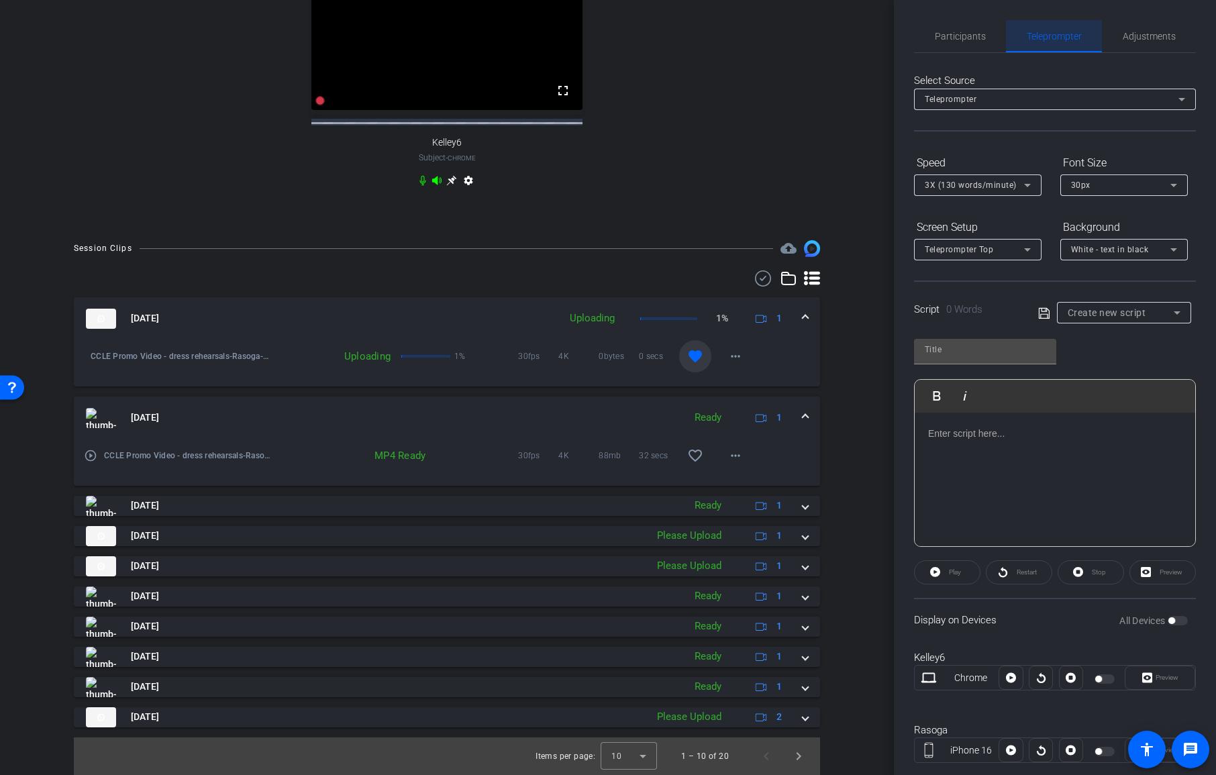
click at [1049, 43] on span "Teleprompter" at bounding box center [1053, 36] width 55 height 32
click at [1140, 42] on span "Adjustments" at bounding box center [1148, 36] width 53 height 32
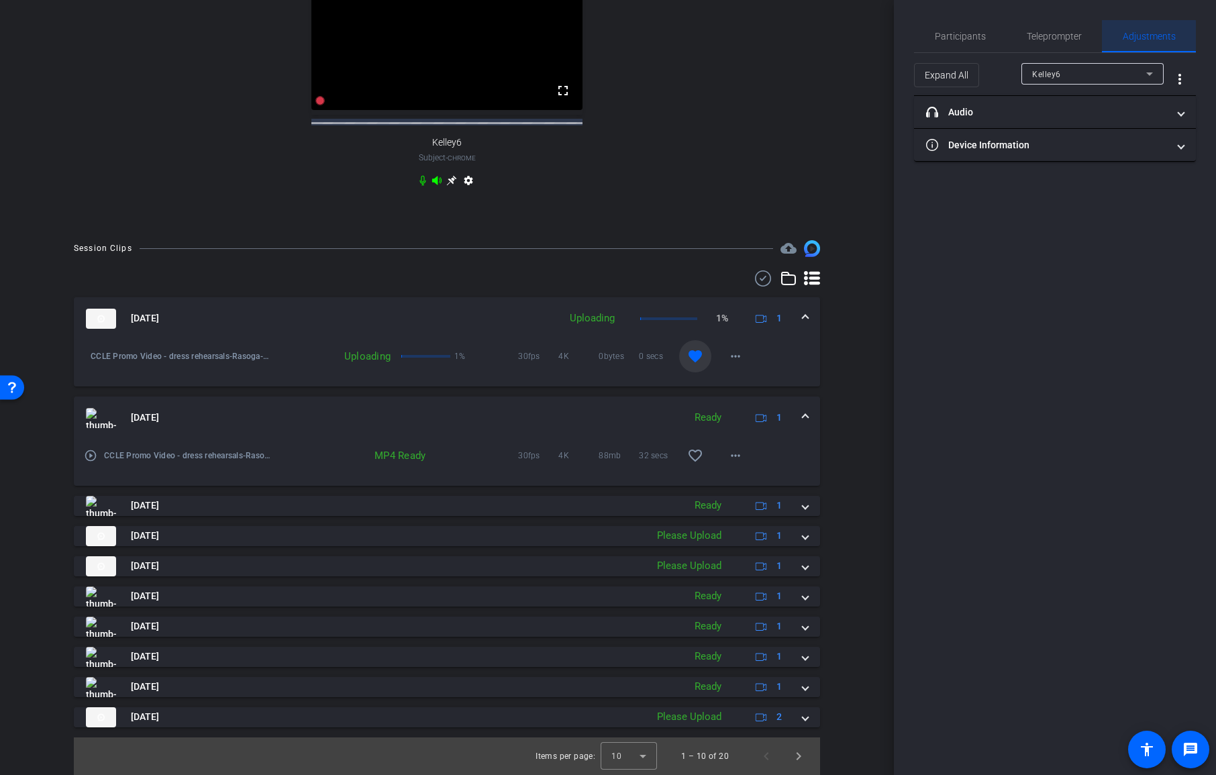
click at [1140, 42] on span "Adjustments" at bounding box center [1148, 36] width 53 height 32
click at [972, 41] on span "Participants" at bounding box center [959, 36] width 51 height 9
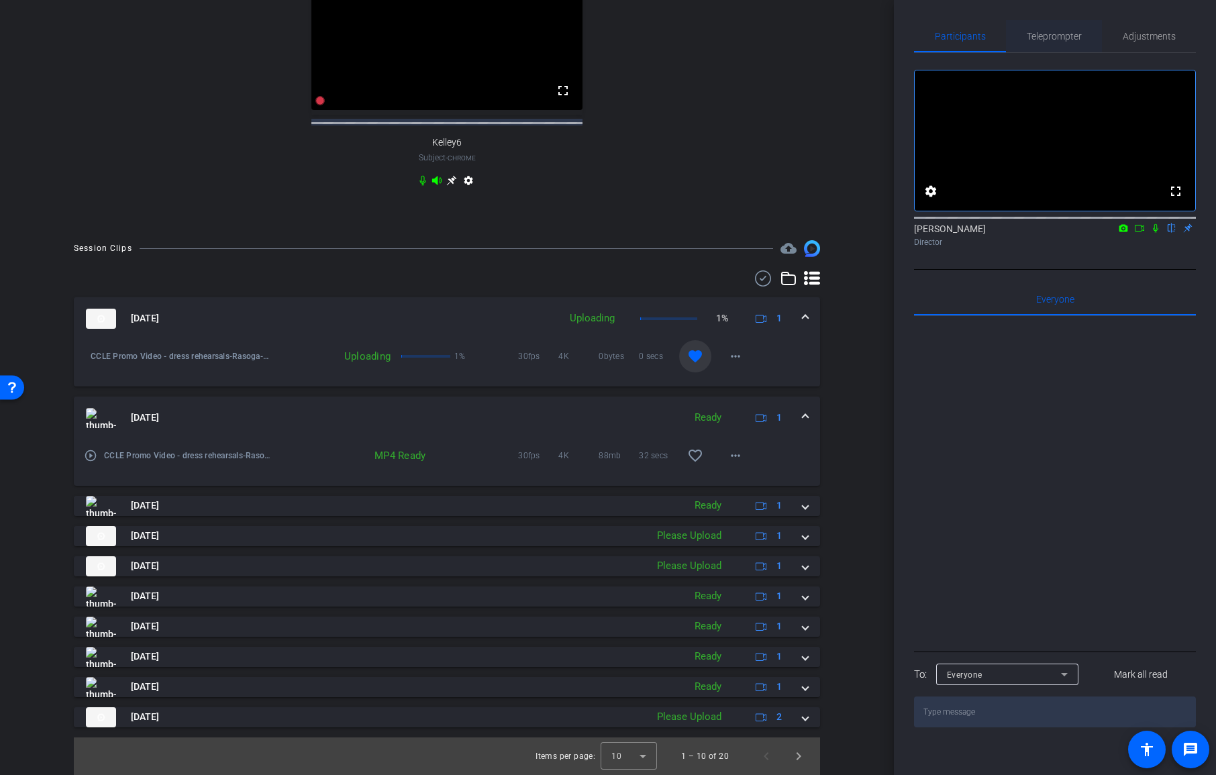
click at [1039, 42] on span "Teleprompter" at bounding box center [1053, 36] width 55 height 32
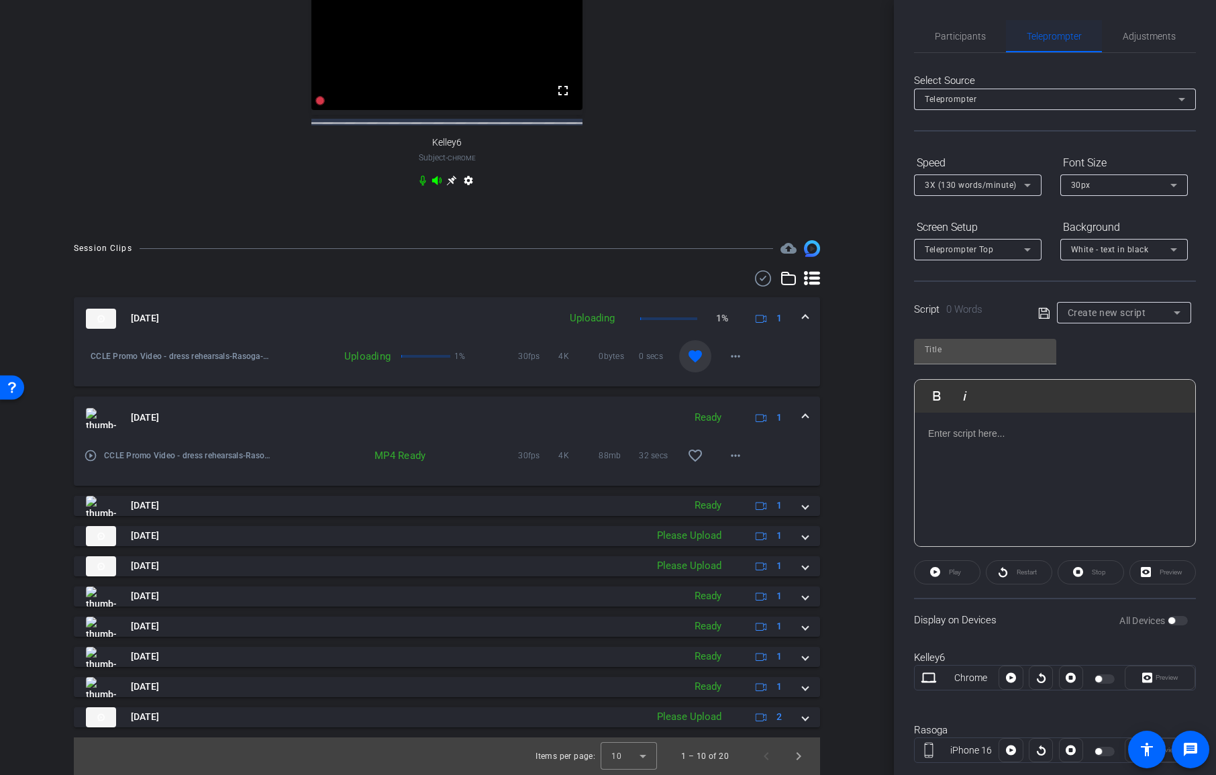
click at [1067, 46] on span "Teleprompter" at bounding box center [1053, 36] width 55 height 32
click at [1124, 46] on span "Adjustments" at bounding box center [1148, 36] width 53 height 32
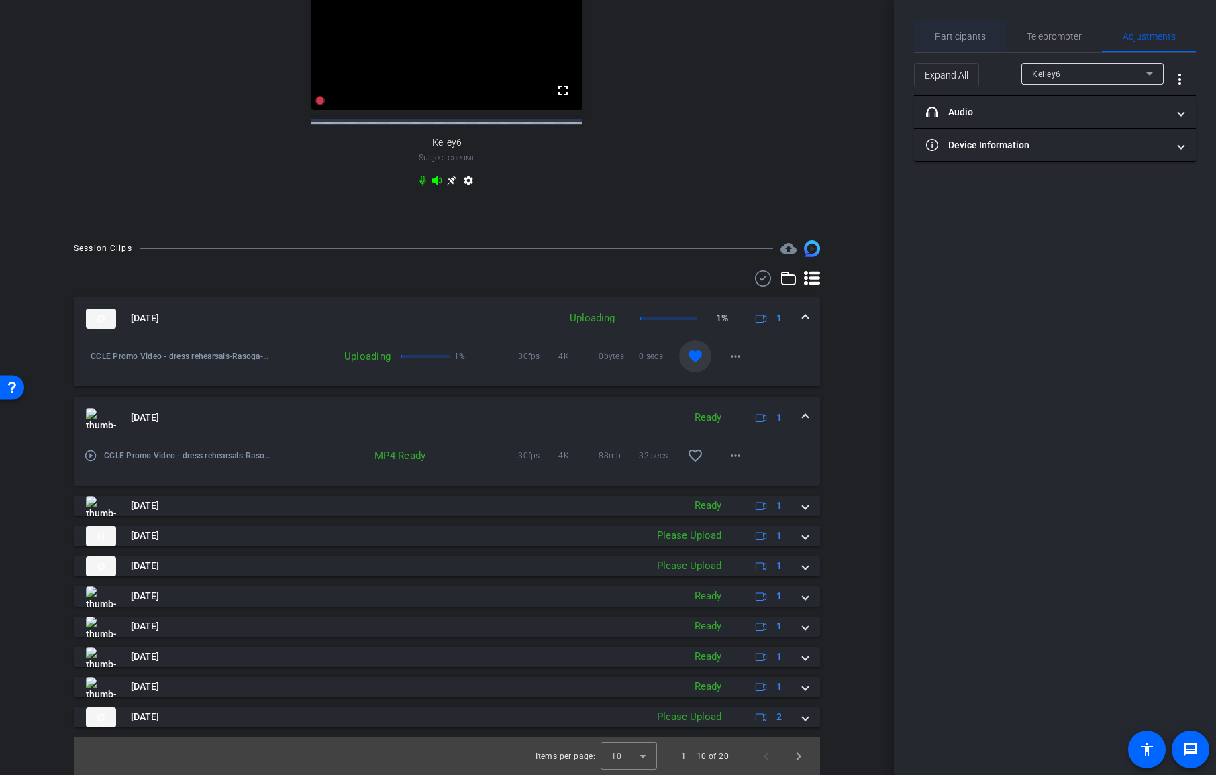
click at [952, 42] on span "Participants" at bounding box center [959, 36] width 51 height 32
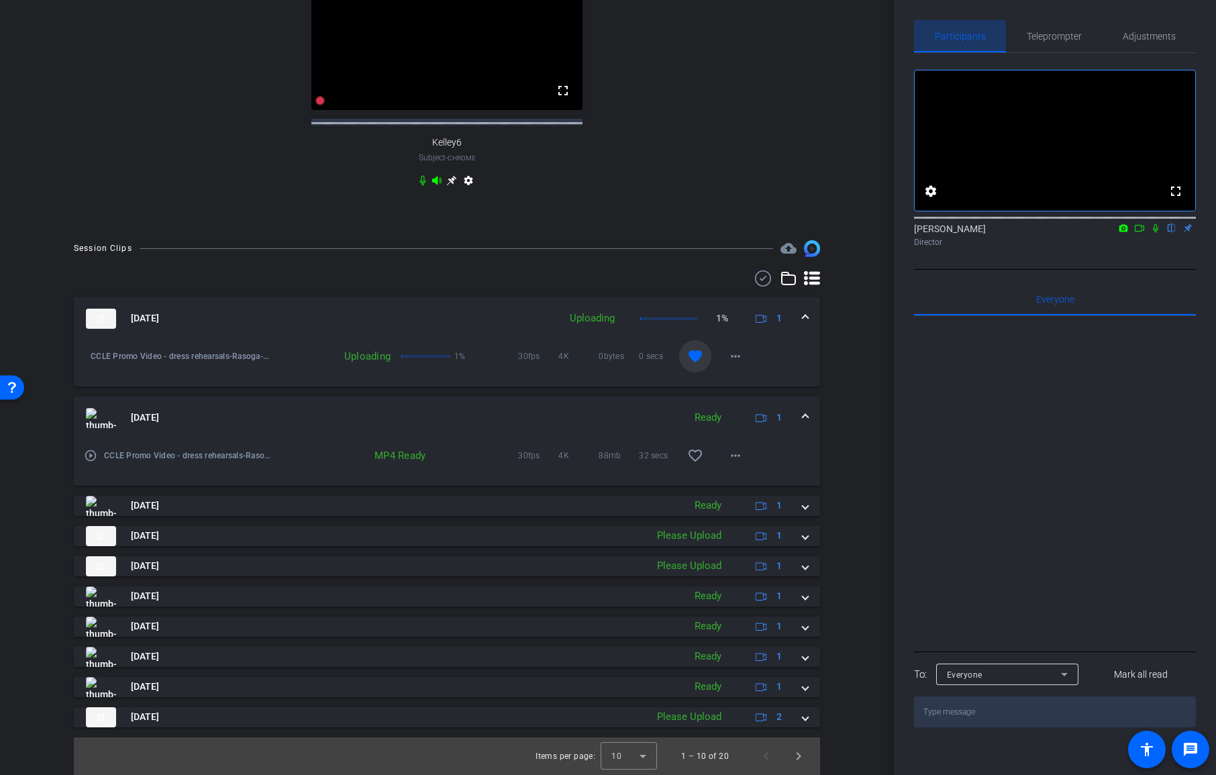
click at [952, 42] on span "Participants" at bounding box center [959, 36] width 51 height 32
click at [1169, 26] on span "Adjustments" at bounding box center [1148, 36] width 53 height 32
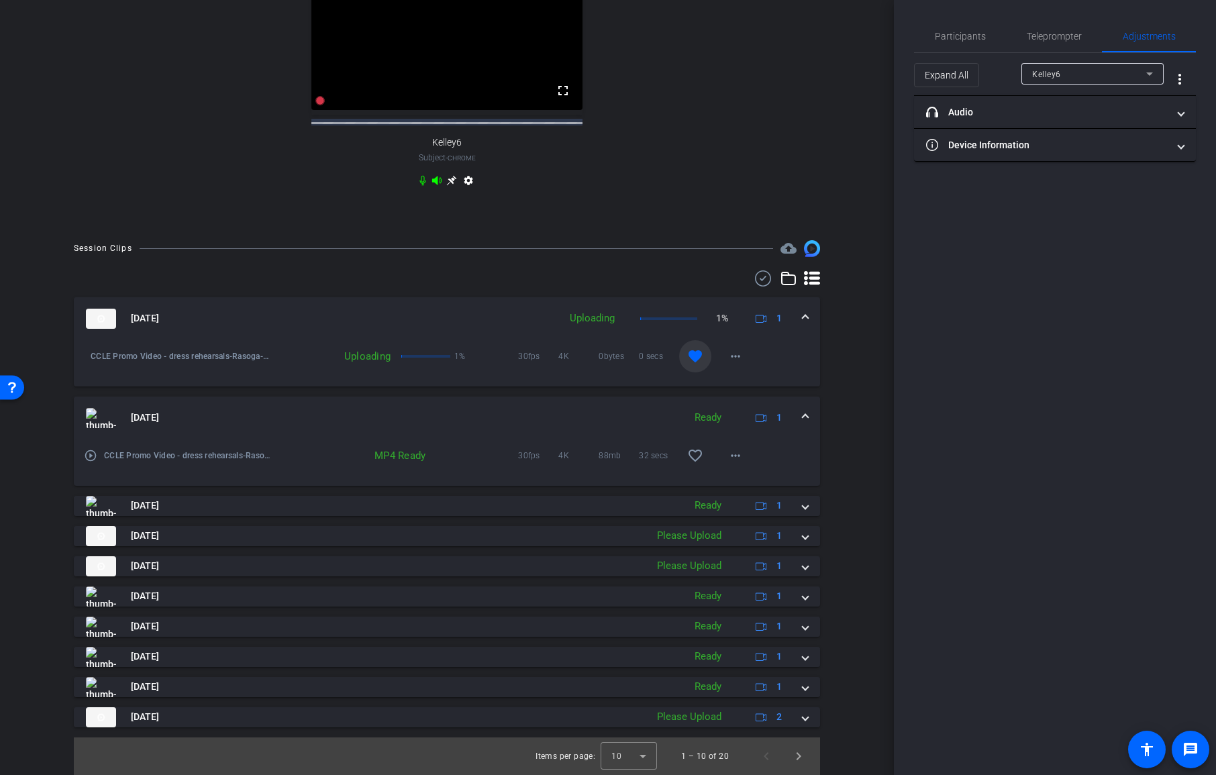
click at [1104, 78] on div "Kelley6" at bounding box center [1089, 74] width 114 height 17
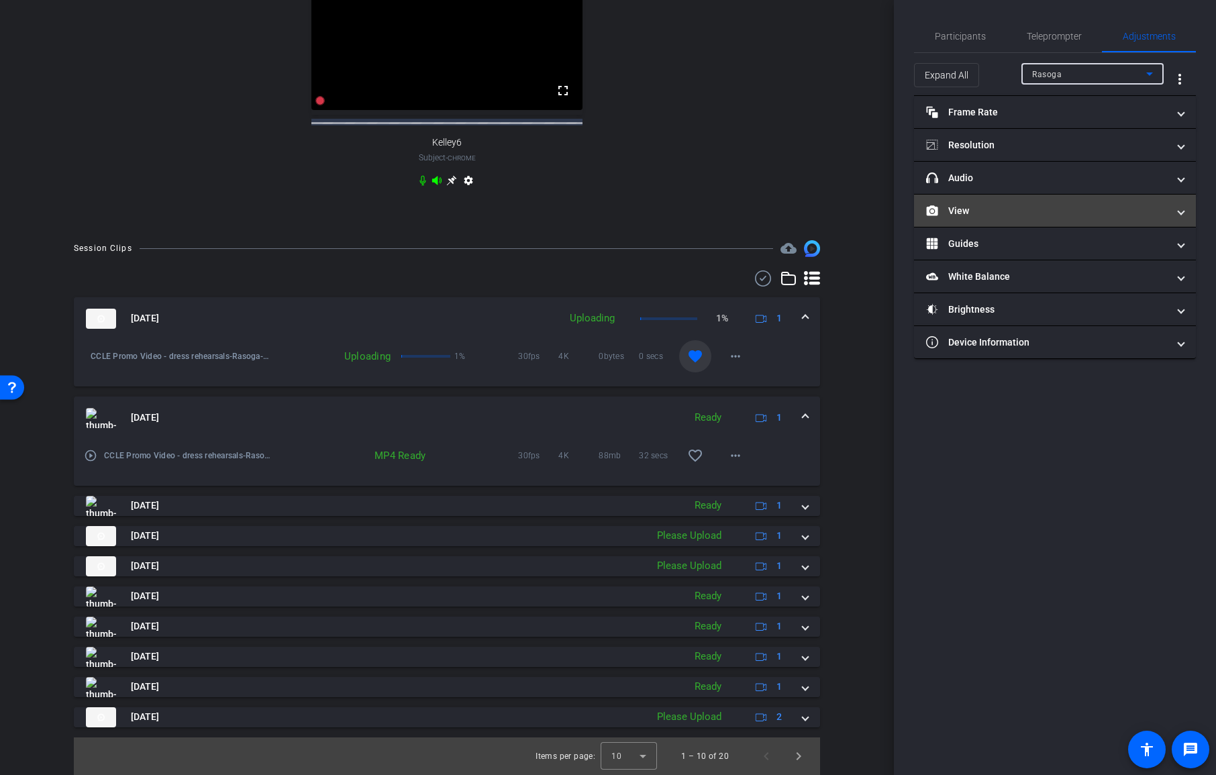
click at [1041, 217] on mat-panel-title "View" at bounding box center [1046, 211] width 241 height 14
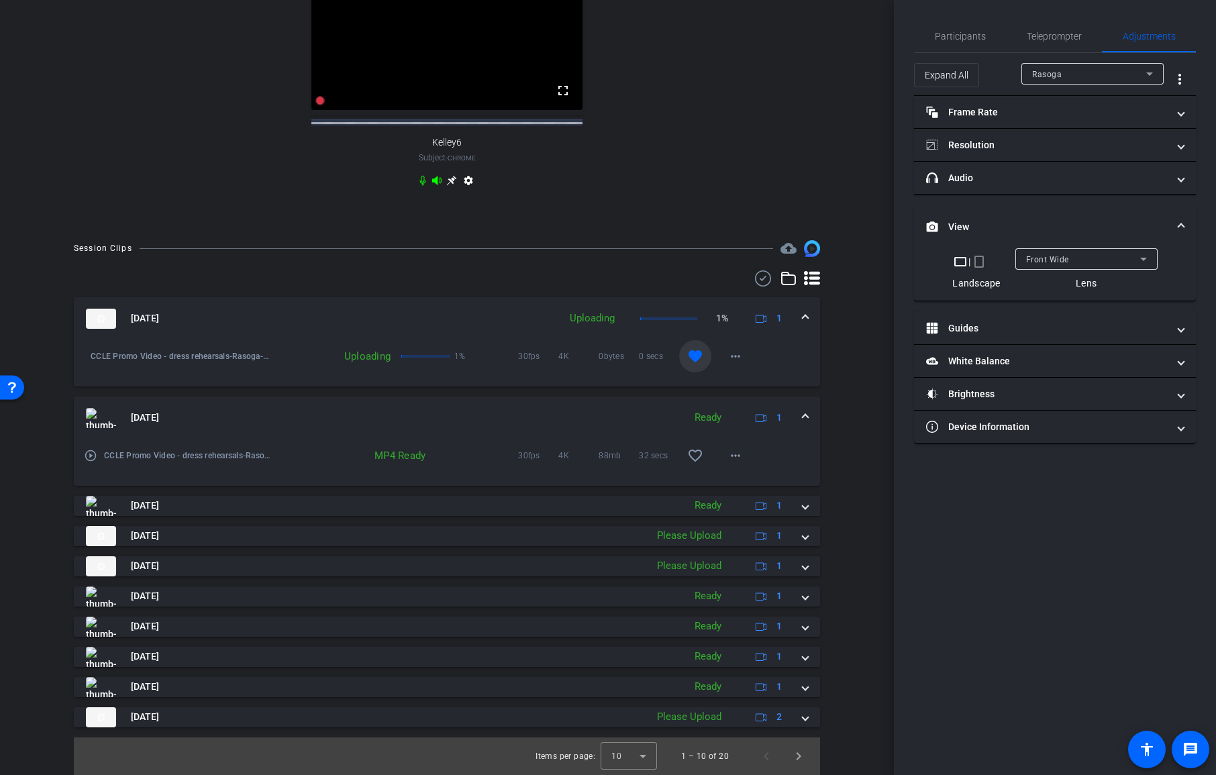
click at [1131, 260] on div "Front Wide" at bounding box center [1083, 259] width 114 height 17
drag, startPoint x: 1079, startPoint y: 486, endPoint x: 1077, endPoint y: 475, distance: 10.8
click at [1079, 486] on div at bounding box center [608, 387] width 1216 height 775
click at [999, 147] on mat-panel-title "Resolution" at bounding box center [1046, 145] width 241 height 14
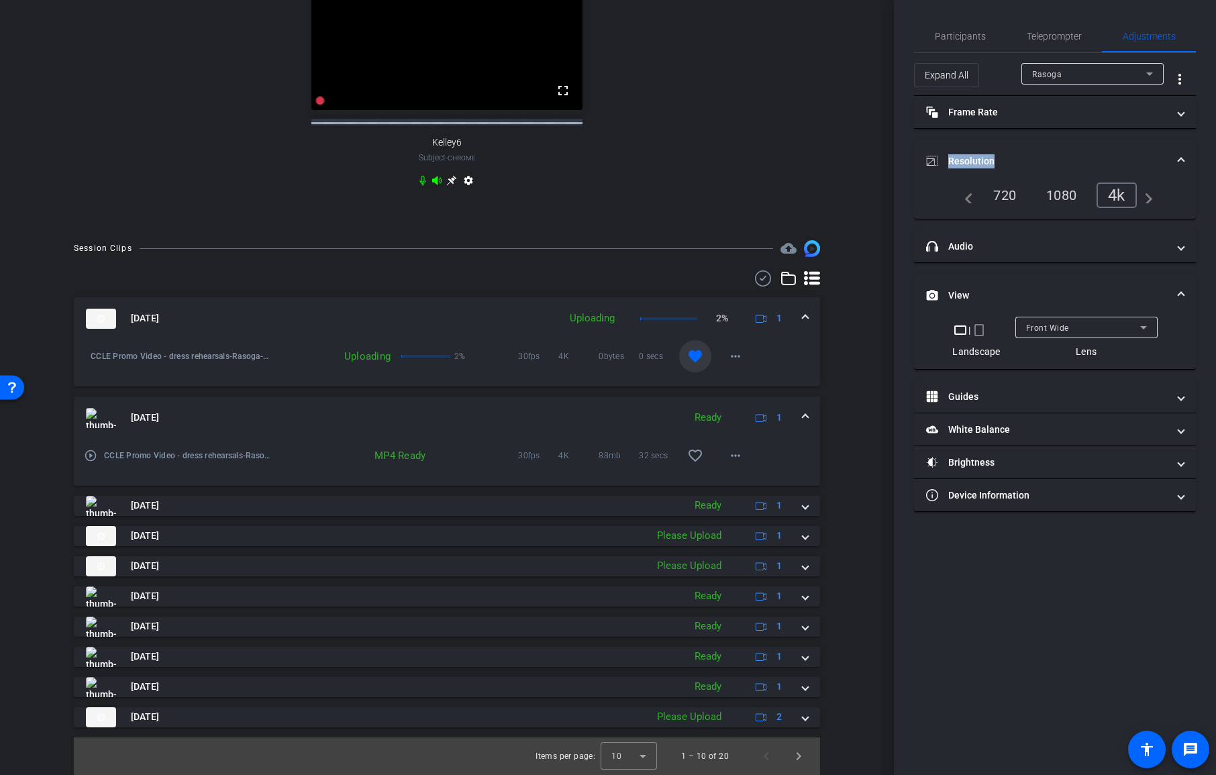
click at [999, 147] on mat-expansion-panel-header "Resolution" at bounding box center [1055, 161] width 282 height 43
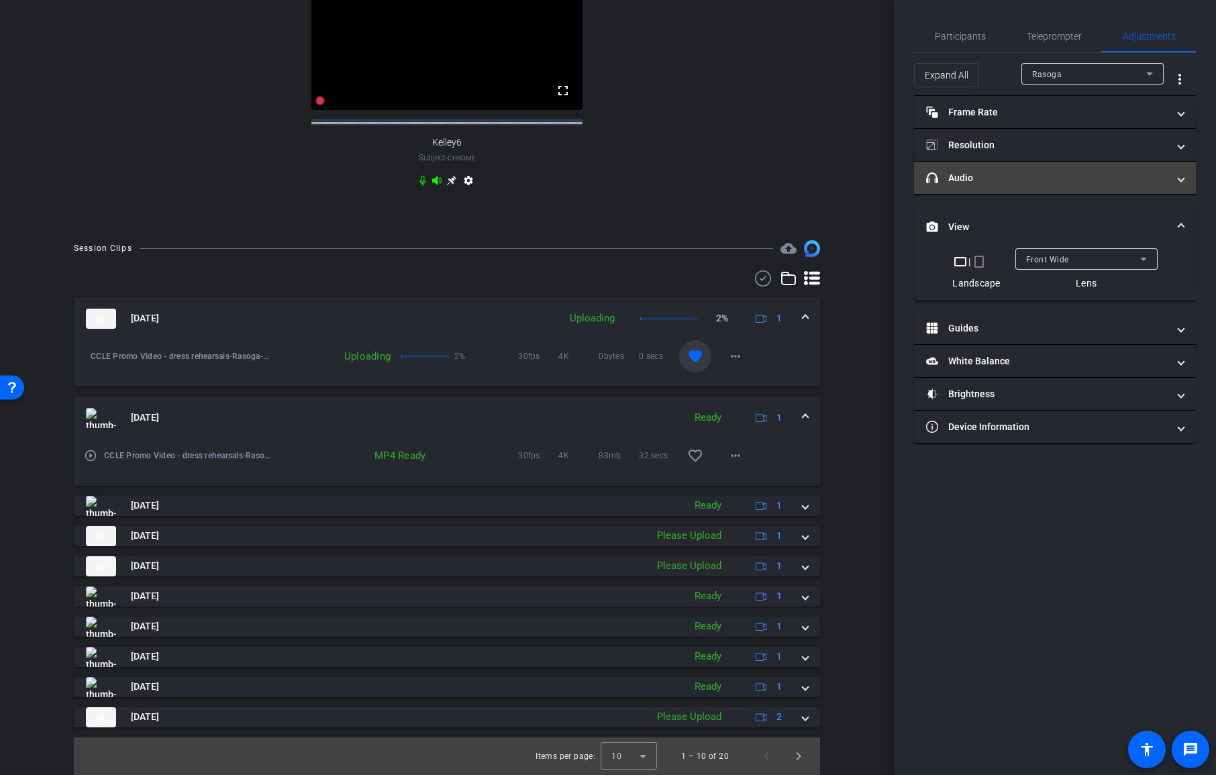
click at [1051, 180] on mat-panel-title "headphone icon Audio" at bounding box center [1046, 178] width 241 height 14
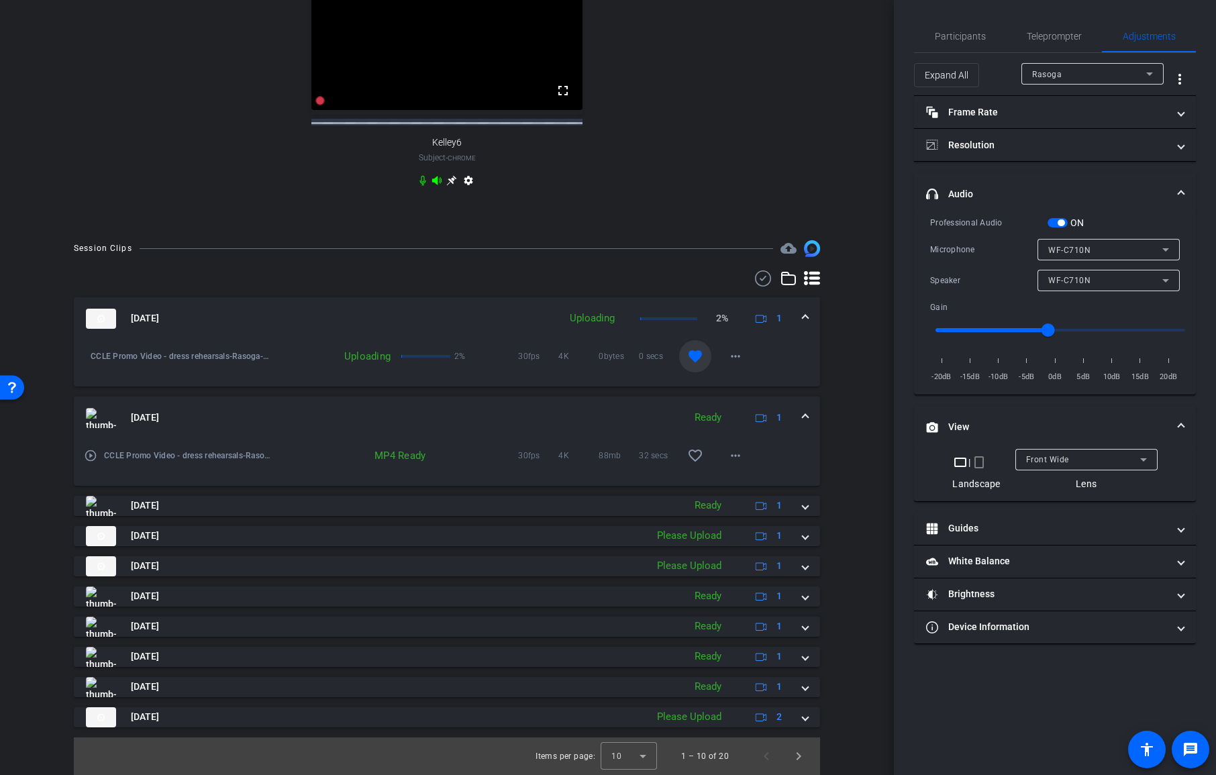
click at [1071, 175] on mat-expansion-panel-header "headphone icon Audio" at bounding box center [1055, 193] width 282 height 43
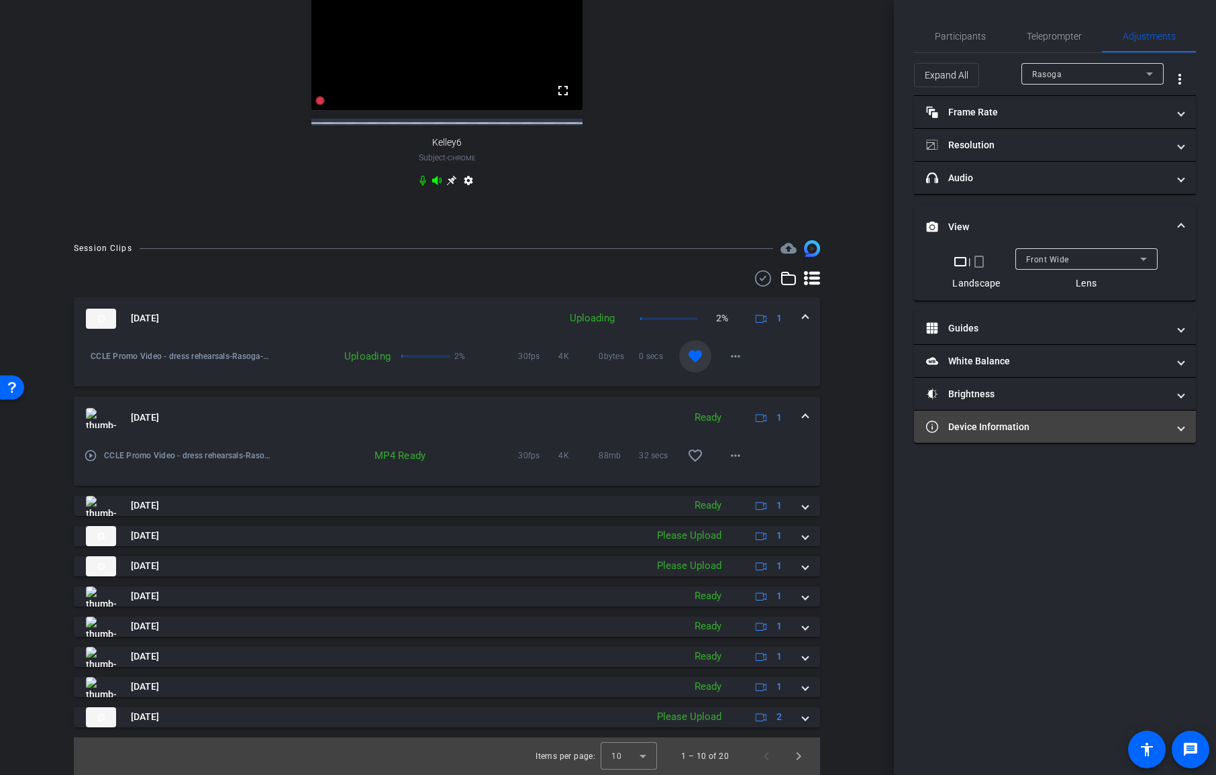
click at [1005, 430] on mat-panel-title "Device Information" at bounding box center [1046, 427] width 241 height 14
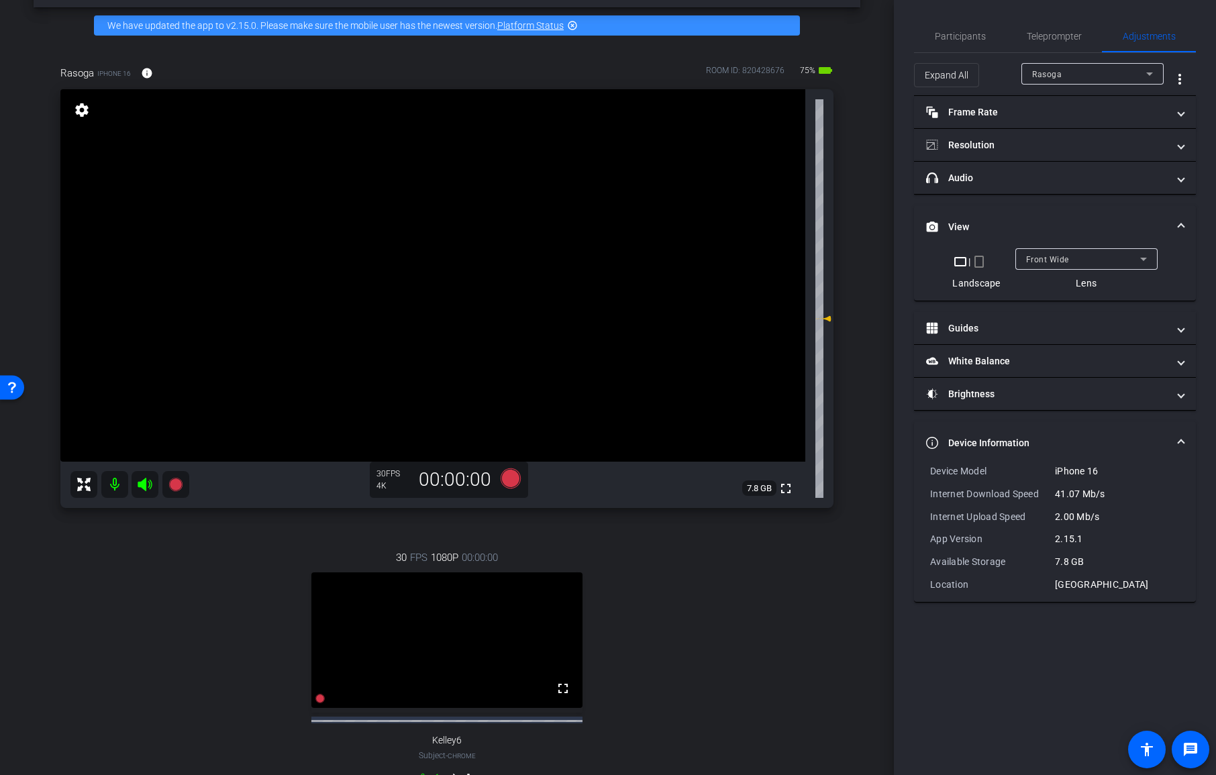
scroll to position [0, 0]
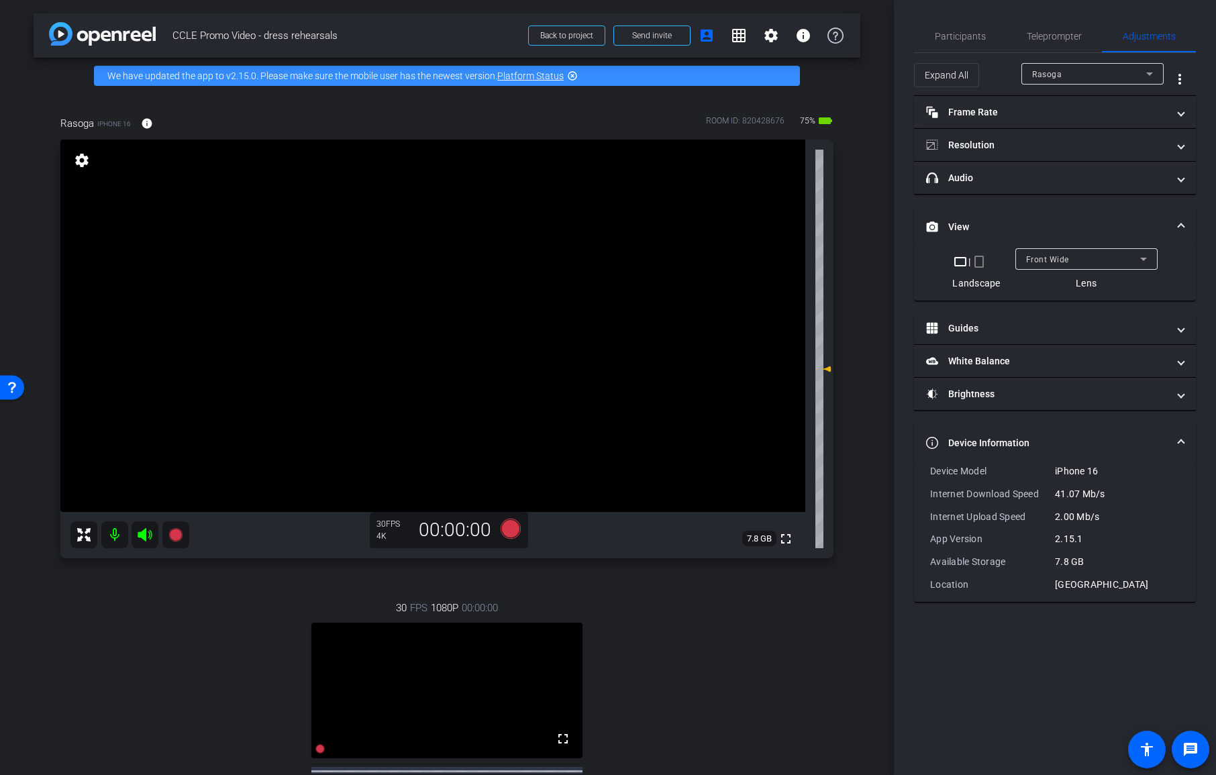
drag, startPoint x: 73, startPoint y: 154, endPoint x: 80, endPoint y: 158, distance: 8.2
click at [73, 154] on mat-icon "settings" at bounding box center [81, 160] width 19 height 16
click at [83, 164] on mat-icon "settings" at bounding box center [81, 160] width 19 height 16
click at [85, 161] on mat-icon "settings" at bounding box center [81, 160] width 19 height 16
click at [87, 162] on mat-icon "settings" at bounding box center [81, 160] width 19 height 16
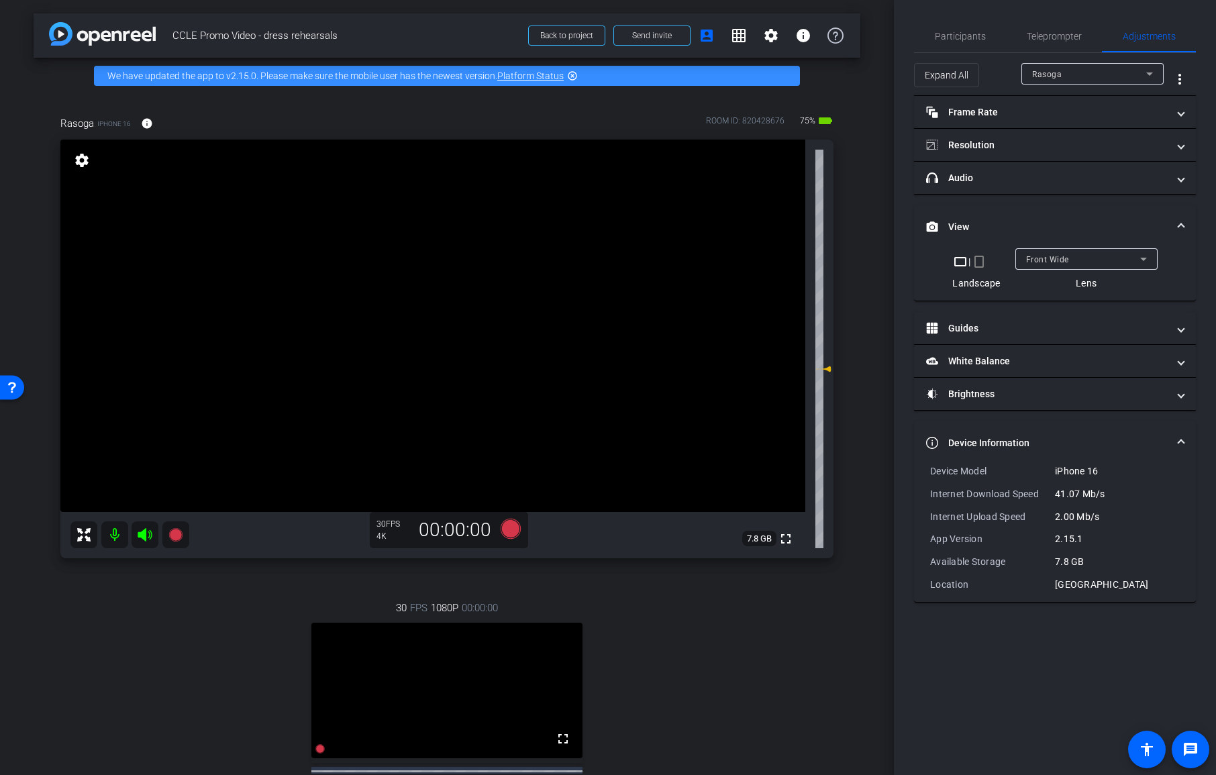
click at [87, 163] on mat-icon "settings" at bounding box center [81, 160] width 19 height 16
click at [88, 164] on mat-icon "settings" at bounding box center [81, 160] width 19 height 16
click at [89, 164] on mat-icon "settings" at bounding box center [81, 160] width 19 height 16
click at [91, 163] on div "settings" at bounding box center [81, 161] width 23 height 23
click at [89, 162] on mat-icon "settings" at bounding box center [81, 160] width 19 height 16
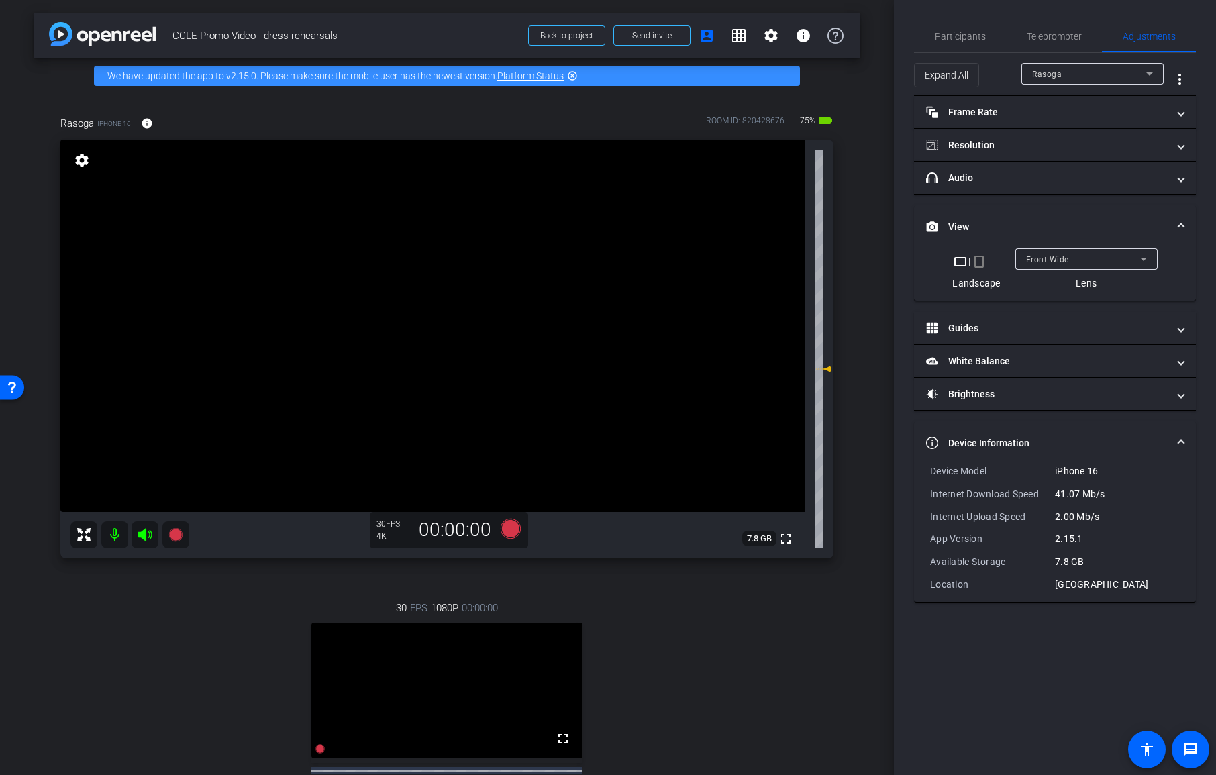
click at [91, 165] on mat-icon "settings" at bounding box center [81, 160] width 19 height 16
click at [83, 162] on mat-icon "settings" at bounding box center [81, 160] width 19 height 16
click at [85, 157] on mat-icon "settings" at bounding box center [81, 160] width 19 height 16
click at [85, 166] on mat-icon "settings" at bounding box center [81, 160] width 19 height 16
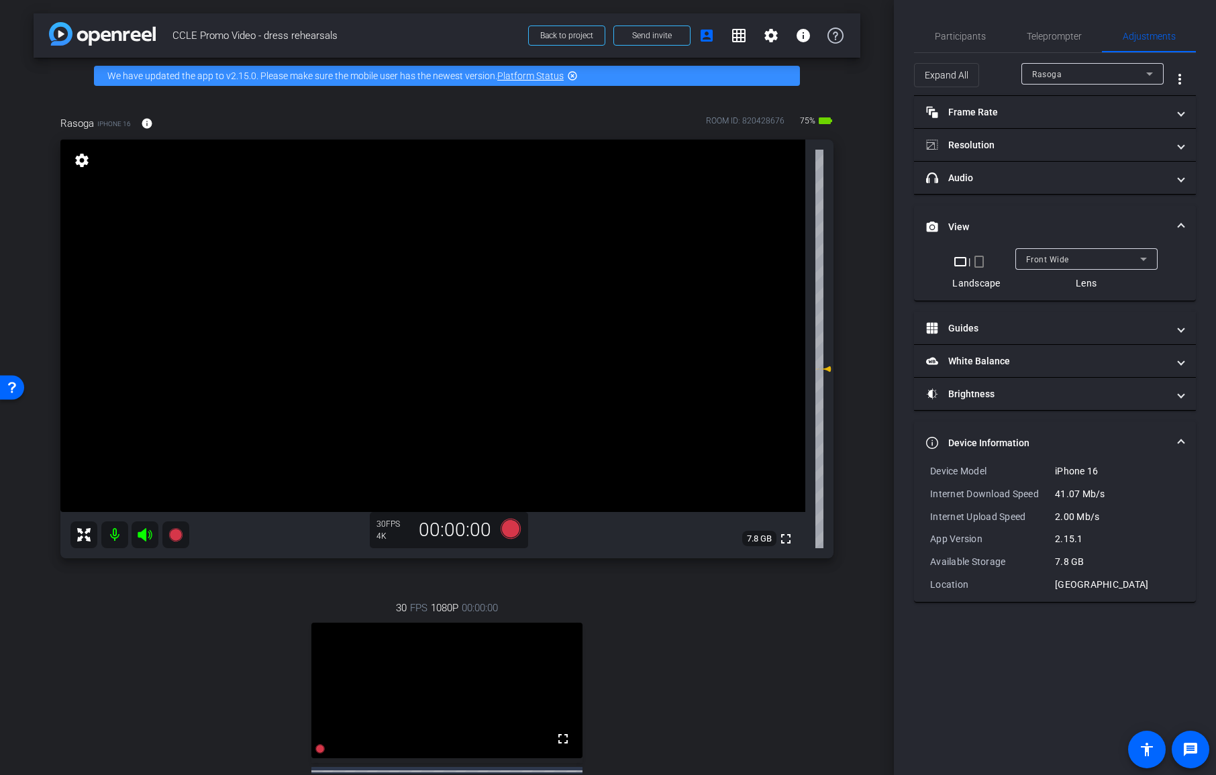
click at [83, 163] on mat-icon "settings" at bounding box center [81, 160] width 19 height 16
click at [83, 162] on mat-icon "settings" at bounding box center [81, 160] width 19 height 16
click at [763, 42] on mat-icon "settings" at bounding box center [771, 36] width 16 height 16
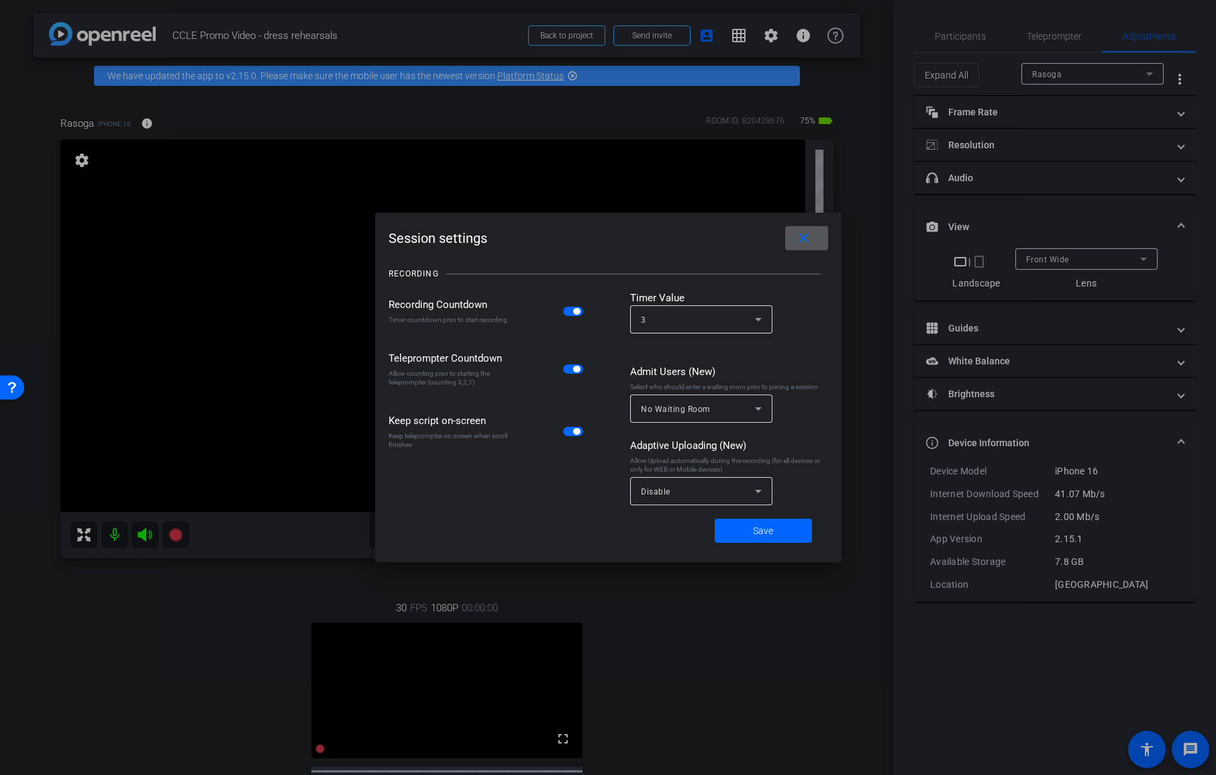
click at [803, 238] on mat-icon "close" at bounding box center [803, 238] width 17 height 17
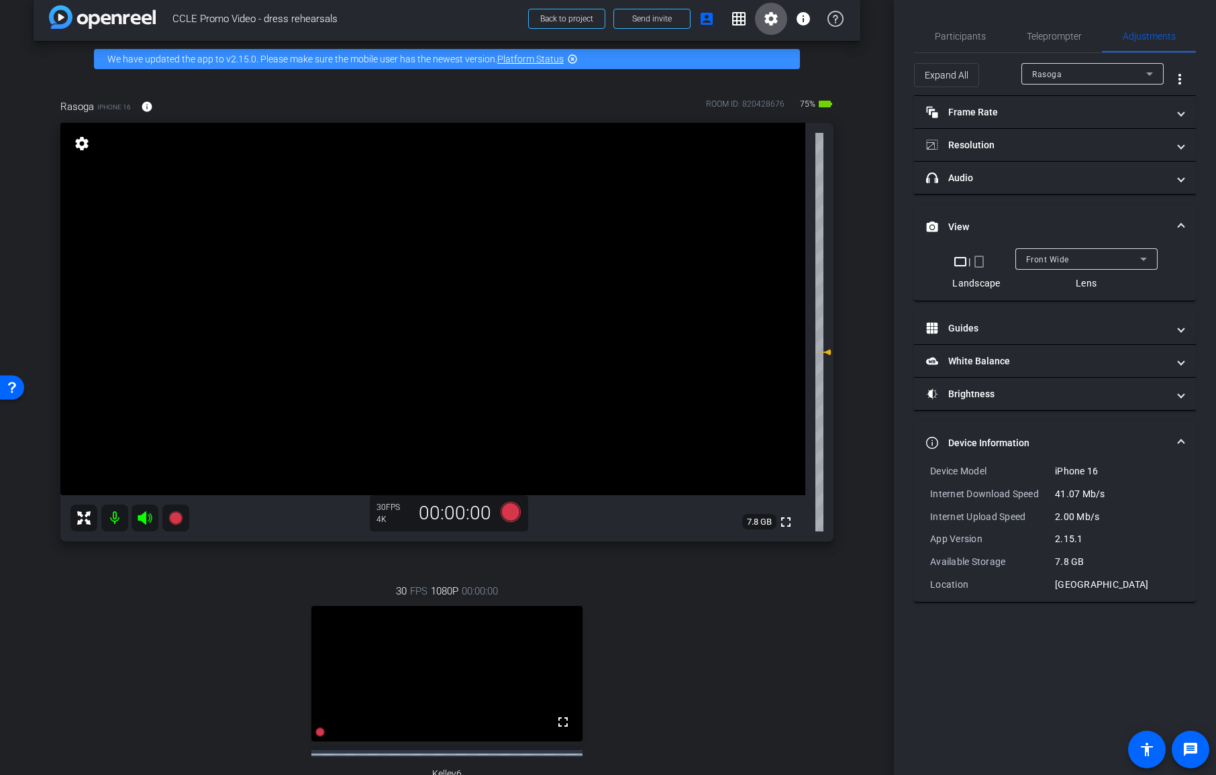
scroll to position [25, 0]
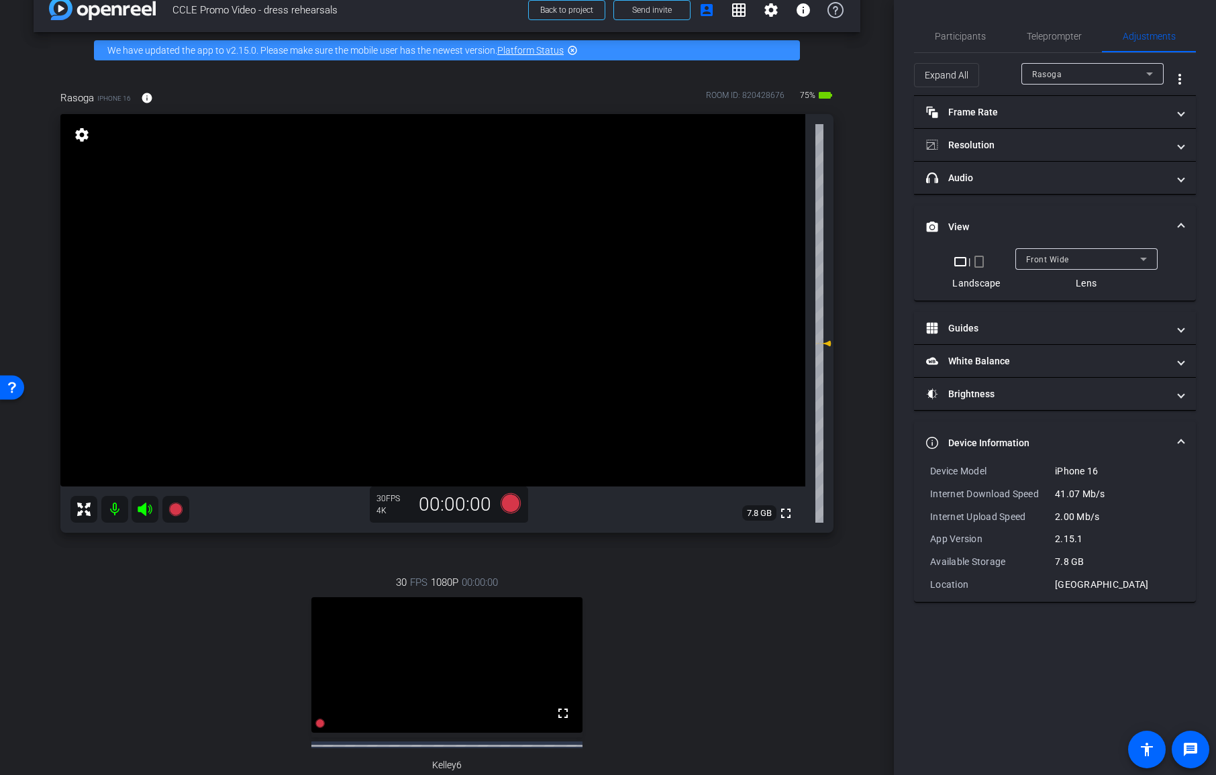
click at [761, 511] on span "7.8 GB" at bounding box center [759, 513] width 34 height 16
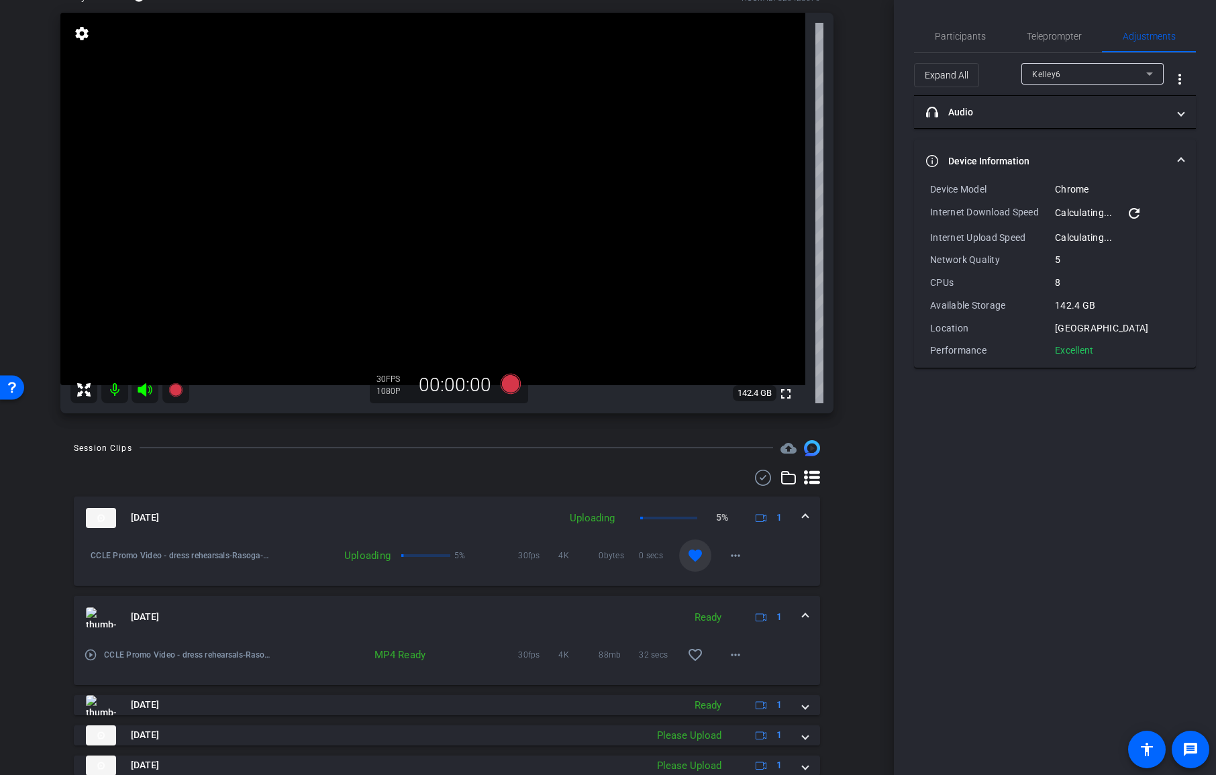
scroll to position [136, 0]
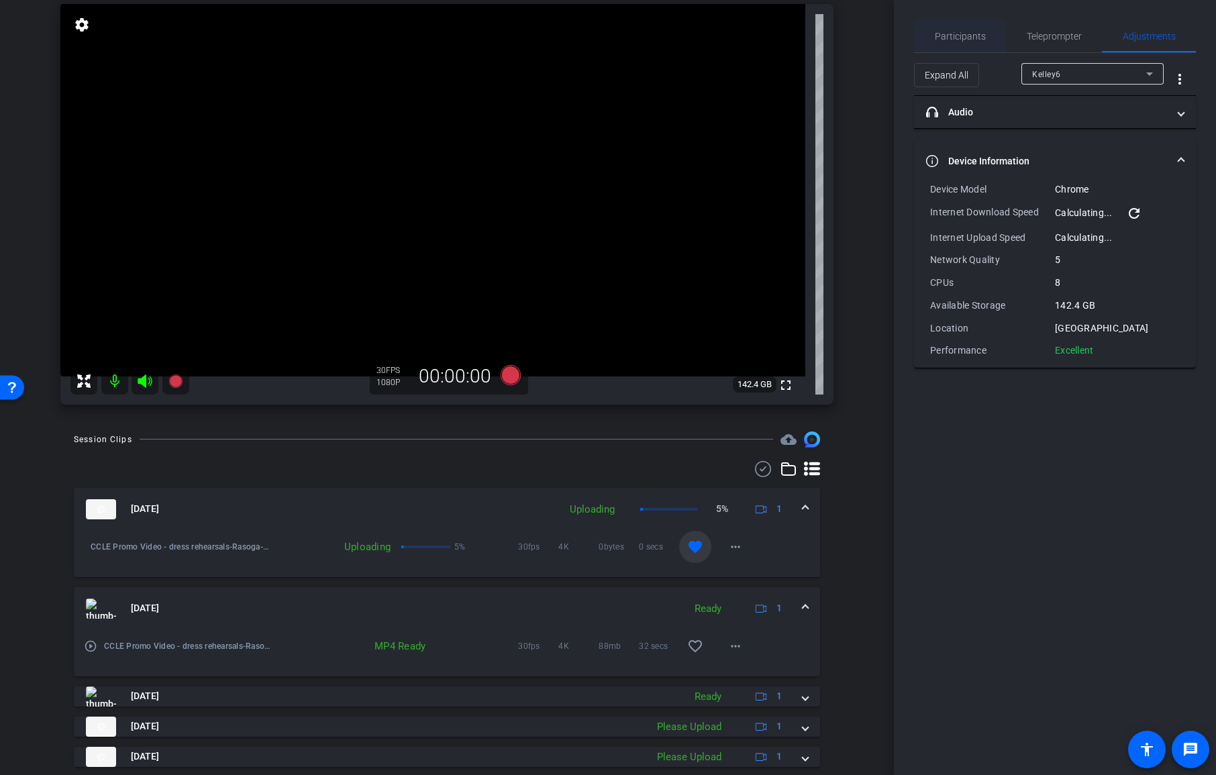
click at [987, 37] on div "Participants" at bounding box center [960, 36] width 92 height 32
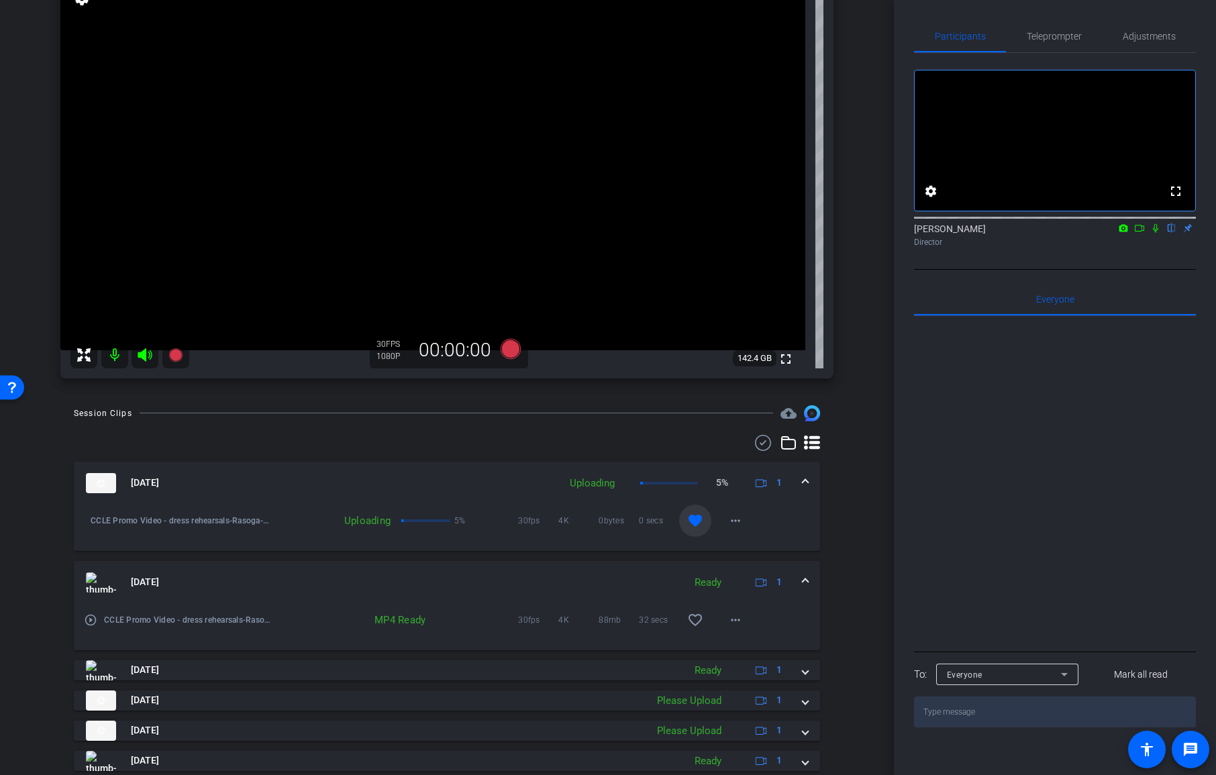
scroll to position [224, 0]
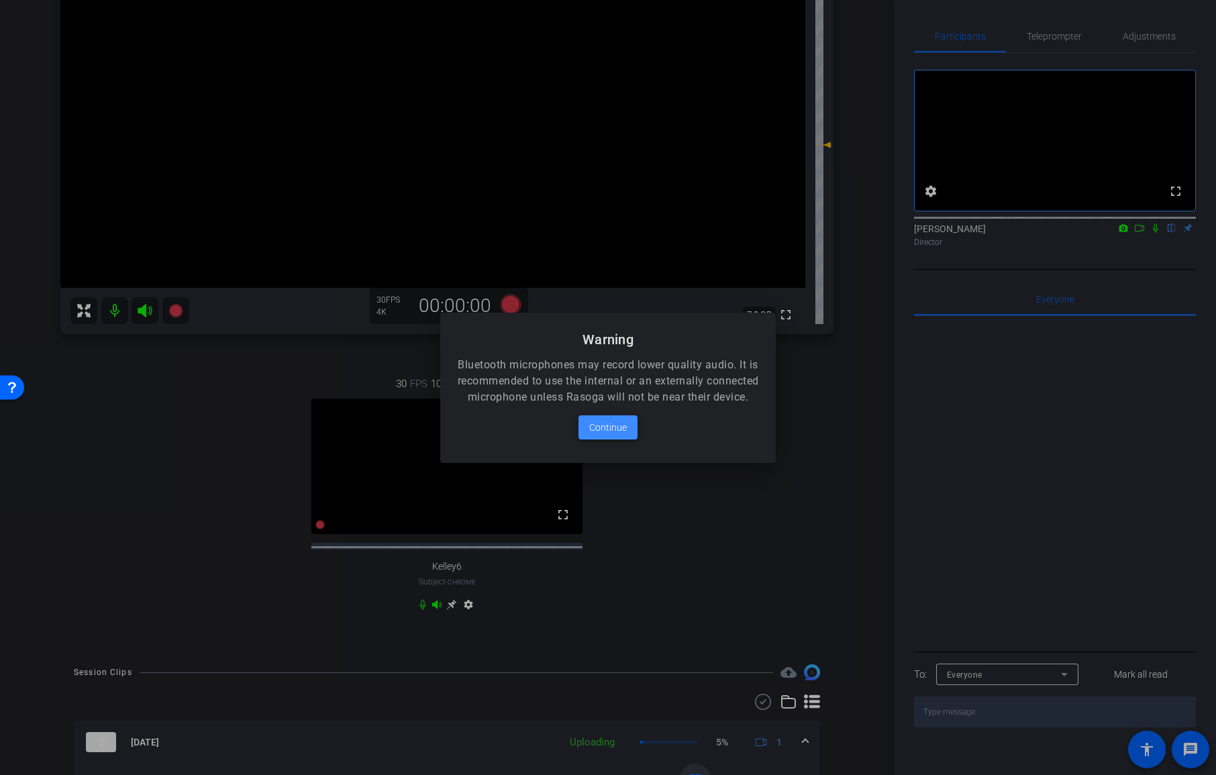
click at [620, 435] on span "Continue" at bounding box center [608, 427] width 38 height 16
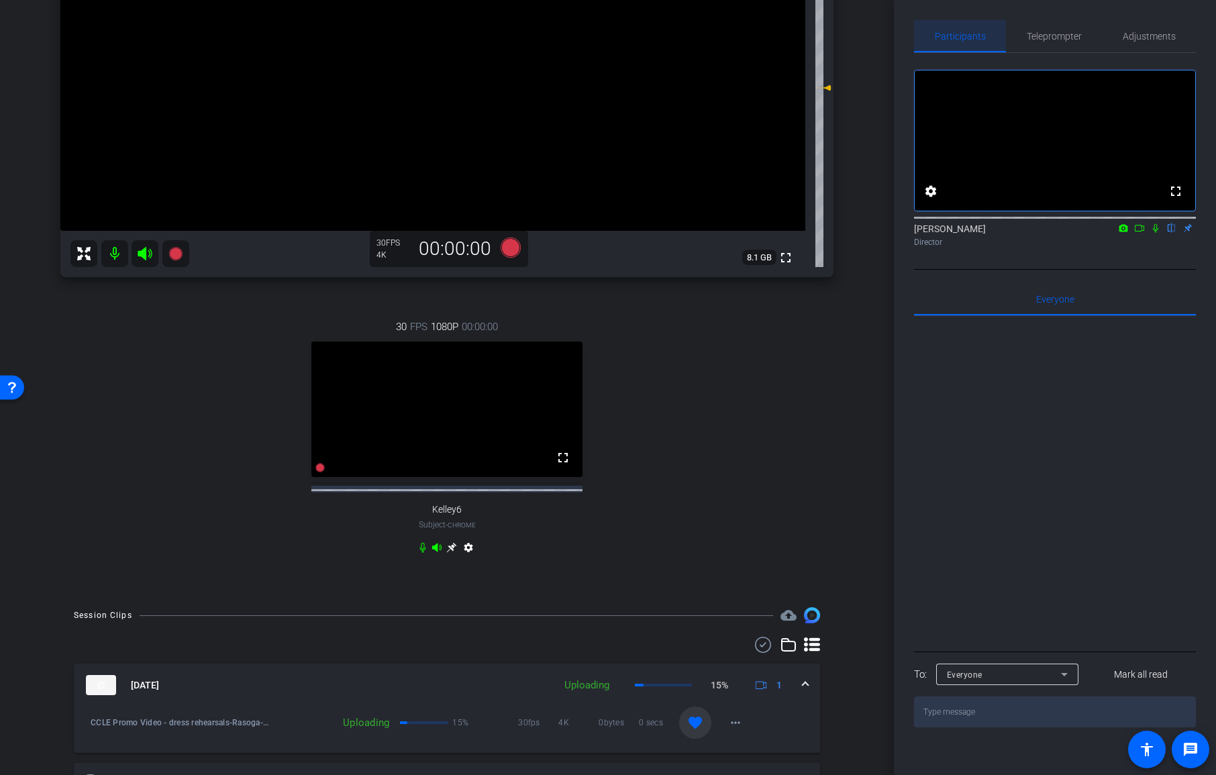
scroll to position [163, 0]
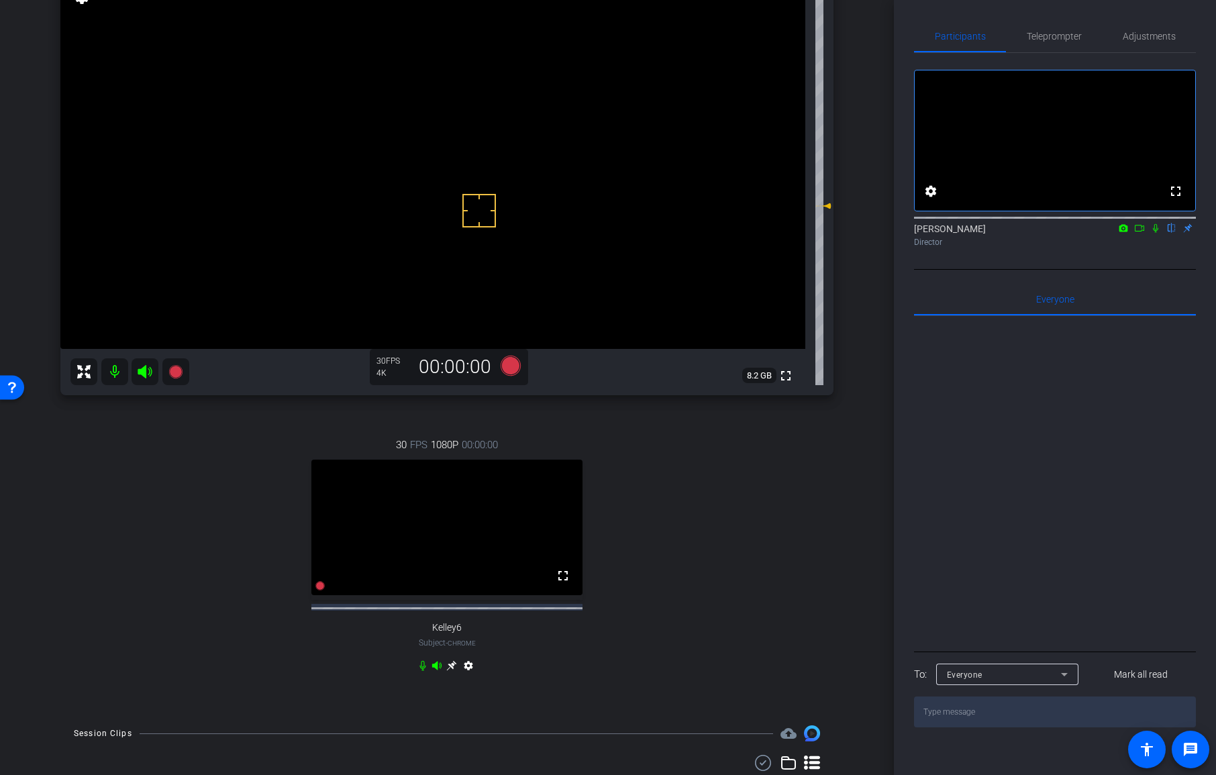
drag, startPoint x: 484, startPoint y: 197, endPoint x: 455, endPoint y: 378, distance: 182.7
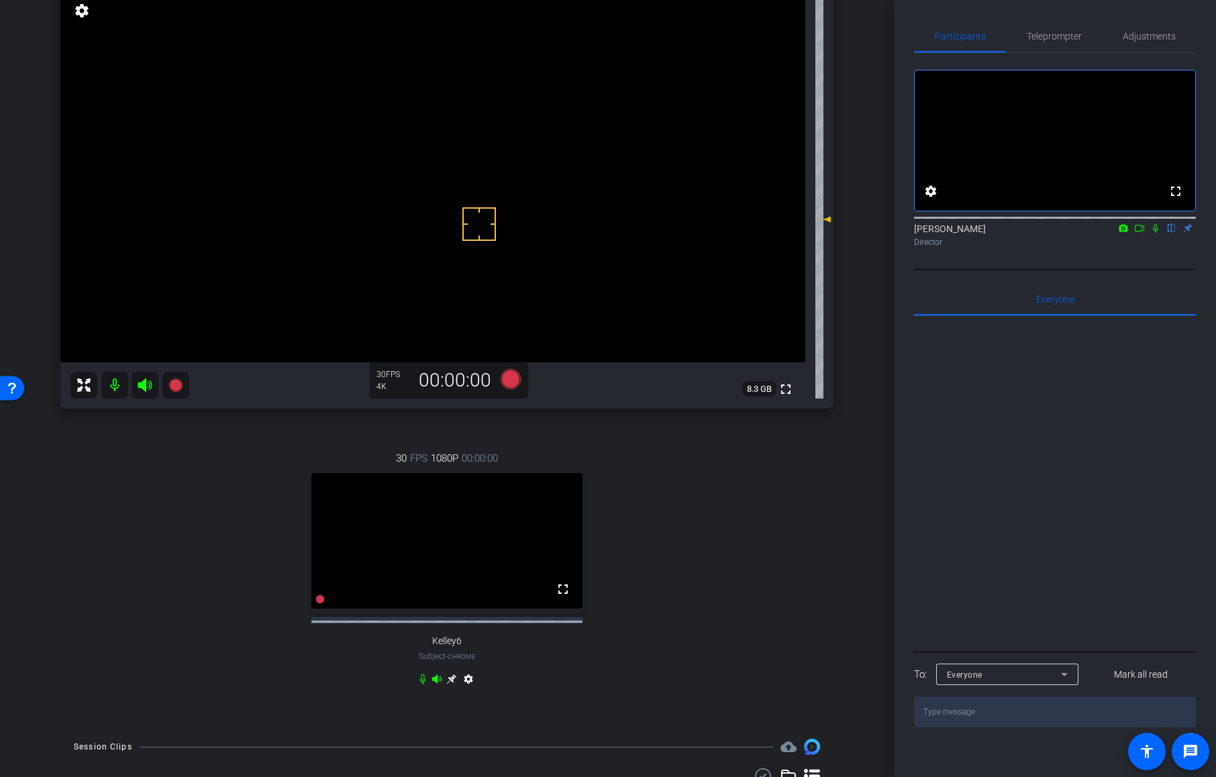
scroll to position [0, 0]
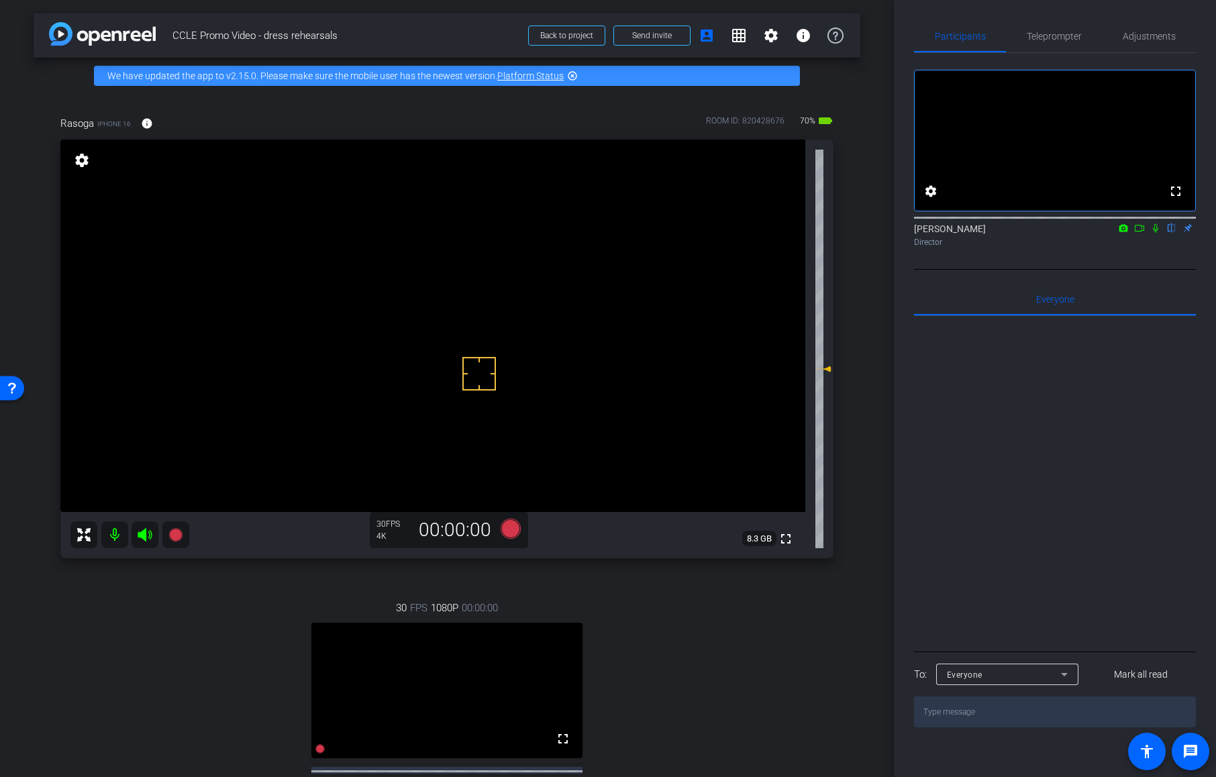
click at [1155, 234] on mat-icon at bounding box center [1155, 228] width 16 height 12
click at [1155, 233] on icon at bounding box center [1155, 228] width 7 height 9
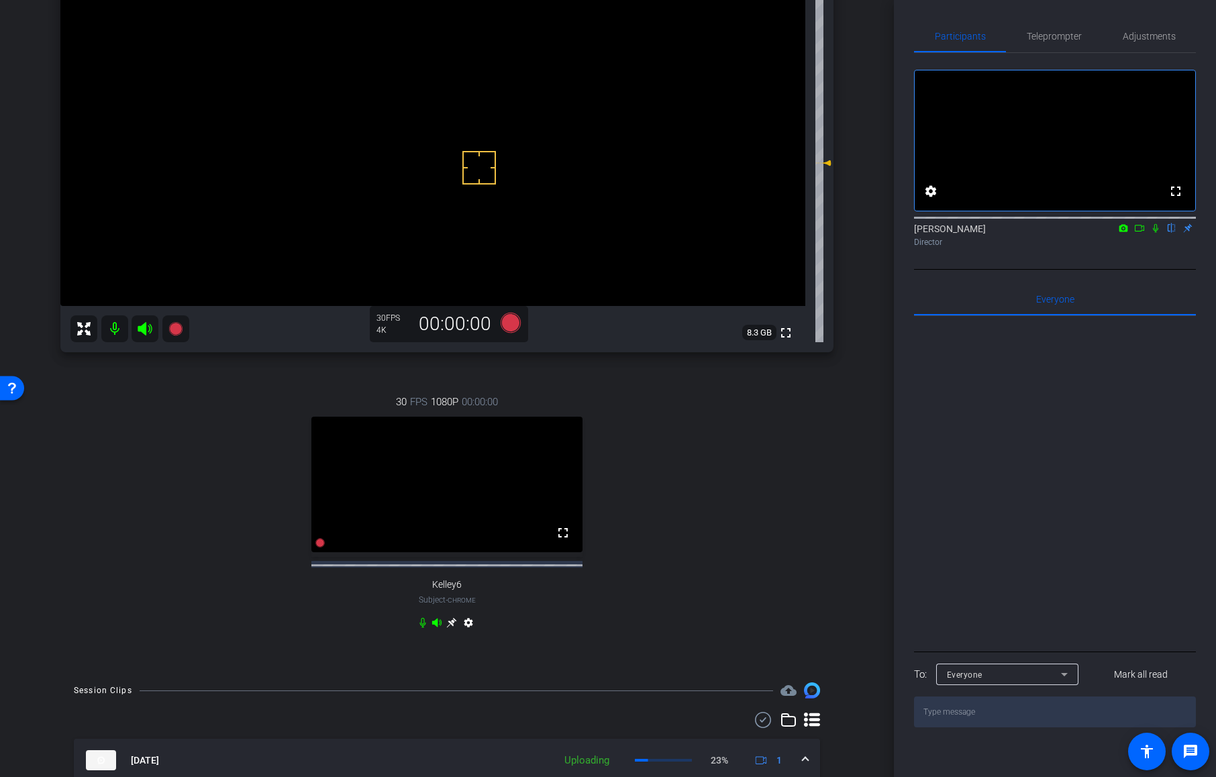
scroll to position [335, 0]
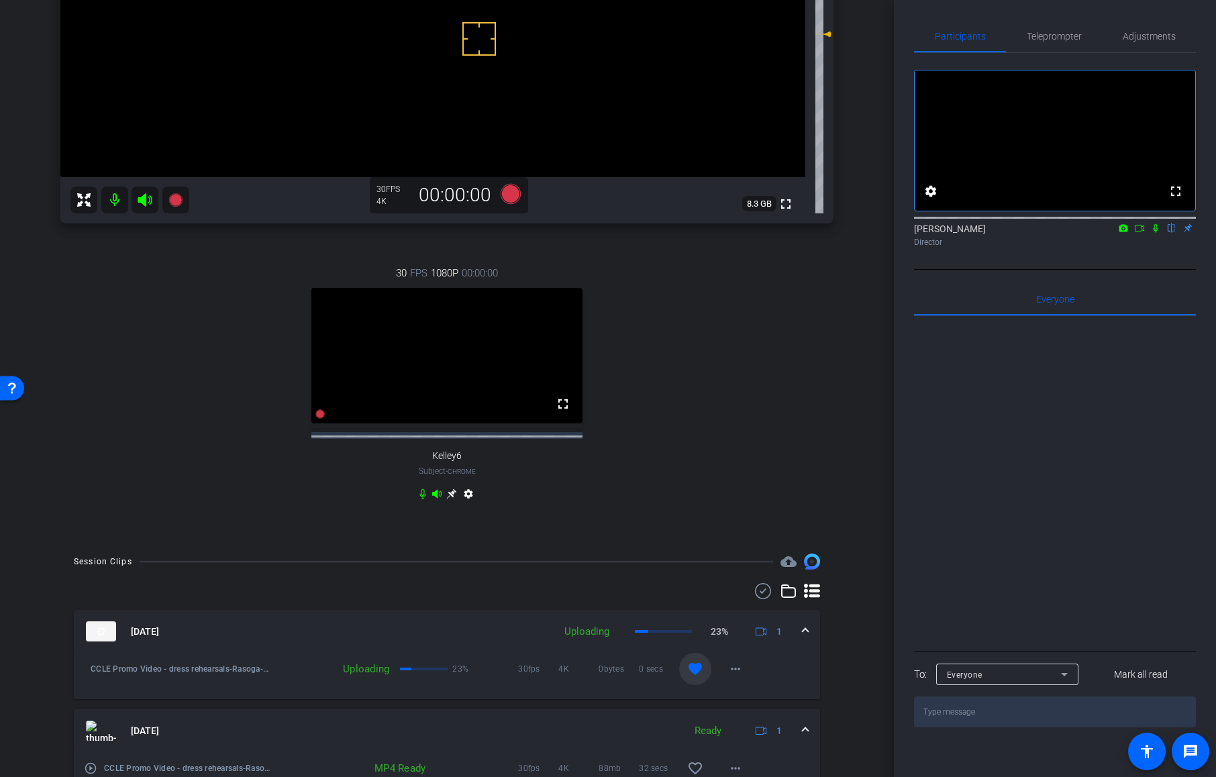
click at [767, 639] on span "1" at bounding box center [767, 631] width 29 height 16
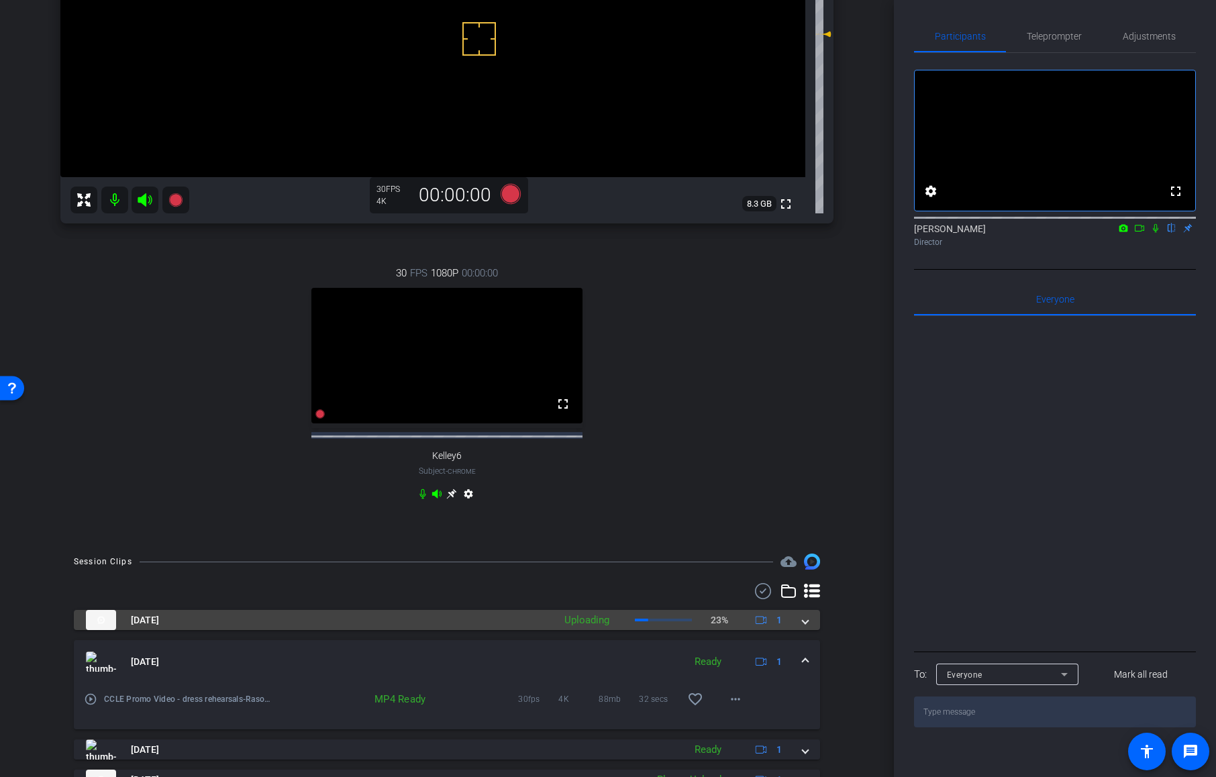
click at [764, 628] on span "1" at bounding box center [767, 620] width 29 height 16
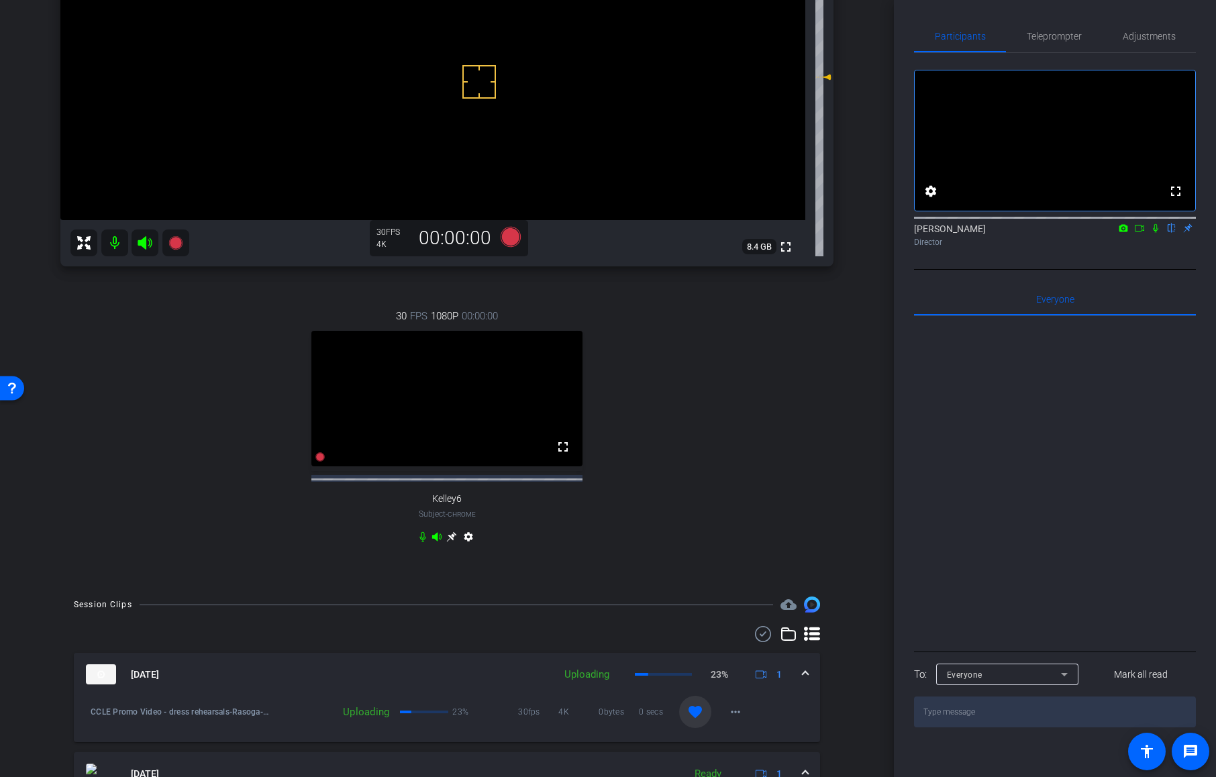
scroll to position [0, 0]
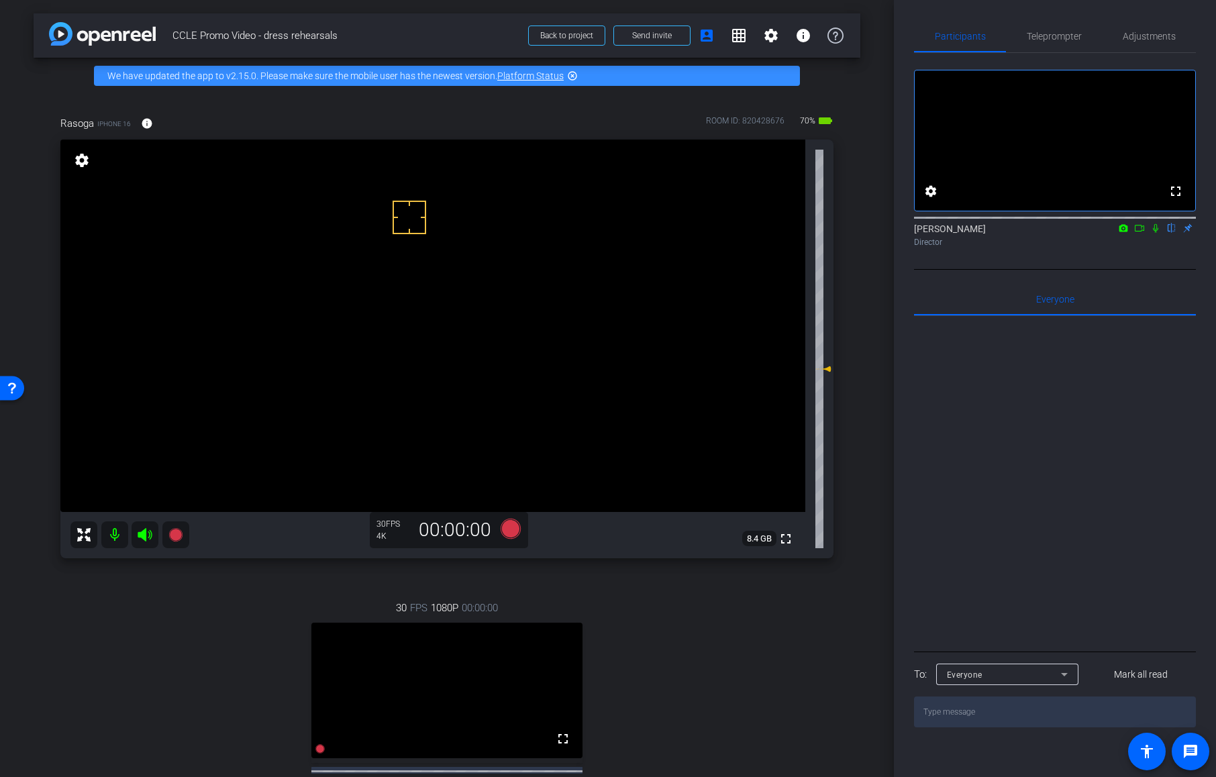
click at [87, 162] on mat-icon "settings" at bounding box center [81, 160] width 19 height 16
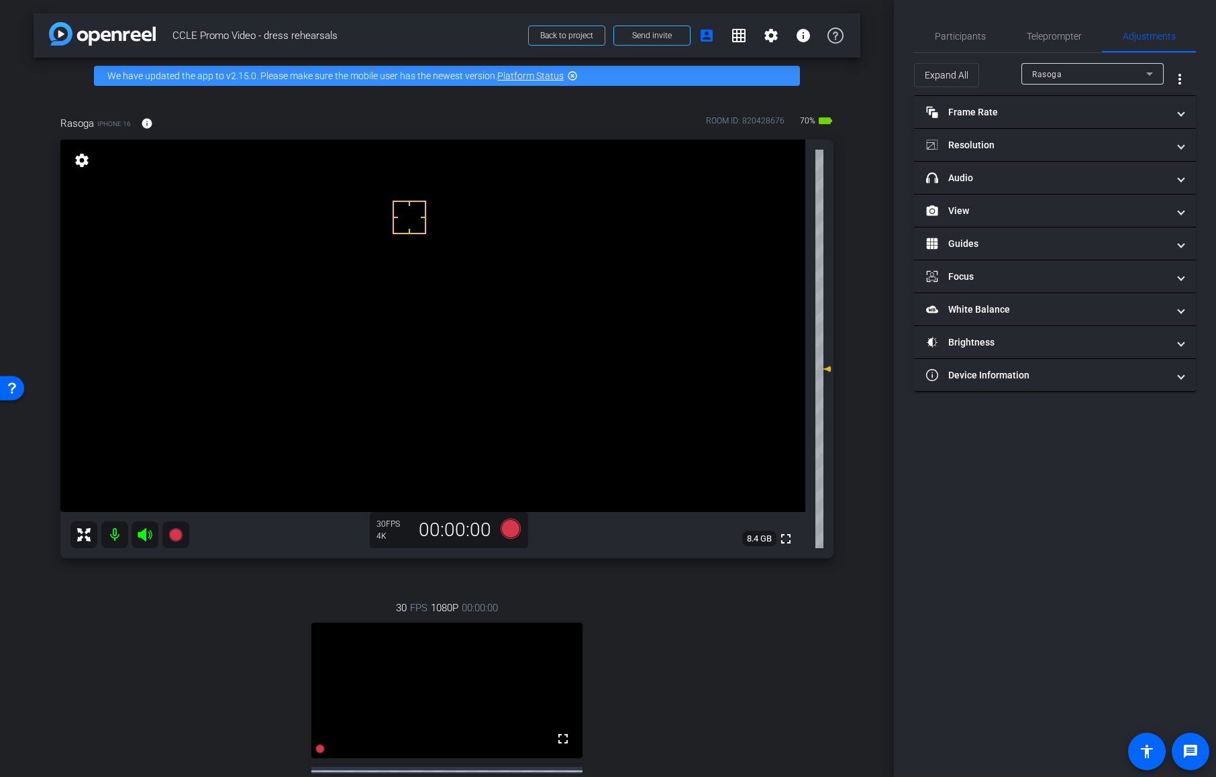
click at [87, 162] on mat-icon "settings" at bounding box center [81, 160] width 19 height 16
click at [1024, 207] on mat-panel-title "View" at bounding box center [1046, 211] width 241 height 14
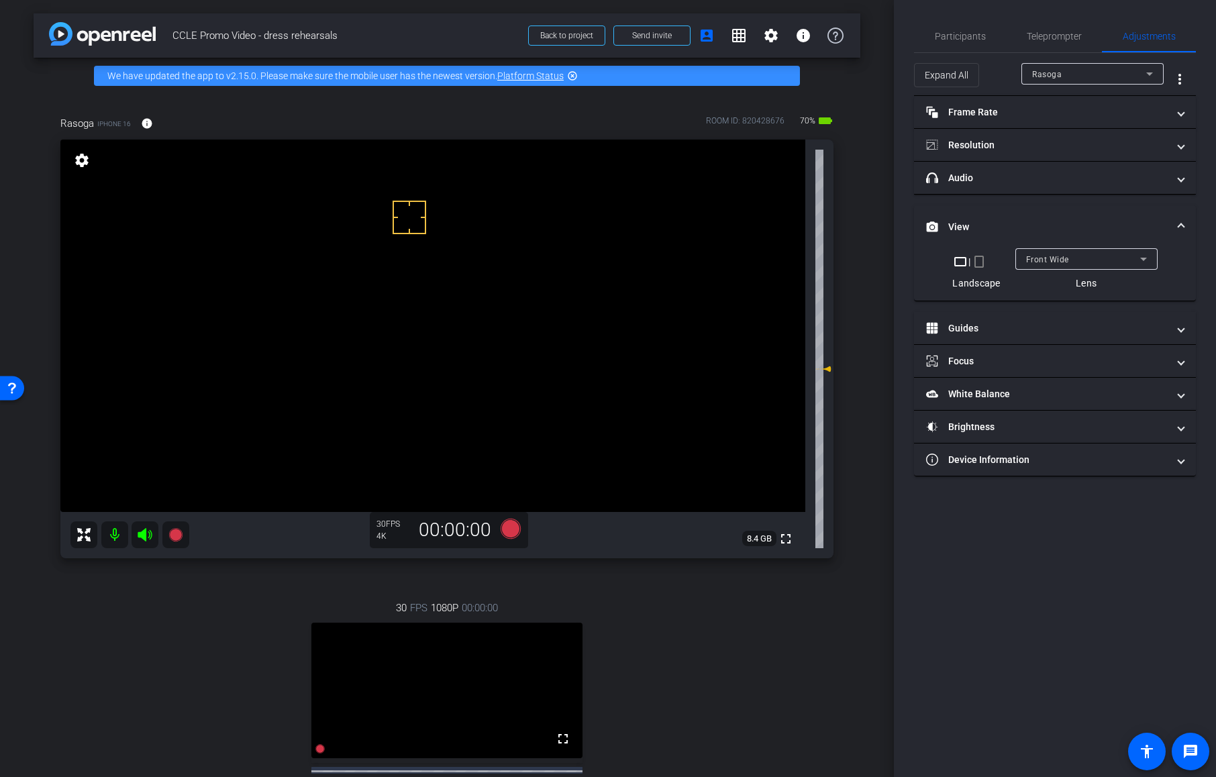
click at [1091, 261] on div "Front Wide" at bounding box center [1083, 259] width 114 height 17
click at [979, 264] on div at bounding box center [608, 388] width 1216 height 777
click at [978, 261] on mat-icon "crop_portrait" at bounding box center [979, 262] width 16 height 16
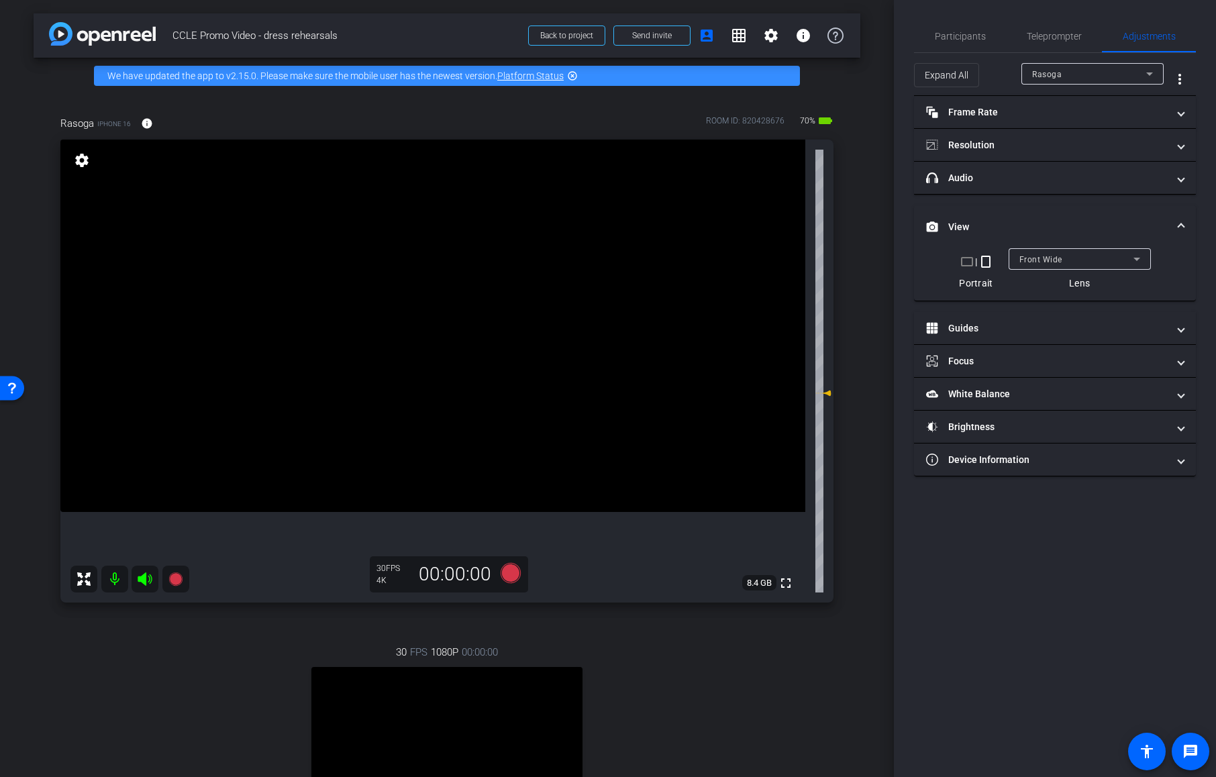
click at [968, 264] on mat-icon "crop_landscape" at bounding box center [967, 262] width 16 height 16
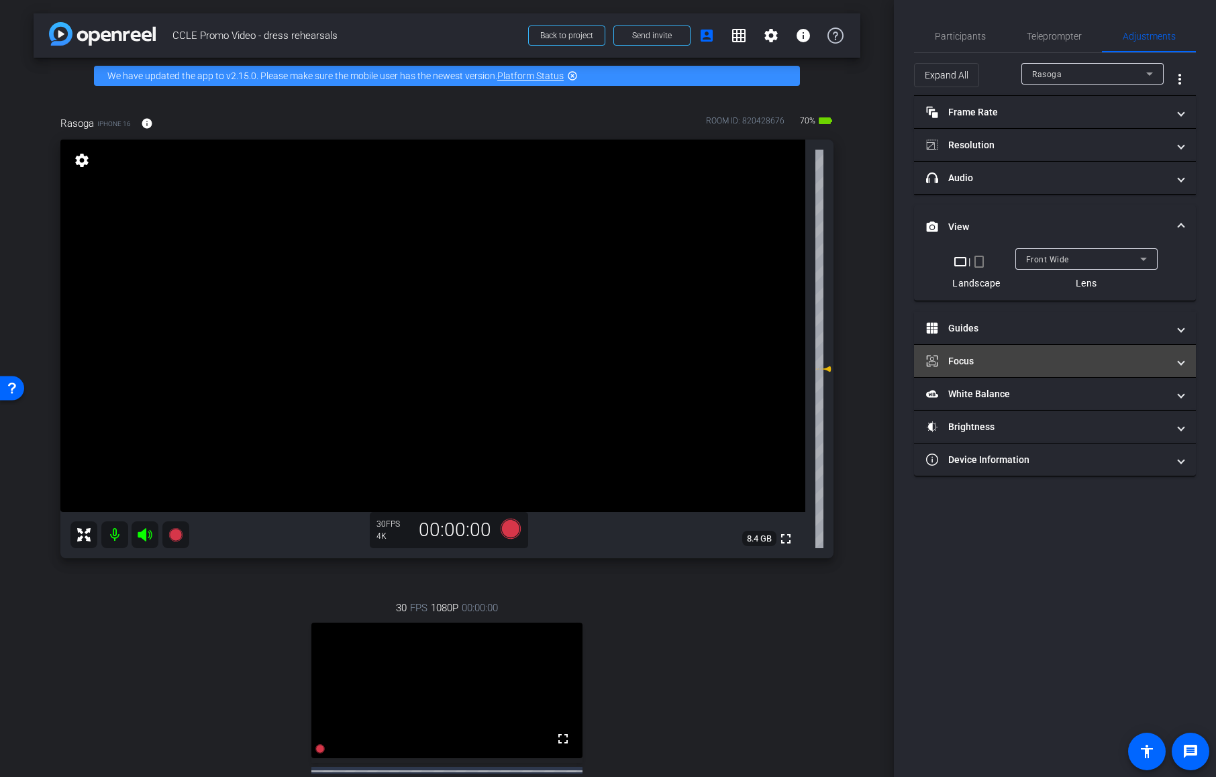
click at [1036, 358] on mat-panel-title "Focus" at bounding box center [1046, 361] width 241 height 14
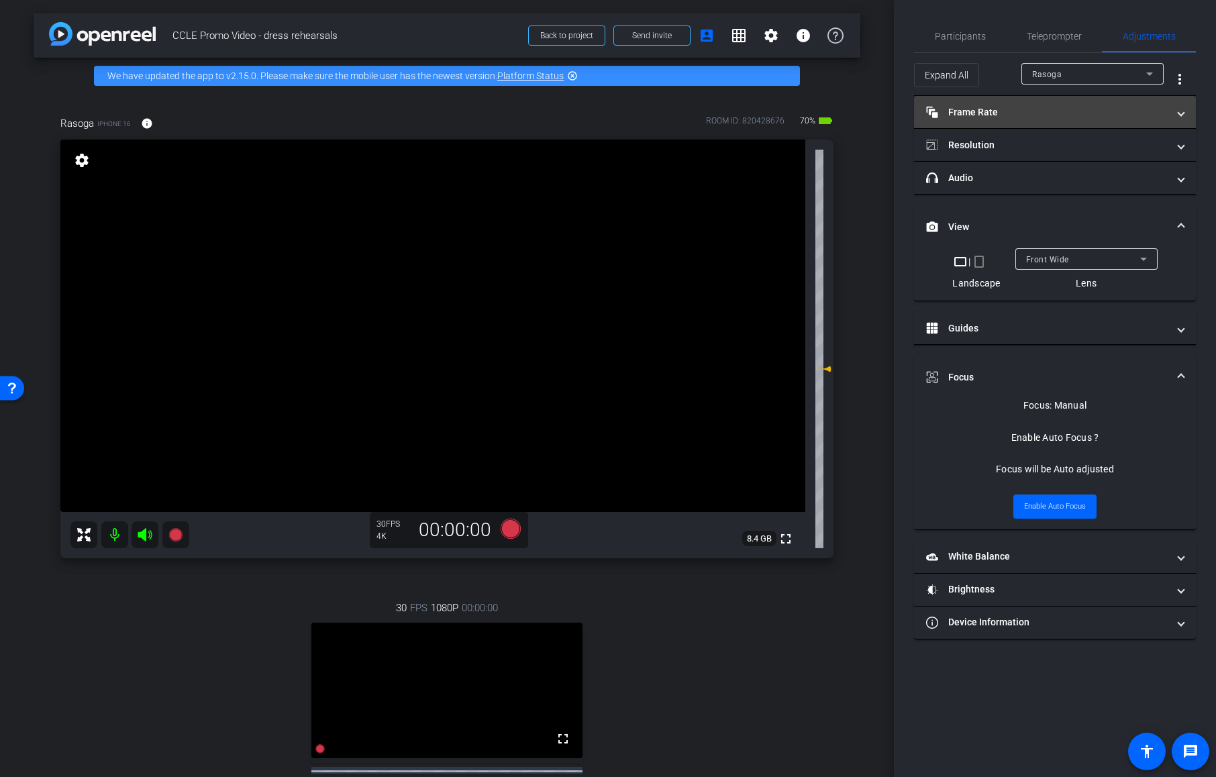
click at [1020, 115] on mat-panel-title "Frame Rate Frame Rate" at bounding box center [1046, 112] width 241 height 14
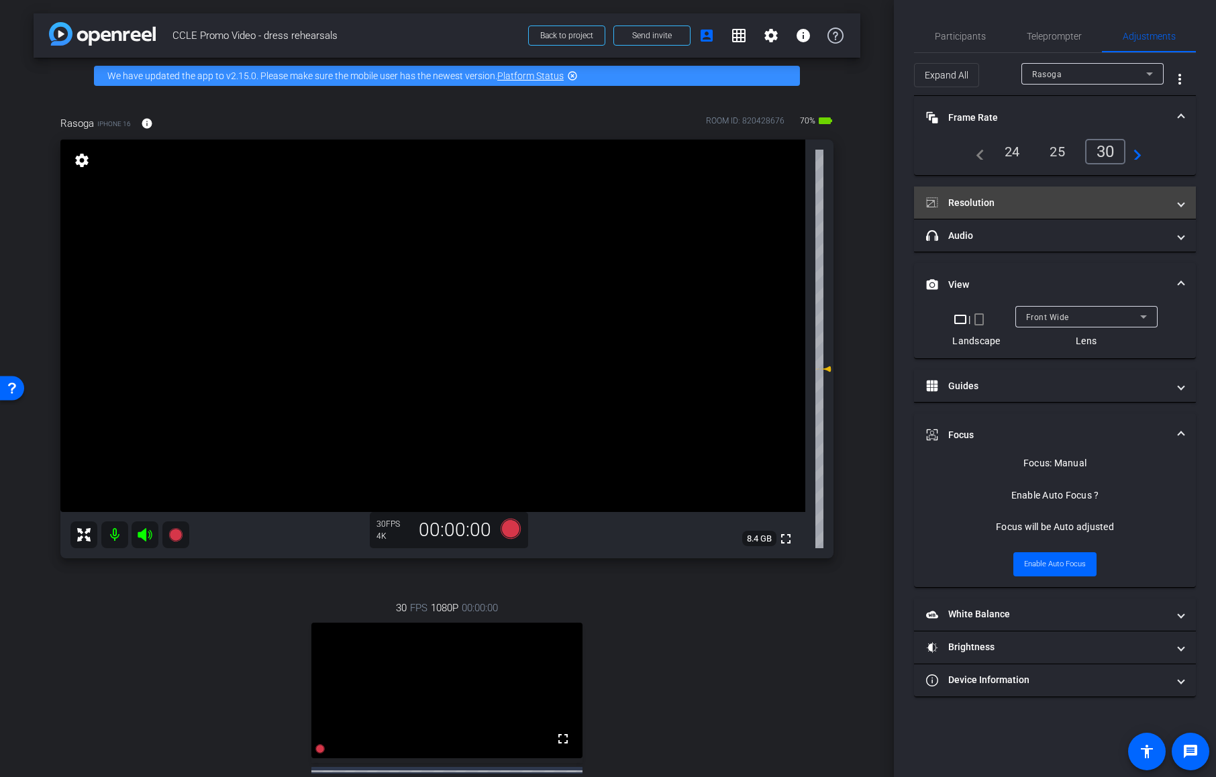
click at [1024, 205] on mat-panel-title "Resolution" at bounding box center [1046, 203] width 241 height 14
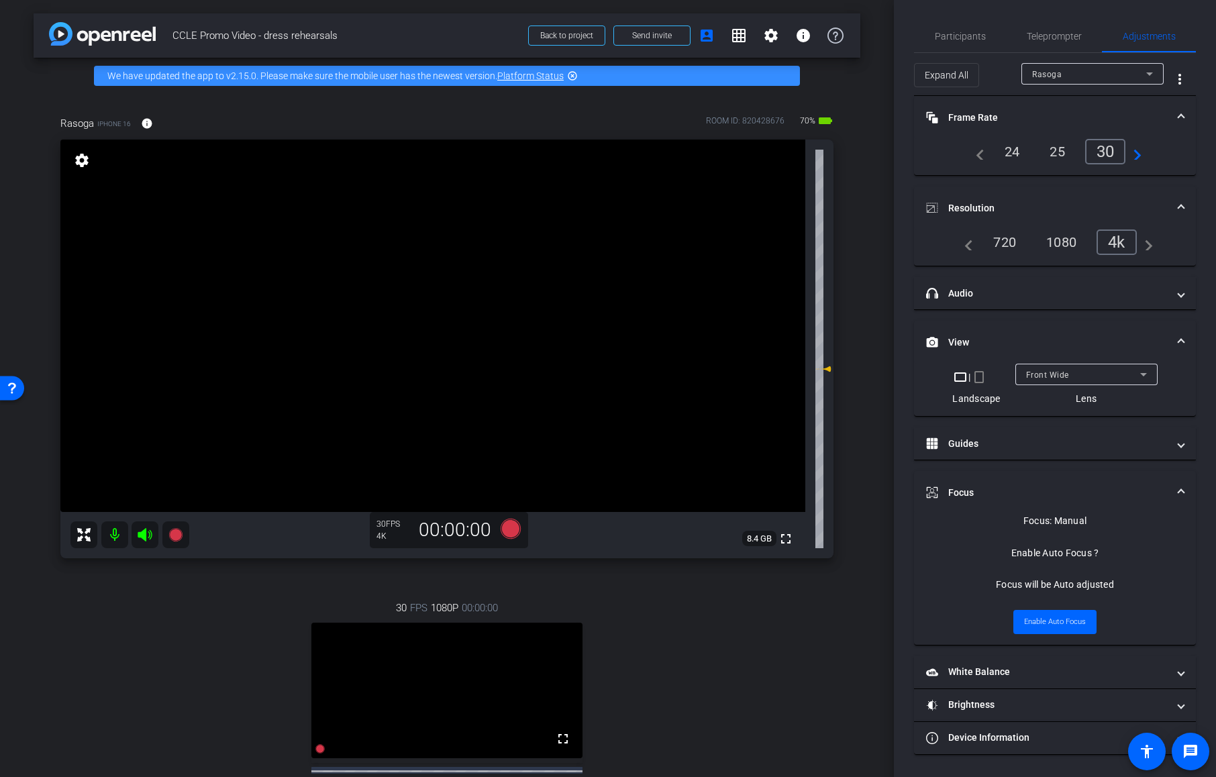
click at [1116, 376] on div "Front Wide" at bounding box center [1083, 374] width 114 height 17
click at [1196, 396] on div at bounding box center [608, 388] width 1216 height 777
click at [1046, 40] on span "Teleprompter" at bounding box center [1053, 36] width 55 height 9
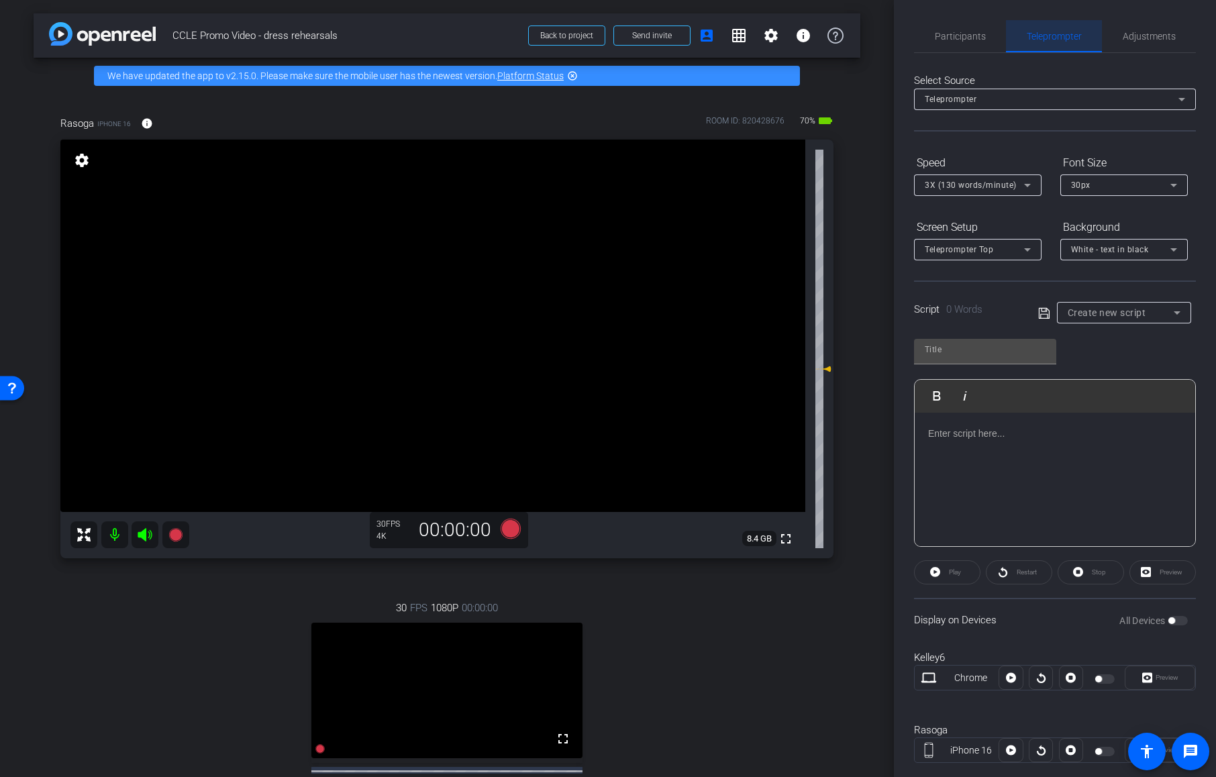
click at [1046, 40] on span "Teleprompter" at bounding box center [1053, 36] width 55 height 9
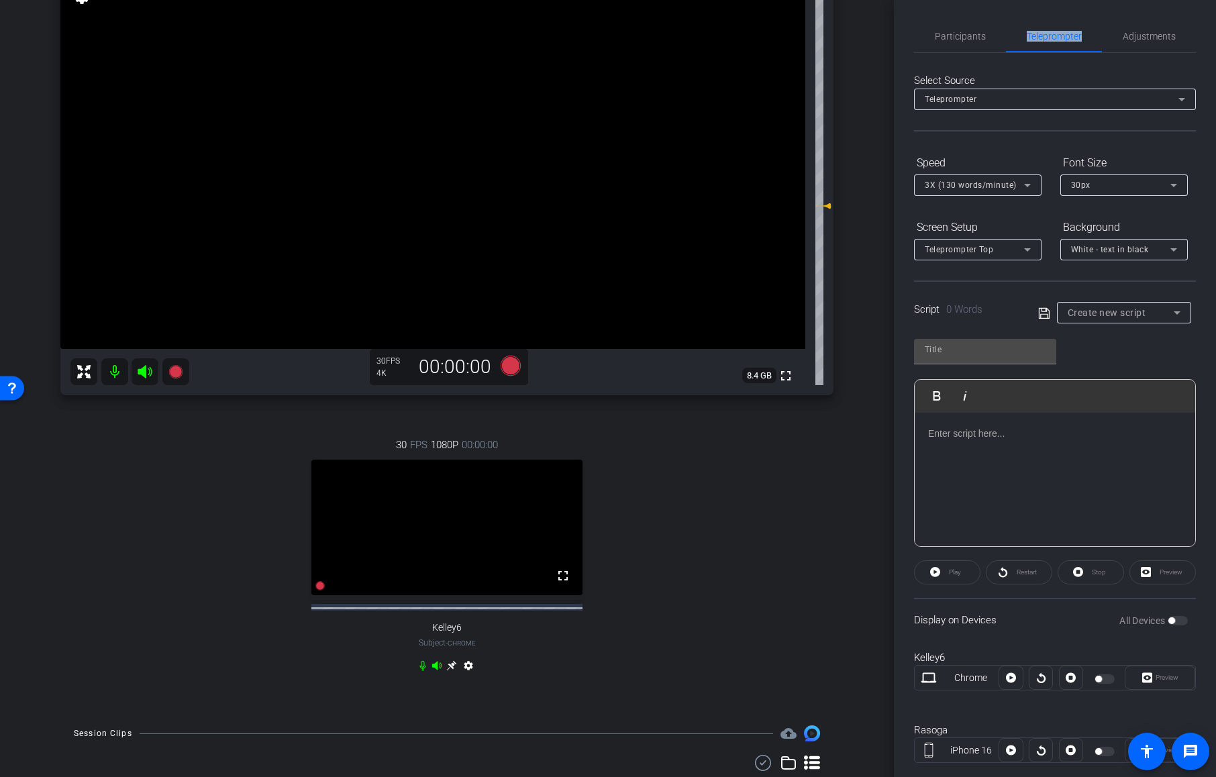
scroll to position [107, 0]
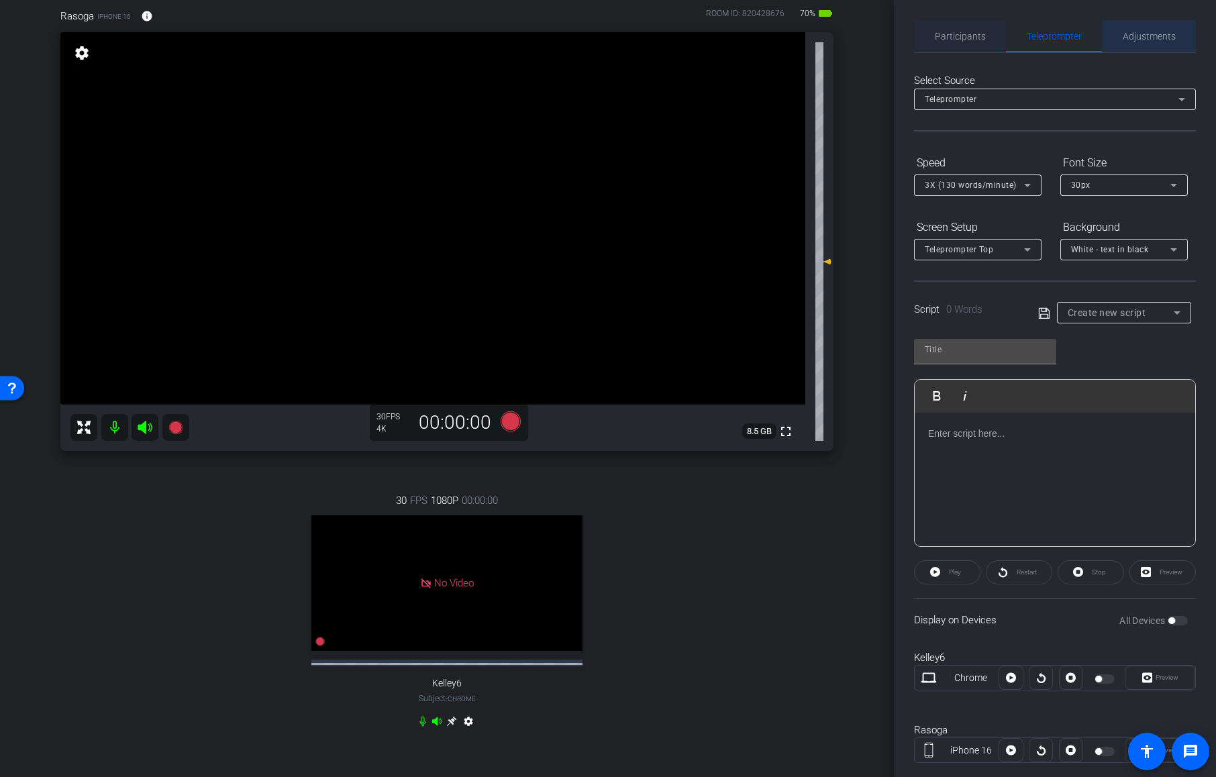
click at [964, 41] on span "Participants" at bounding box center [959, 36] width 51 height 9
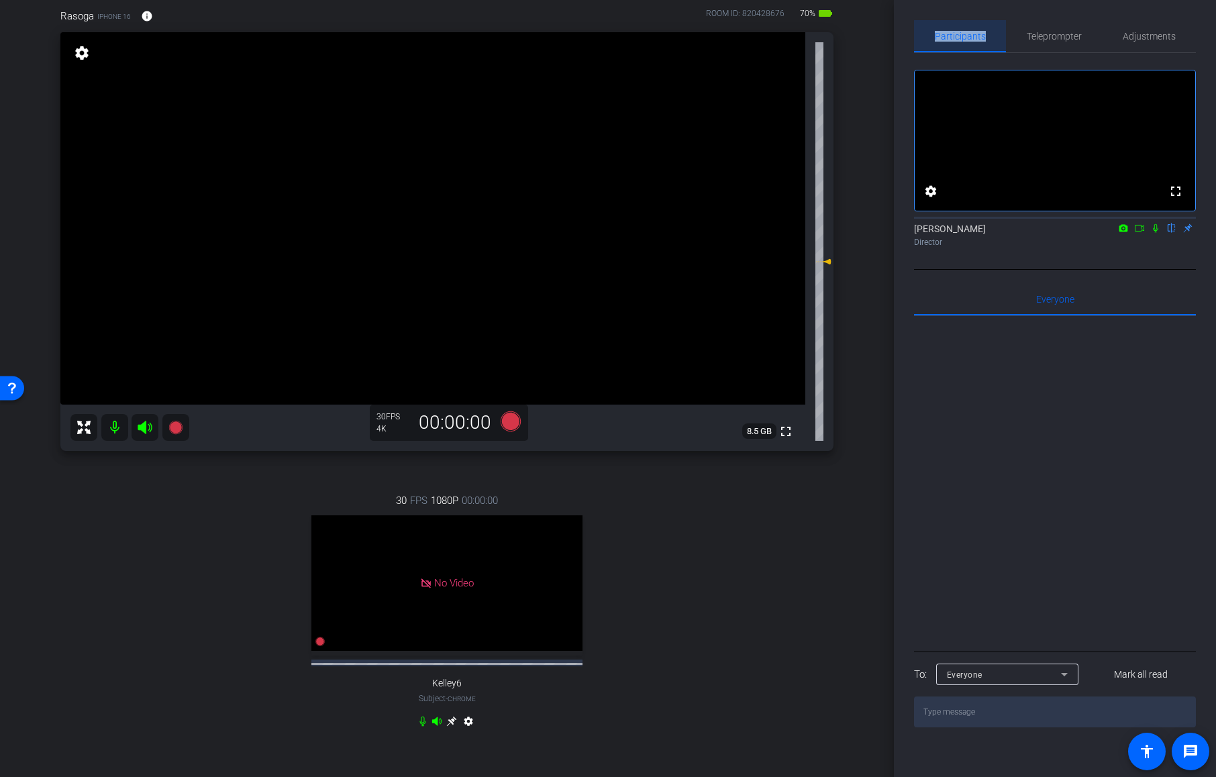
click at [964, 41] on span "Participants" at bounding box center [959, 36] width 51 height 9
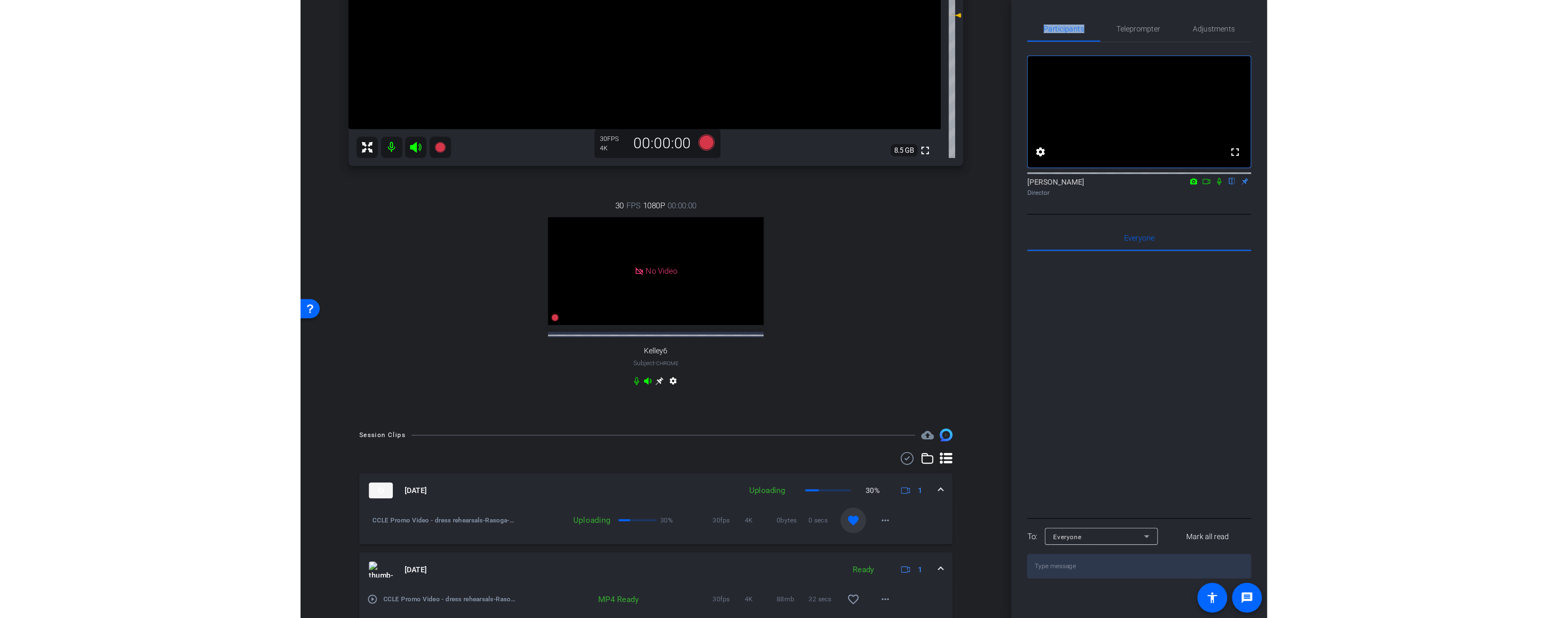
scroll to position [218, 0]
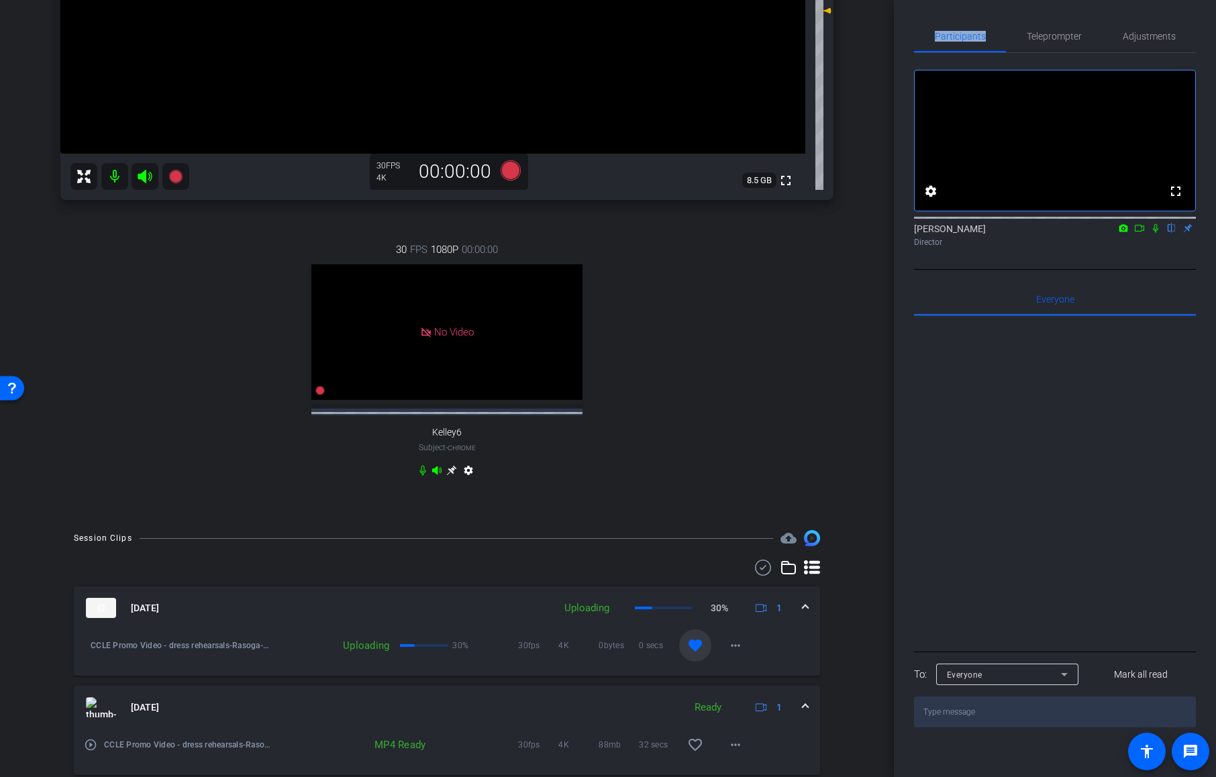
click at [1155, 233] on icon at bounding box center [1154, 228] width 5 height 9
click at [1157, 233] on icon at bounding box center [1155, 227] width 11 height 9
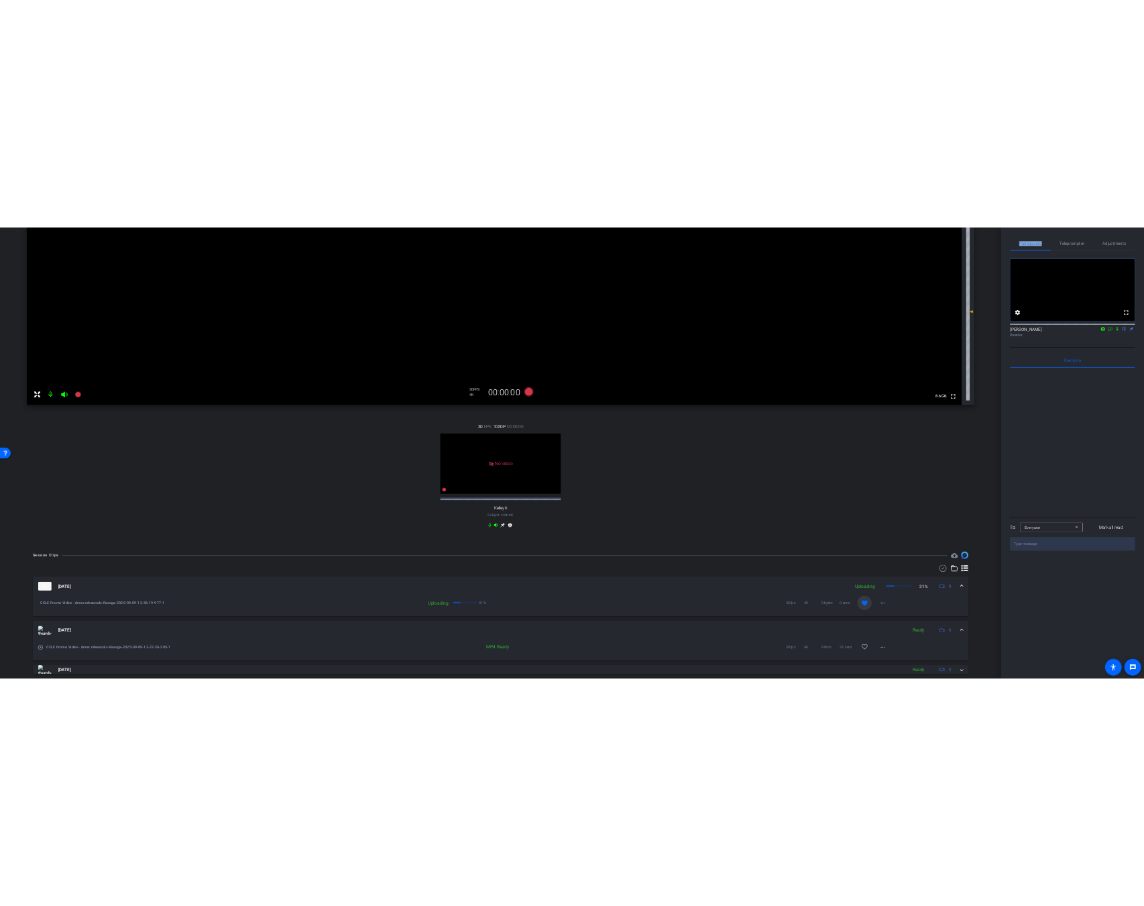
scroll to position [54, 0]
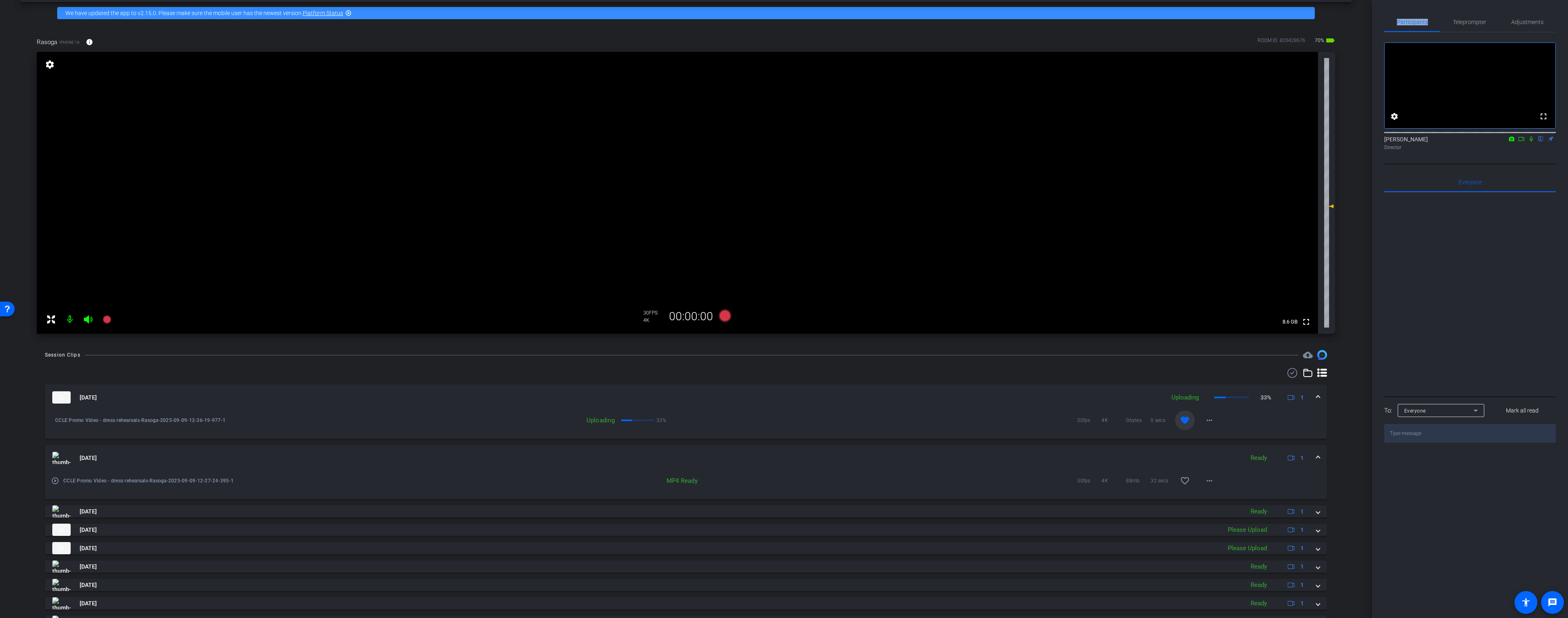
click at [72, 322] on mat-icon at bounding box center [69, 319] width 16 height 16
click at [740, 142] on icon at bounding box center [1521, 138] width 7 height 5
click at [740, 142] on icon at bounding box center [1541, 138] width 7 height 5
click at [88, 320] on icon at bounding box center [88, 319] width 9 height 8
